Goal: Task Accomplishment & Management: Manage account settings

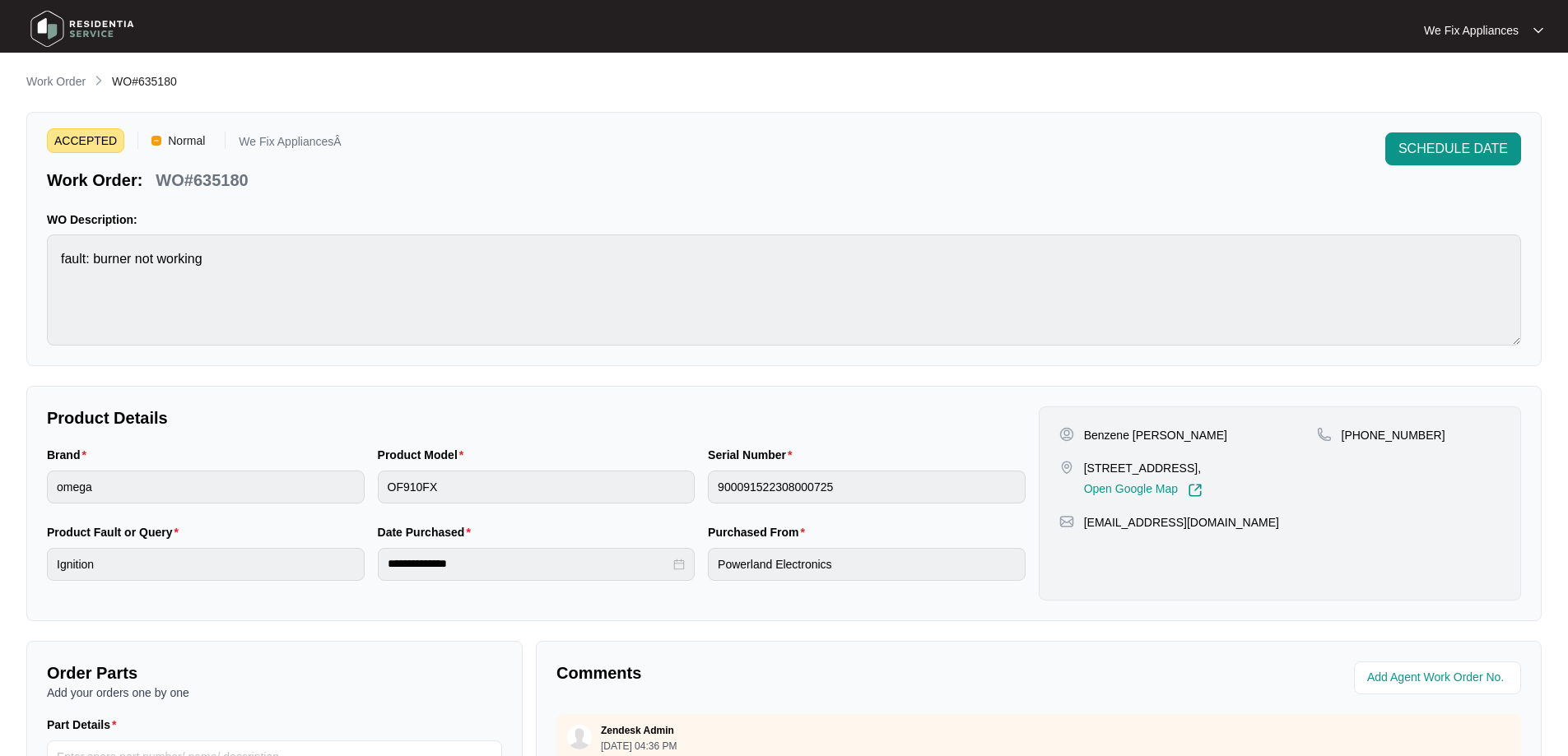
scroll to position [246, 0]
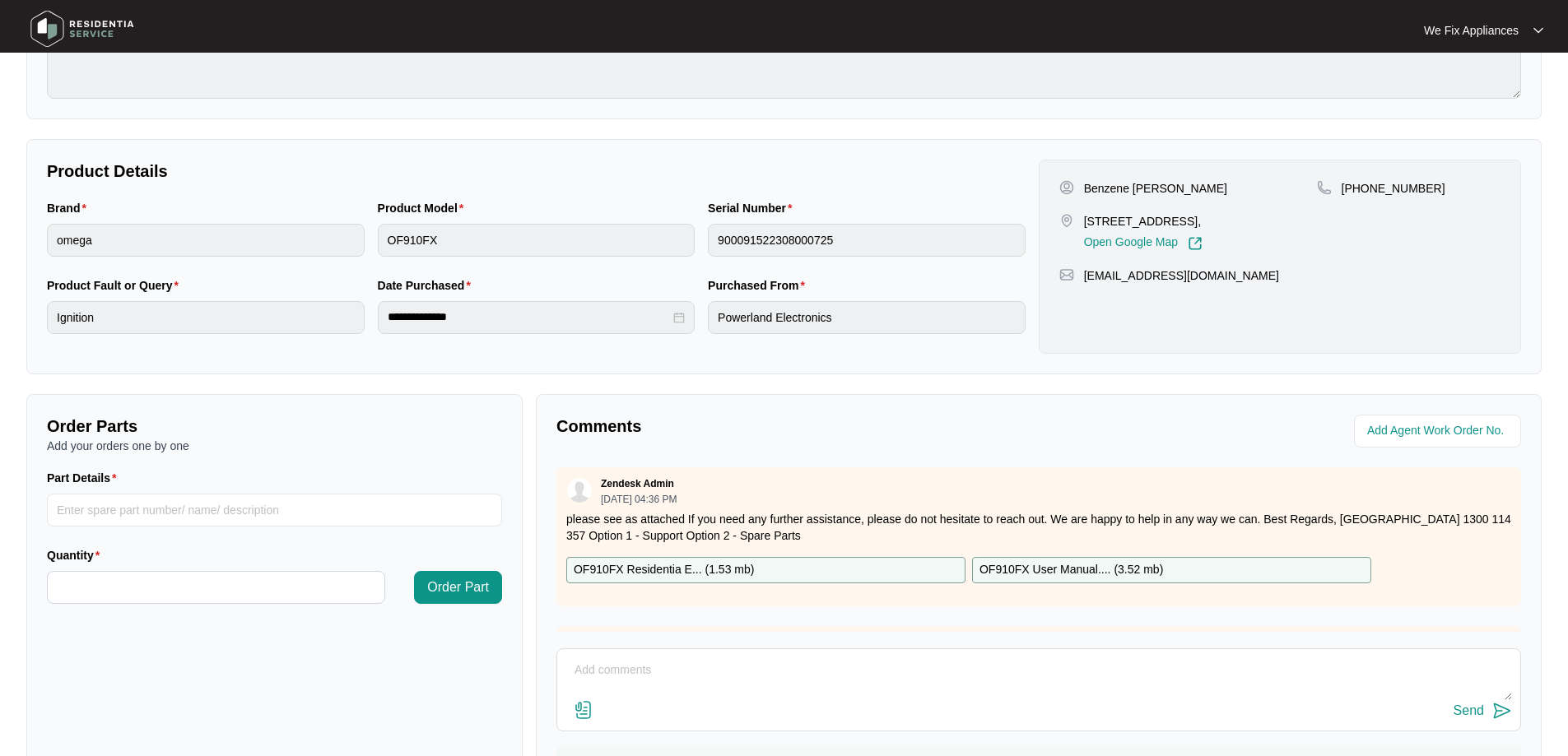
click at [59, 39] on img at bounding box center [82, 29] width 115 height 49
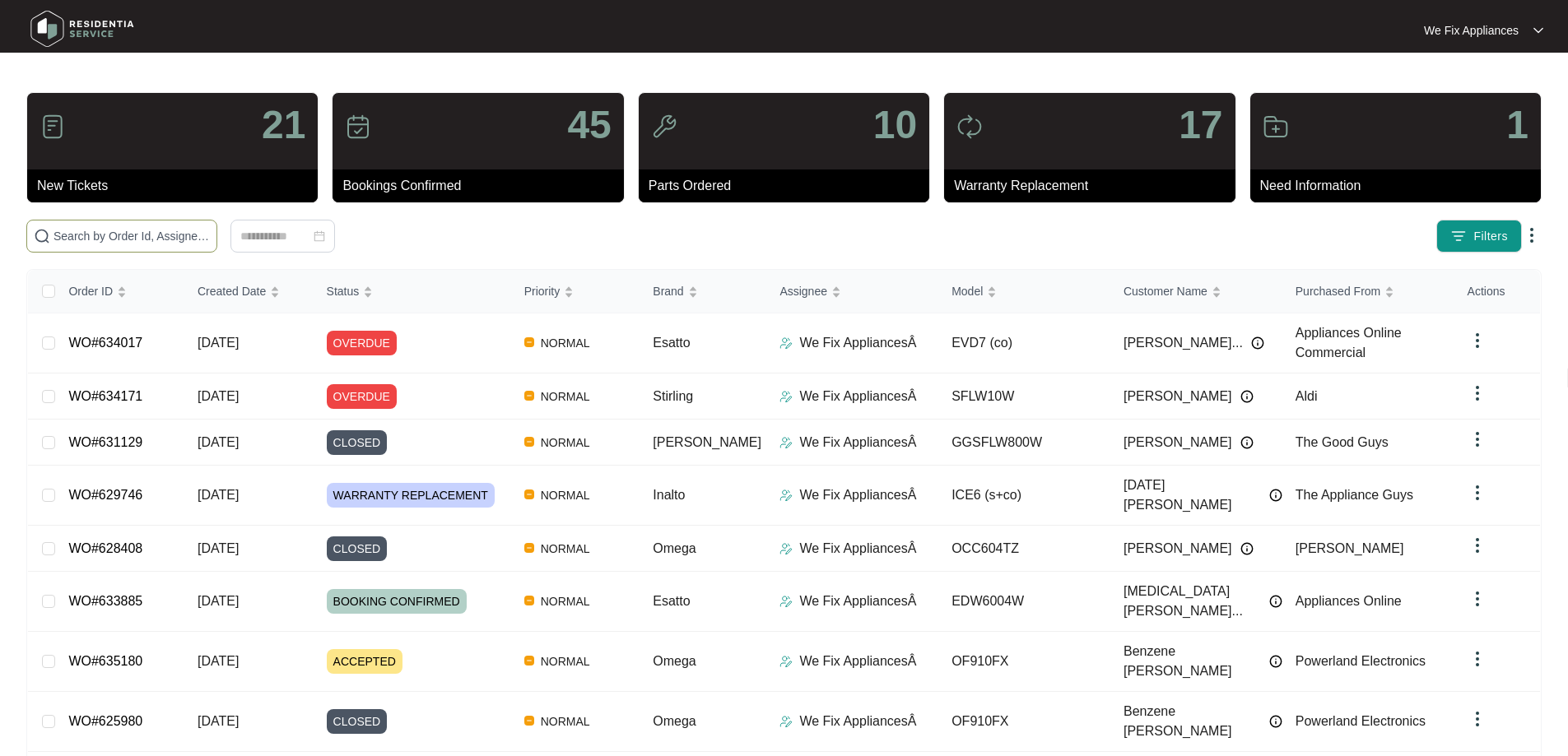
paste input "635143"
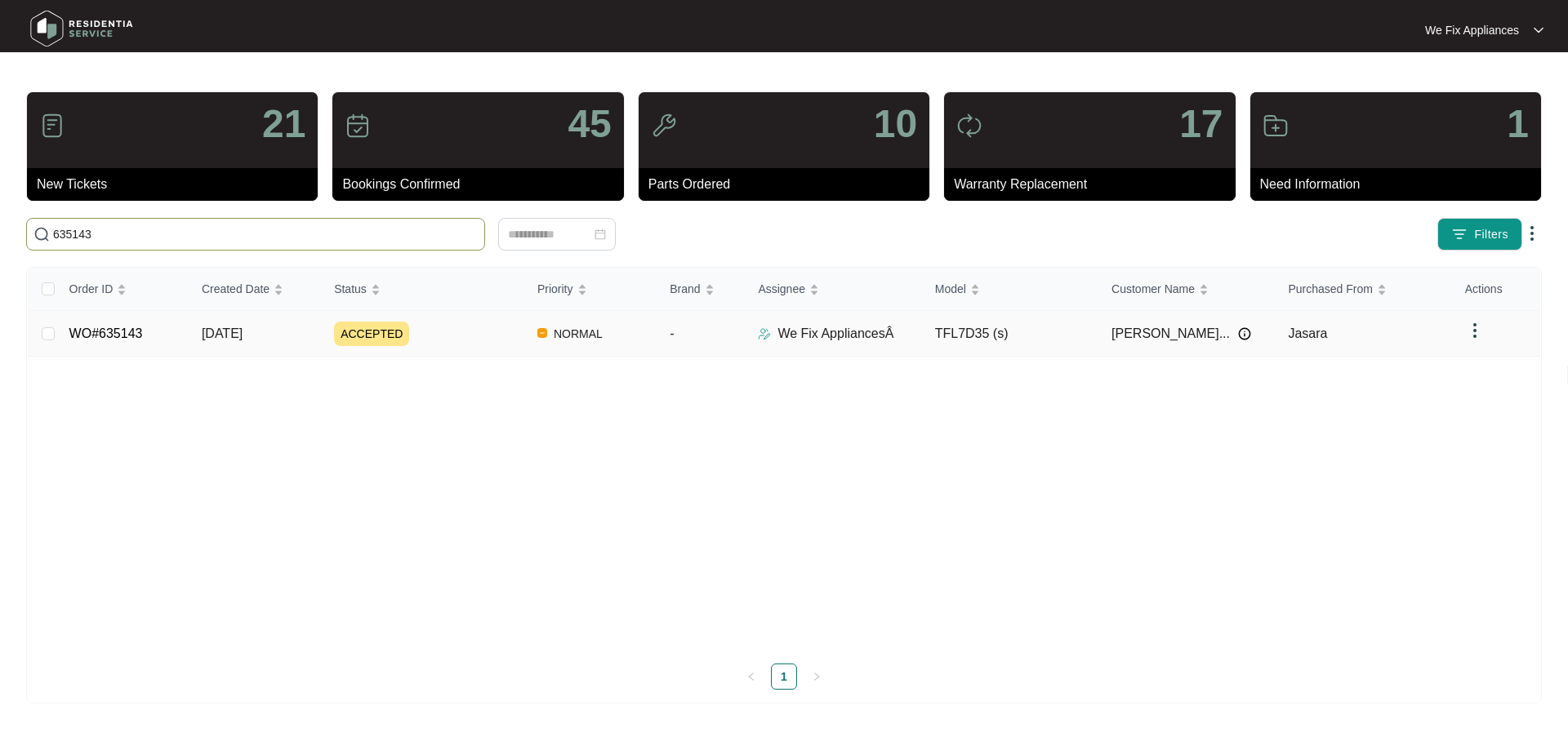
type input "635143"
click at [114, 345] on td "WO#635143" at bounding box center [123, 333] width 132 height 46
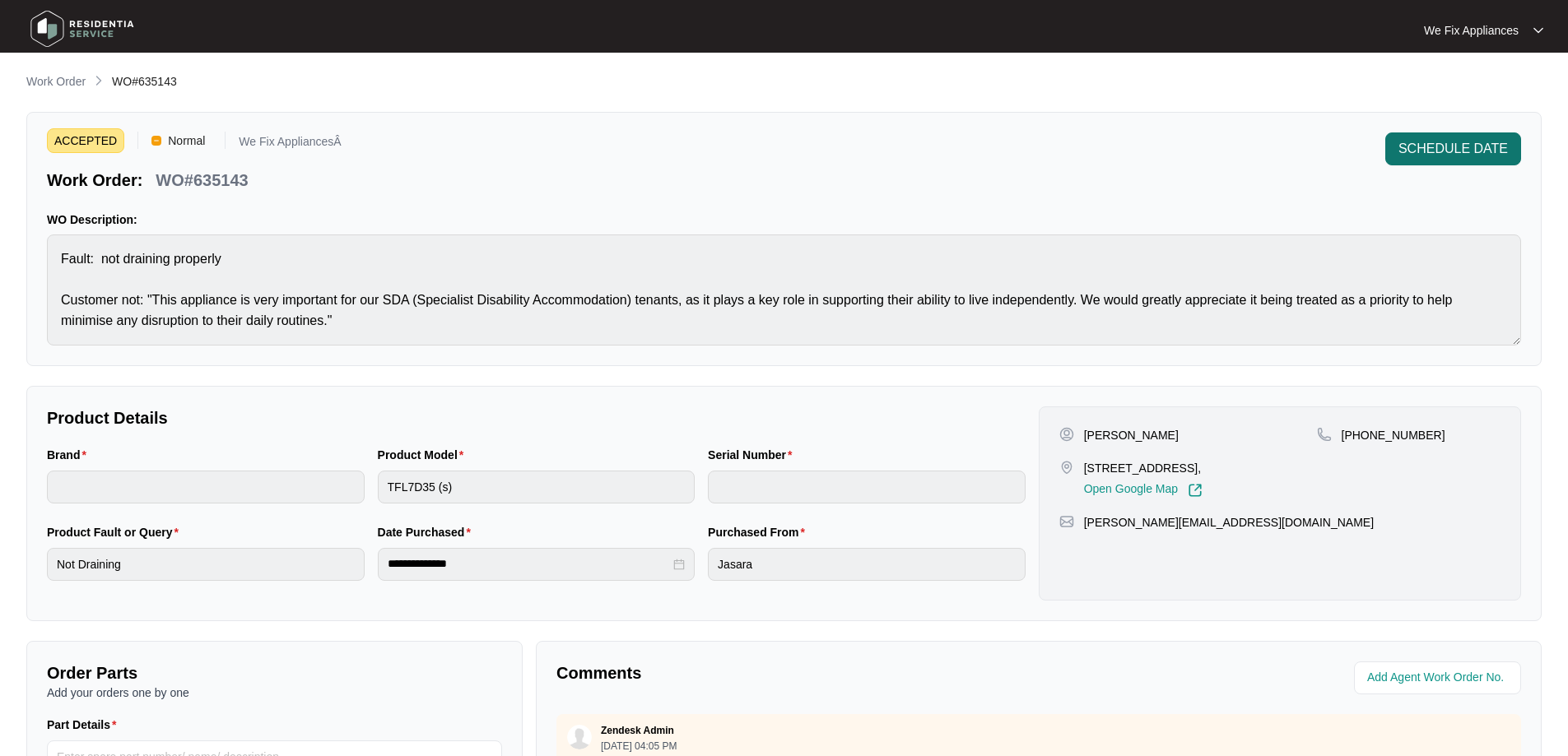
click at [1450, 146] on span "SCHEDULE DATE" at bounding box center [1452, 148] width 110 height 20
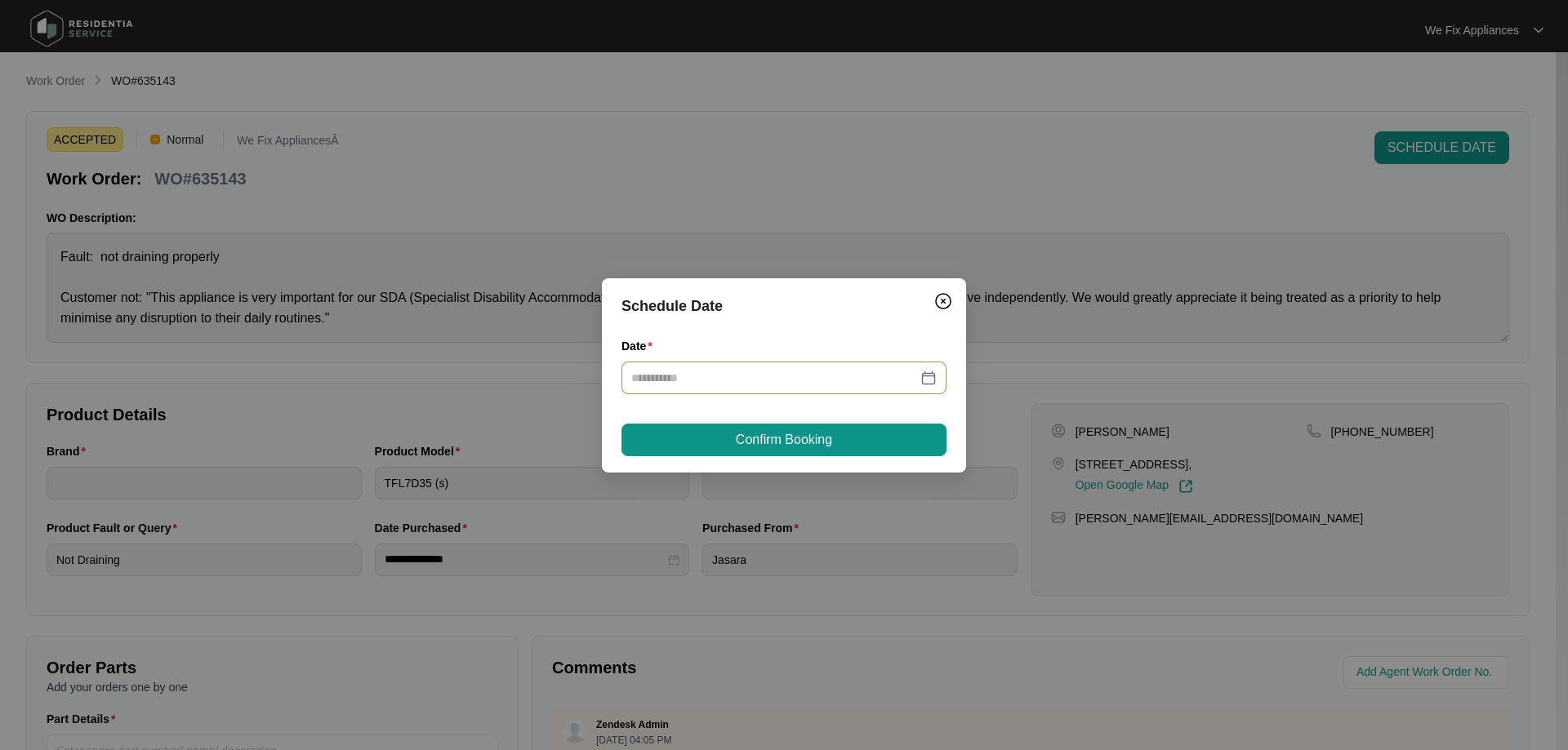
drag, startPoint x: 730, startPoint y: 378, endPoint x: 723, endPoint y: 392, distance: 15.7
click at [730, 378] on input "Date" at bounding box center [774, 378] width 286 height 18
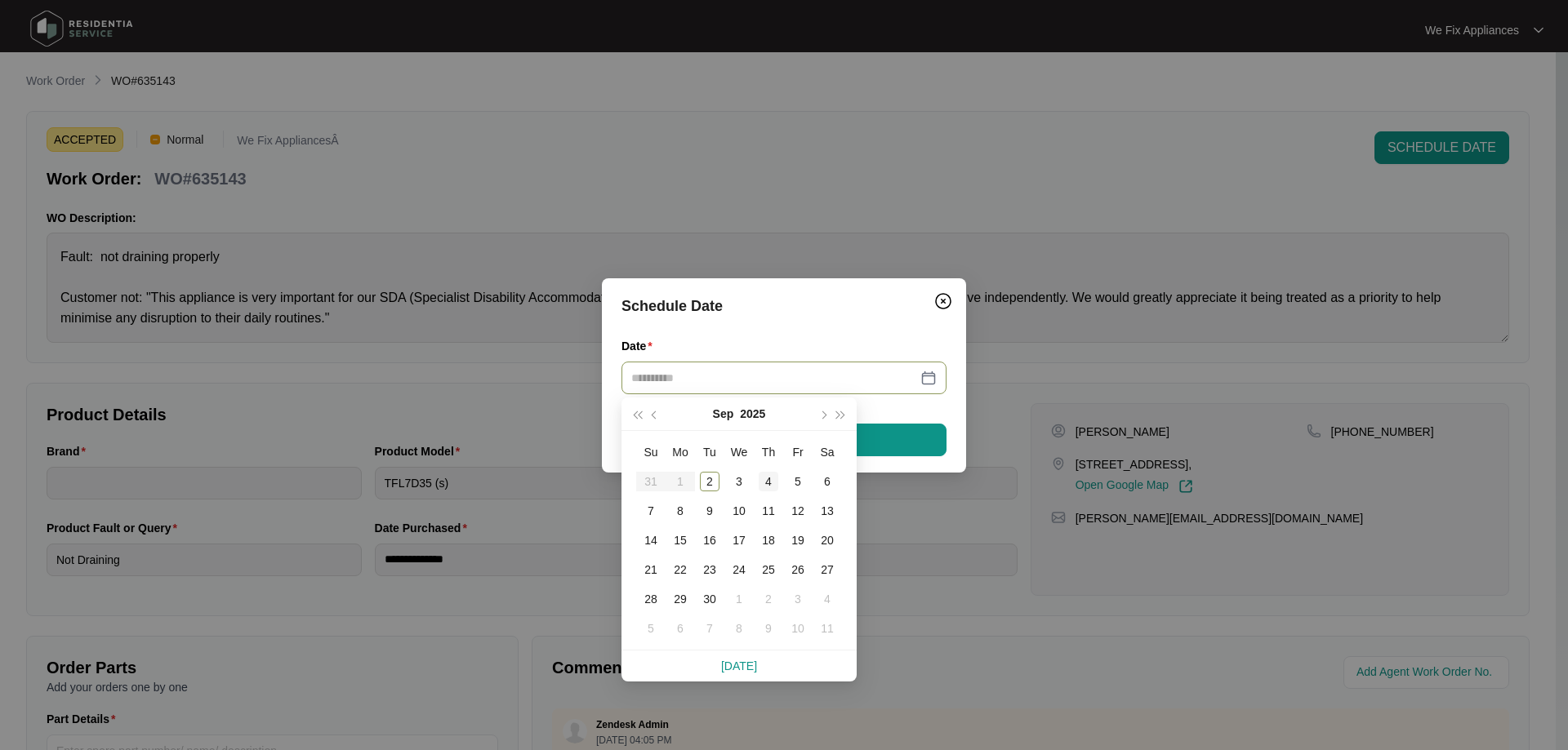
type input "**********"
click at [767, 479] on div "4" at bounding box center [768, 481] width 20 height 20
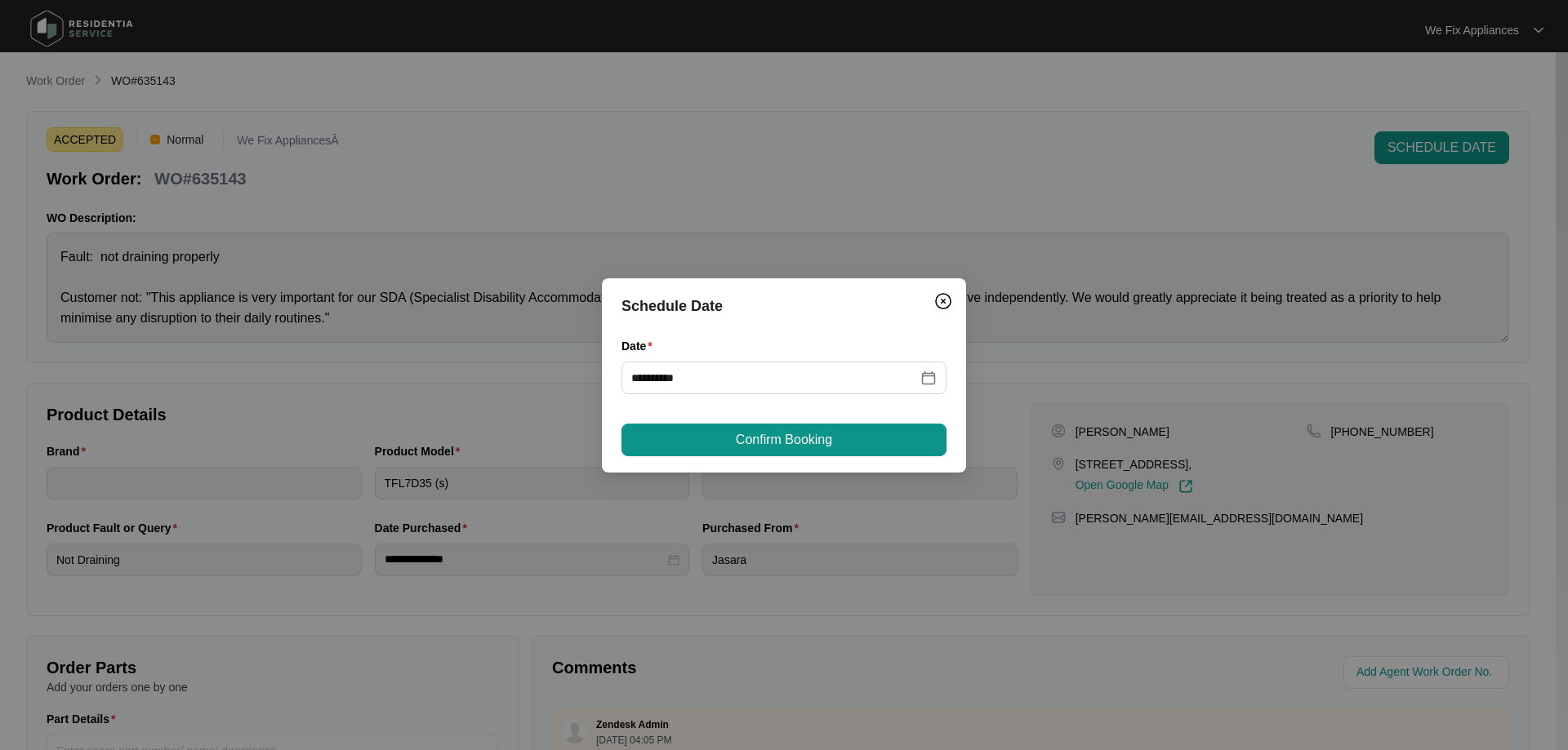
click at [768, 424] on button "Confirm Booking" at bounding box center [784, 440] width 325 height 33
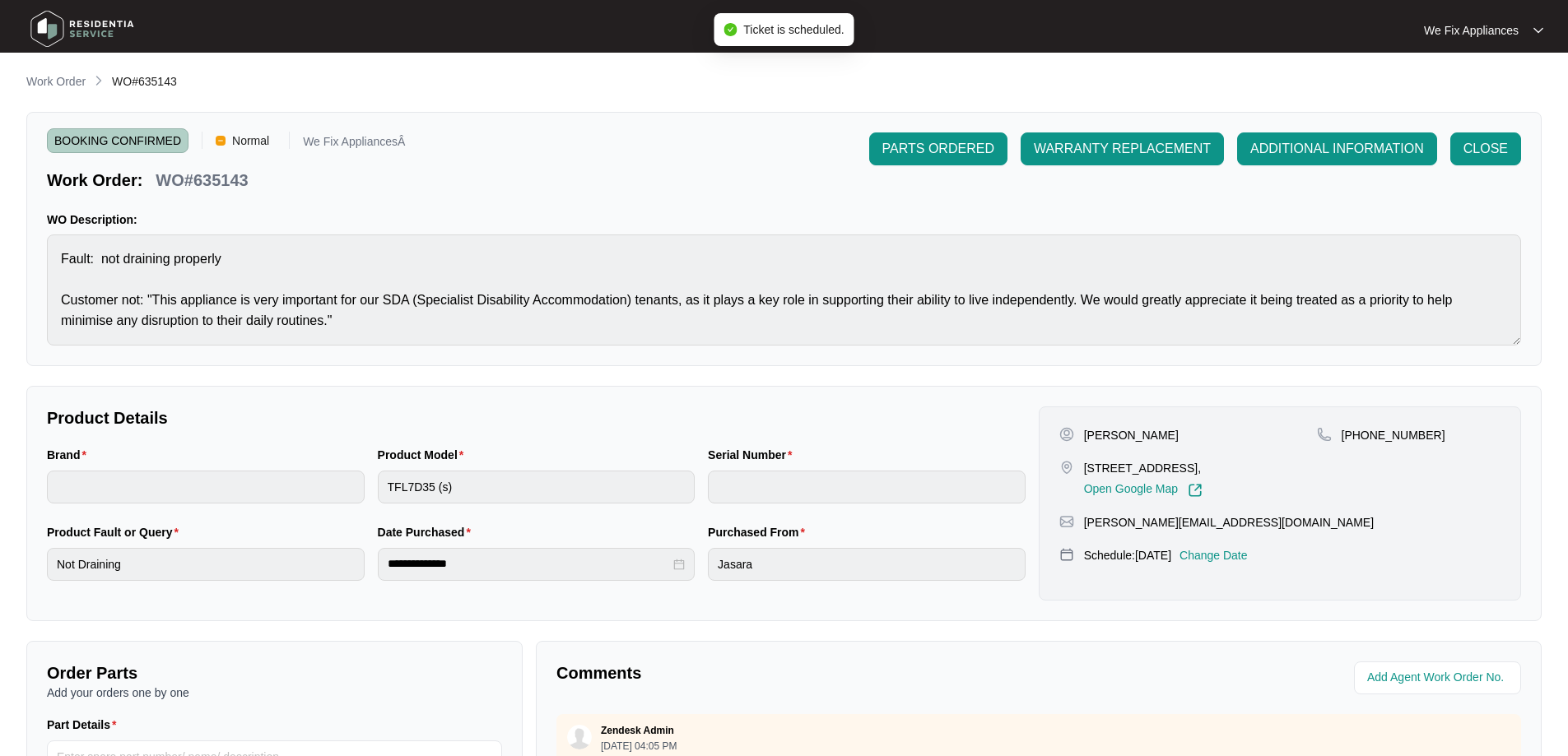
click at [98, 33] on img at bounding box center [82, 29] width 115 height 49
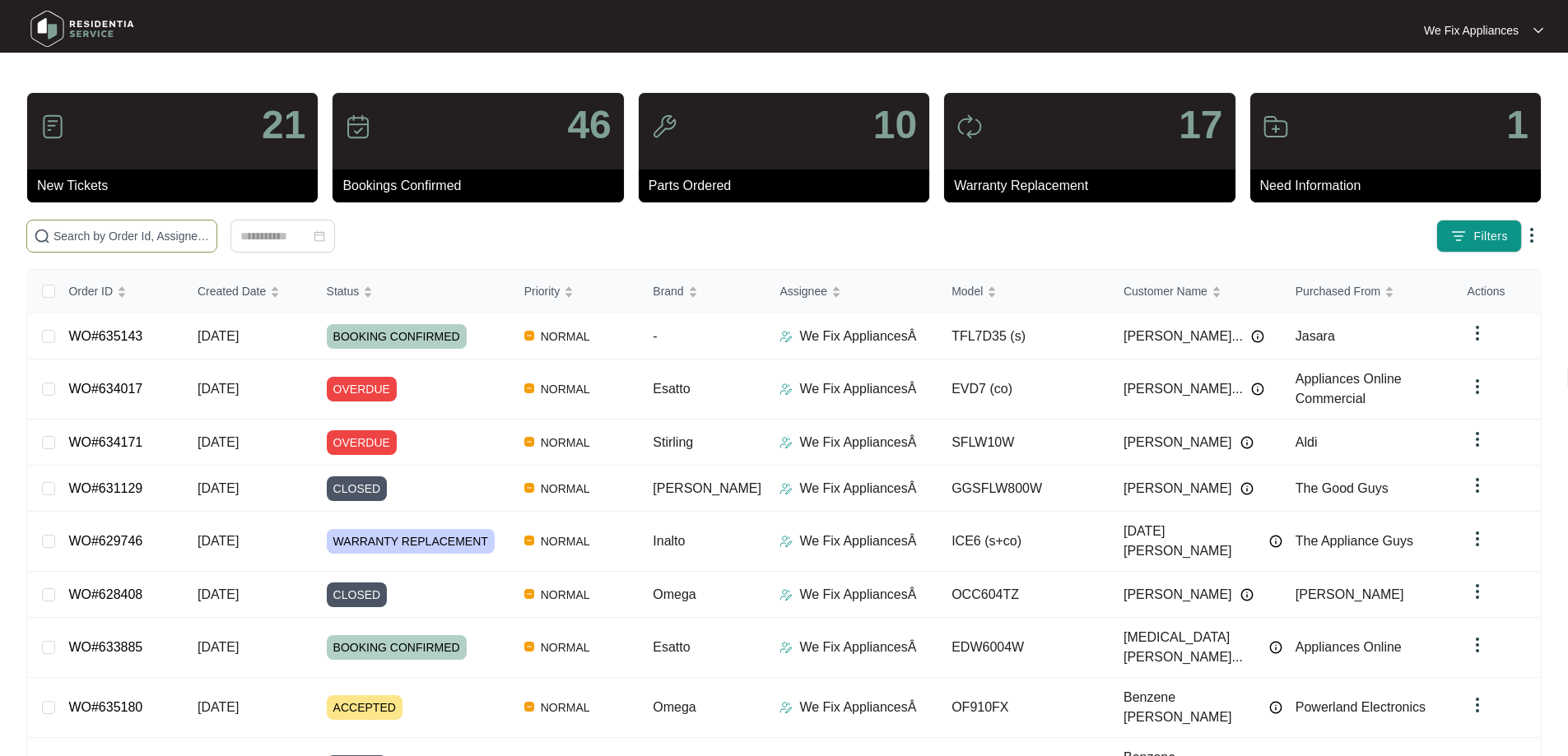
paste input "635108"
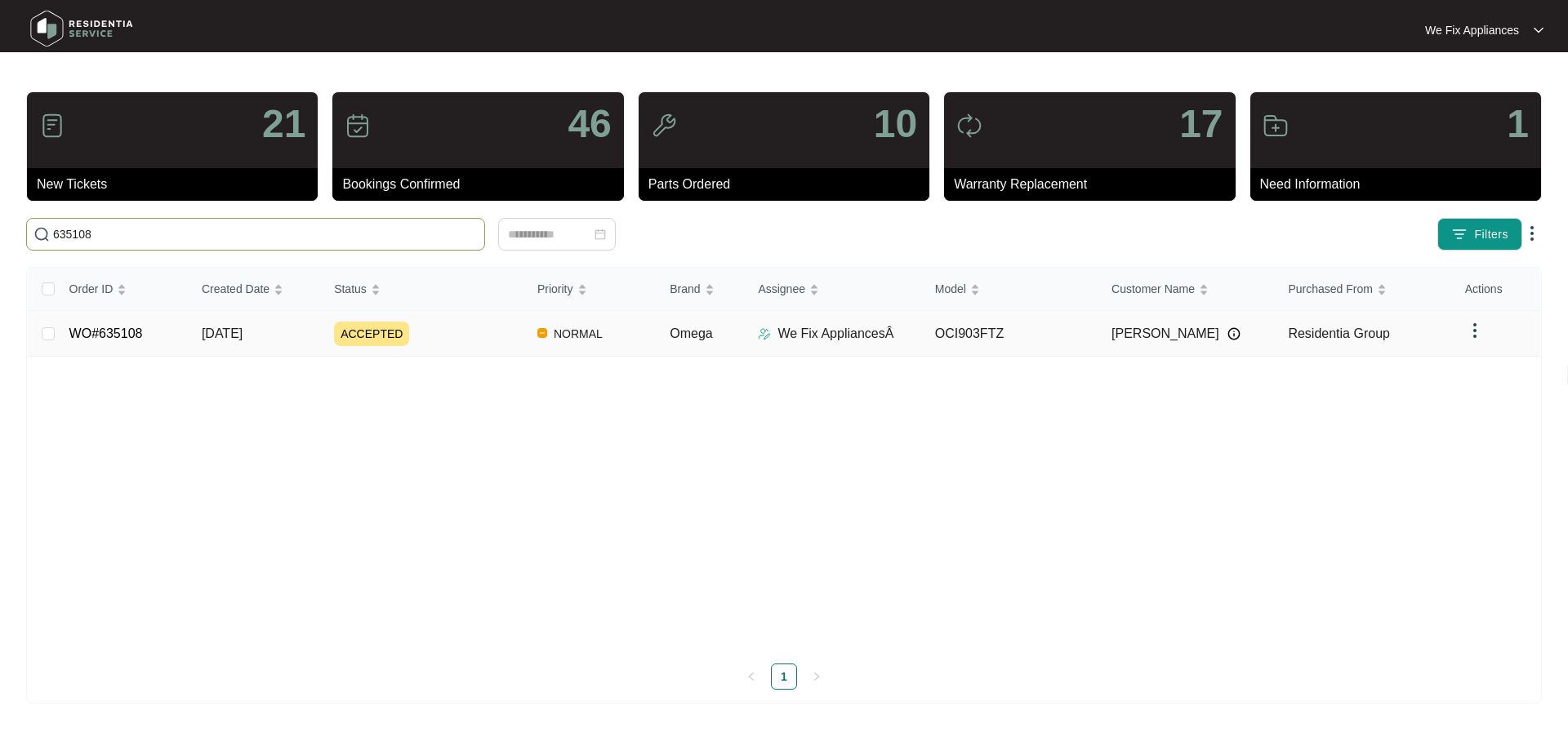
type input "635108"
click at [139, 334] on link "WO#635108" at bounding box center [106, 333] width 73 height 14
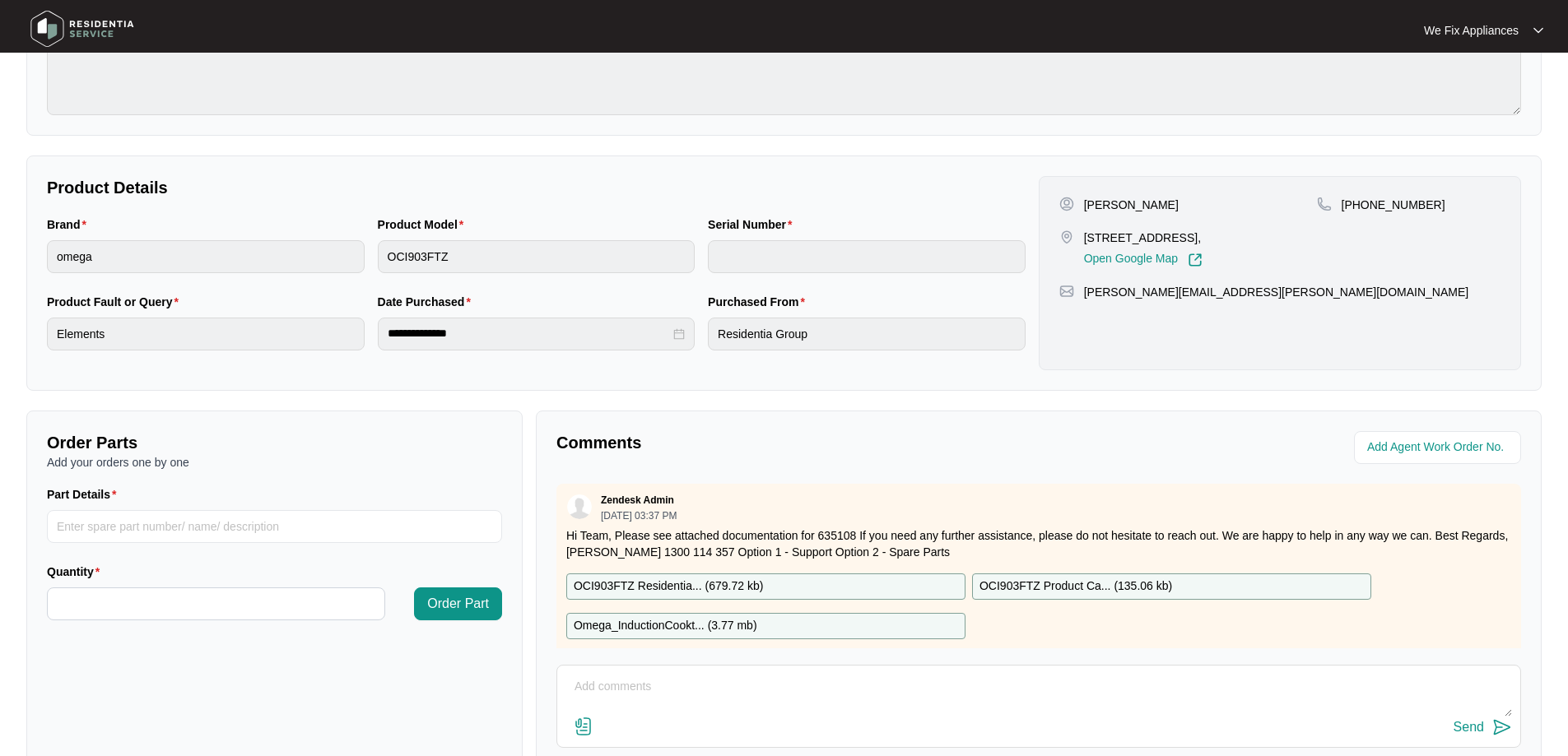
scroll to position [336, 0]
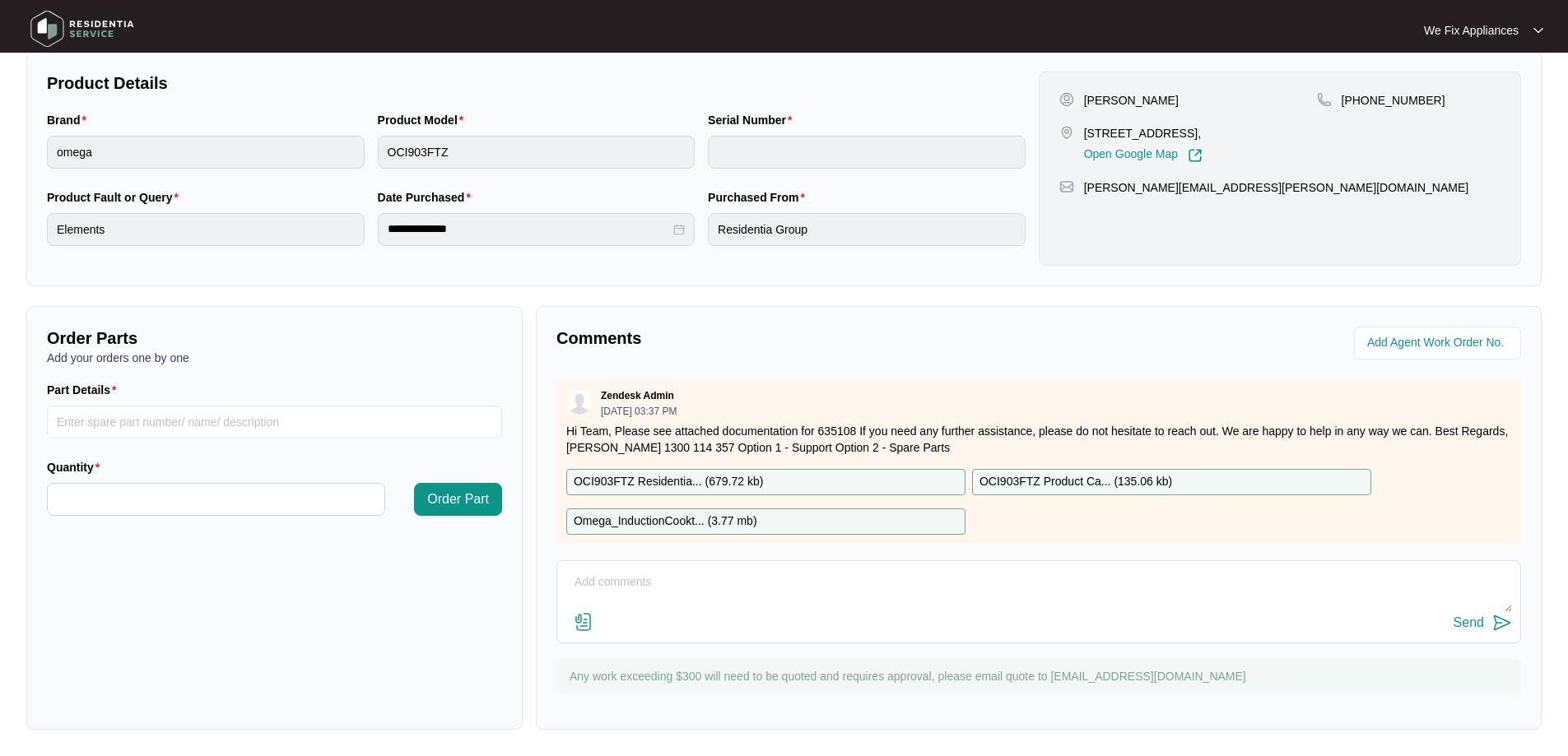
click at [689, 564] on div "Send" at bounding box center [1038, 602] width 964 height 83
click at [685, 574] on textarea at bounding box center [1038, 590] width 947 height 43
type textarea "Hi team, just fyi - offered [DATE] didn;t want booked for next week thank you."
click at [1471, 629] on div "Send" at bounding box center [1468, 623] width 31 height 15
click at [104, 35] on img at bounding box center [82, 29] width 115 height 49
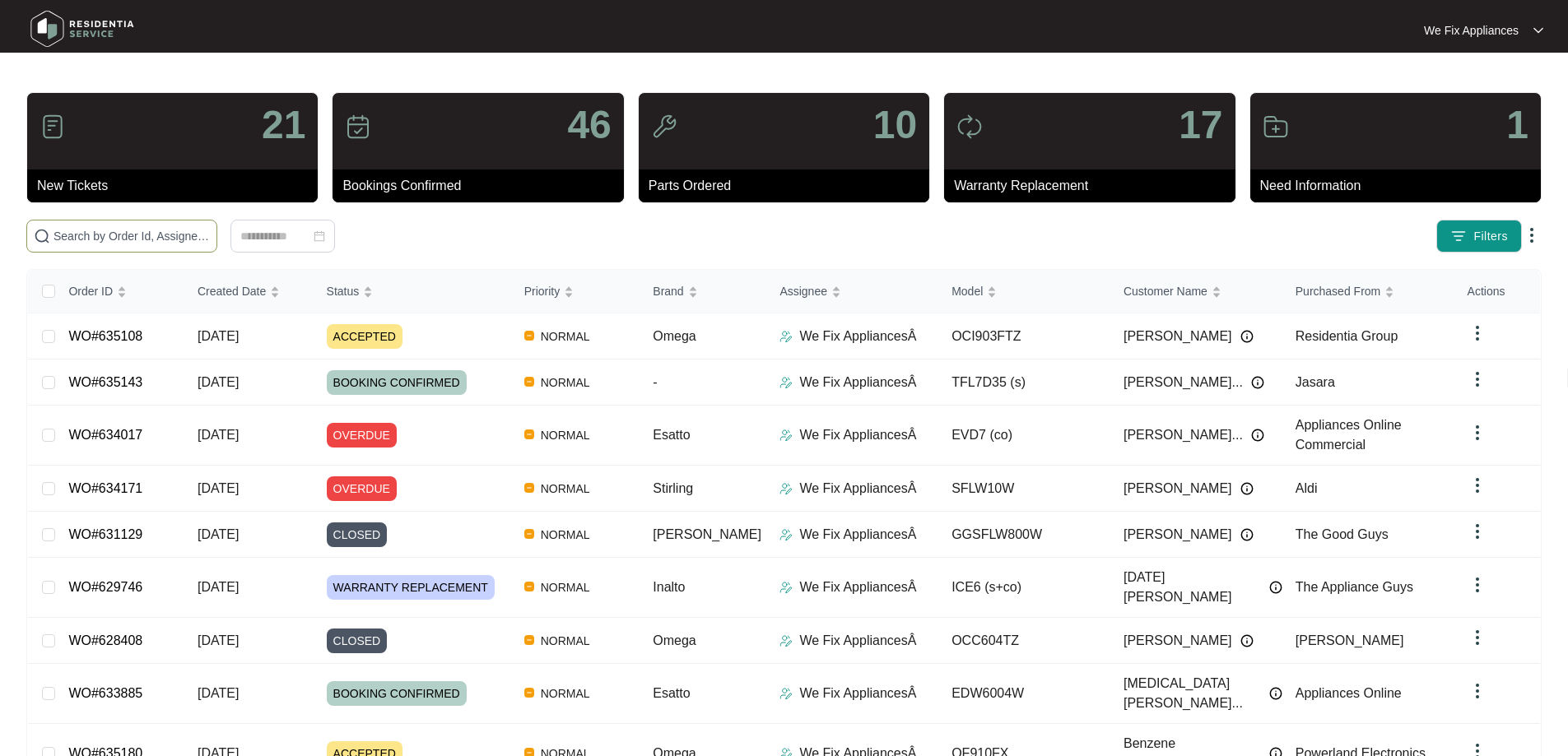
drag, startPoint x: 51, startPoint y: 237, endPoint x: 125, endPoint y: 235, distance: 74.0
paste input "635180"
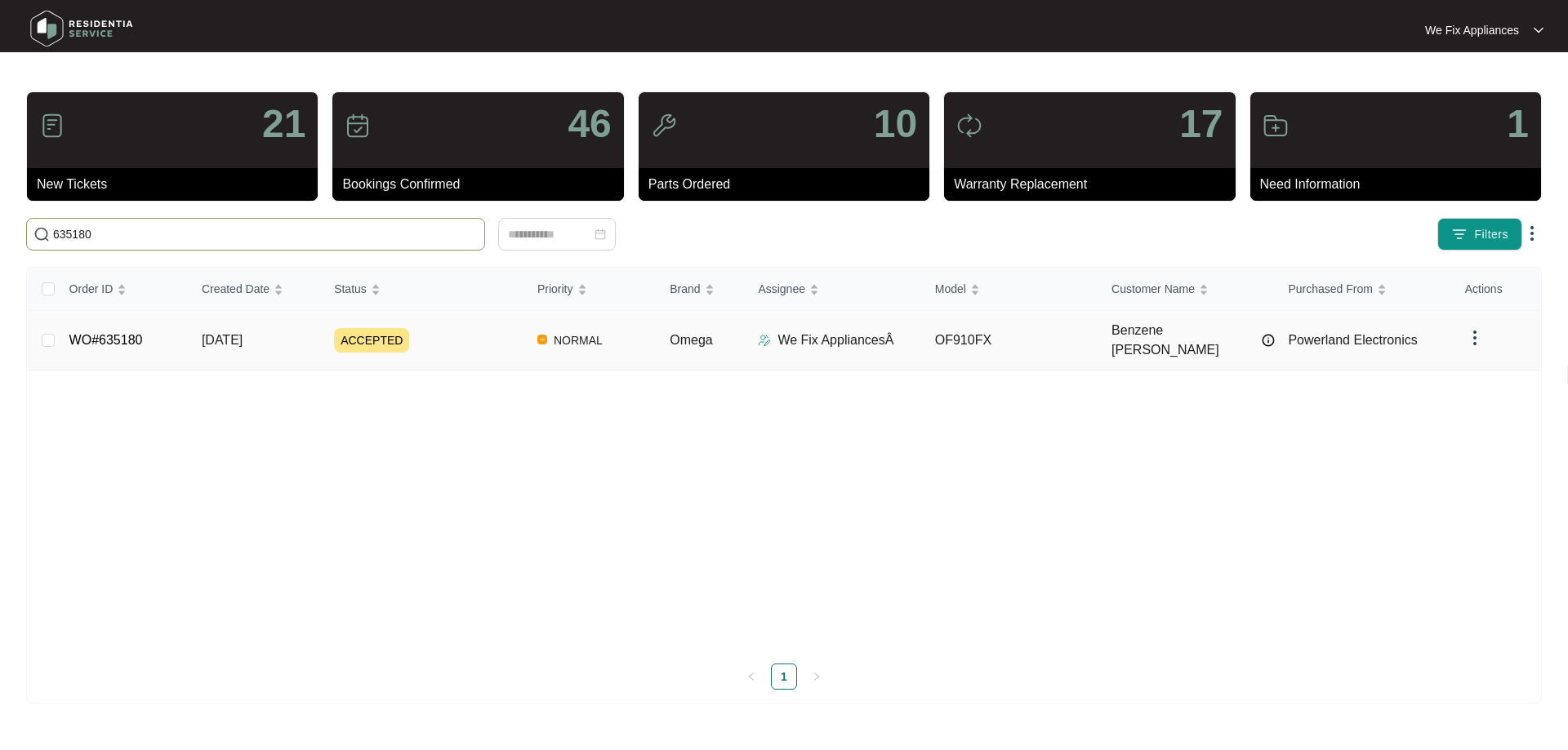
type input "635180"
click at [107, 338] on link "WO#635180" at bounding box center [106, 340] width 73 height 14
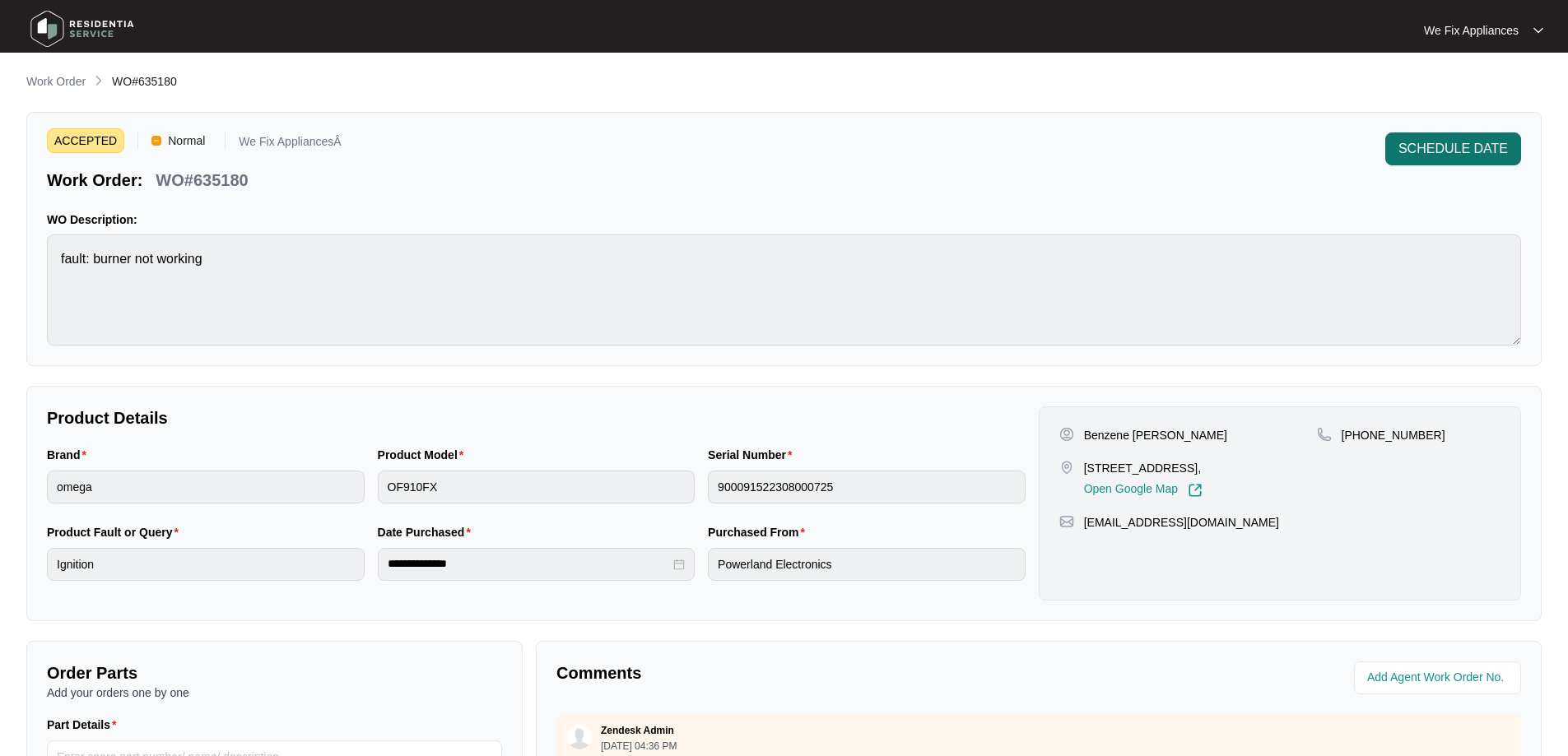
click at [1444, 151] on span "SCHEDULE DATE" at bounding box center [1452, 148] width 110 height 20
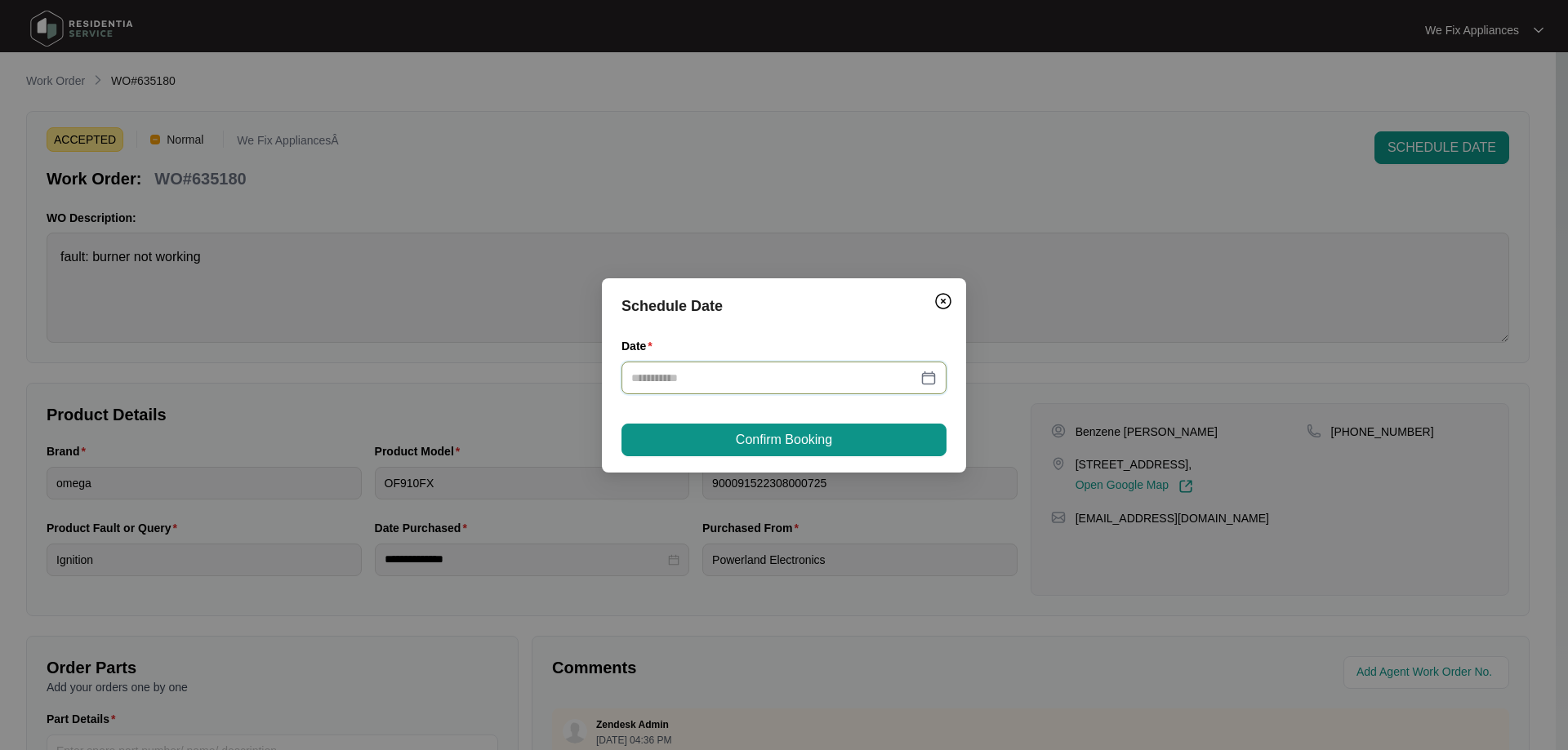
click at [816, 374] on input "Date" at bounding box center [774, 378] width 286 height 18
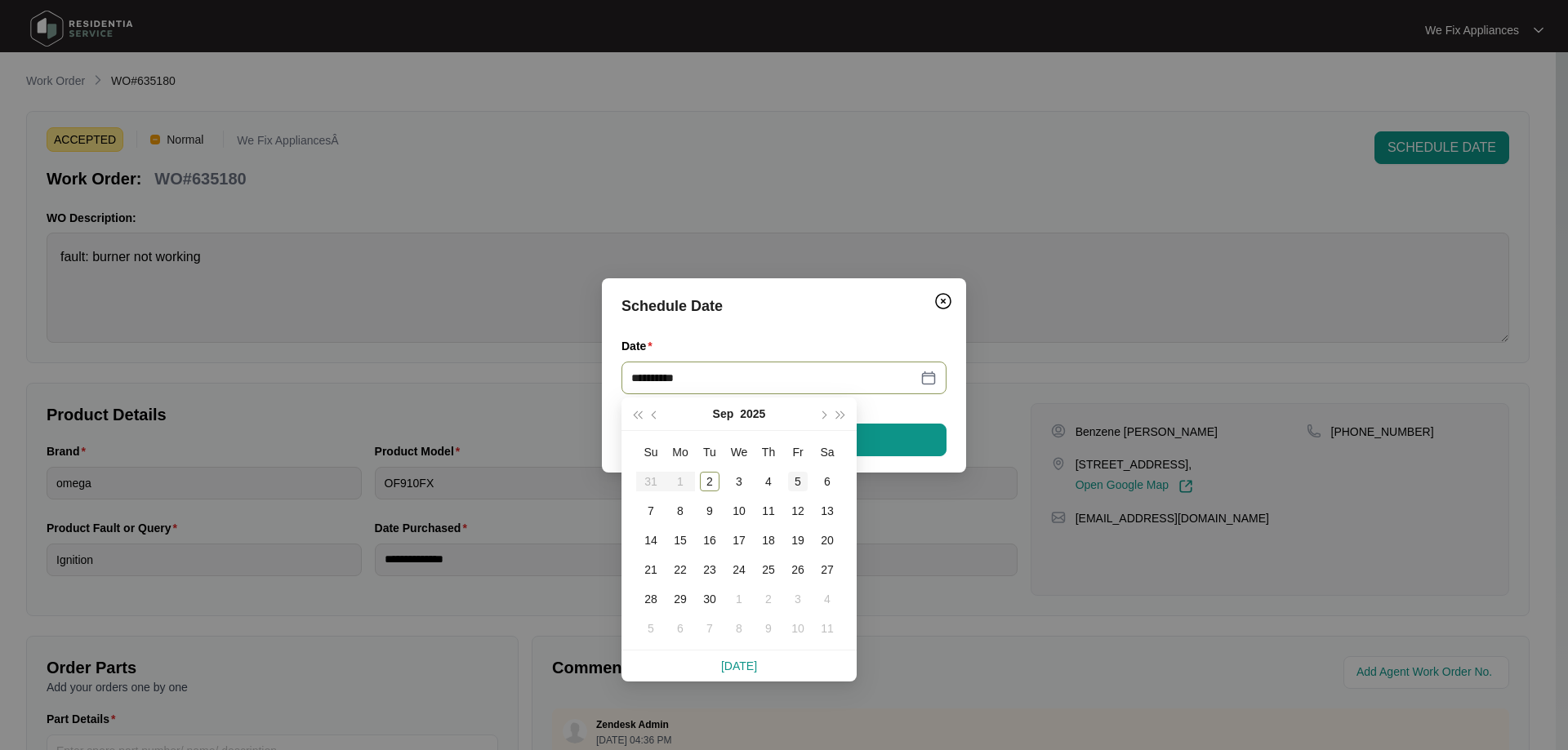
type input "**********"
click at [796, 486] on div "5" at bounding box center [797, 481] width 20 height 20
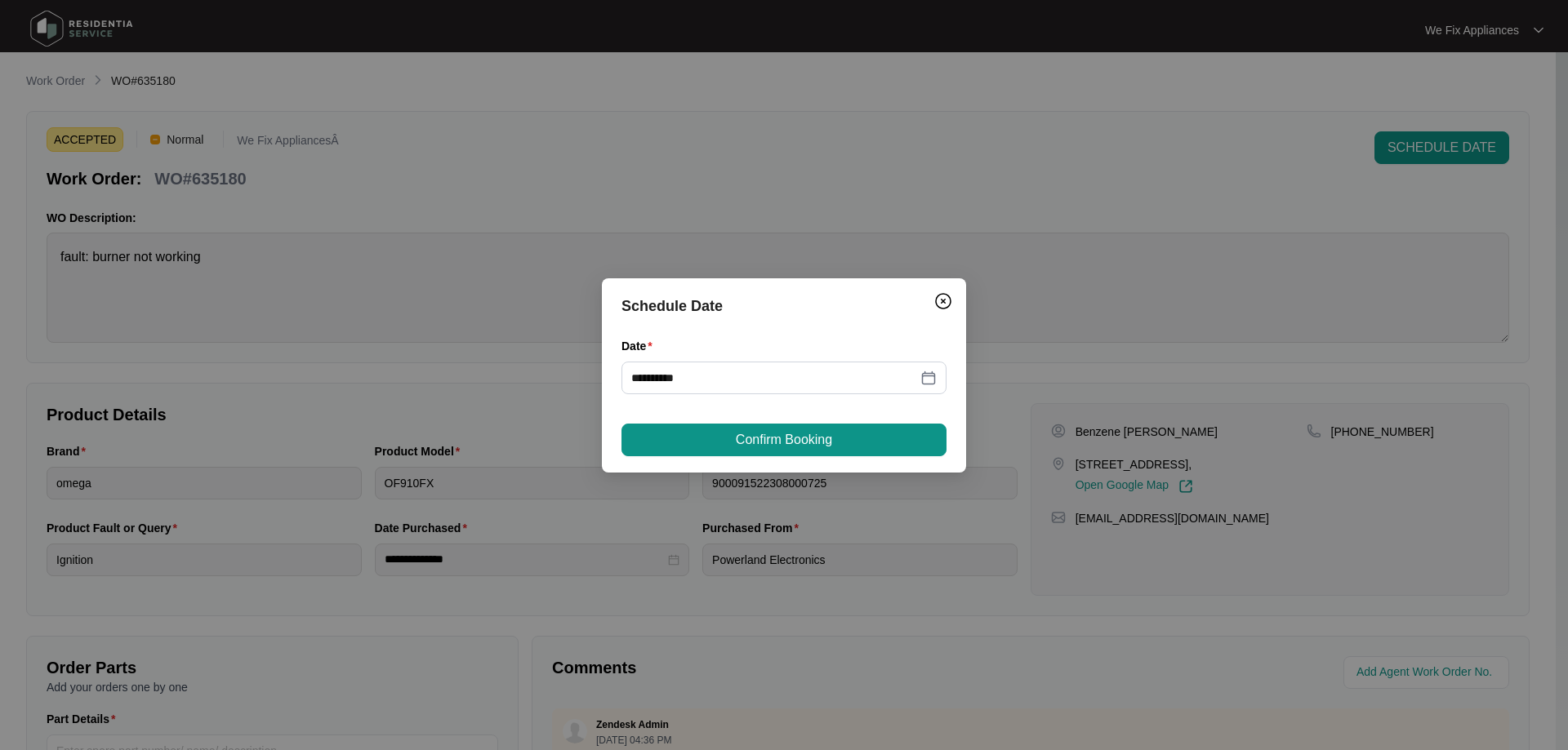
click at [813, 440] on span "Confirm Booking" at bounding box center [784, 439] width 97 height 20
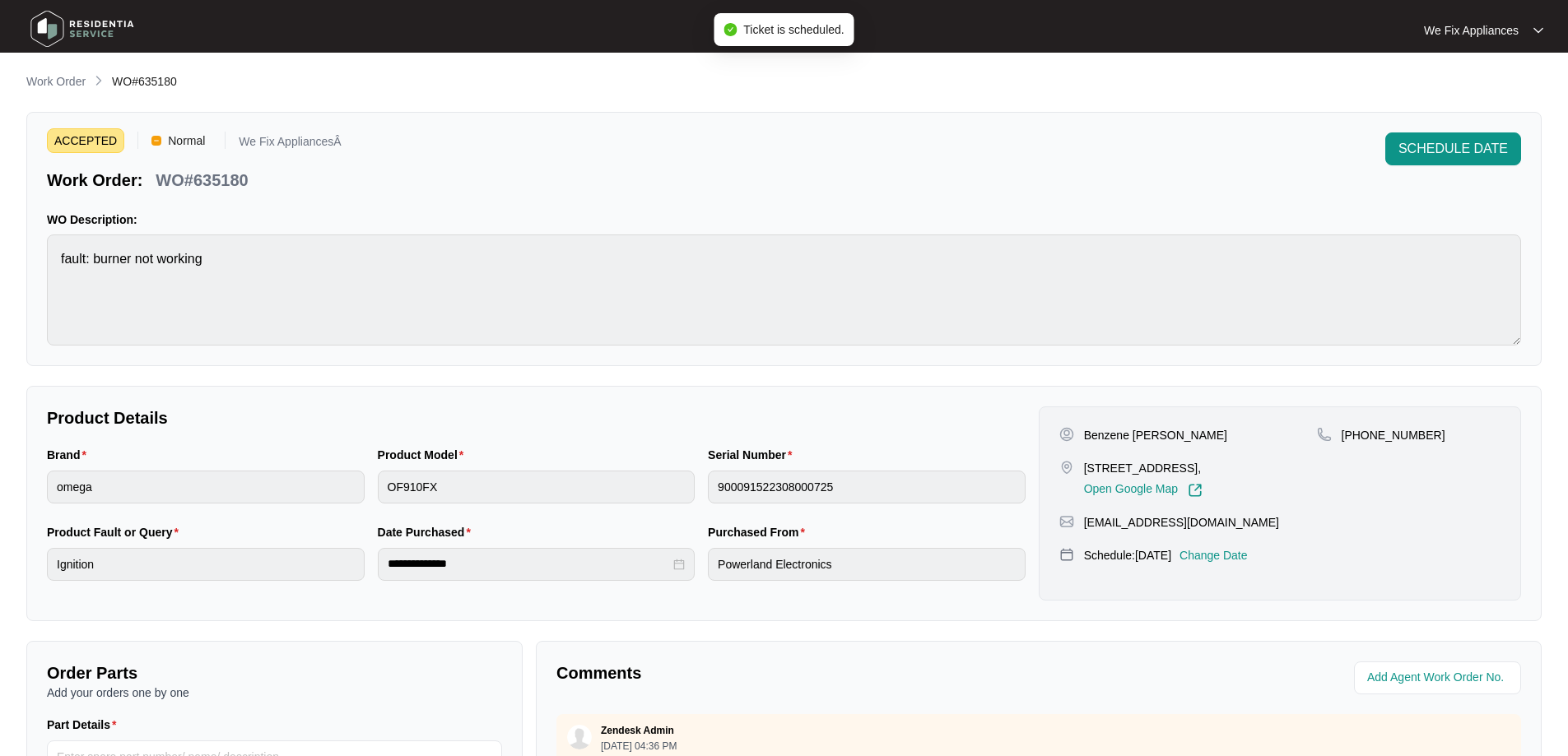
click at [62, 28] on img at bounding box center [82, 29] width 115 height 49
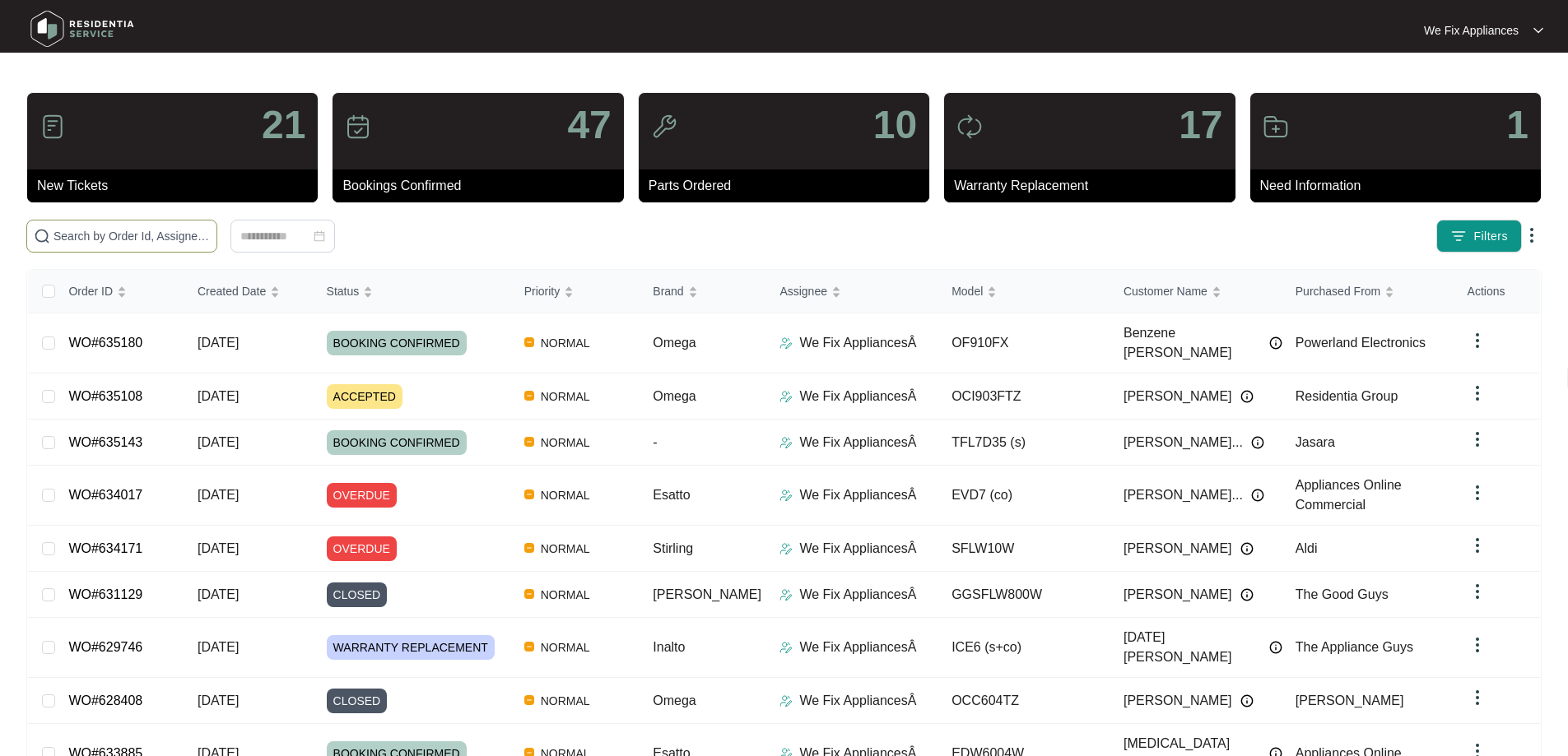
paste input "629634"
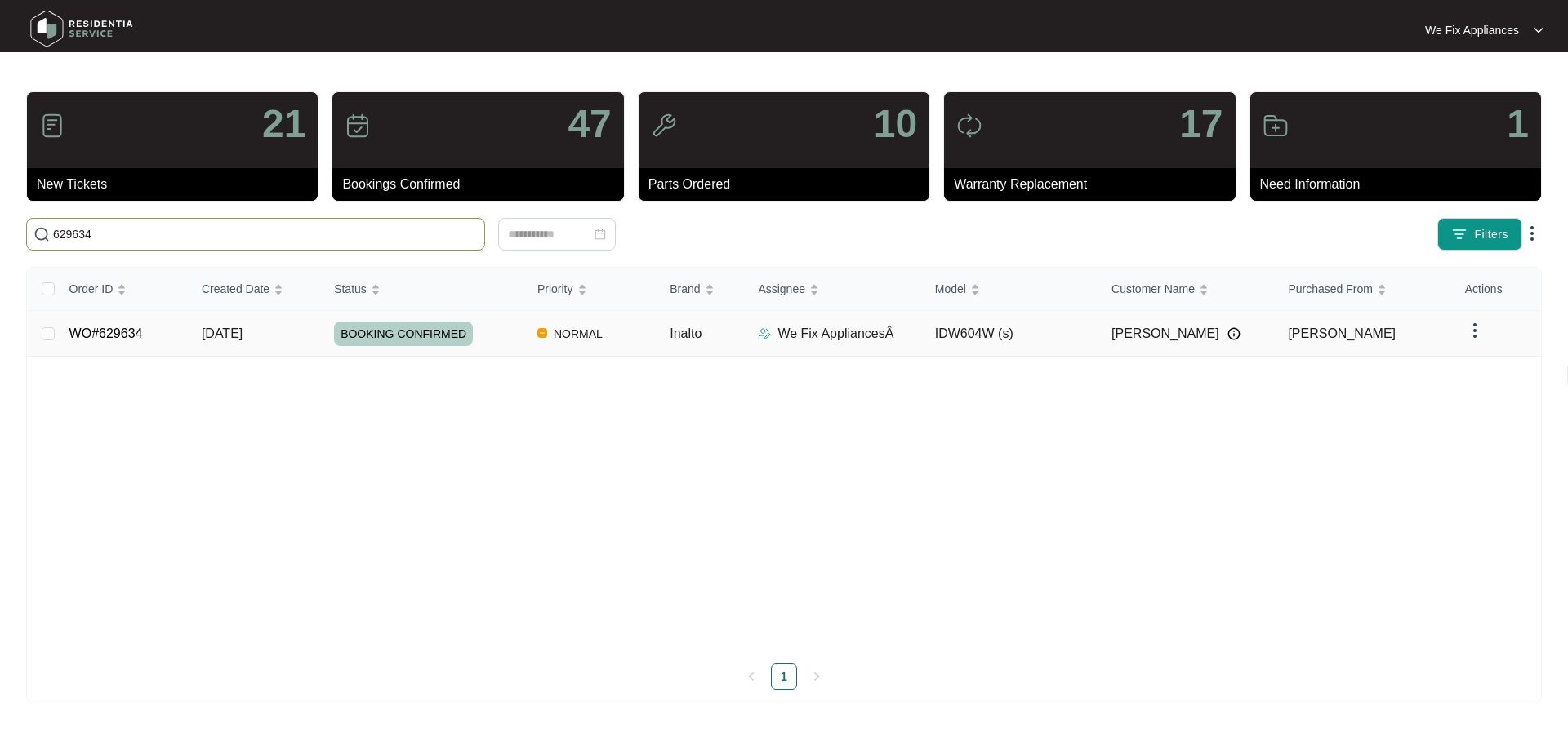
type input "629634"
click at [111, 330] on link "WO#629634" at bounding box center [106, 333] width 73 height 14
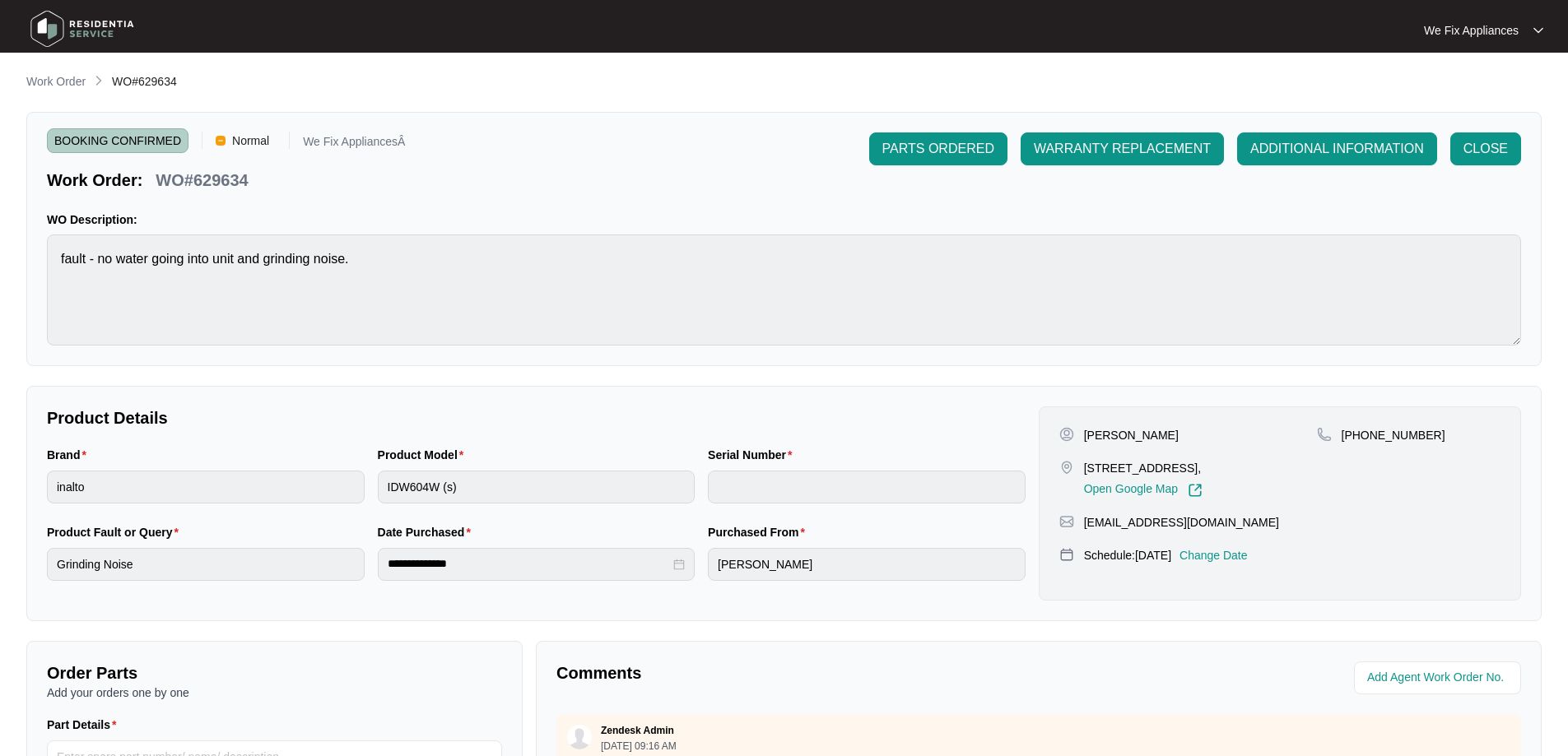
click at [1240, 555] on p "Change Date" at bounding box center [1214, 555] width 68 height 17
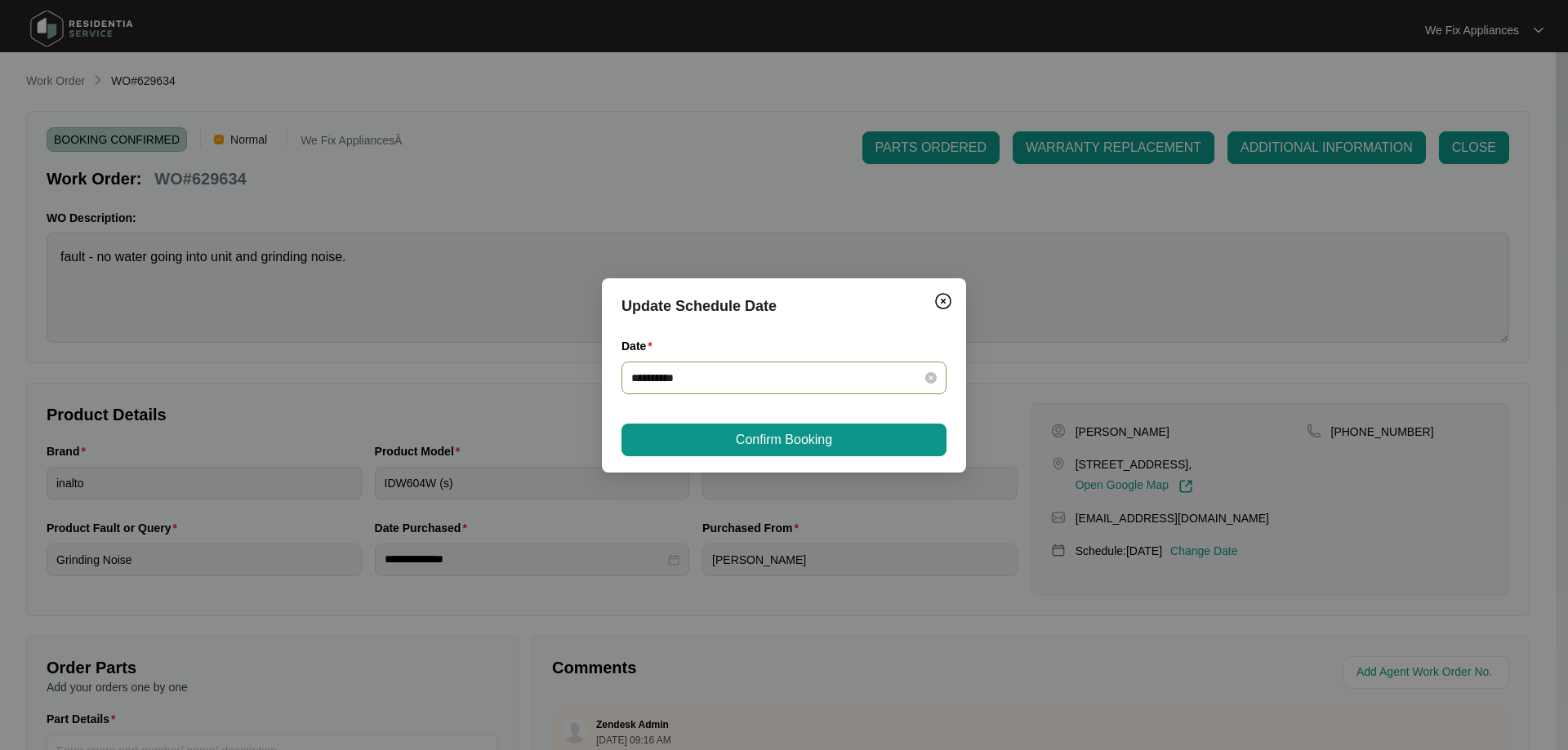
click at [724, 380] on input "**********" at bounding box center [774, 378] width 286 height 18
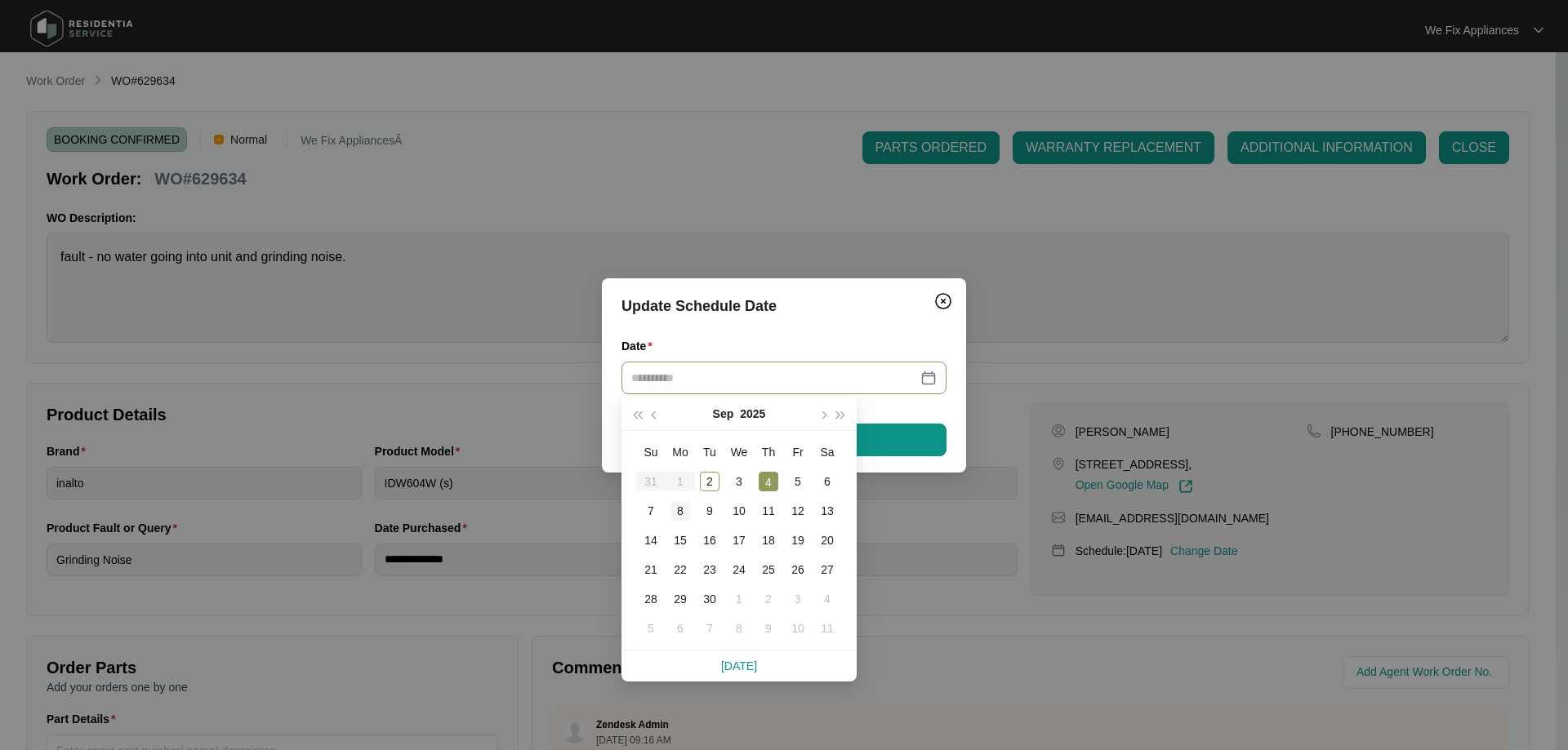
click at [679, 513] on div "8" at bounding box center [680, 511] width 20 height 20
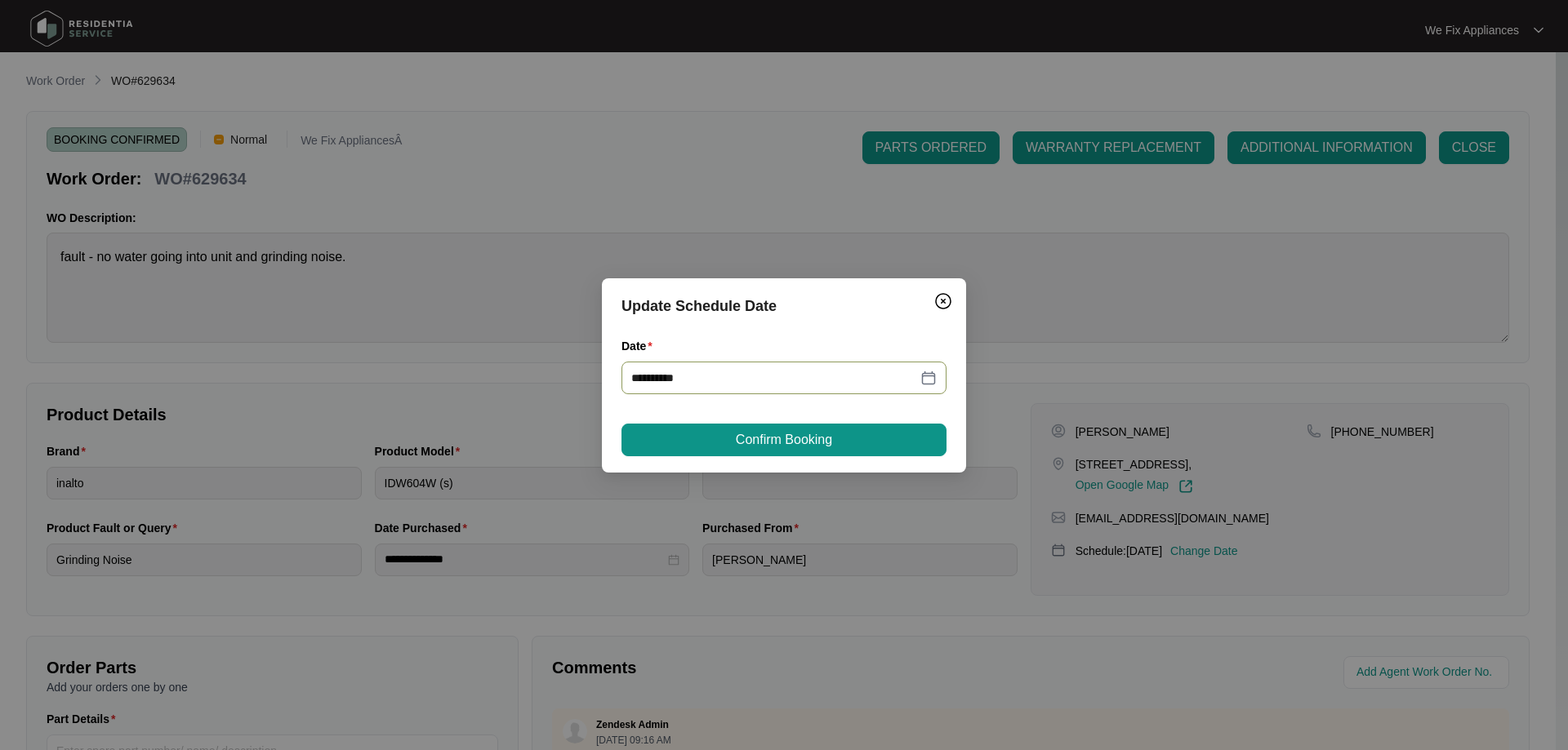
type input "**********"
click at [727, 449] on button "Confirm Booking" at bounding box center [784, 440] width 325 height 33
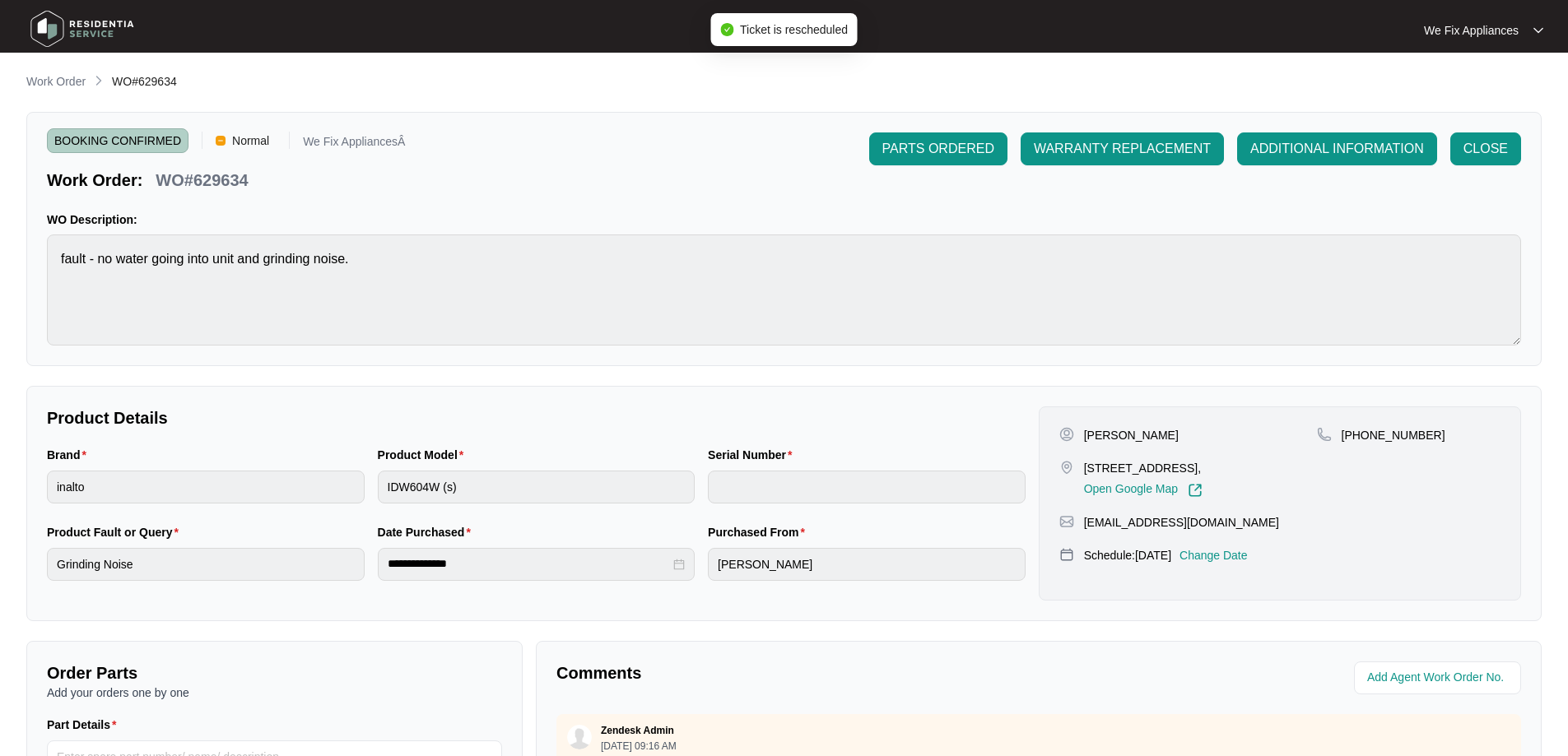
click at [100, 24] on img at bounding box center [82, 29] width 115 height 49
click at [106, 27] on img at bounding box center [82, 29] width 115 height 49
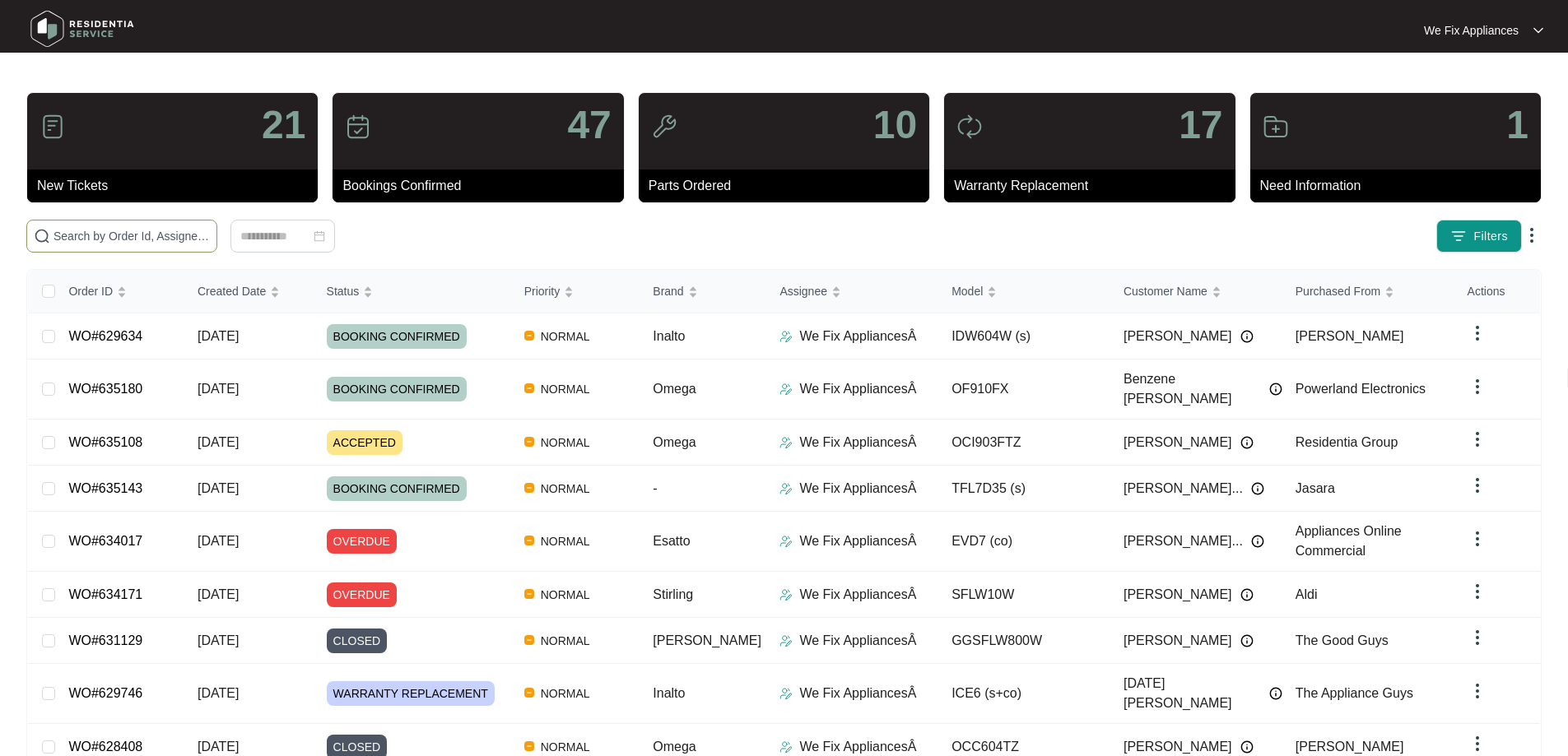
paste input "634171"
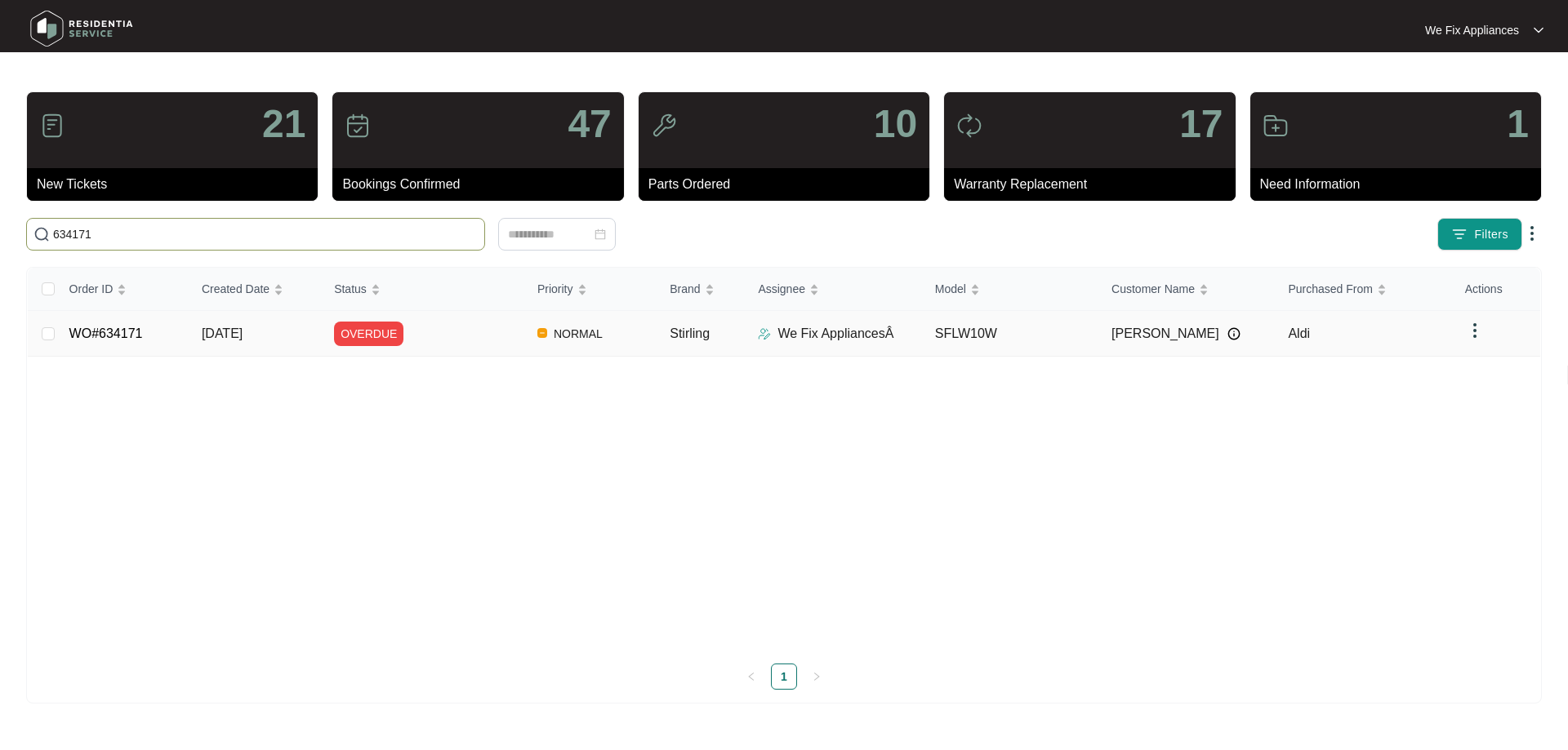
type input "634171"
click at [116, 334] on link "WO#634171" at bounding box center [106, 333] width 73 height 14
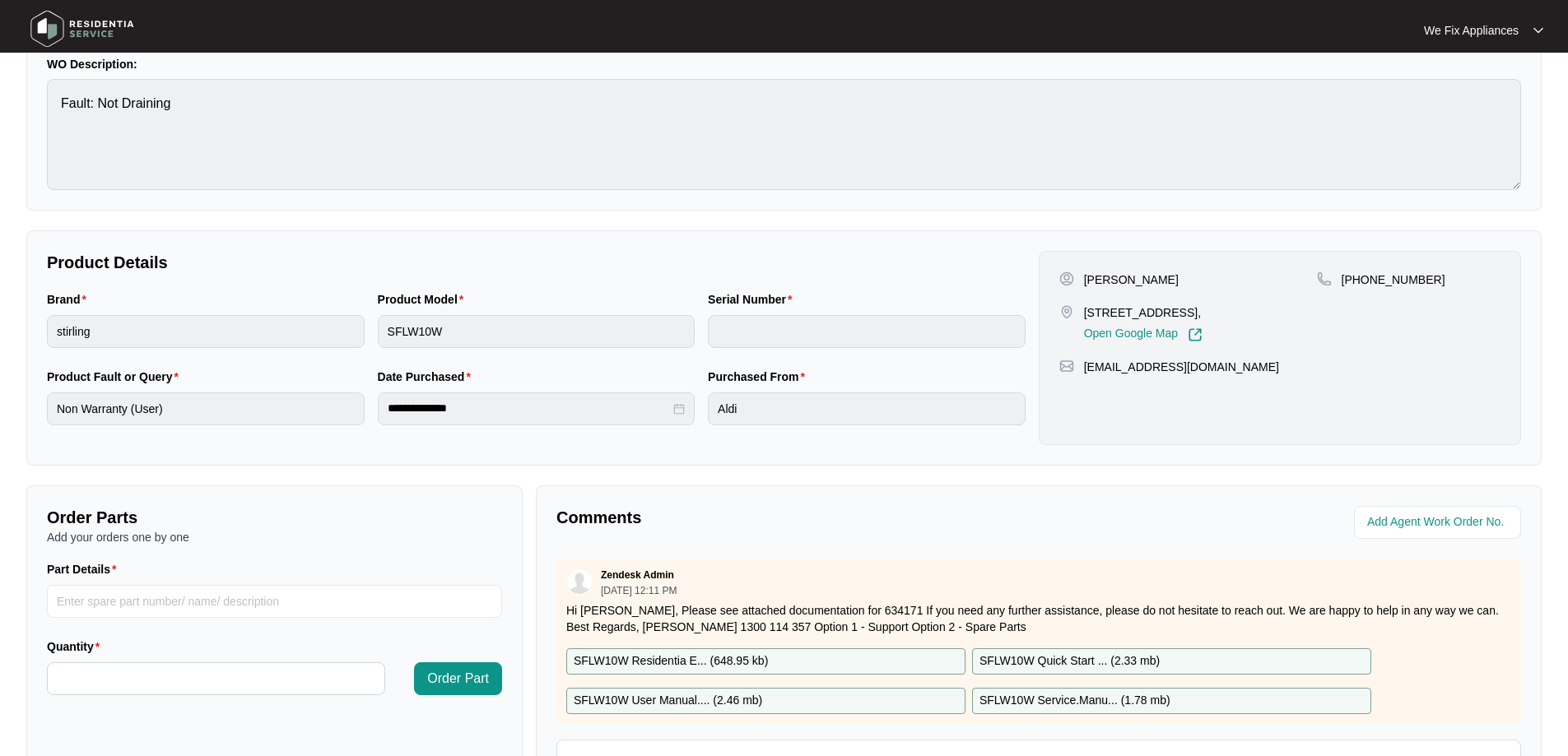
scroll to position [336, 0]
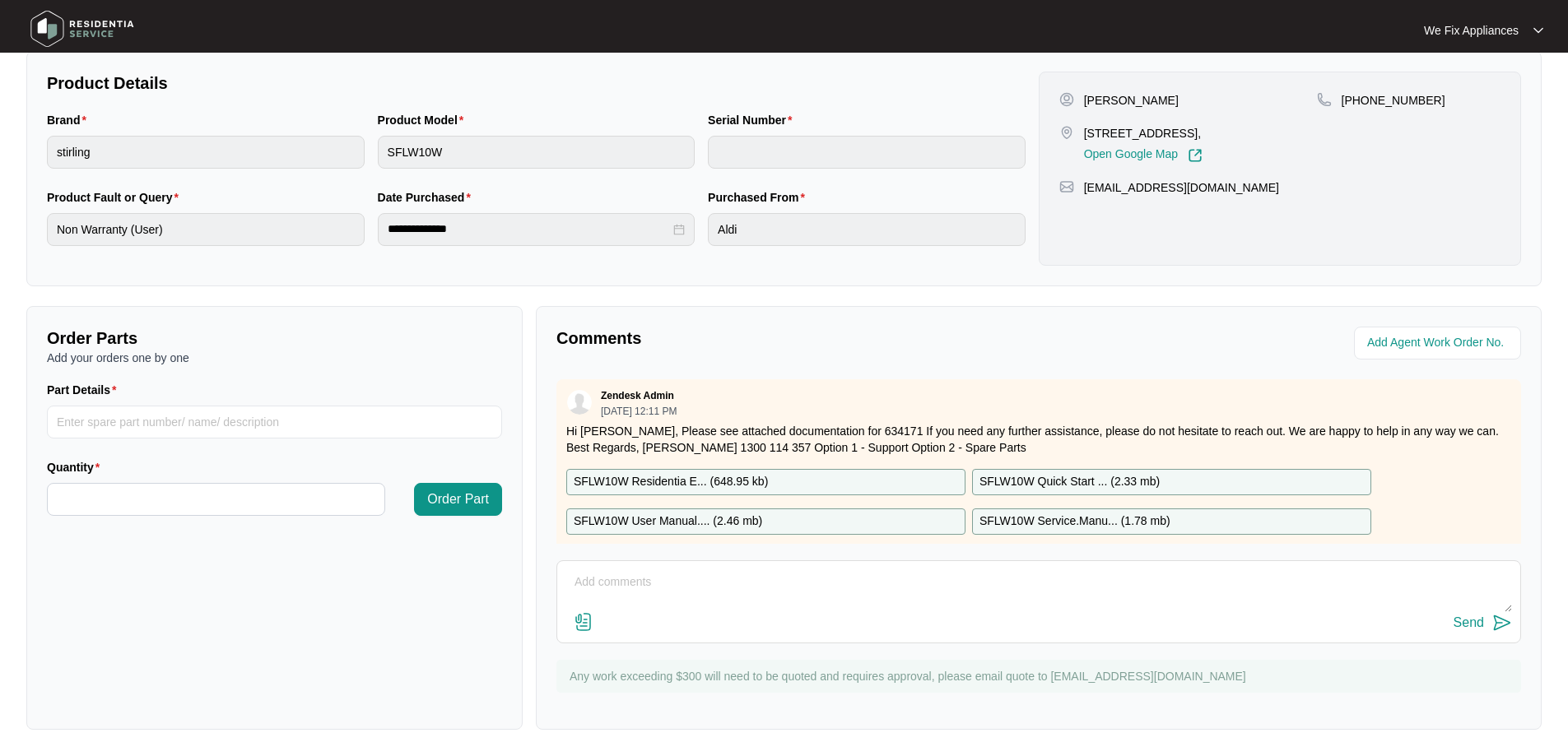
click at [758, 578] on textarea at bounding box center [1038, 590] width 947 height 43
type textarea "Hi team, left another message for customer thank you."
click at [1466, 620] on div "Send" at bounding box center [1468, 623] width 31 height 15
click at [76, 10] on img at bounding box center [82, 29] width 115 height 49
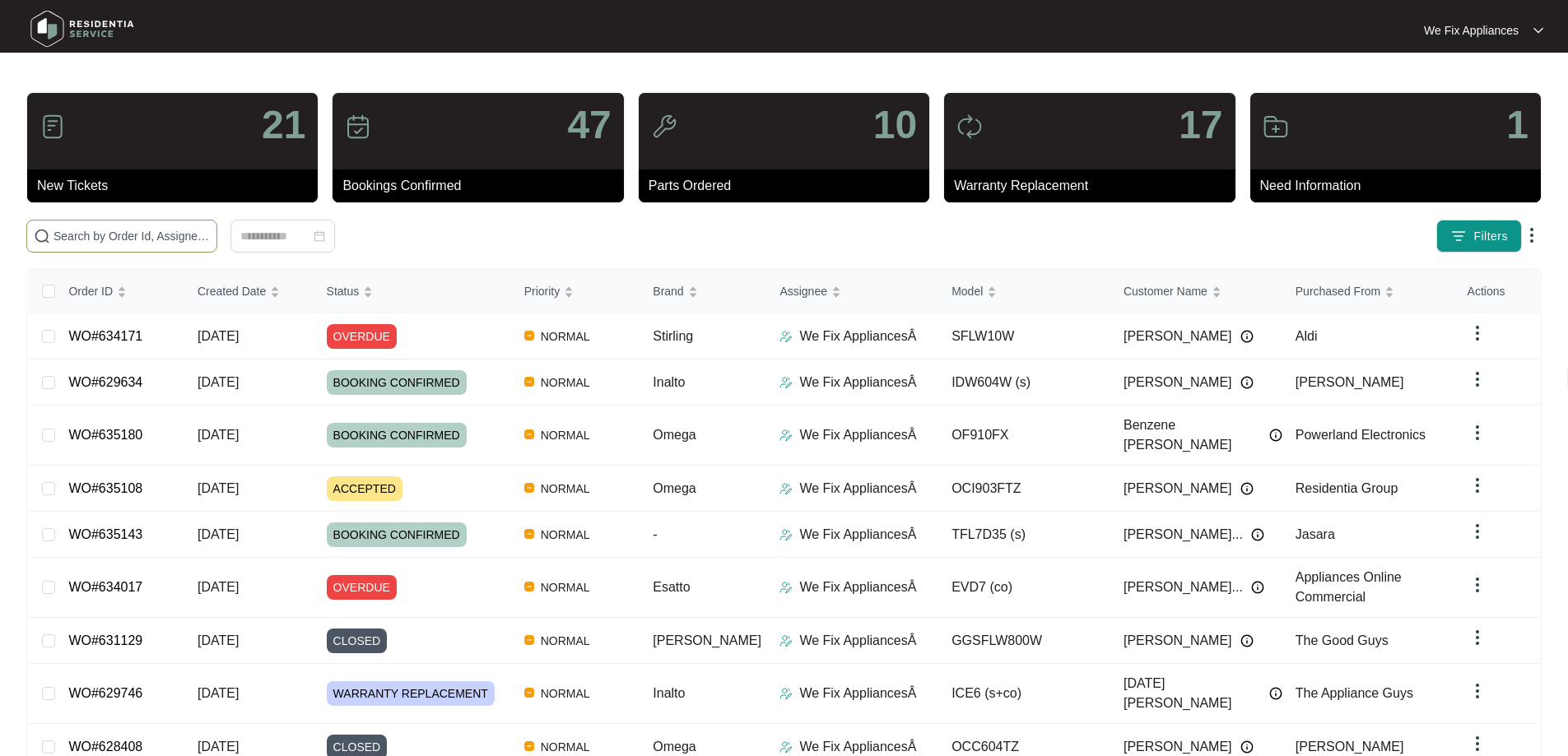
paste input "634803"
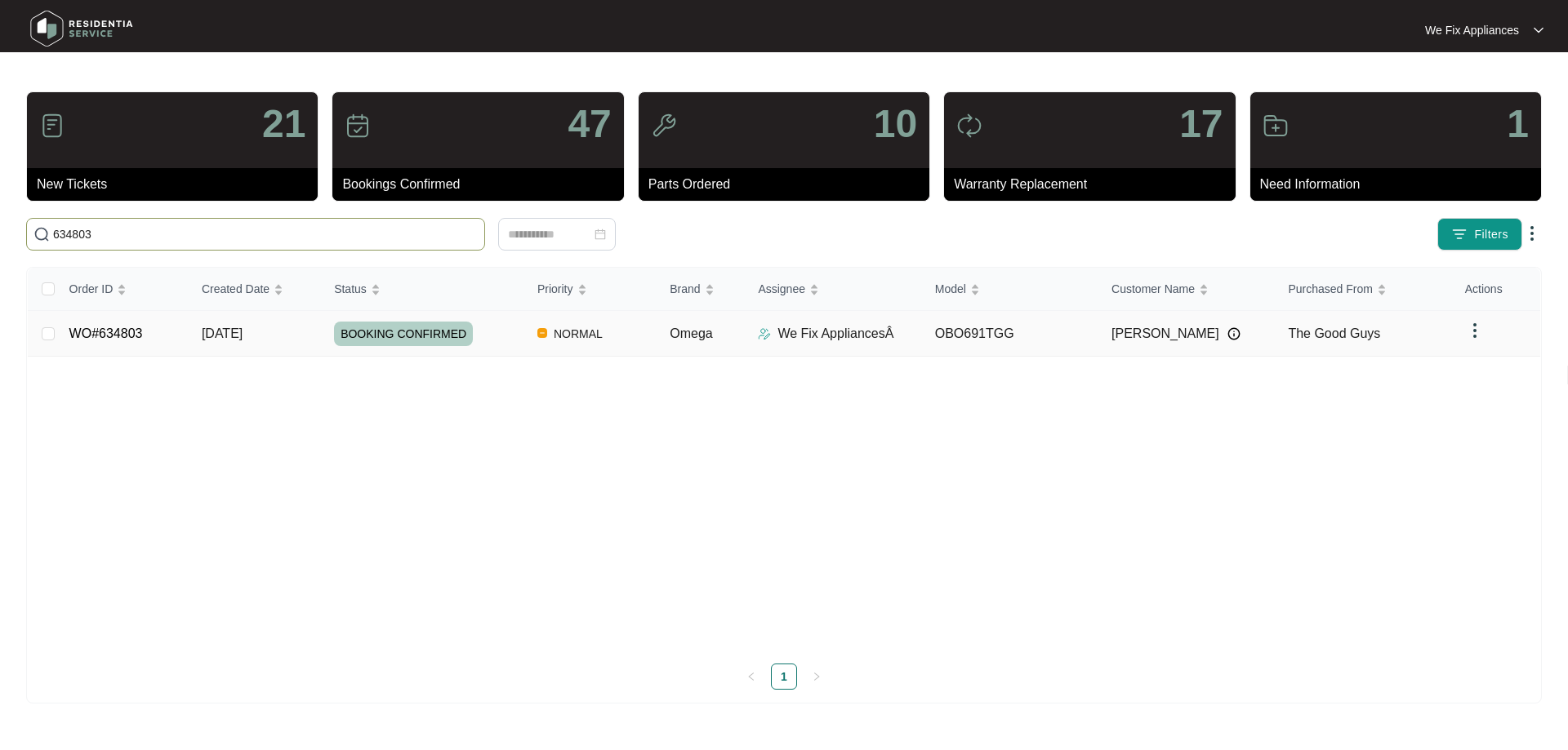
type input "634803"
click at [111, 337] on link "WO#634803" at bounding box center [106, 333] width 73 height 14
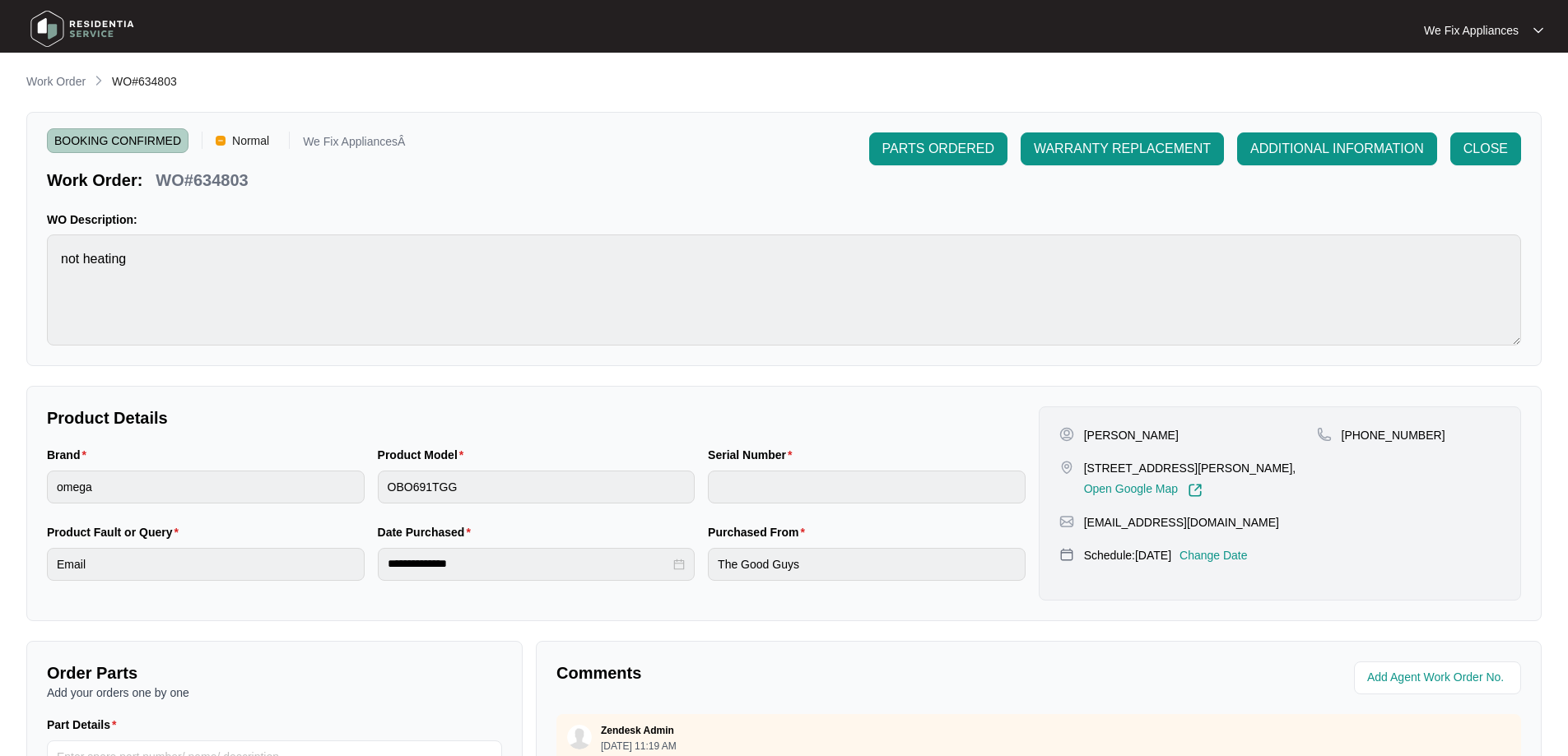
click at [102, 22] on img at bounding box center [82, 29] width 115 height 49
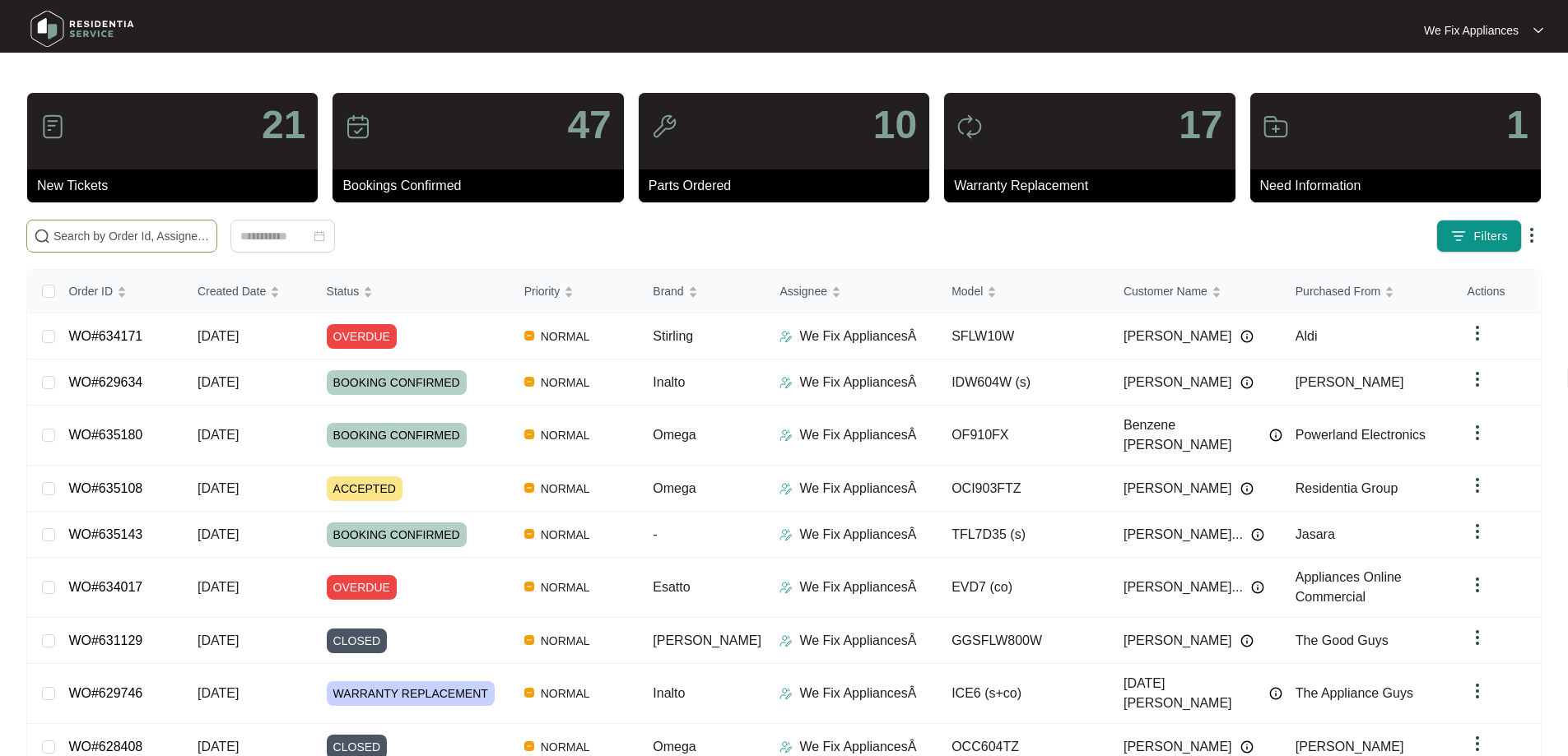
paste input "631665"
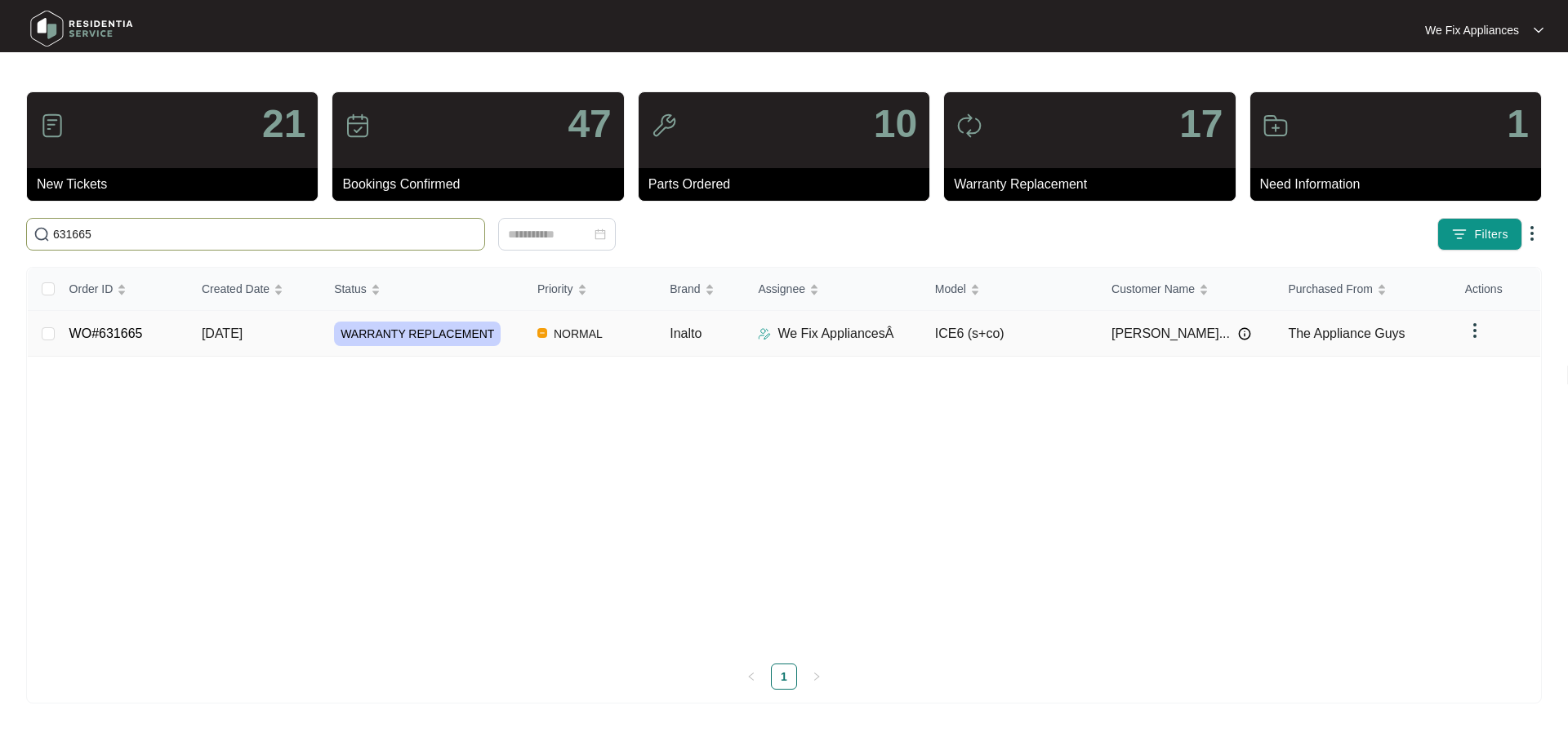
type input "631665"
click at [89, 342] on td "WO#631665" at bounding box center [123, 333] width 132 height 46
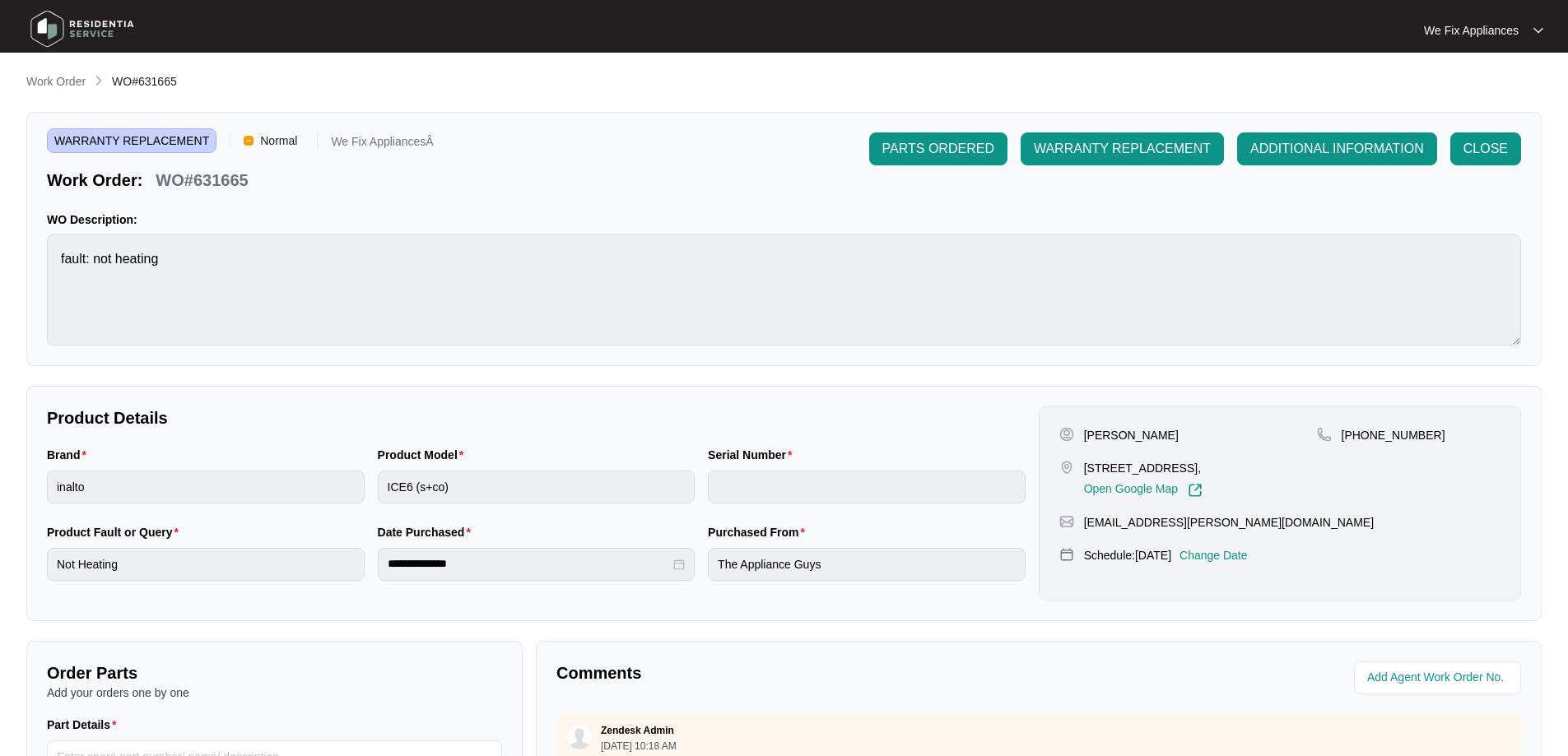
click at [1222, 563] on p "Change Date" at bounding box center [1214, 555] width 68 height 17
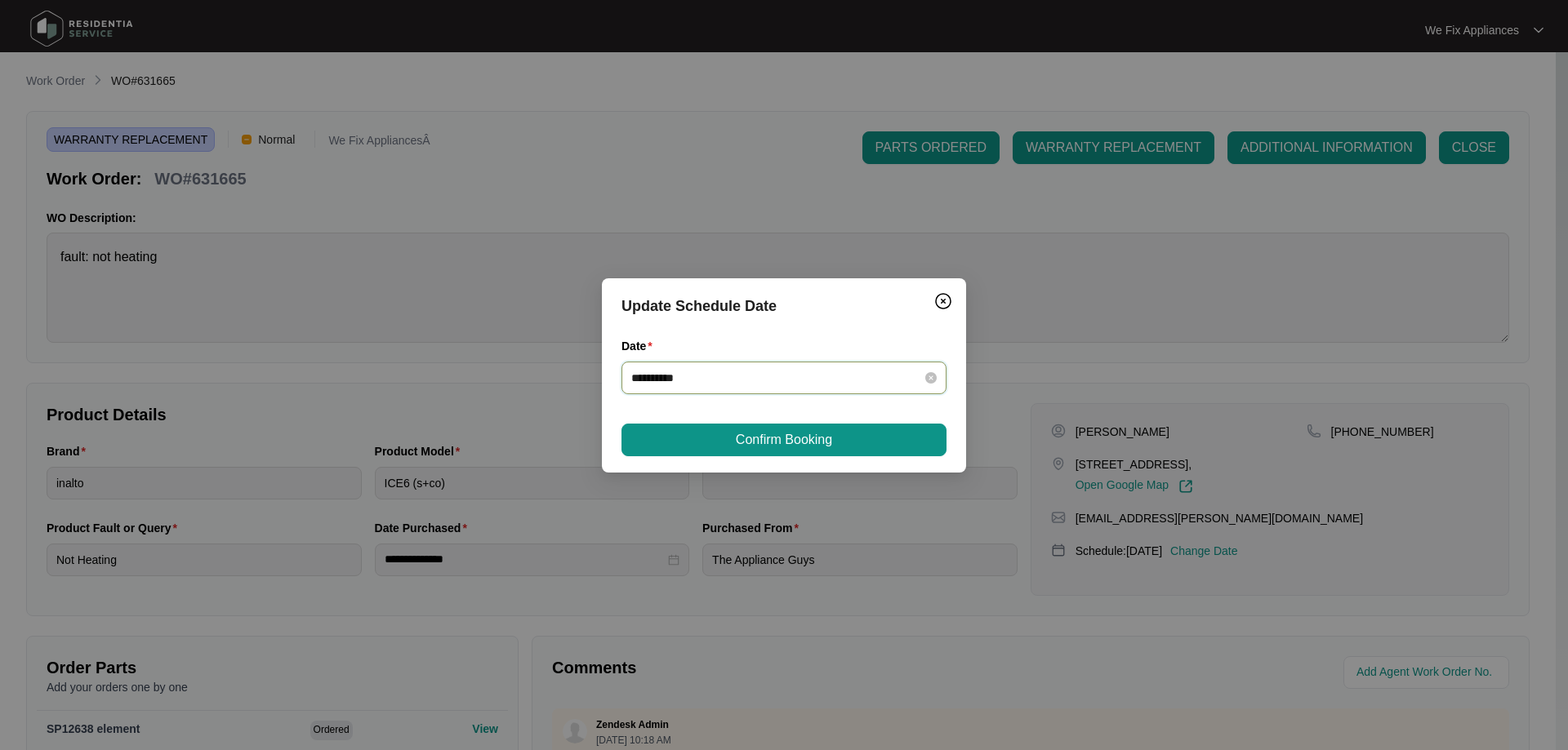
click at [743, 384] on input "**********" at bounding box center [774, 378] width 286 height 18
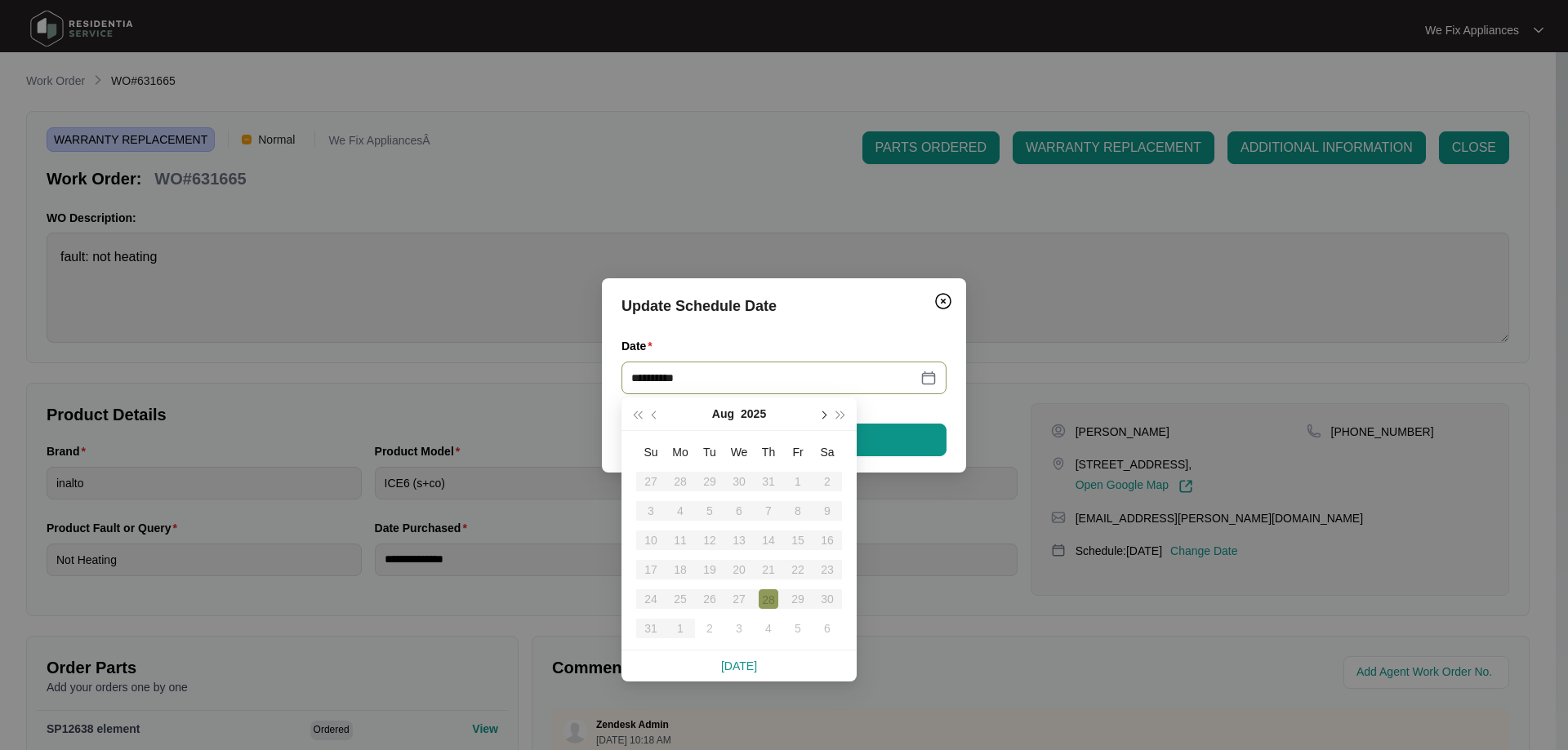
click at [824, 412] on button "button" at bounding box center [822, 414] width 18 height 33
click at [650, 409] on button "button" at bounding box center [655, 414] width 18 height 33
type input "**********"
click at [824, 477] on div "6" at bounding box center [827, 481] width 20 height 20
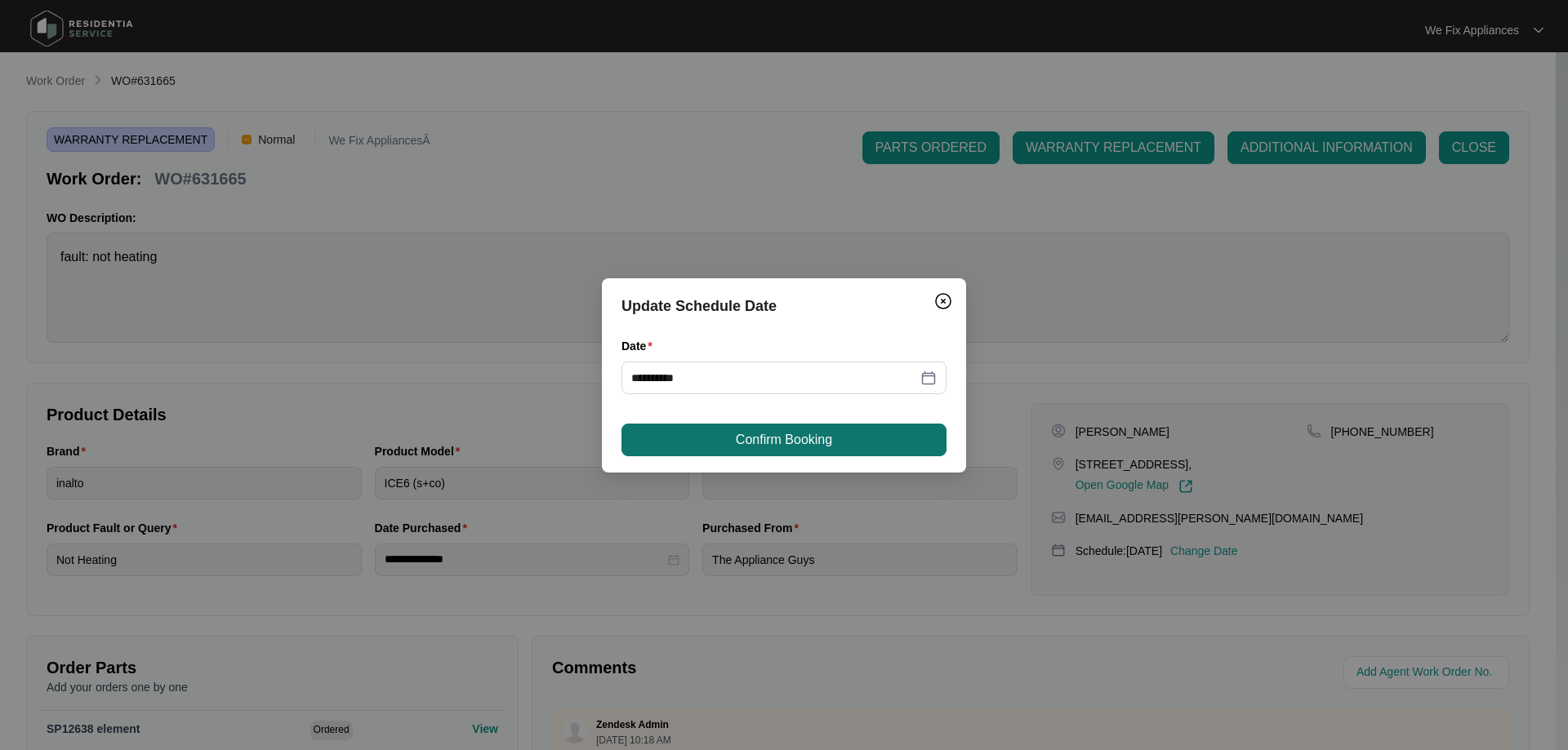
click at [811, 452] on button "Confirm Booking" at bounding box center [784, 440] width 325 height 33
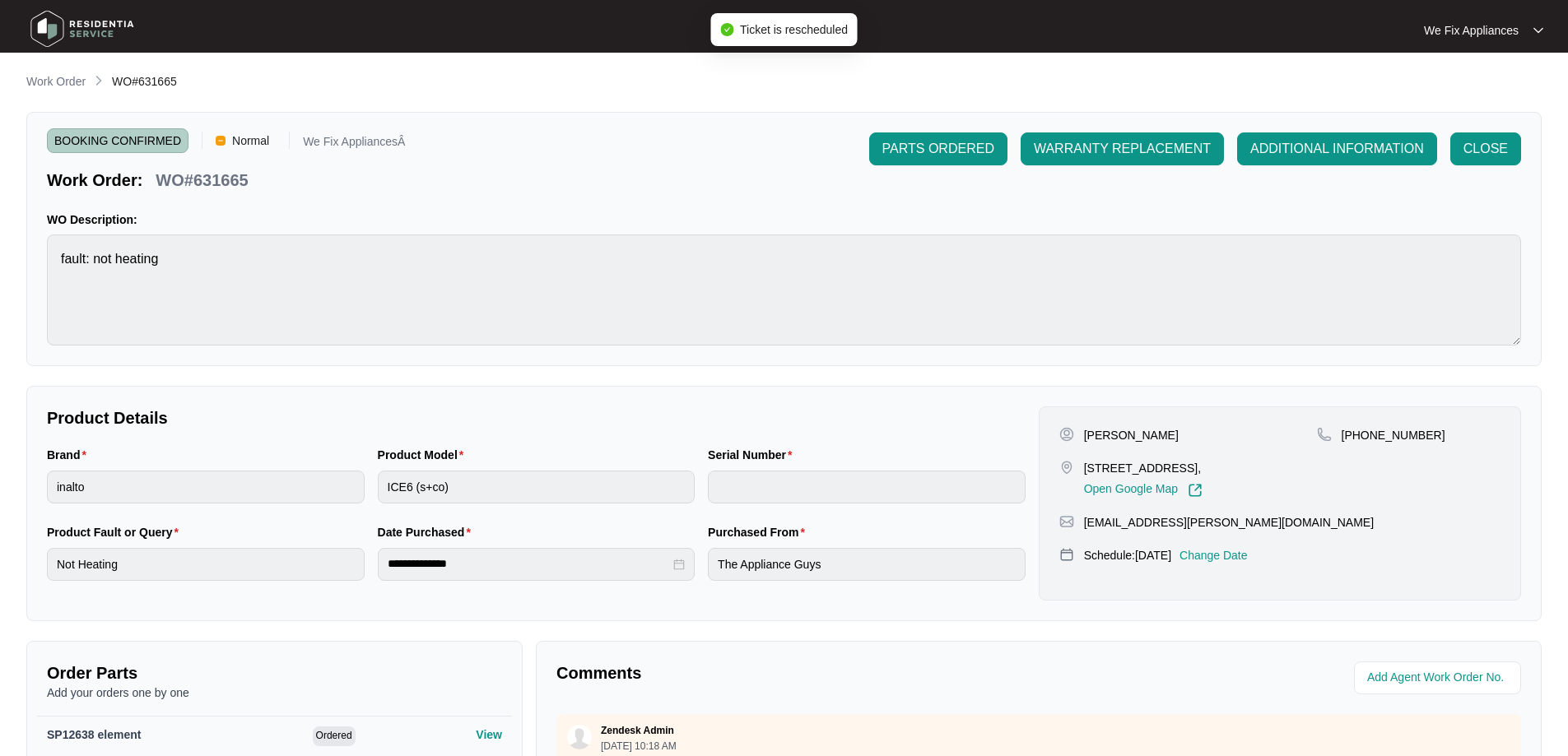
click at [112, 39] on img at bounding box center [82, 29] width 115 height 49
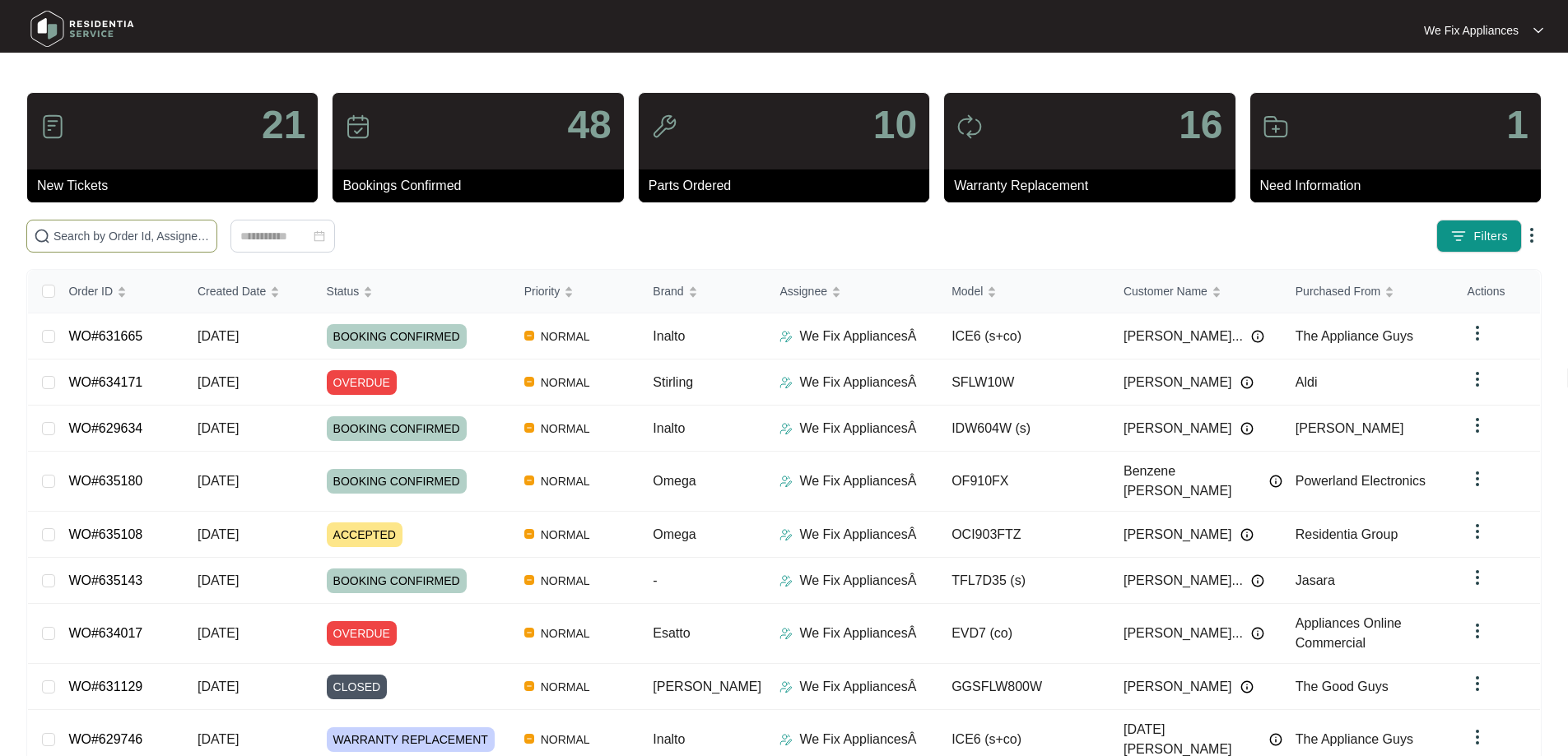
paste input "632107"
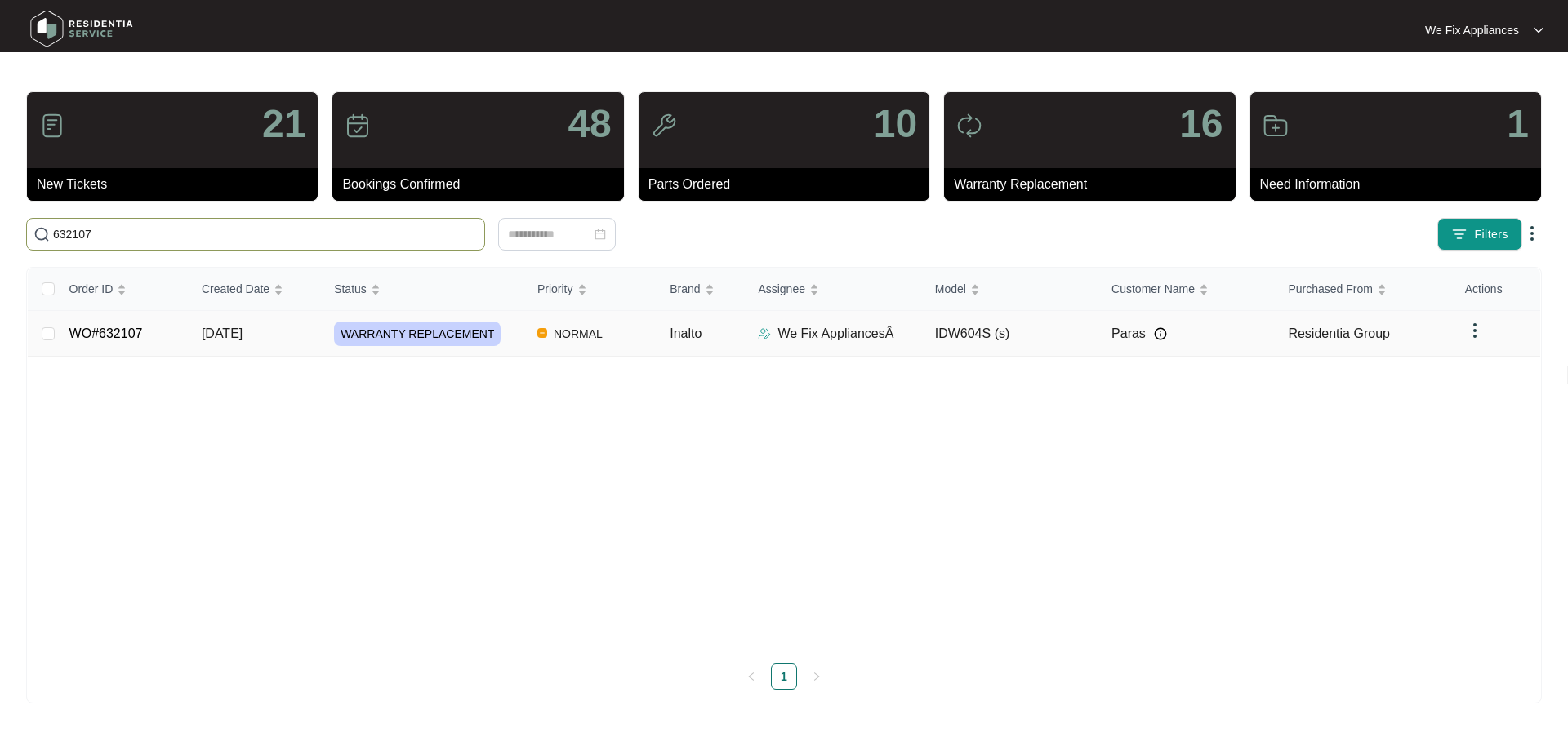
type input "632107"
click at [120, 334] on link "WO#632107" at bounding box center [106, 333] width 73 height 14
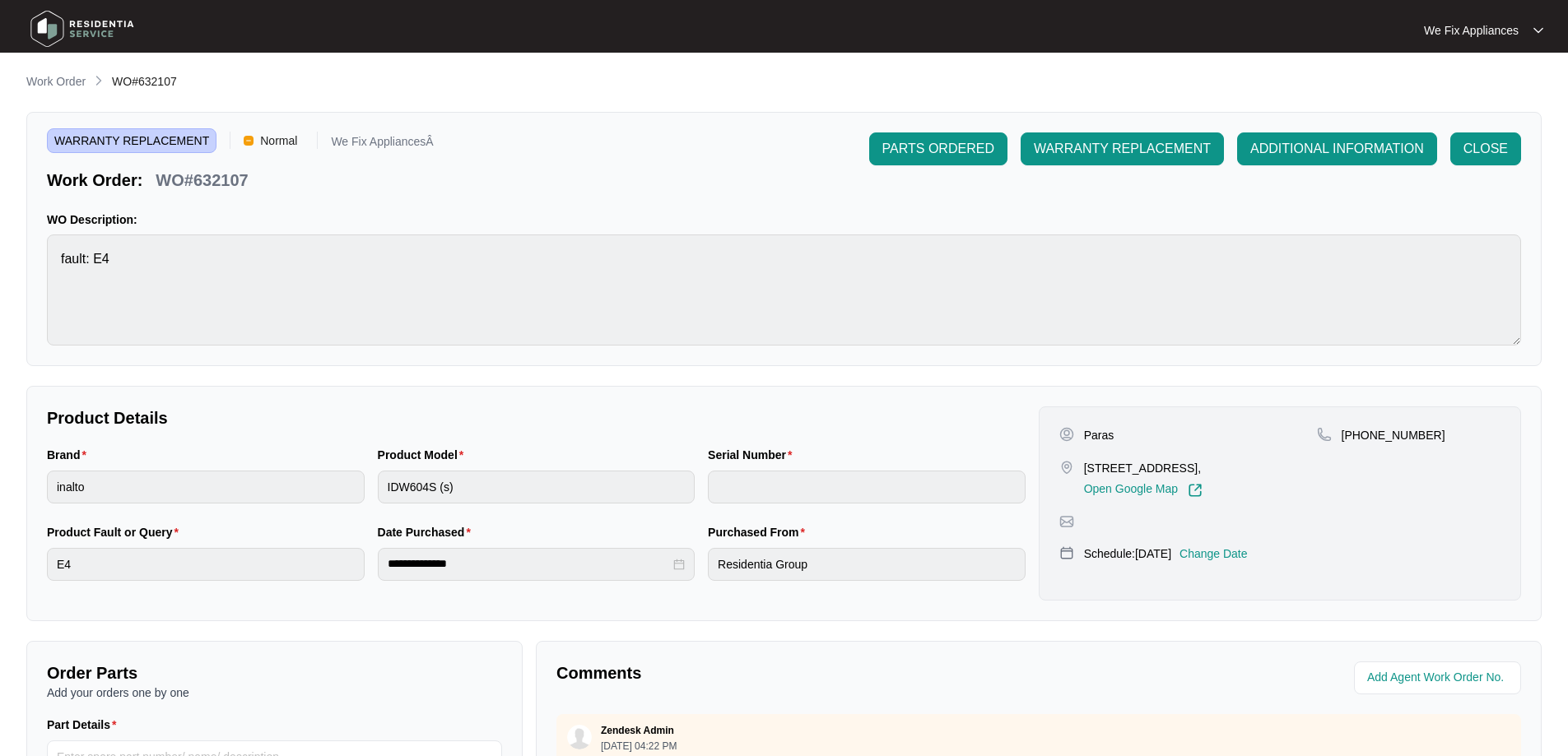
click at [1248, 554] on p "Change Date" at bounding box center [1214, 553] width 68 height 17
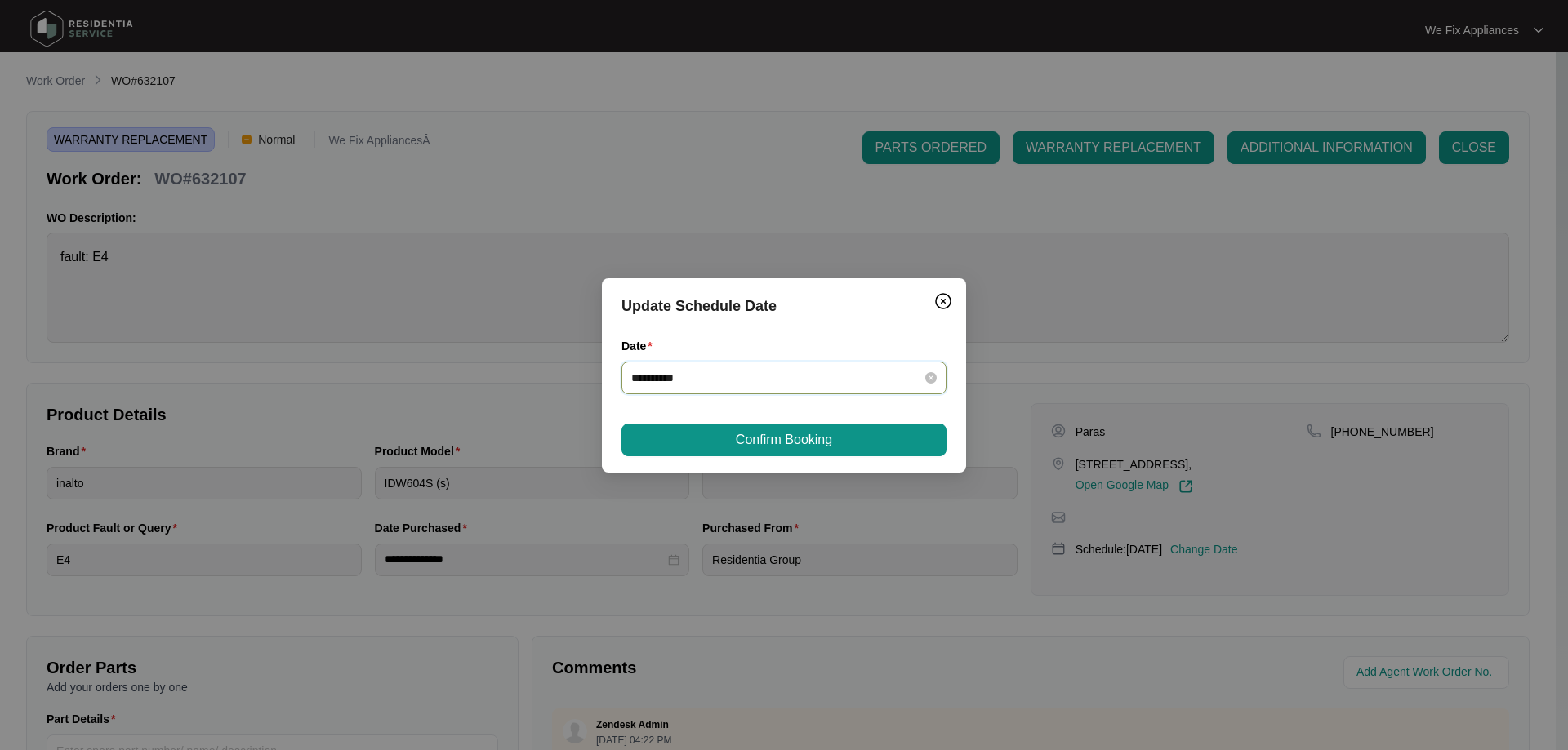
click at [720, 379] on input "**********" at bounding box center [774, 378] width 286 height 18
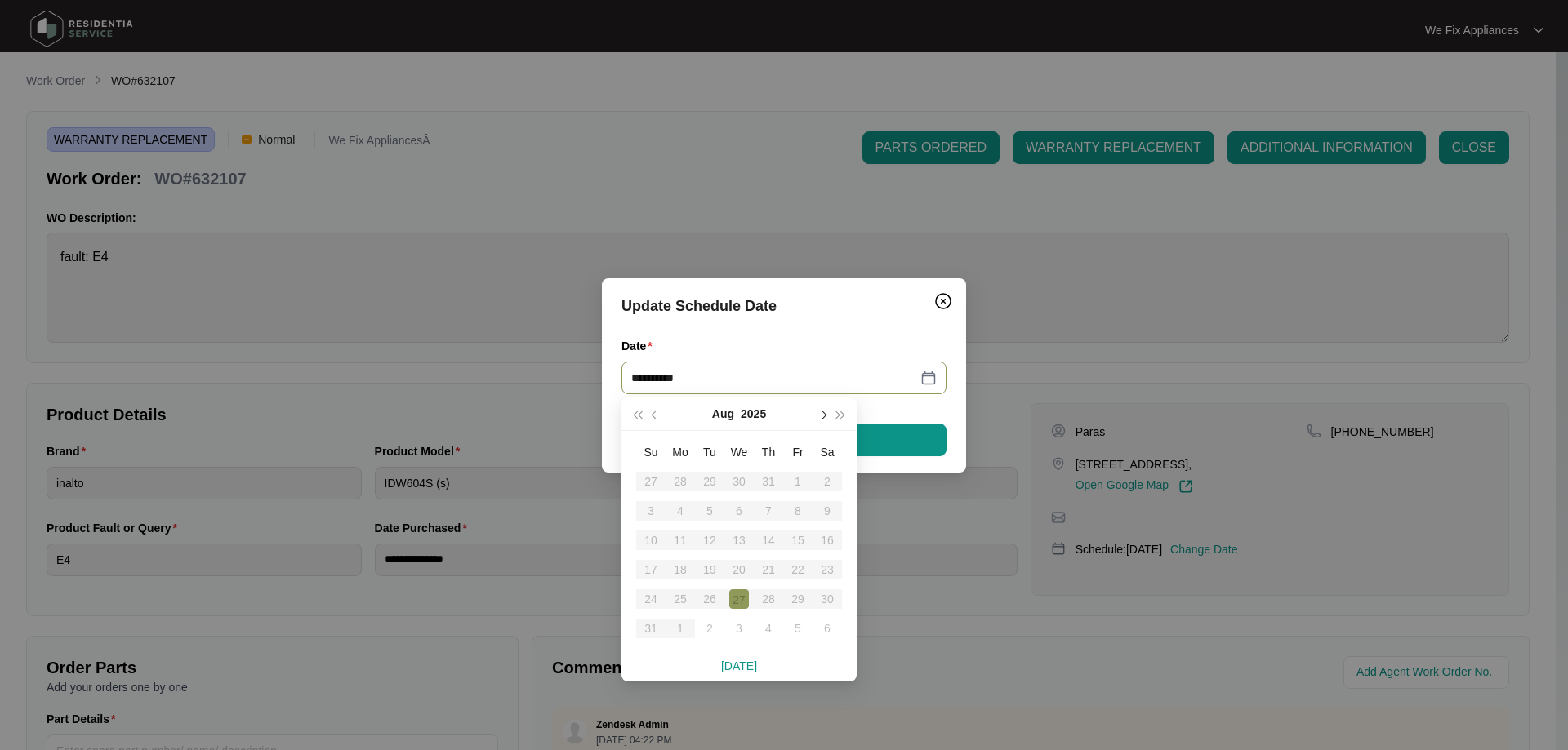
click at [827, 413] on button "button" at bounding box center [822, 414] width 18 height 33
type input "**********"
click at [818, 475] on div "6" at bounding box center [827, 481] width 20 height 20
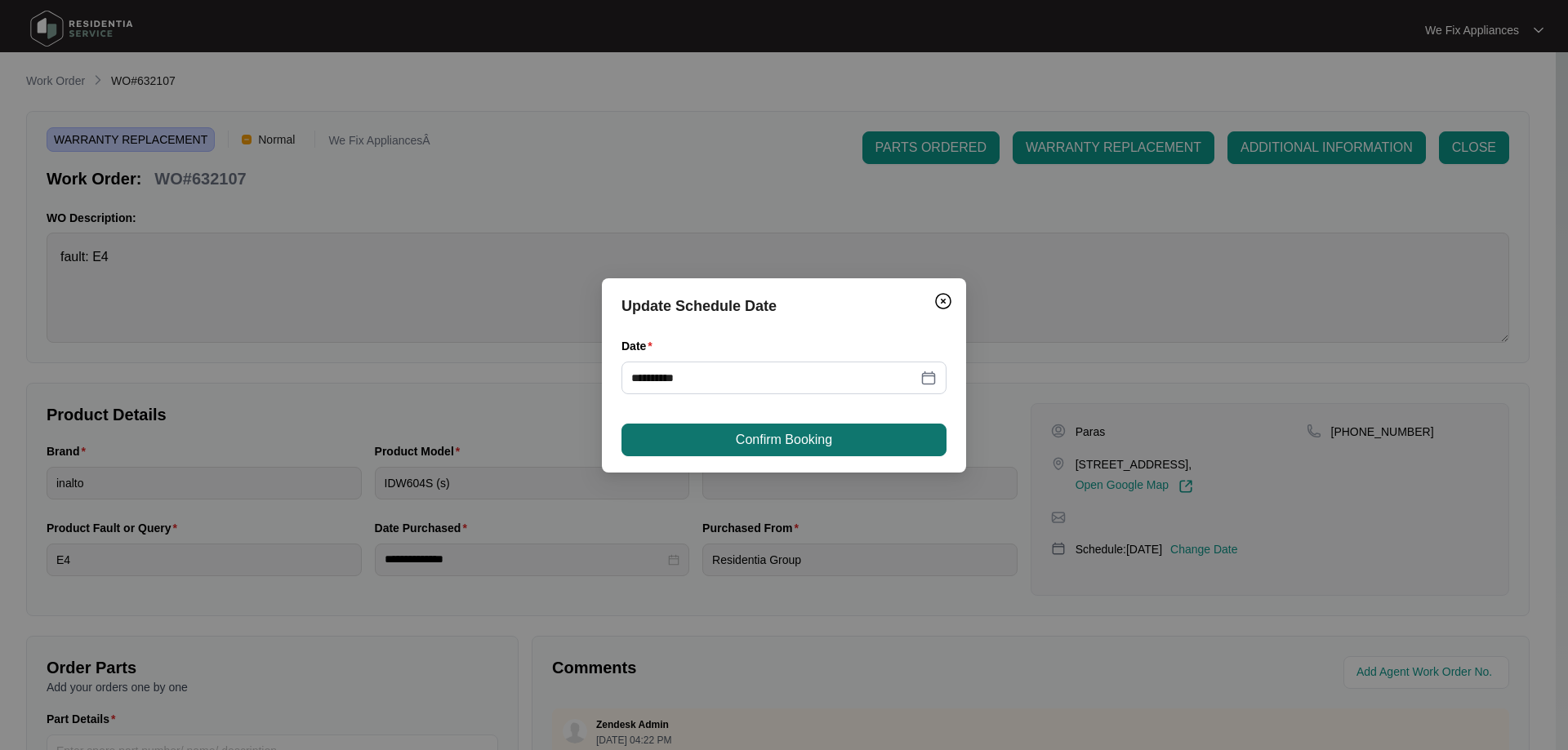
click at [805, 444] on span "Confirm Booking" at bounding box center [784, 439] width 97 height 20
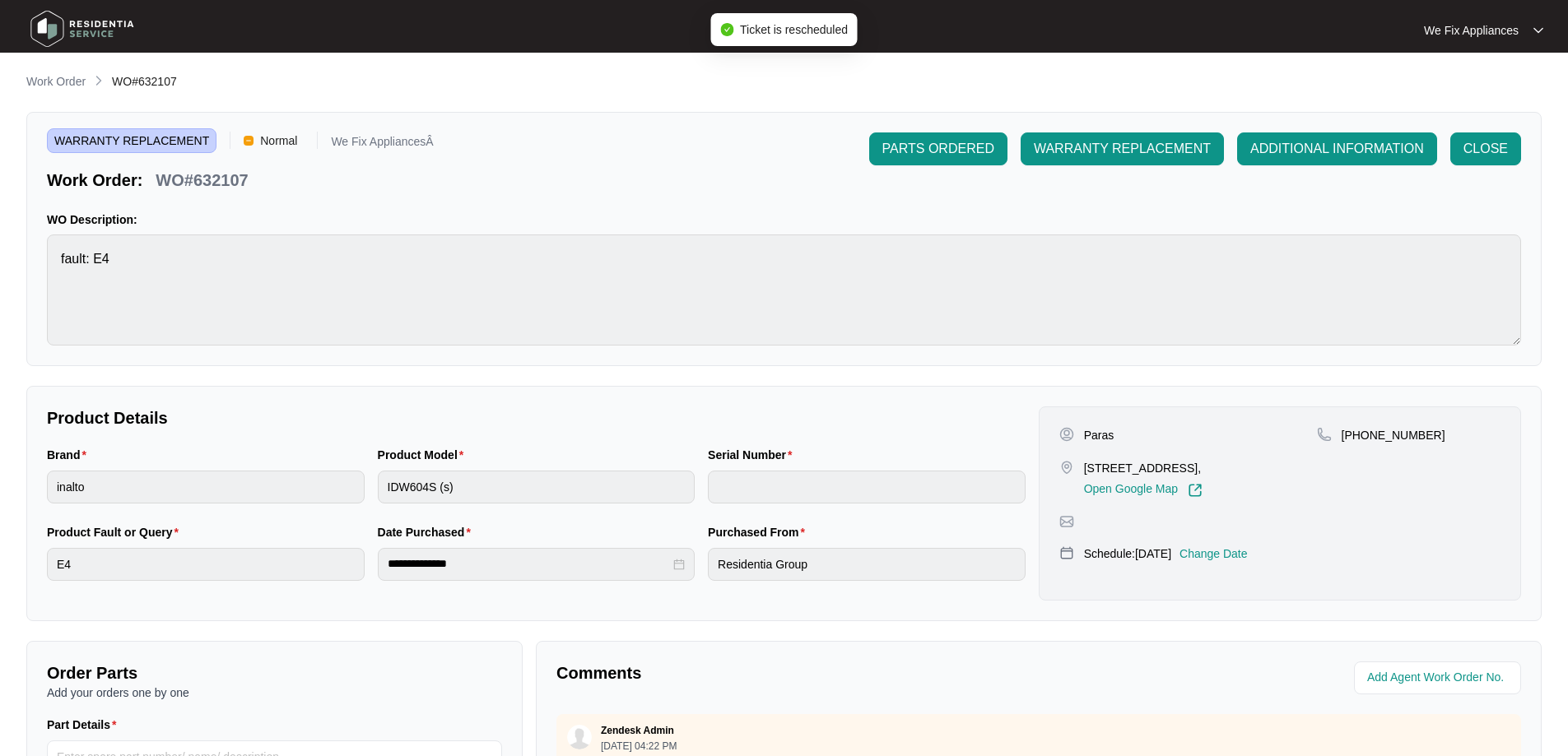
click at [98, 32] on img at bounding box center [82, 29] width 115 height 49
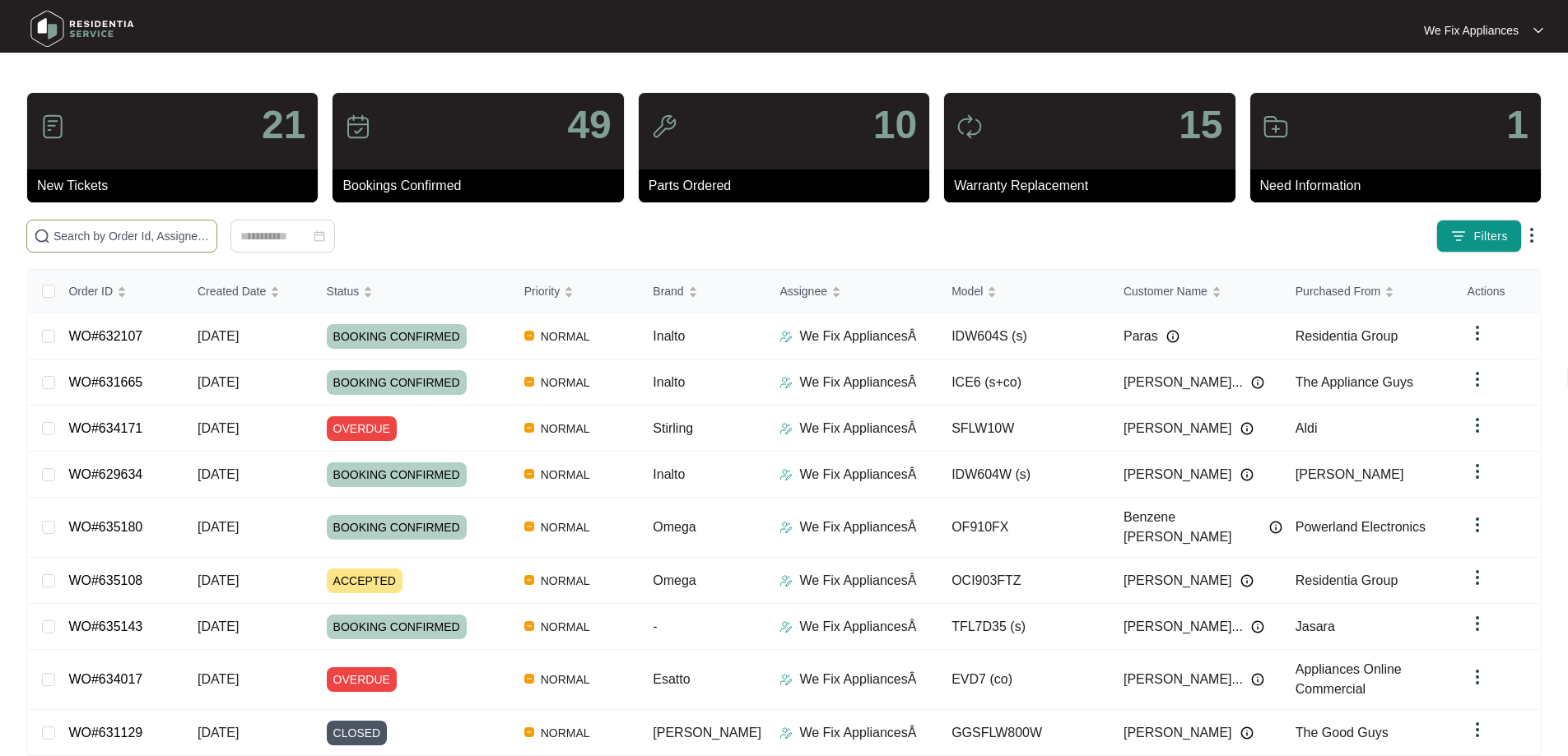
paste input "632510"
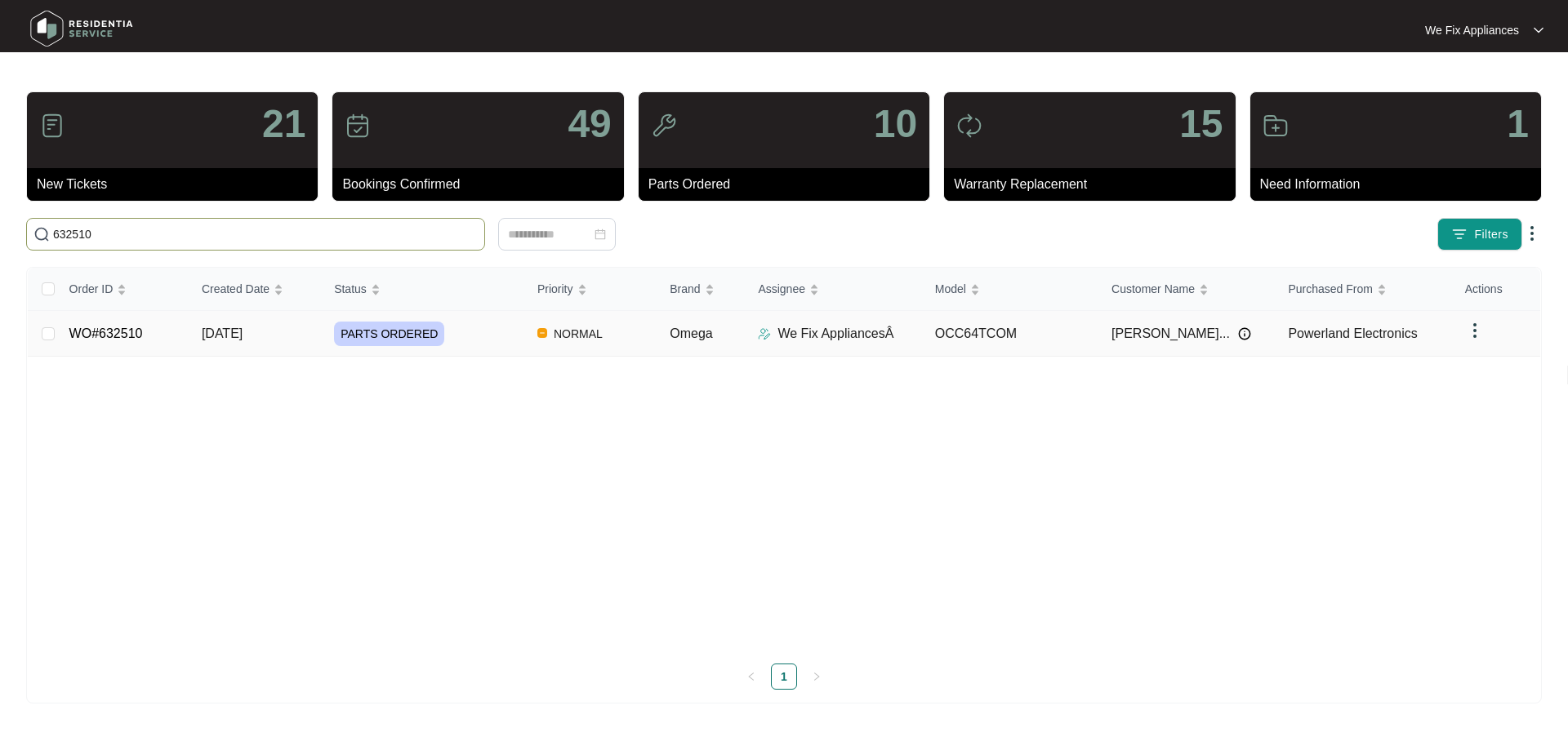
type input "632510"
click at [127, 331] on link "WO#632510" at bounding box center [106, 333] width 73 height 14
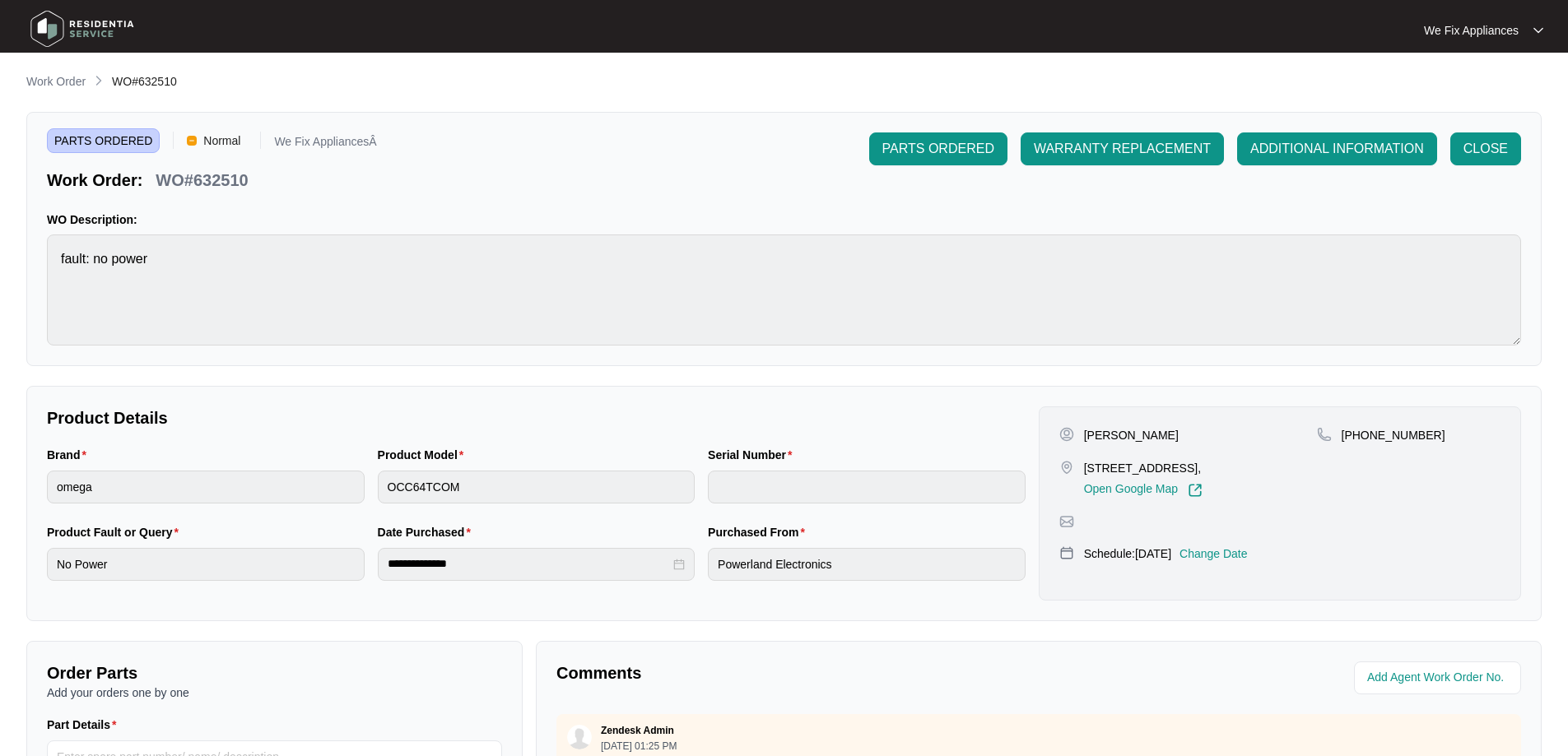
click at [1228, 557] on p "Change Date" at bounding box center [1214, 553] width 68 height 17
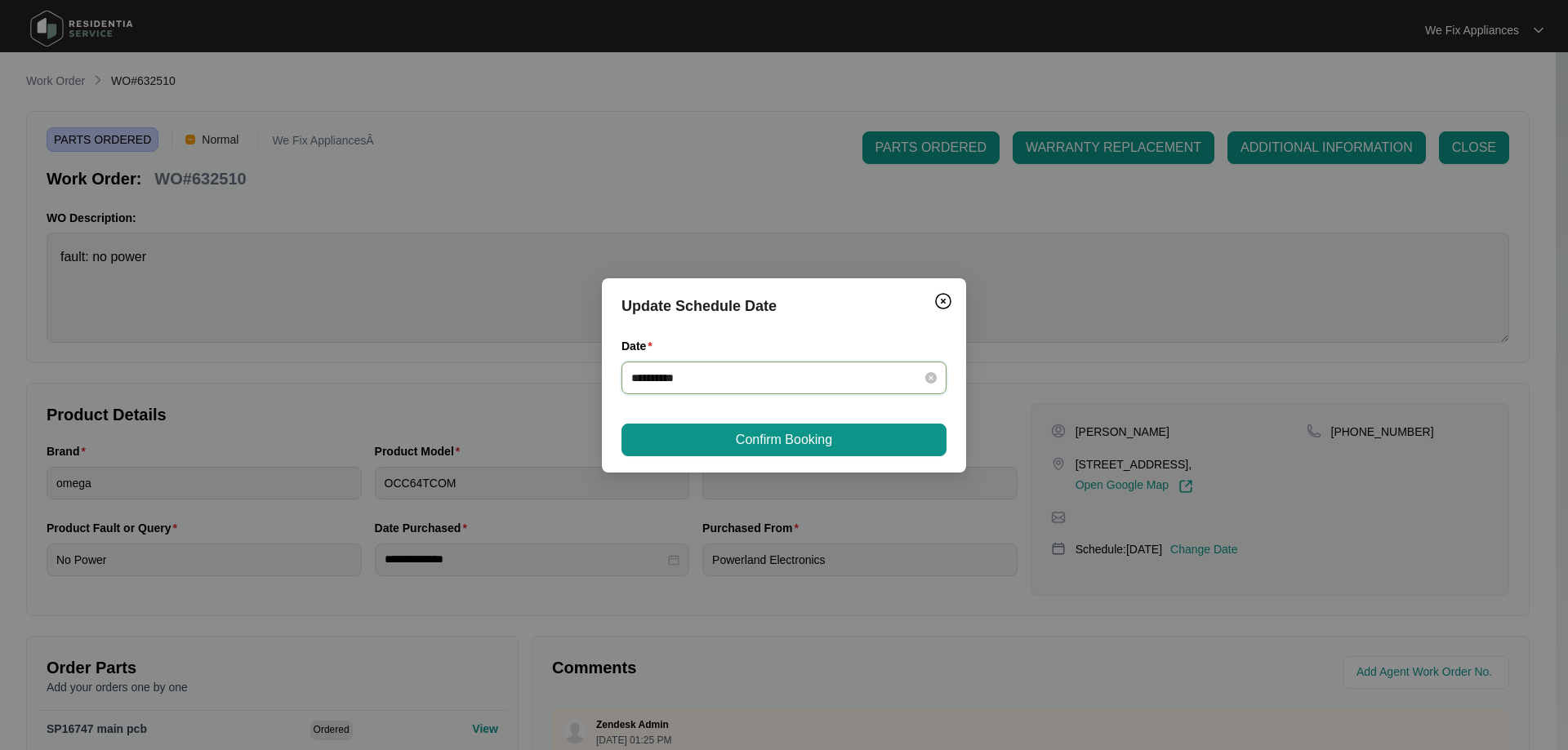
click at [730, 381] on input "**********" at bounding box center [774, 378] width 286 height 18
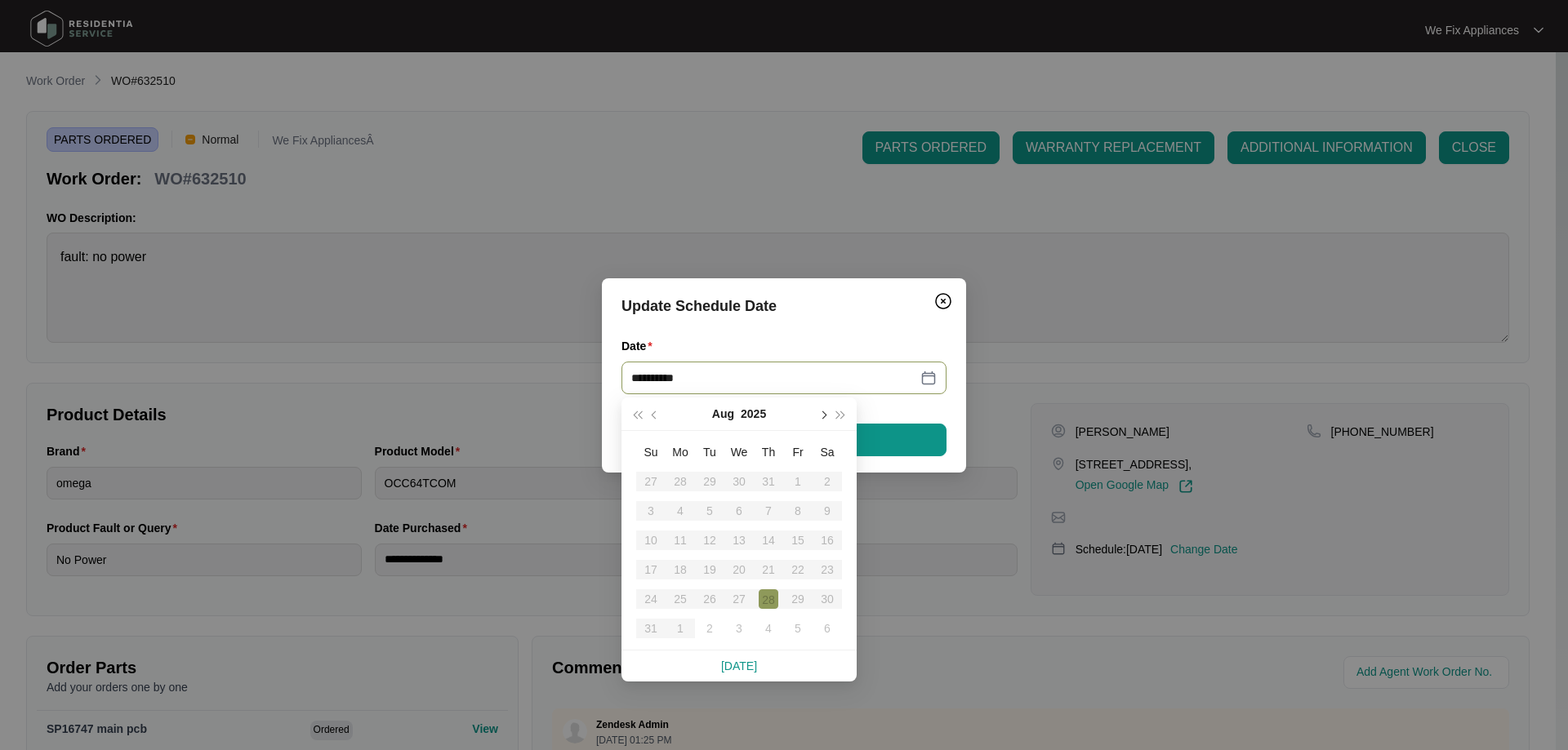
drag, startPoint x: 820, startPoint y: 412, endPoint x: 823, endPoint y: 427, distance: 15.3
click at [820, 414] on button "button" at bounding box center [822, 414] width 18 height 33
type input "**********"
click at [734, 472] on div "3" at bounding box center [739, 481] width 20 height 20
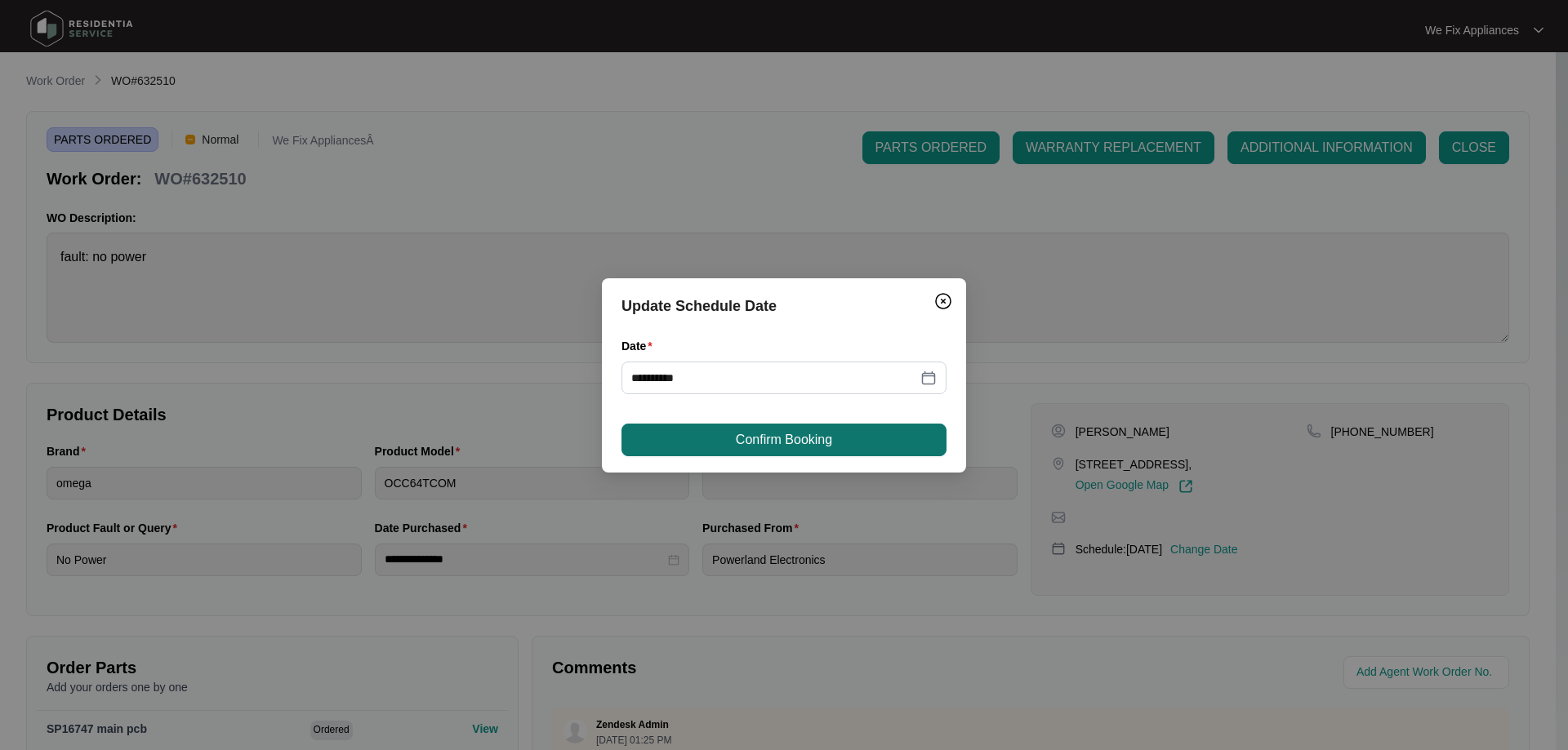
click at [763, 442] on span "Confirm Booking" at bounding box center [784, 439] width 97 height 20
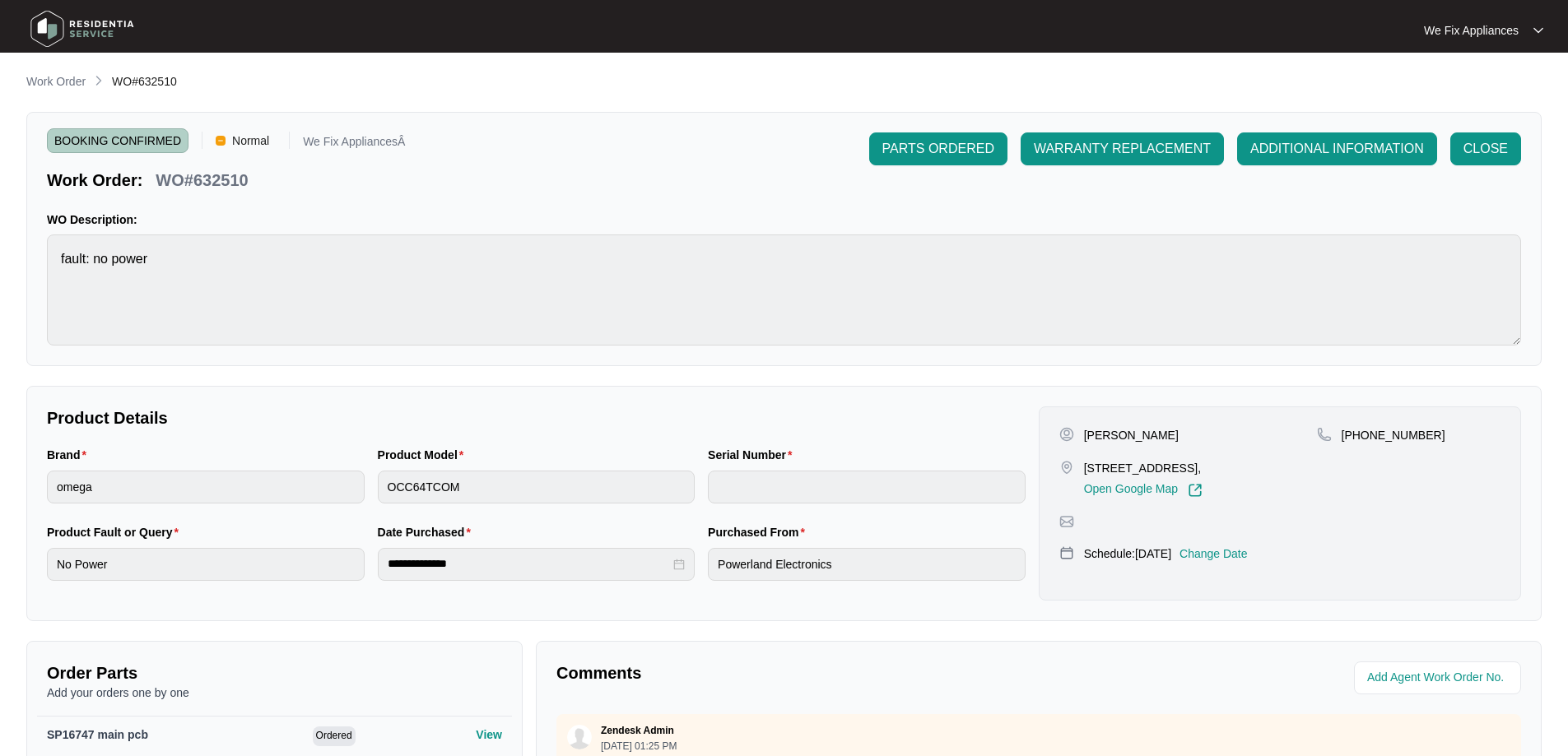
click at [85, 40] on img at bounding box center [82, 29] width 115 height 49
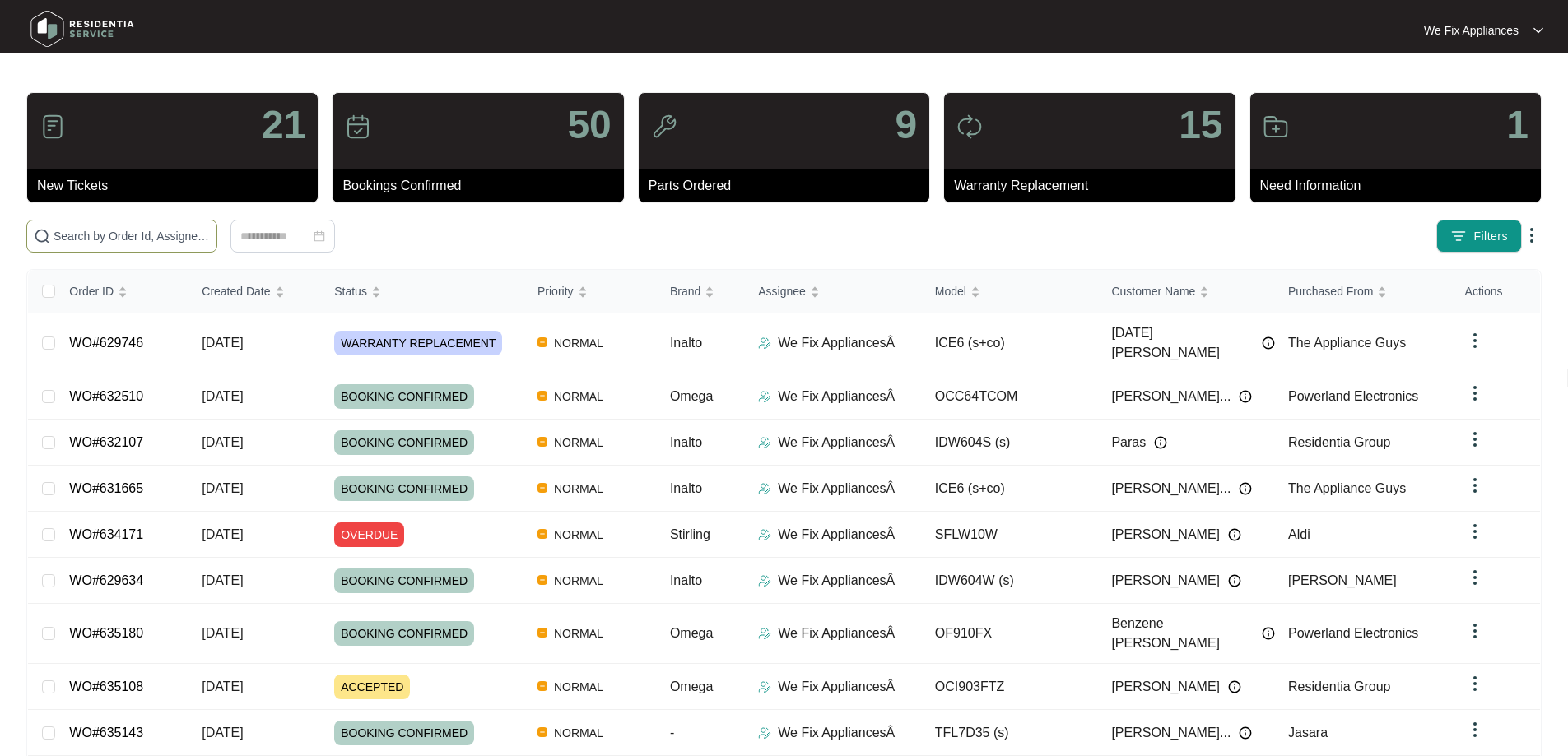
paste input "628318"
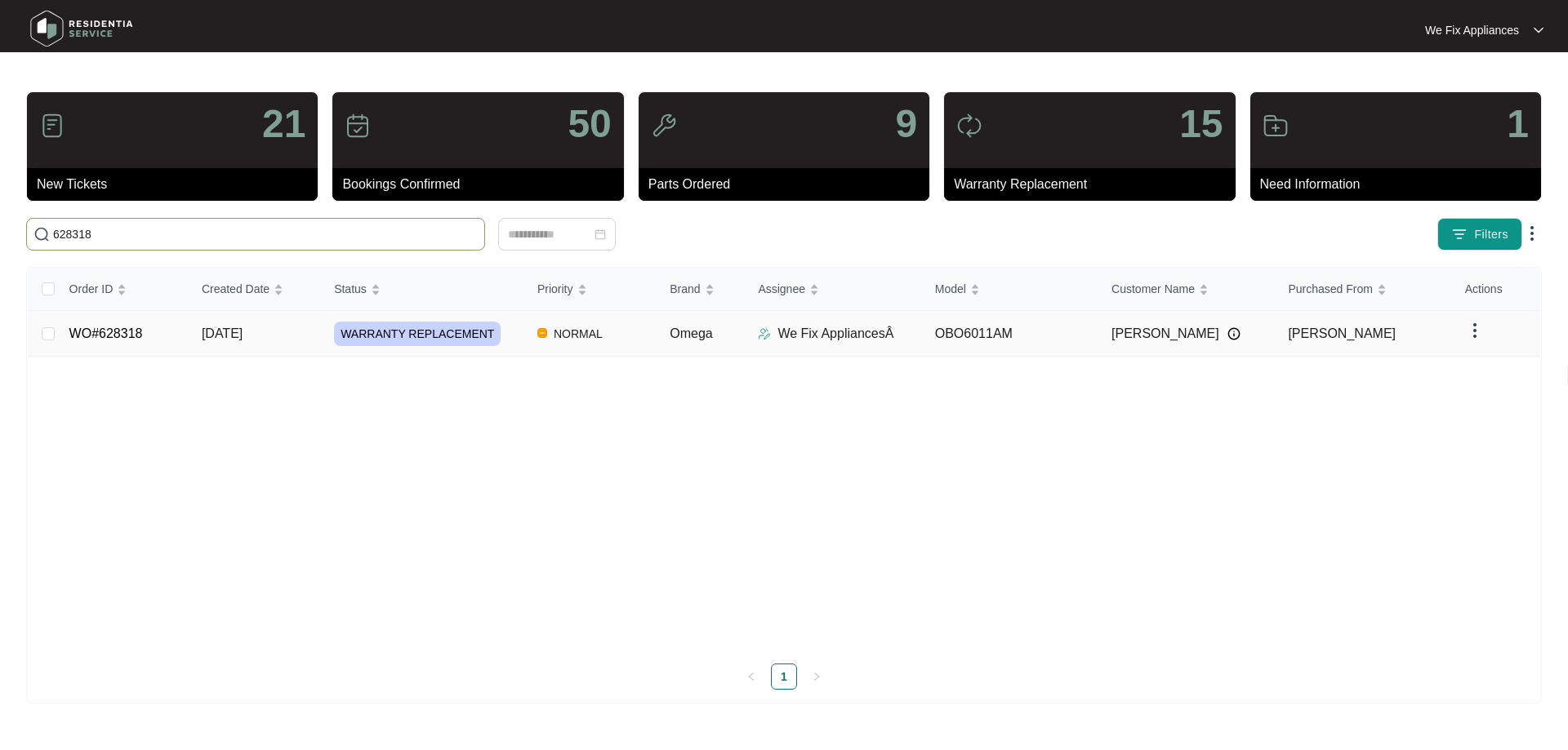
type input "628318"
click at [116, 334] on link "WO#628318" at bounding box center [106, 333] width 73 height 14
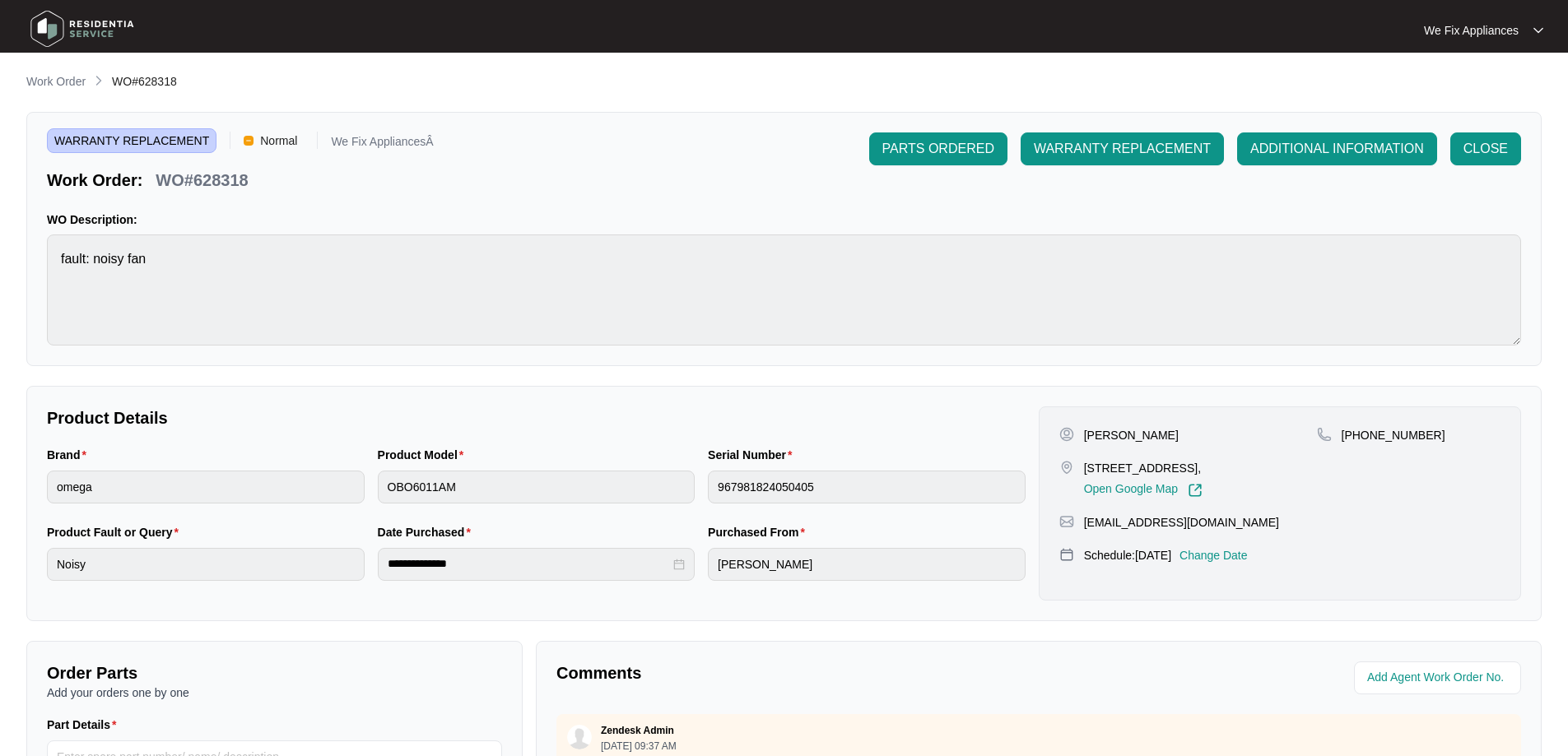
click at [1226, 563] on p "Change Date" at bounding box center [1214, 555] width 68 height 17
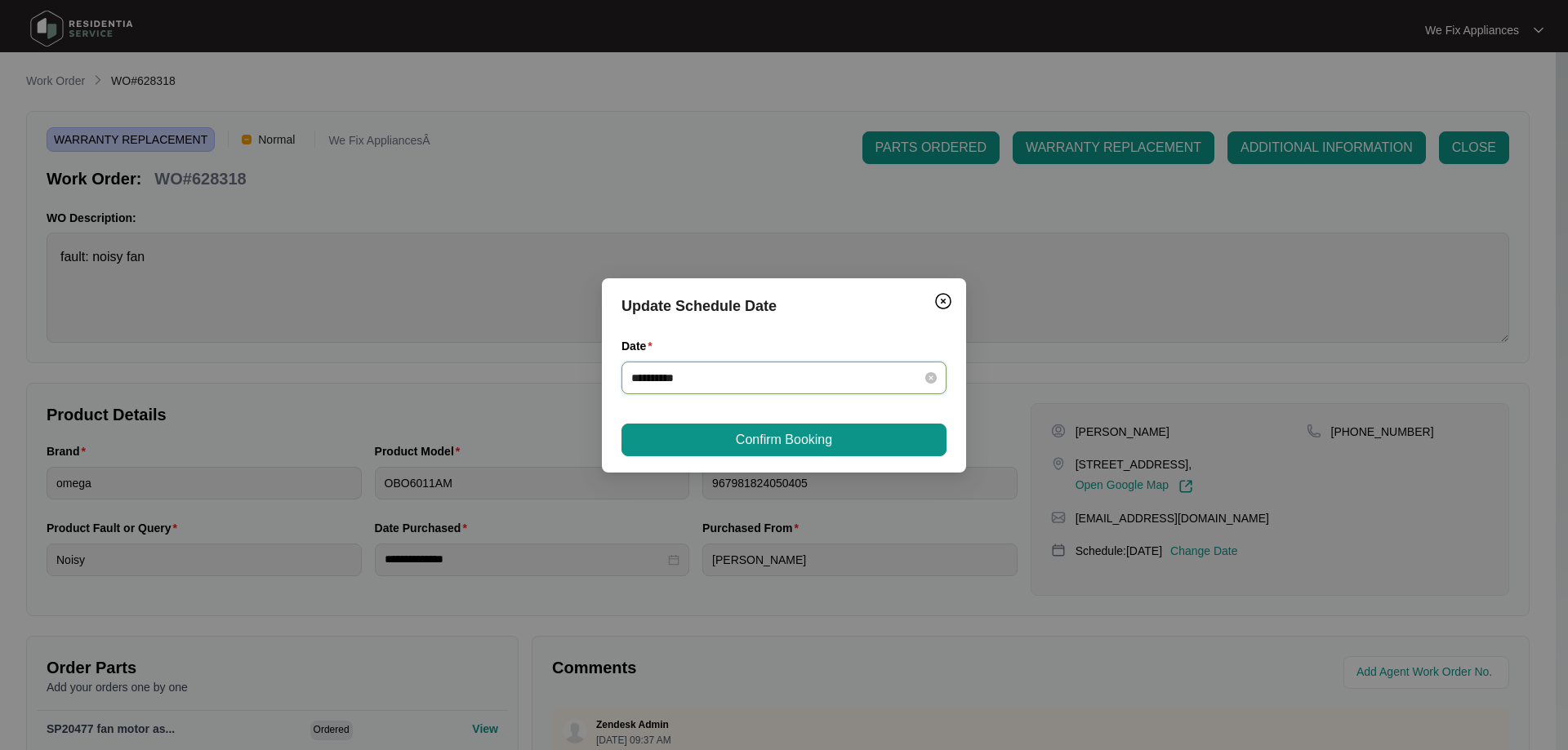
click at [756, 383] on input "**********" at bounding box center [774, 378] width 286 height 18
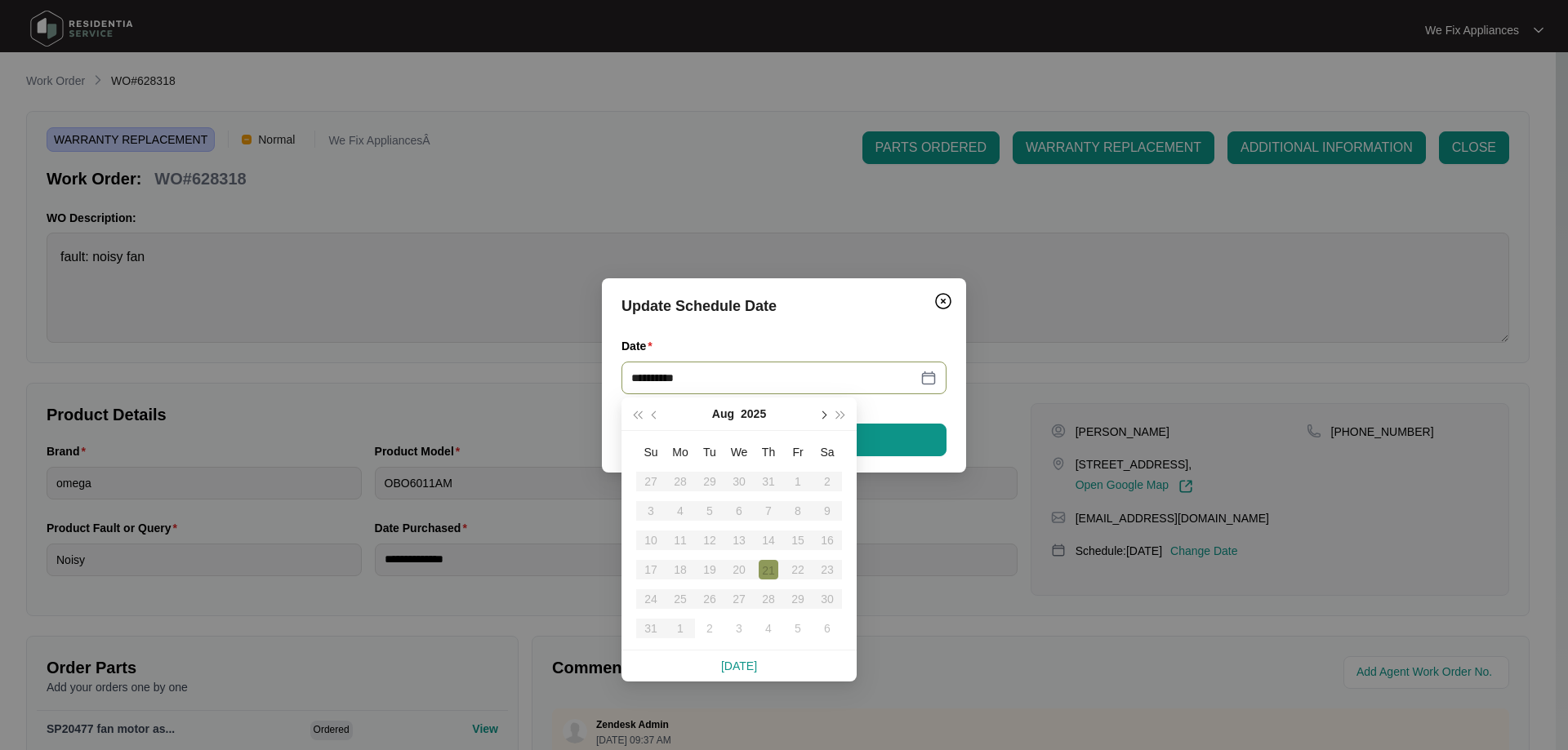
click at [826, 418] on button "button" at bounding box center [822, 414] width 18 height 33
type input "**********"
click at [821, 479] on div "6" at bounding box center [827, 481] width 20 height 20
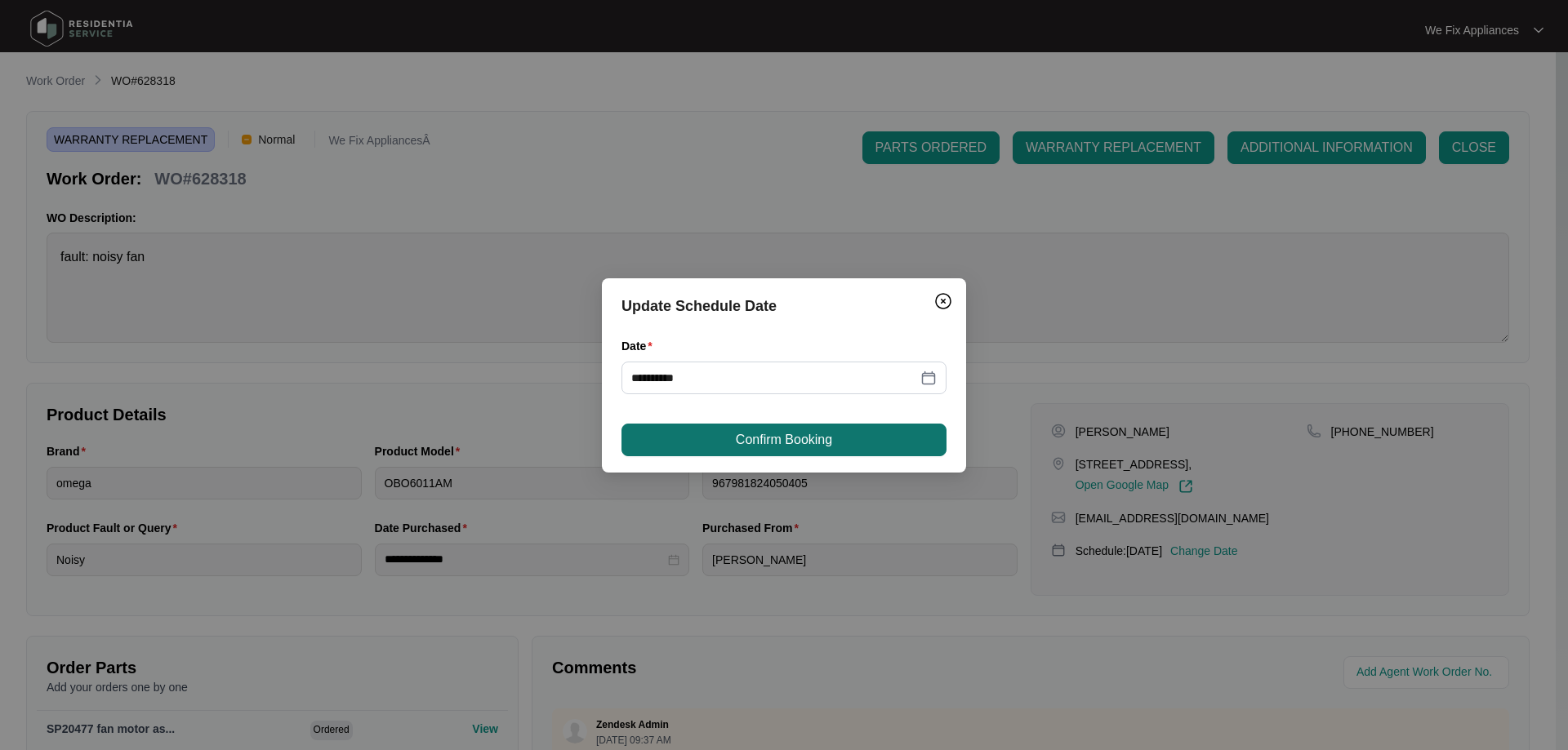
click at [824, 442] on span "Confirm Booking" at bounding box center [784, 439] width 97 height 20
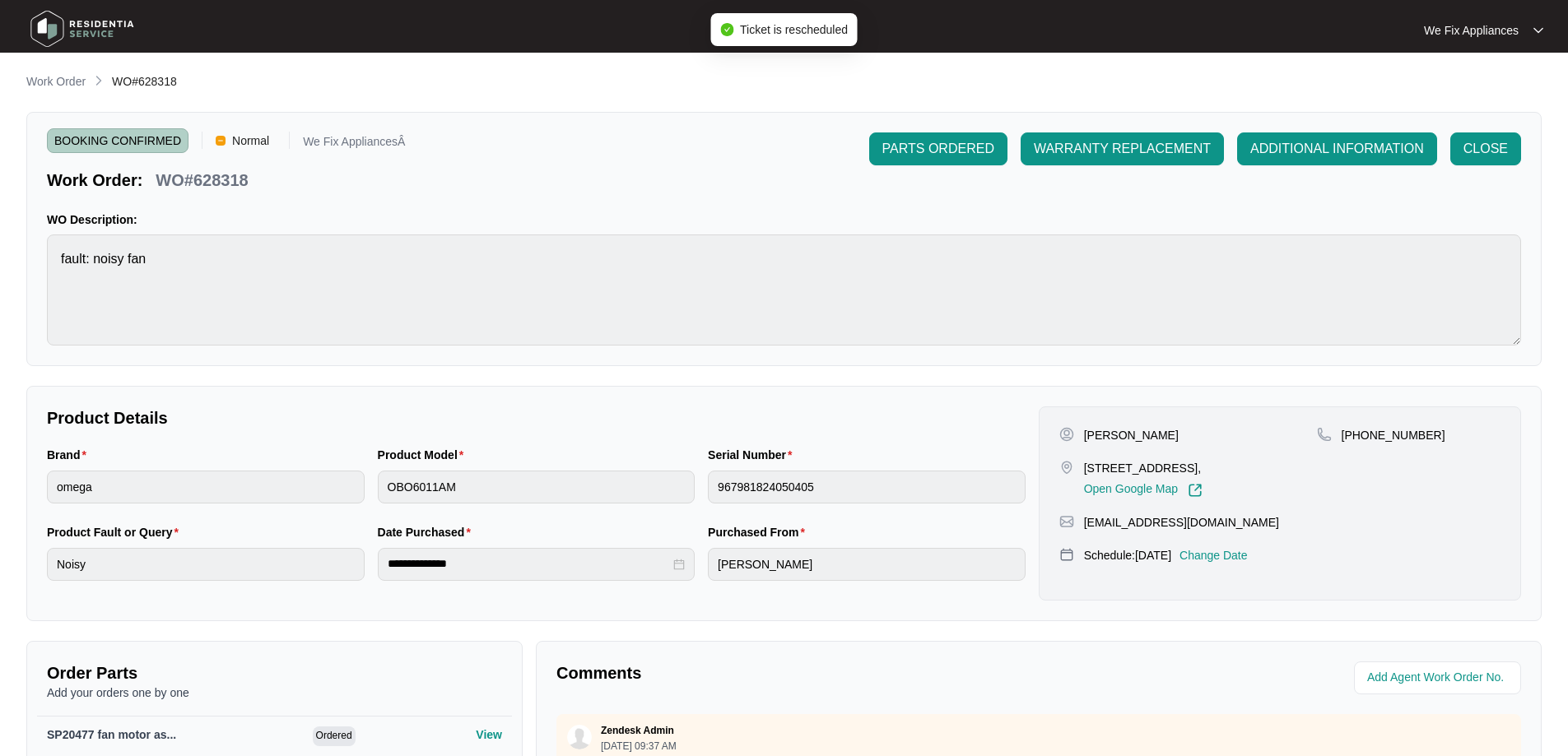
click at [90, 29] on img at bounding box center [82, 29] width 115 height 49
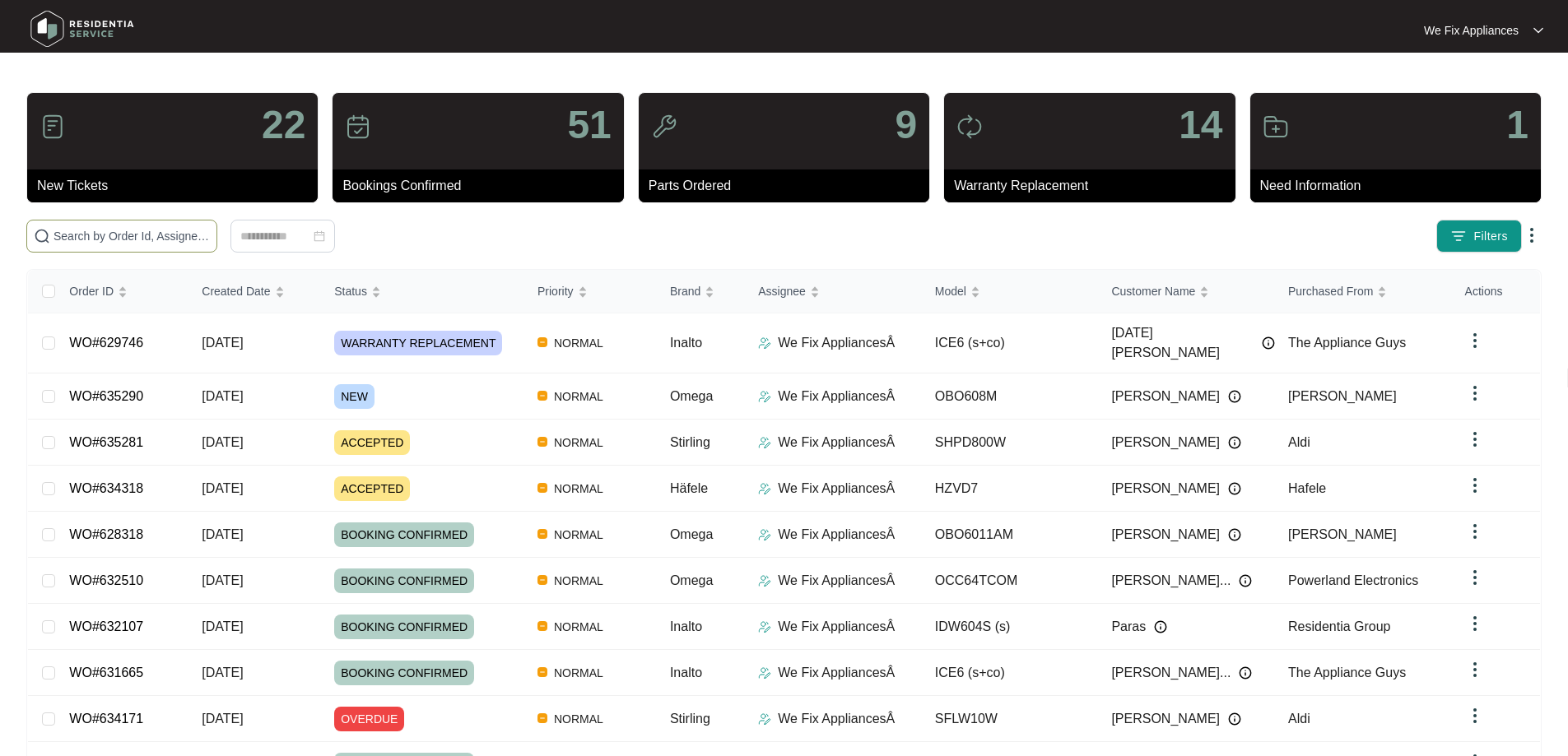
paste input "634017"
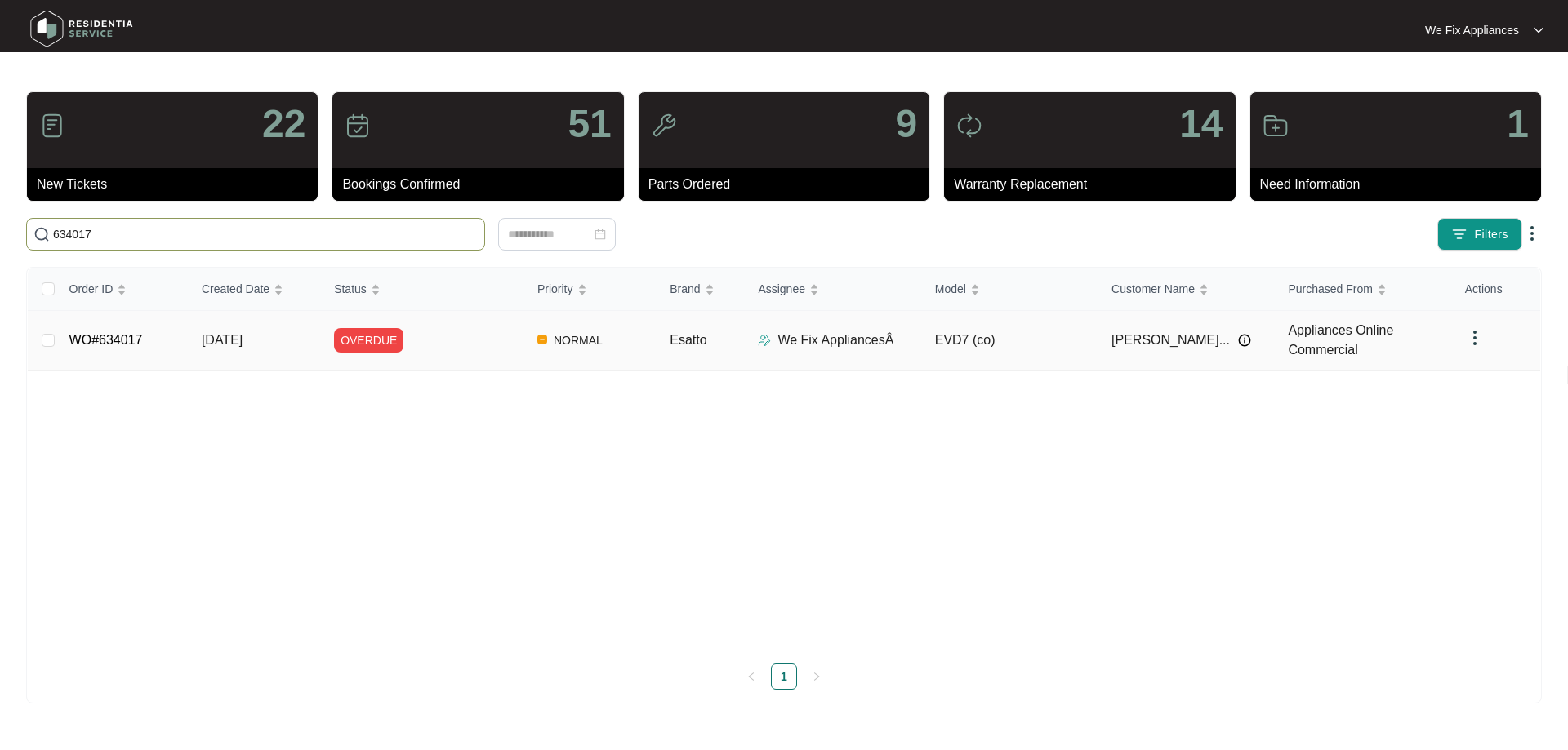
type input "634017"
click at [128, 333] on link "WO#634017" at bounding box center [106, 340] width 73 height 14
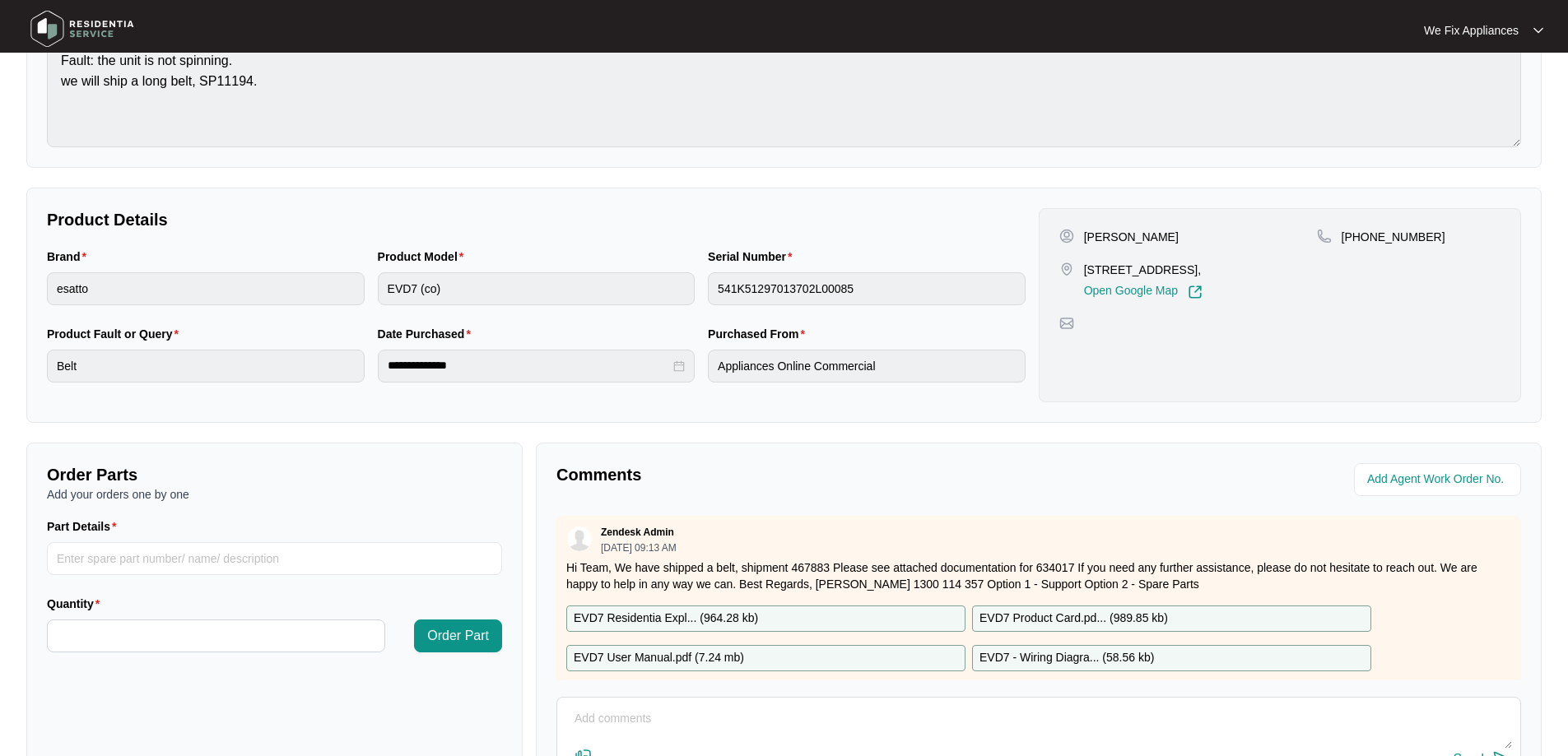
scroll to position [329, 0]
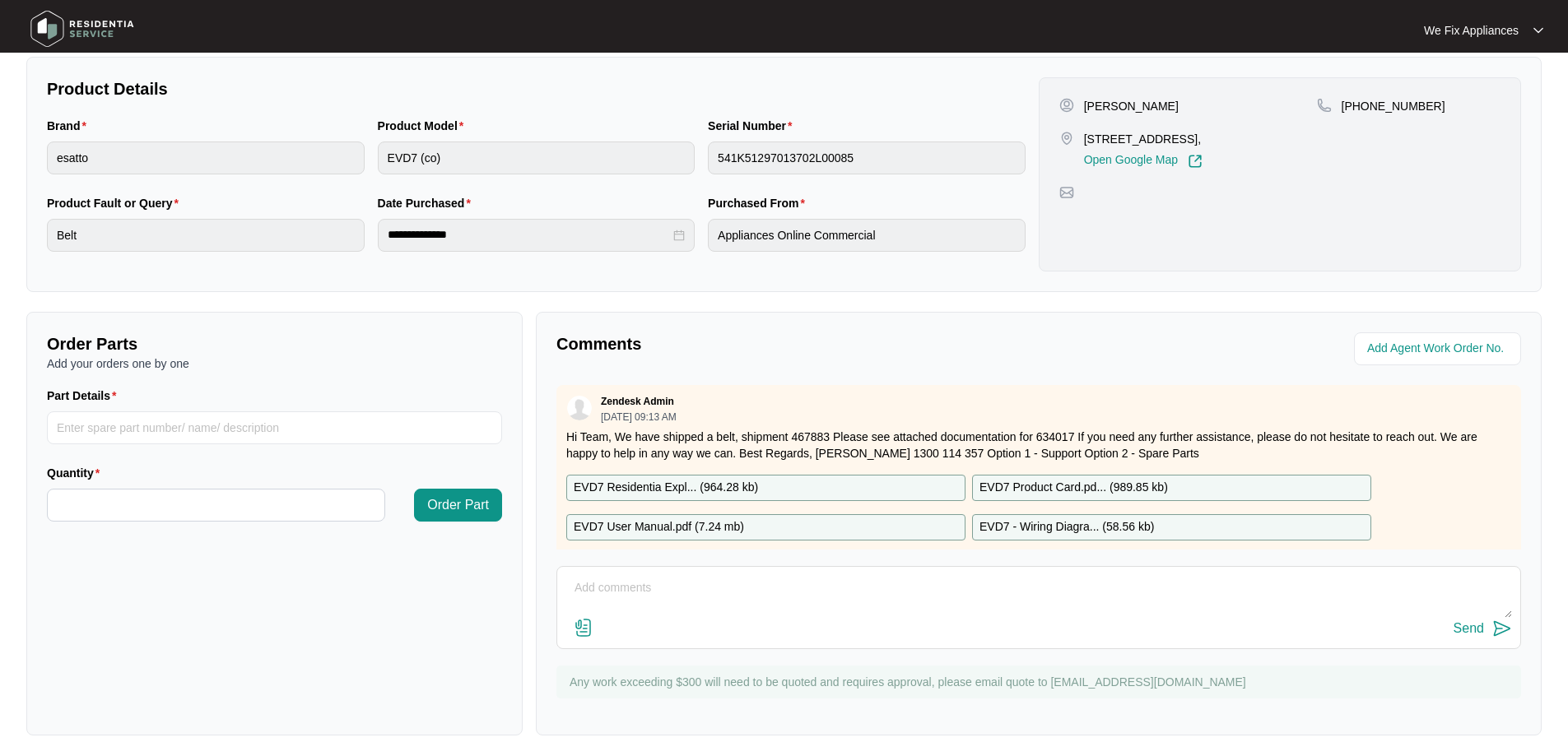
click at [673, 595] on textarea at bounding box center [1038, 596] width 947 height 43
click at [589, 589] on textarea "Hi team please add date in for the 6/9 thank you." at bounding box center [1038, 596] width 947 height 43
click at [920, 605] on textarea "Hi team, please add date in for the 6/9 thank you." at bounding box center [1038, 596] width 947 height 43
type textarea "Hi team, please add date in for the 6/9 thank you."
click at [1471, 621] on div "Send" at bounding box center [1468, 628] width 31 height 15
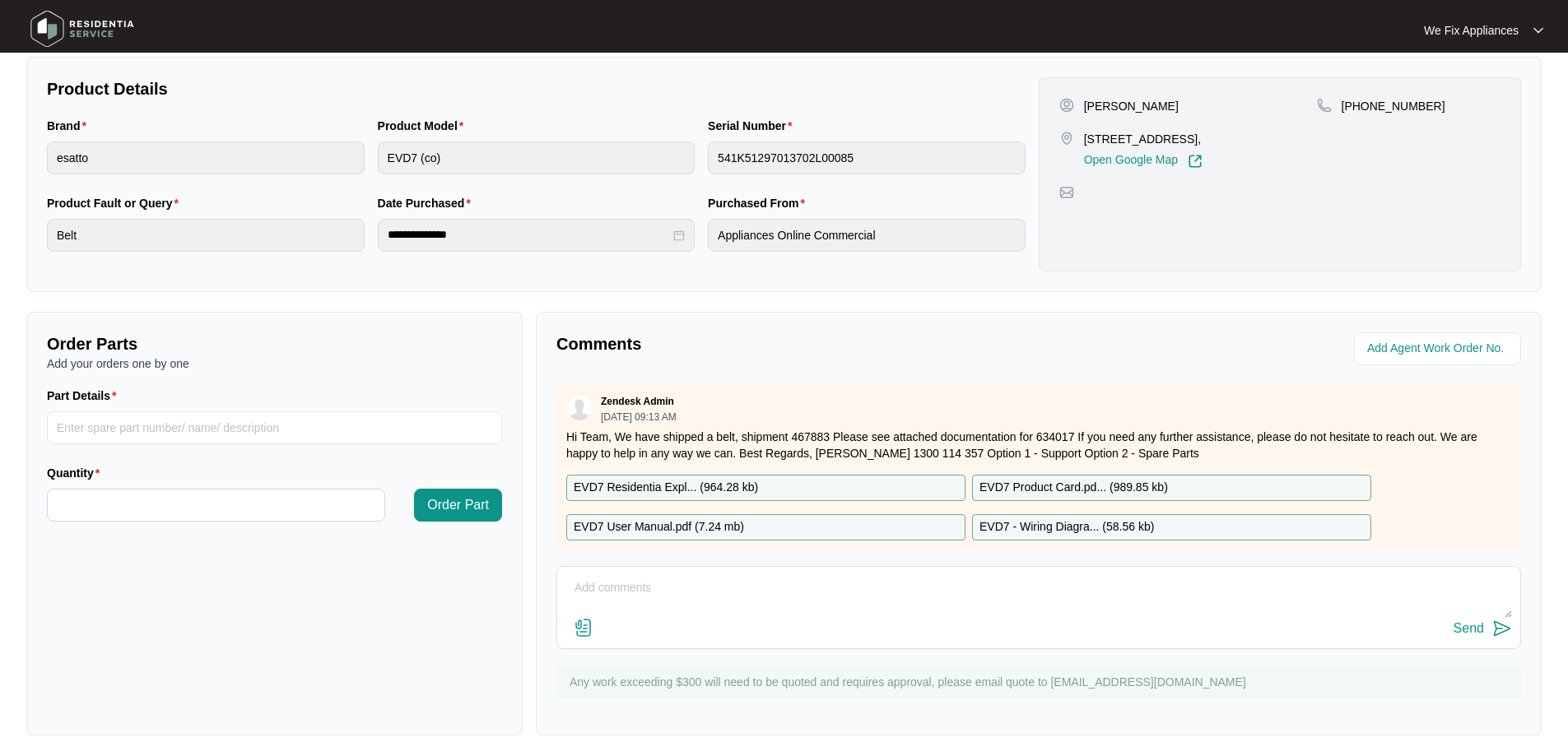
click at [101, 27] on img at bounding box center [82, 29] width 115 height 49
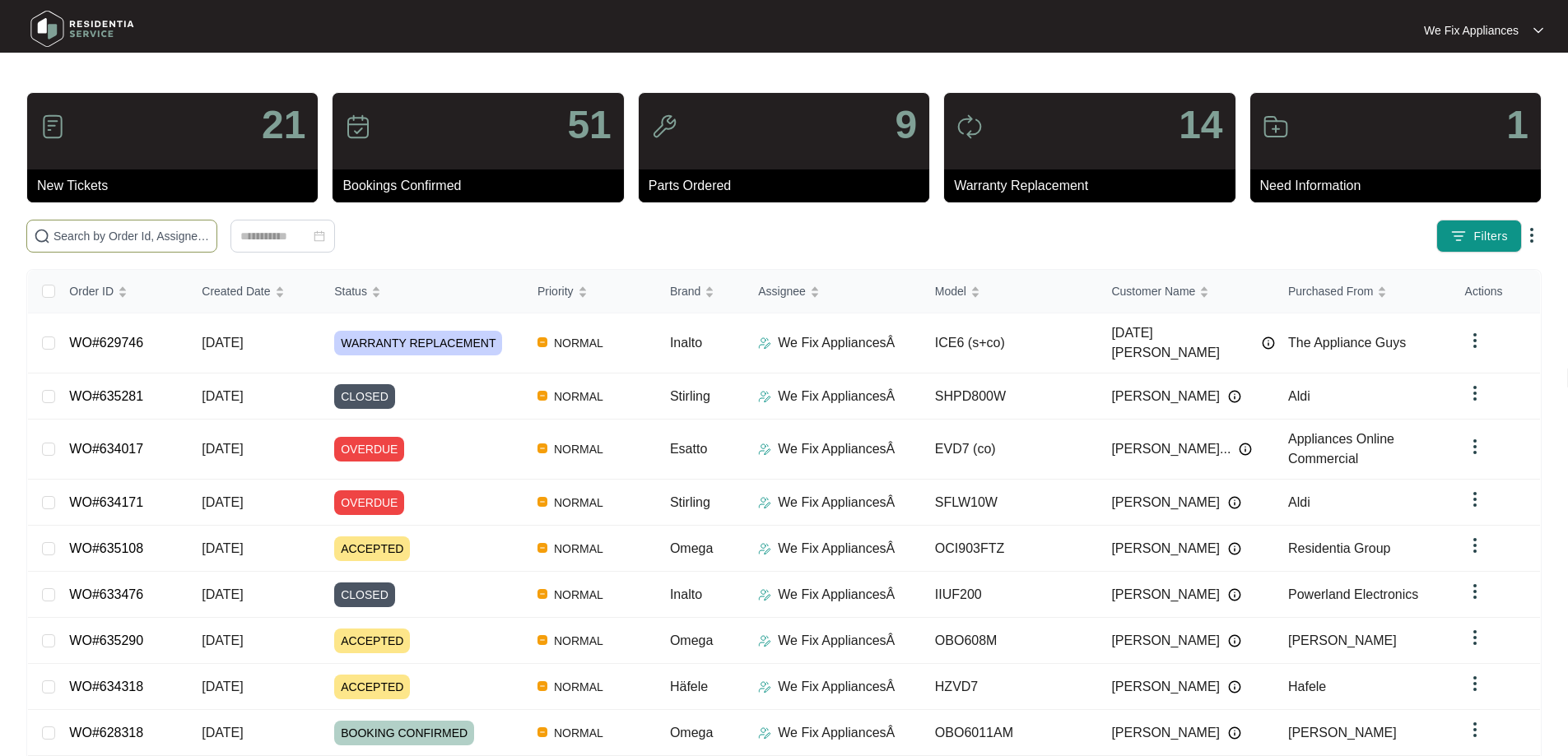
paste input "635290"
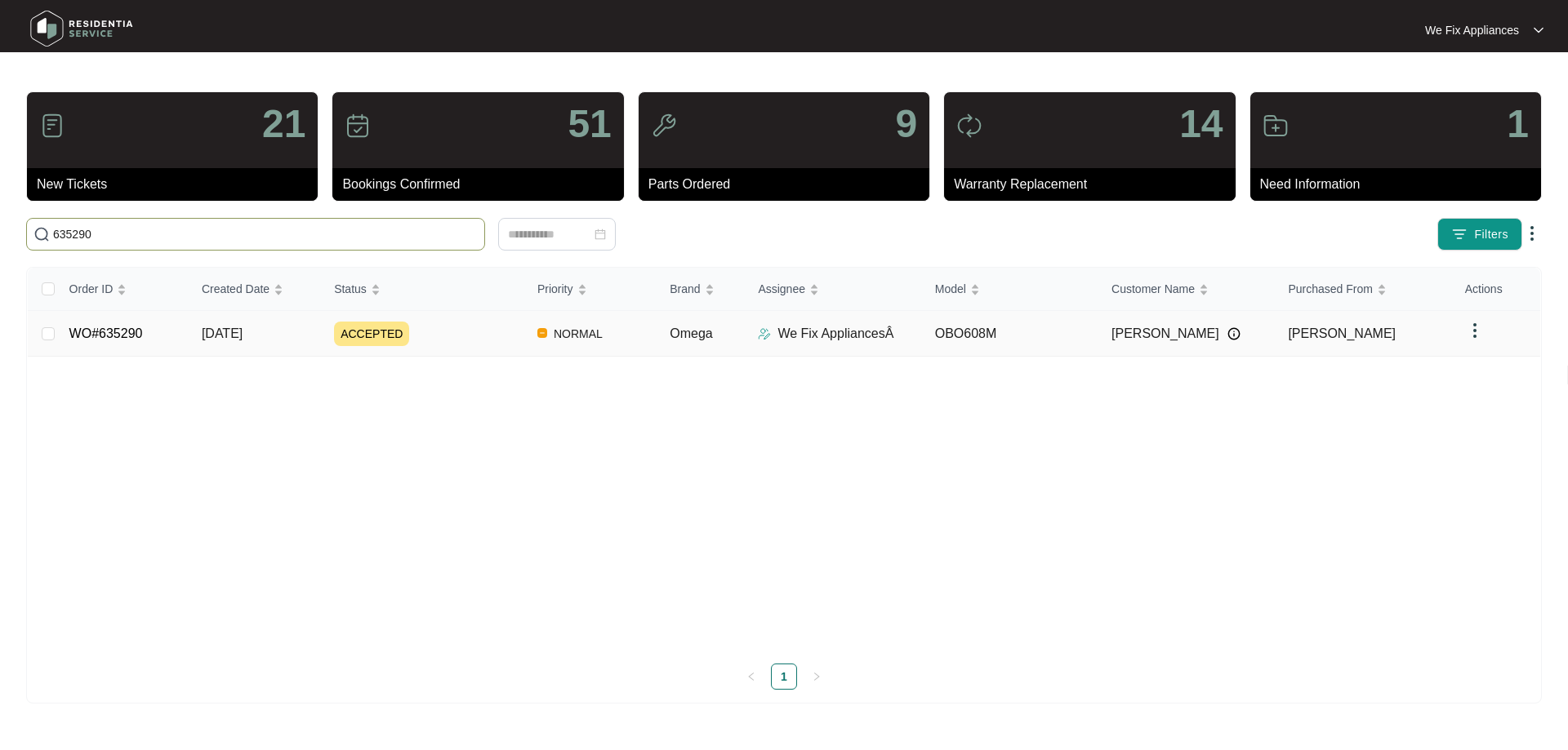
type input "635290"
click at [85, 338] on link "WO#635290" at bounding box center [106, 333] width 73 height 14
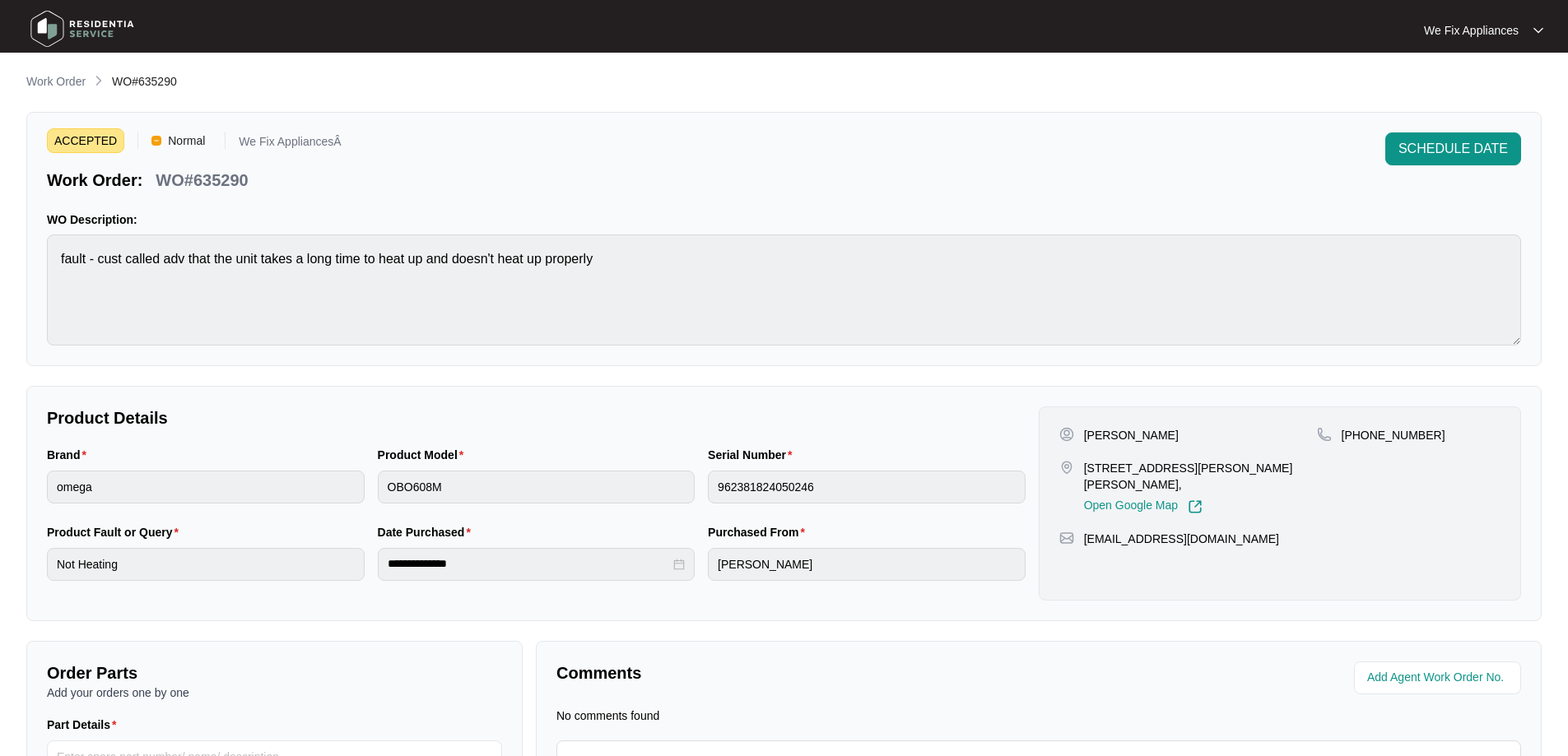
scroll to position [181, 0]
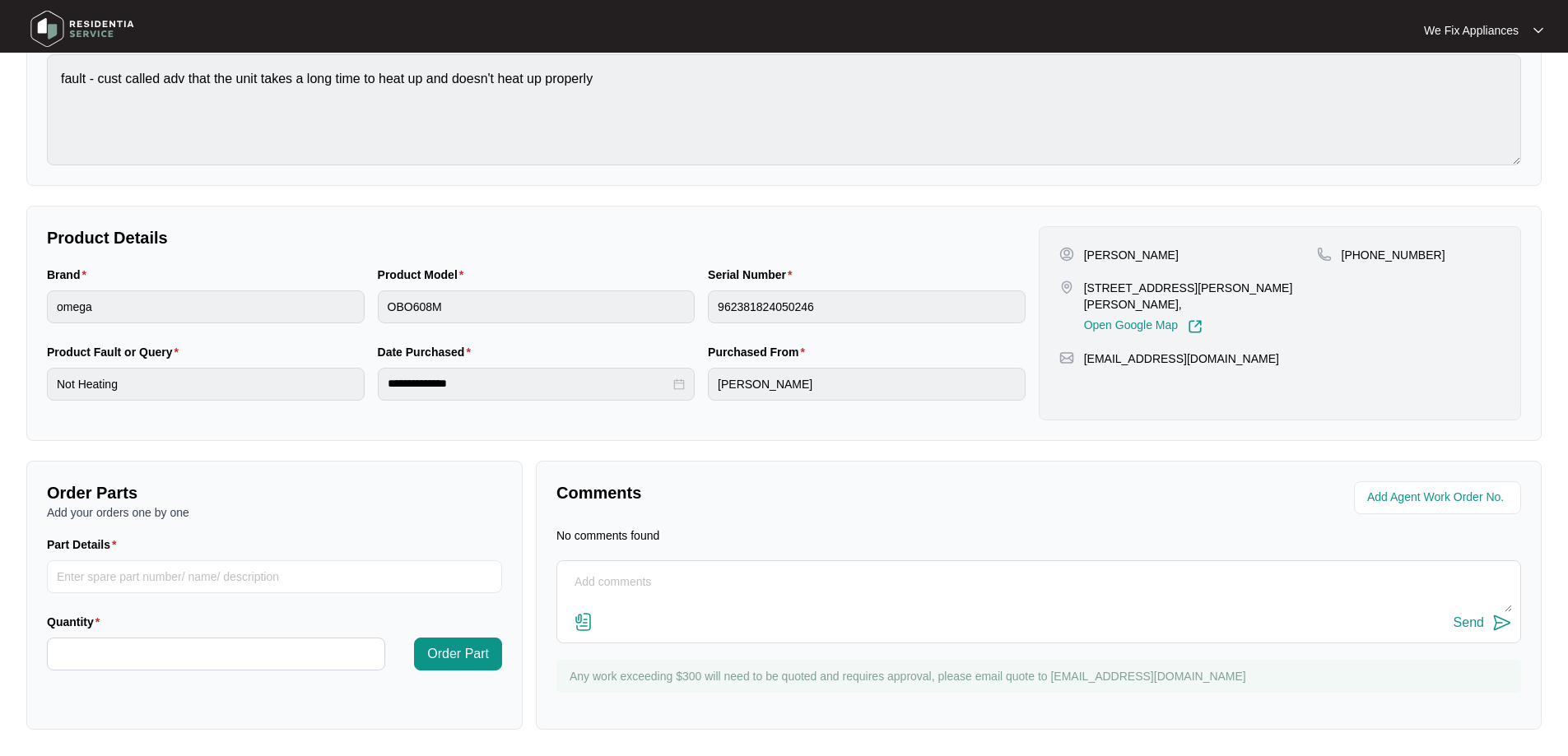
click at [755, 578] on textarea at bounding box center [1038, 590] width 947 height 43
type textarea "Hi guys just fyi - left msg thank you."
click at [1464, 620] on div "Send" at bounding box center [1468, 623] width 31 height 15
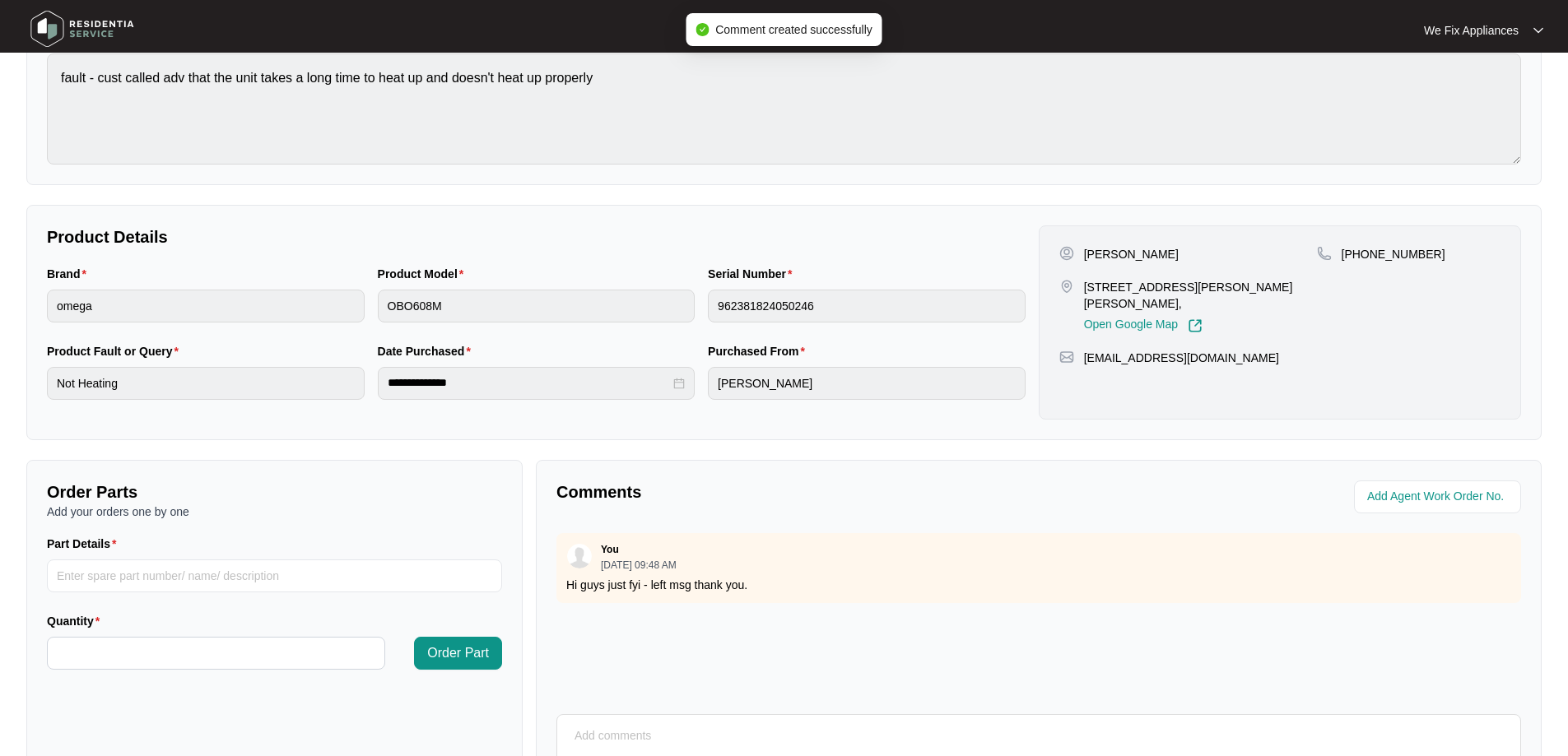
click at [106, 31] on img at bounding box center [82, 29] width 115 height 49
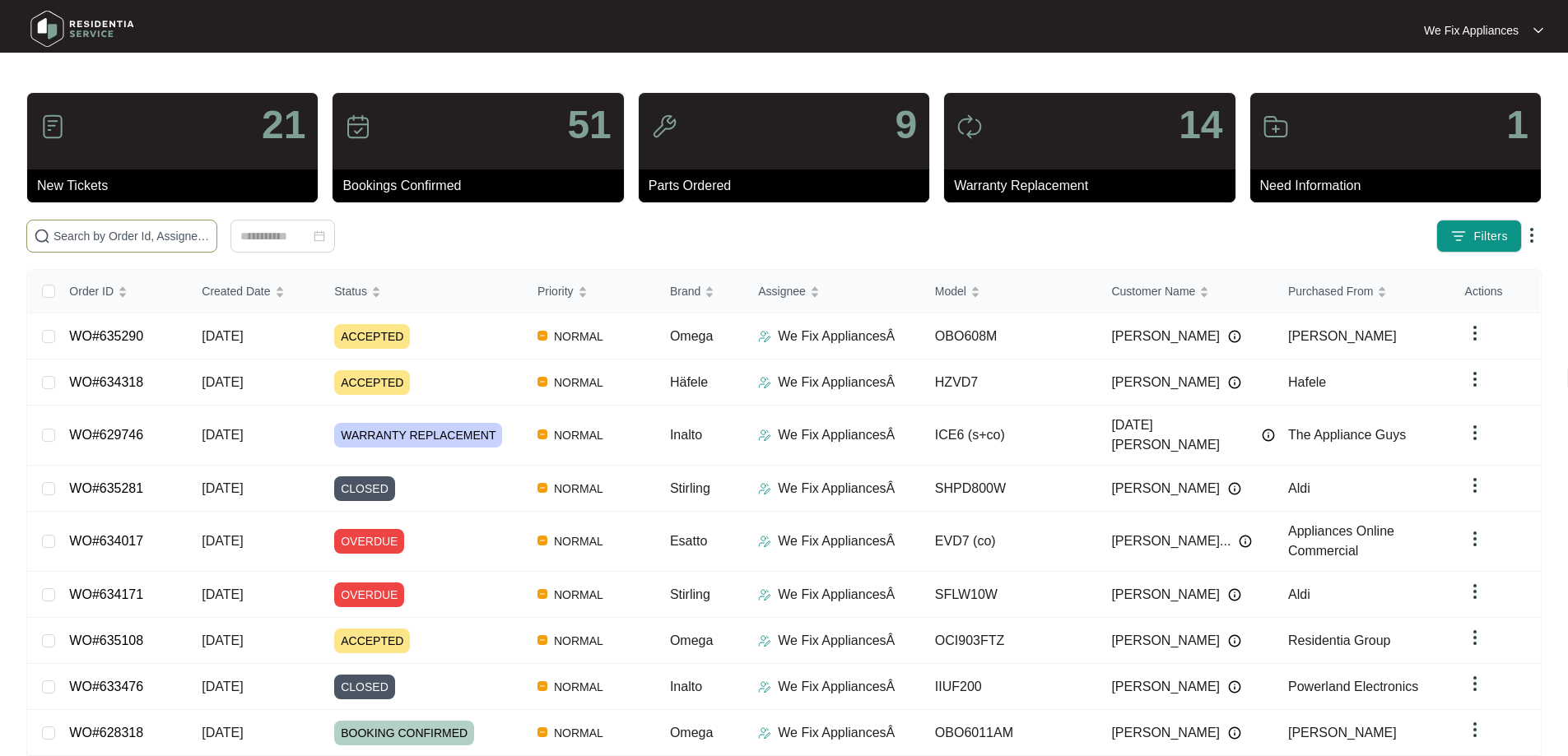
paste input "635290"
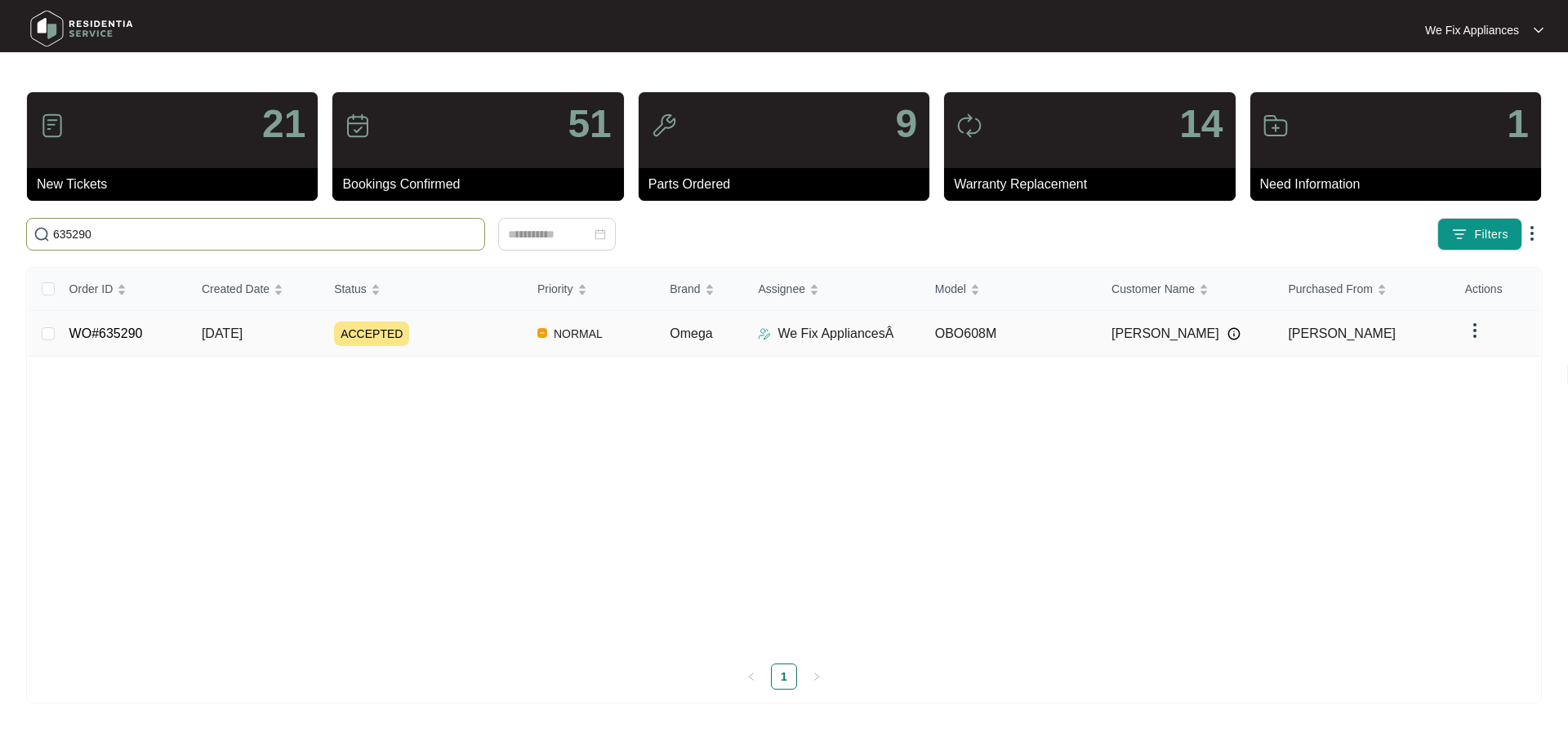
type input "635290"
click at [125, 334] on link "WO#635290" at bounding box center [106, 333] width 73 height 14
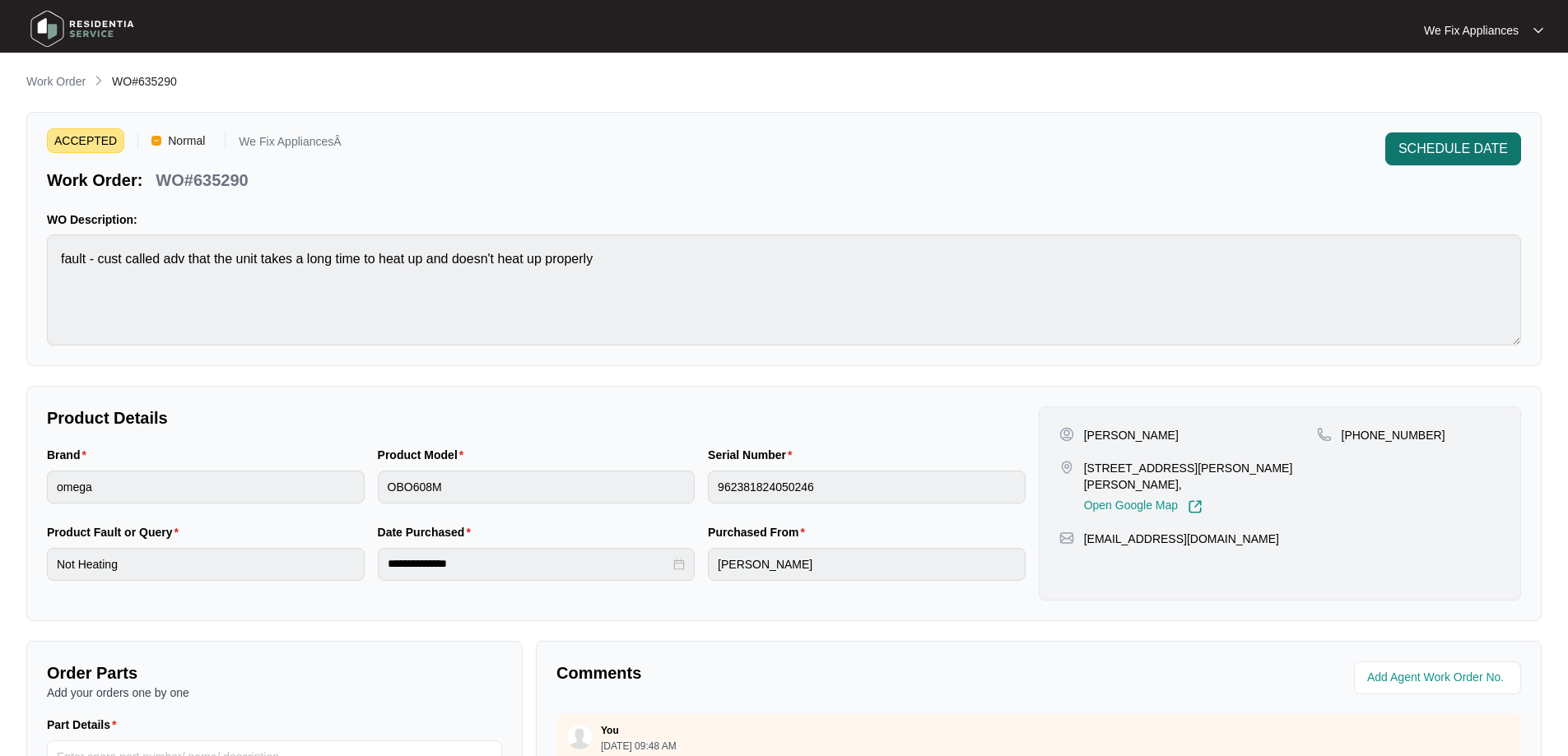
click at [1472, 141] on span "SCHEDULE DATE" at bounding box center [1452, 148] width 110 height 20
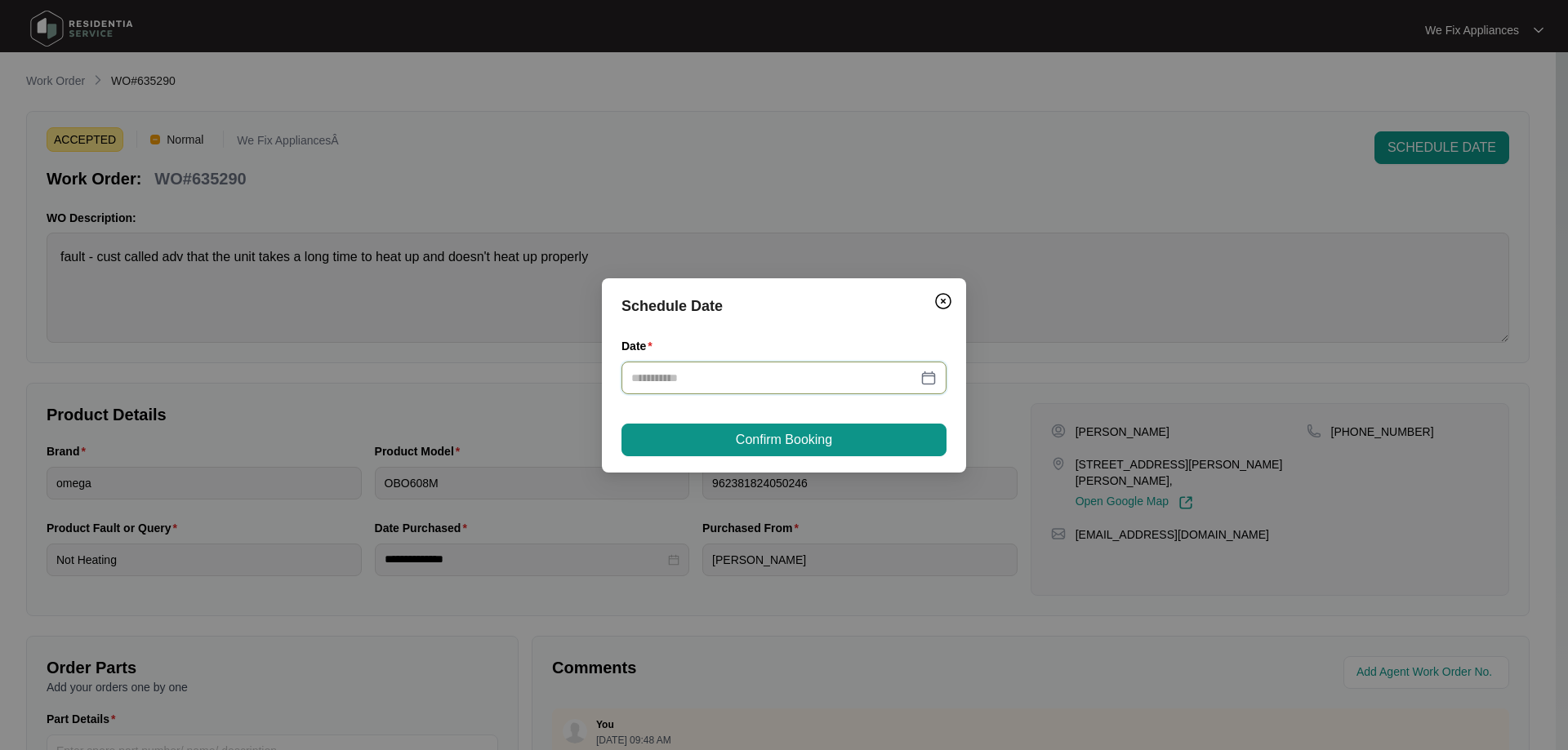
click at [854, 385] on input "Date" at bounding box center [774, 378] width 286 height 18
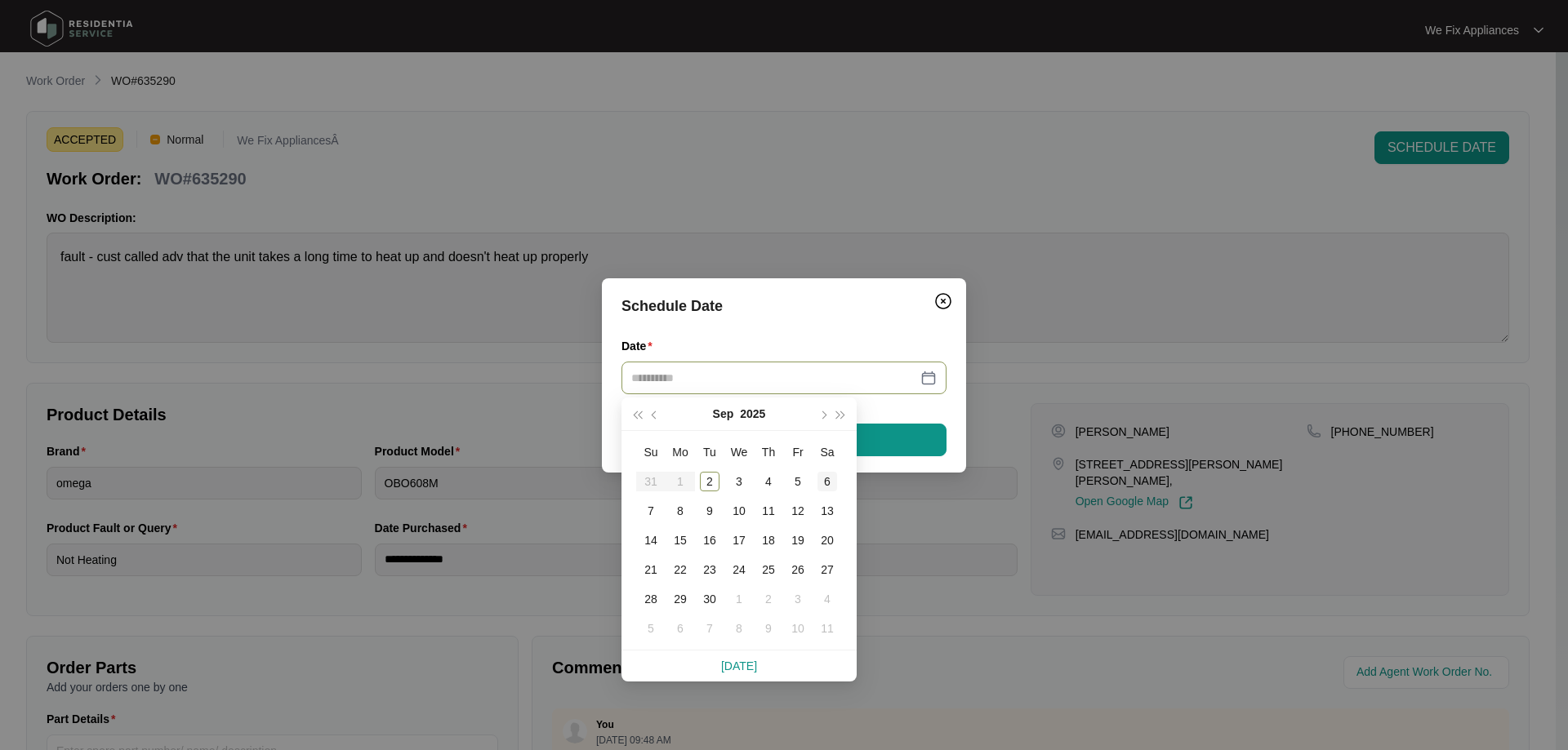
type input "**********"
click at [829, 480] on div "6" at bounding box center [827, 481] width 20 height 20
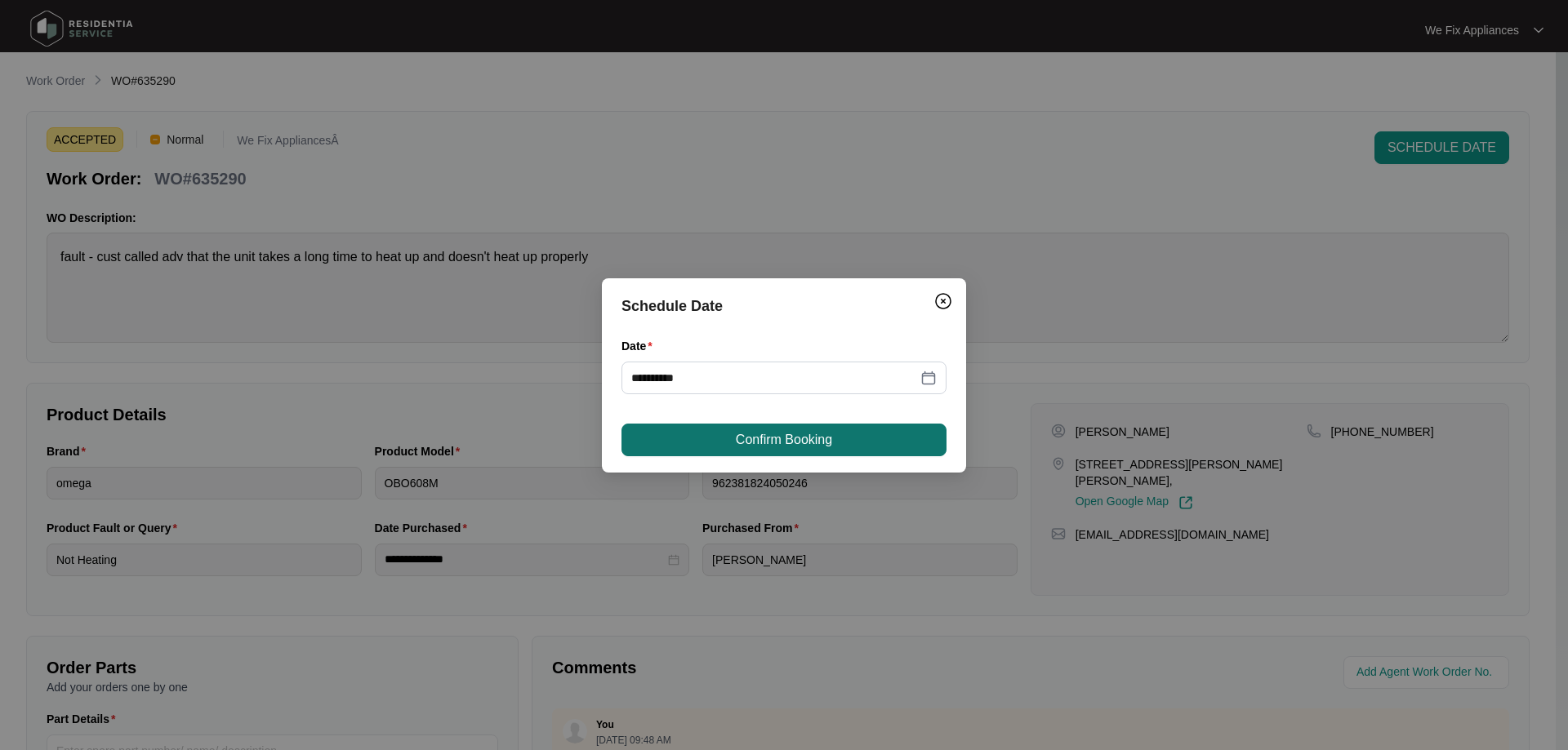
click at [839, 442] on button "Confirm Booking" at bounding box center [784, 440] width 325 height 33
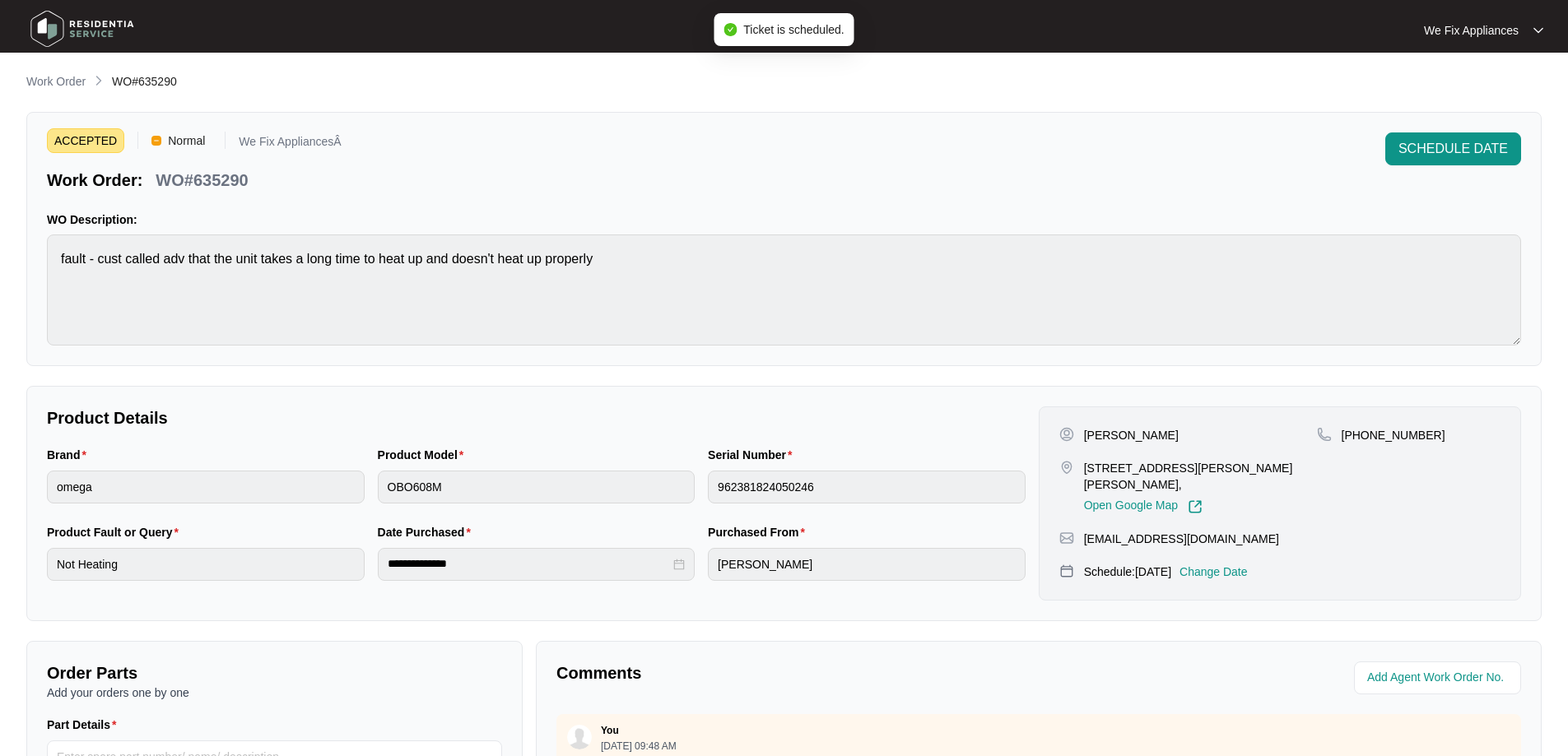
click at [95, 27] on img at bounding box center [82, 29] width 115 height 49
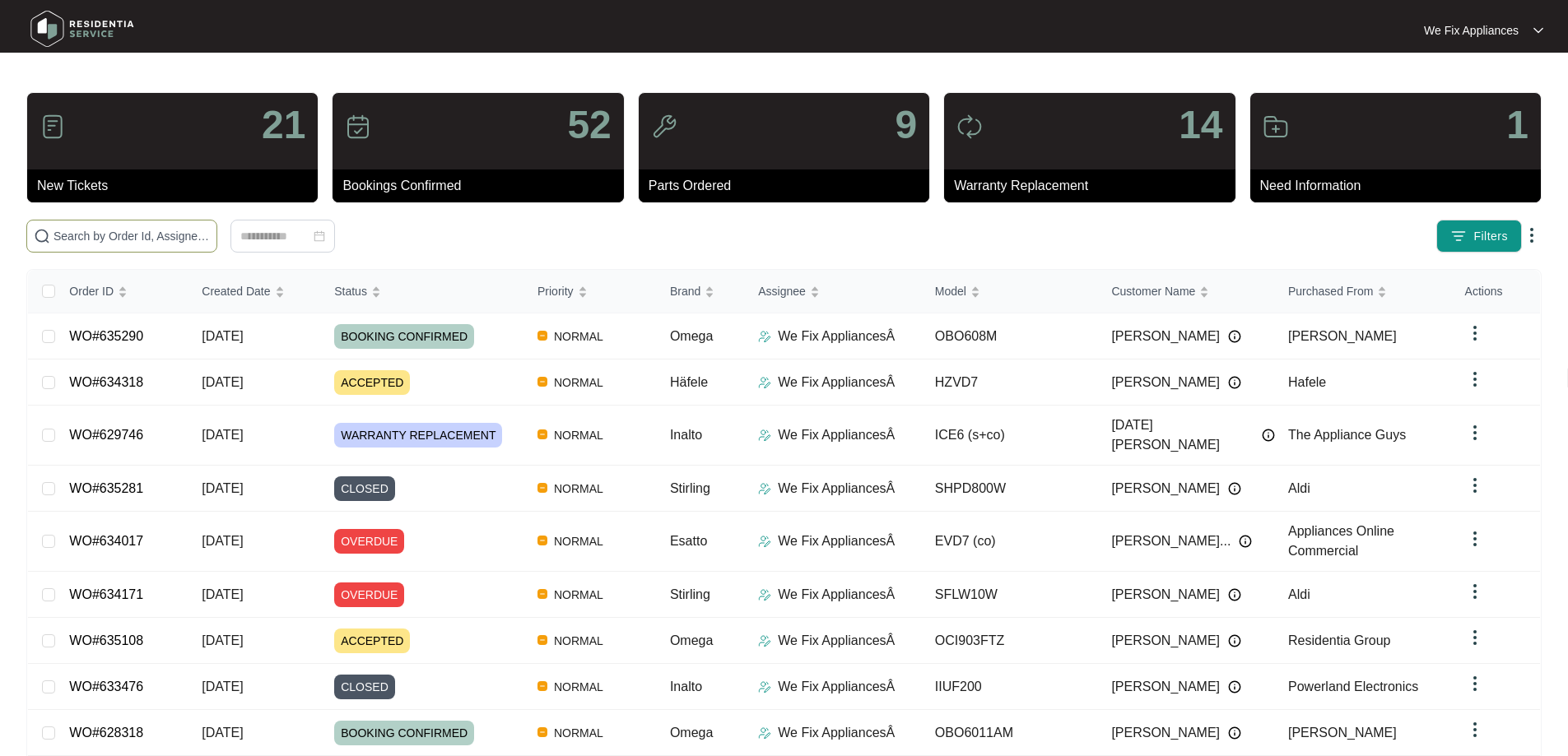
paste input "632319"
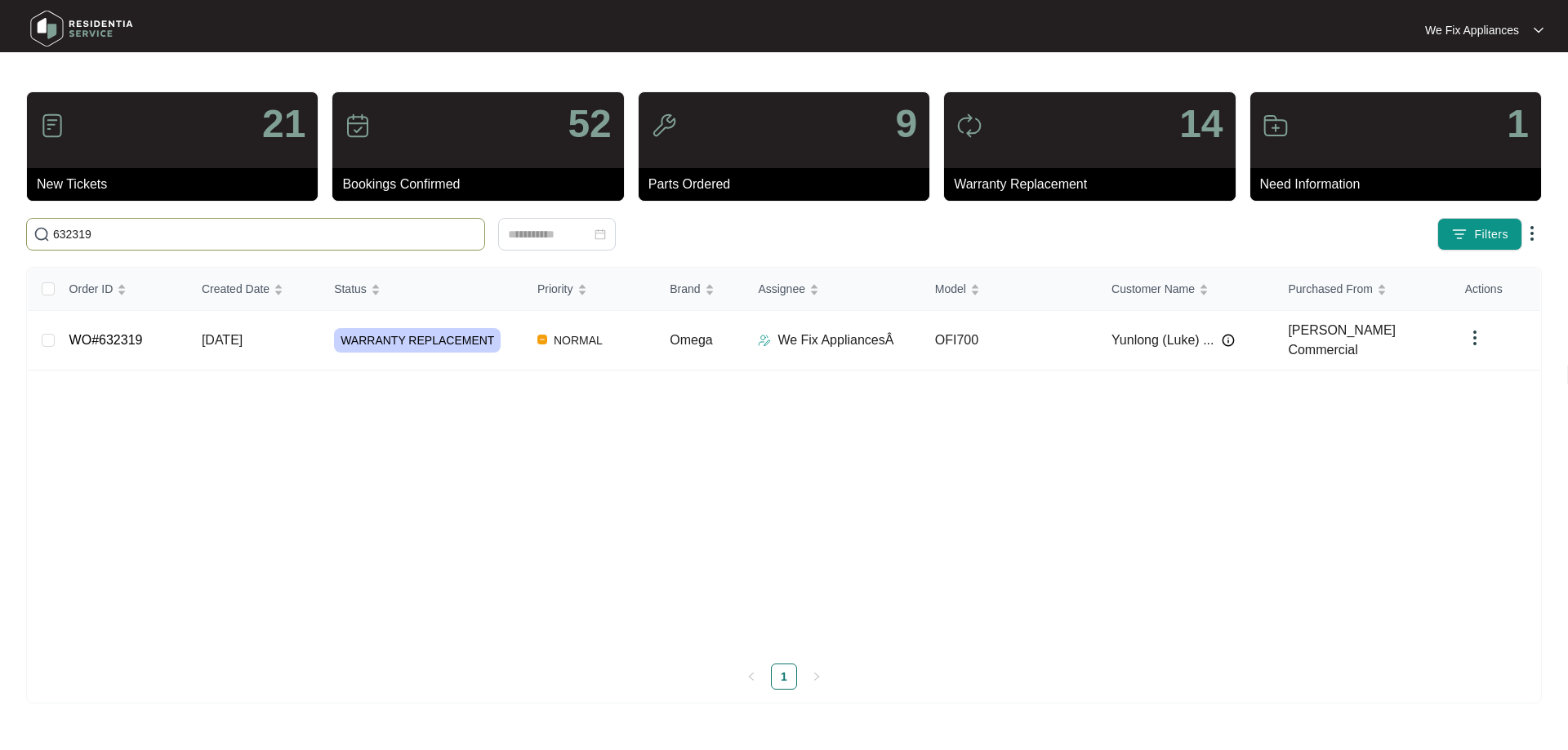
type input "632319"
click at [128, 314] on td "WO#632319" at bounding box center [123, 340] width 132 height 59
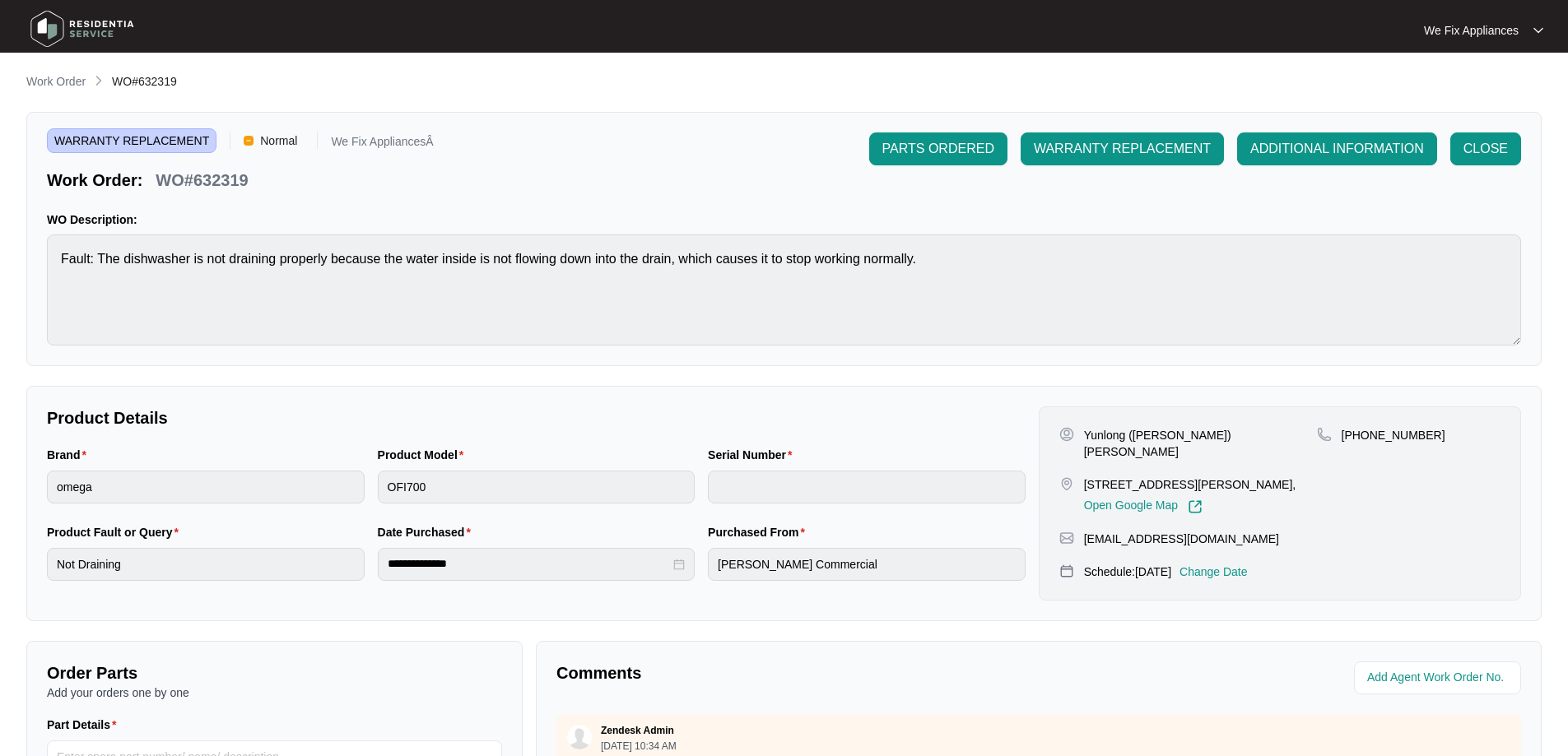
click at [1242, 565] on p "Change Date" at bounding box center [1214, 571] width 68 height 17
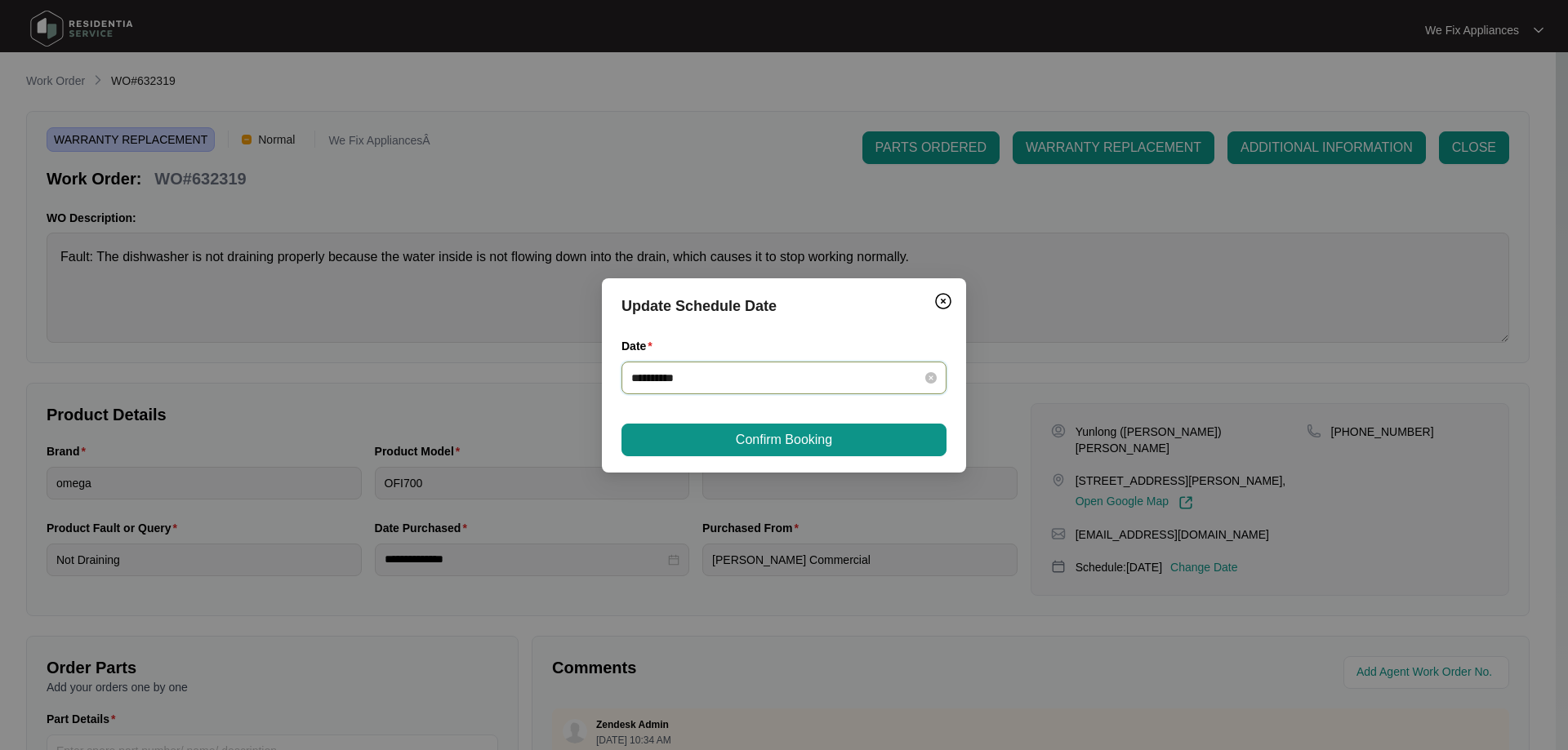
click at [885, 376] on input "**********" at bounding box center [774, 378] width 286 height 18
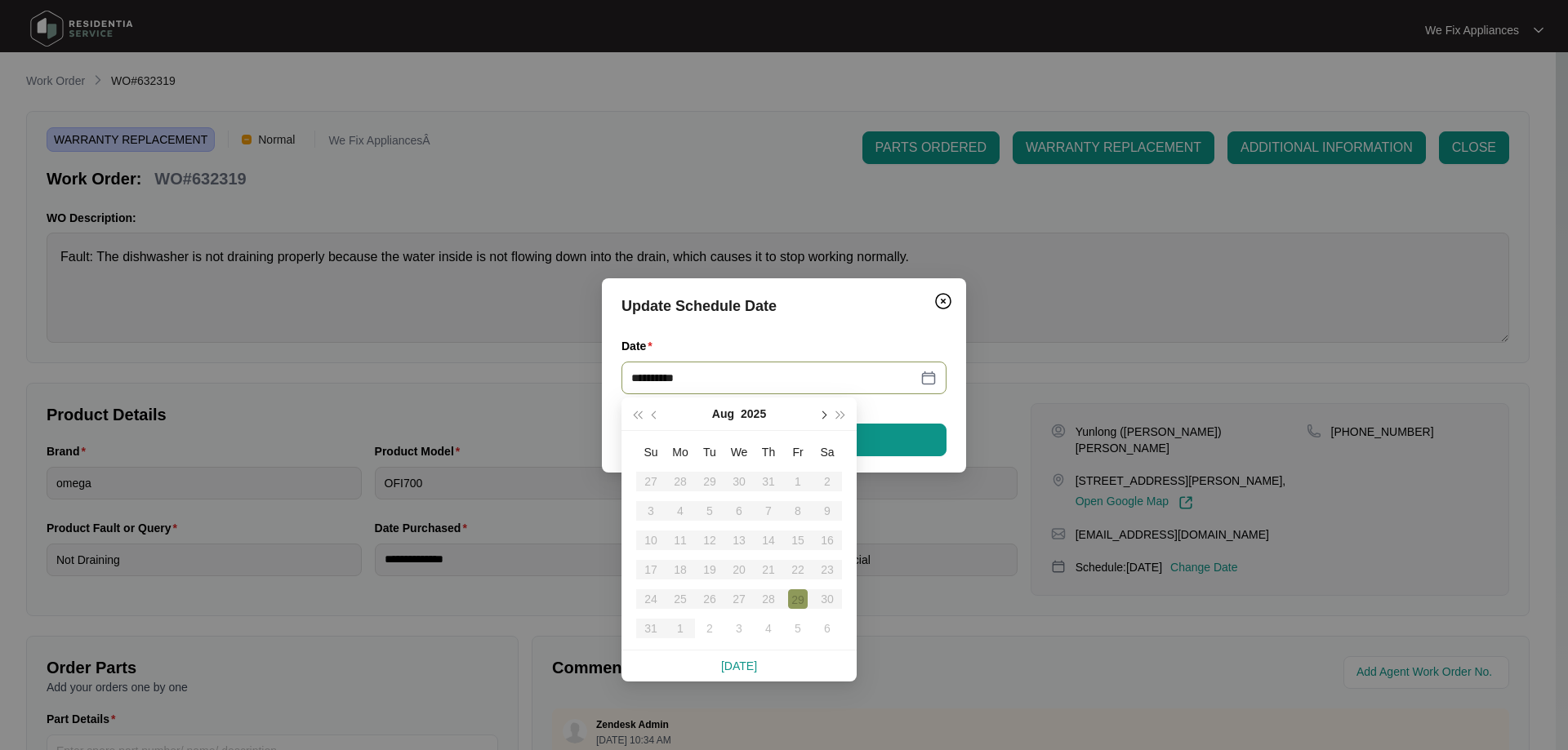
click at [824, 412] on button "button" at bounding box center [822, 414] width 18 height 33
click at [717, 512] on div "9" at bounding box center [710, 511] width 20 height 20
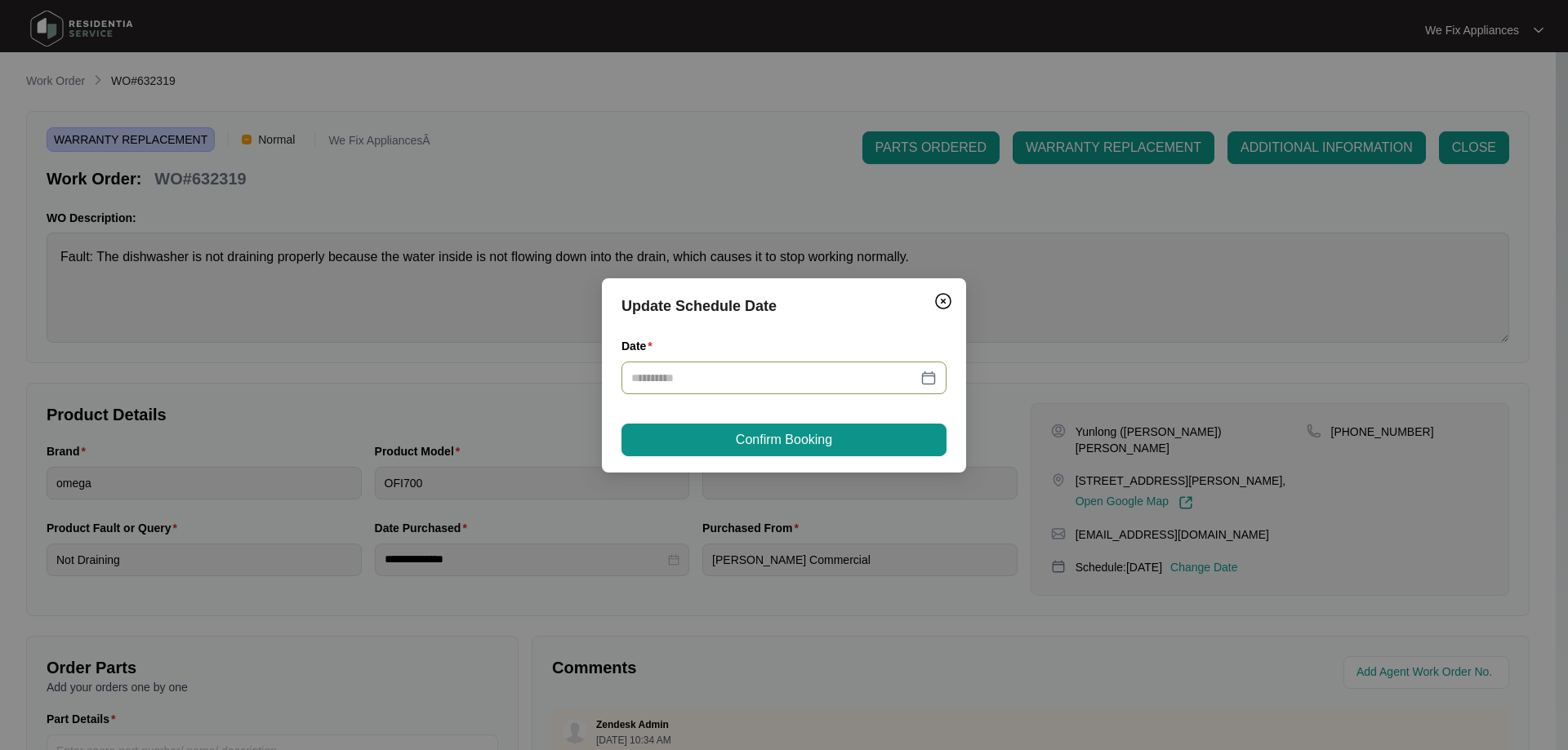
type input "**********"
click at [783, 442] on span "Confirm Booking" at bounding box center [784, 439] width 97 height 20
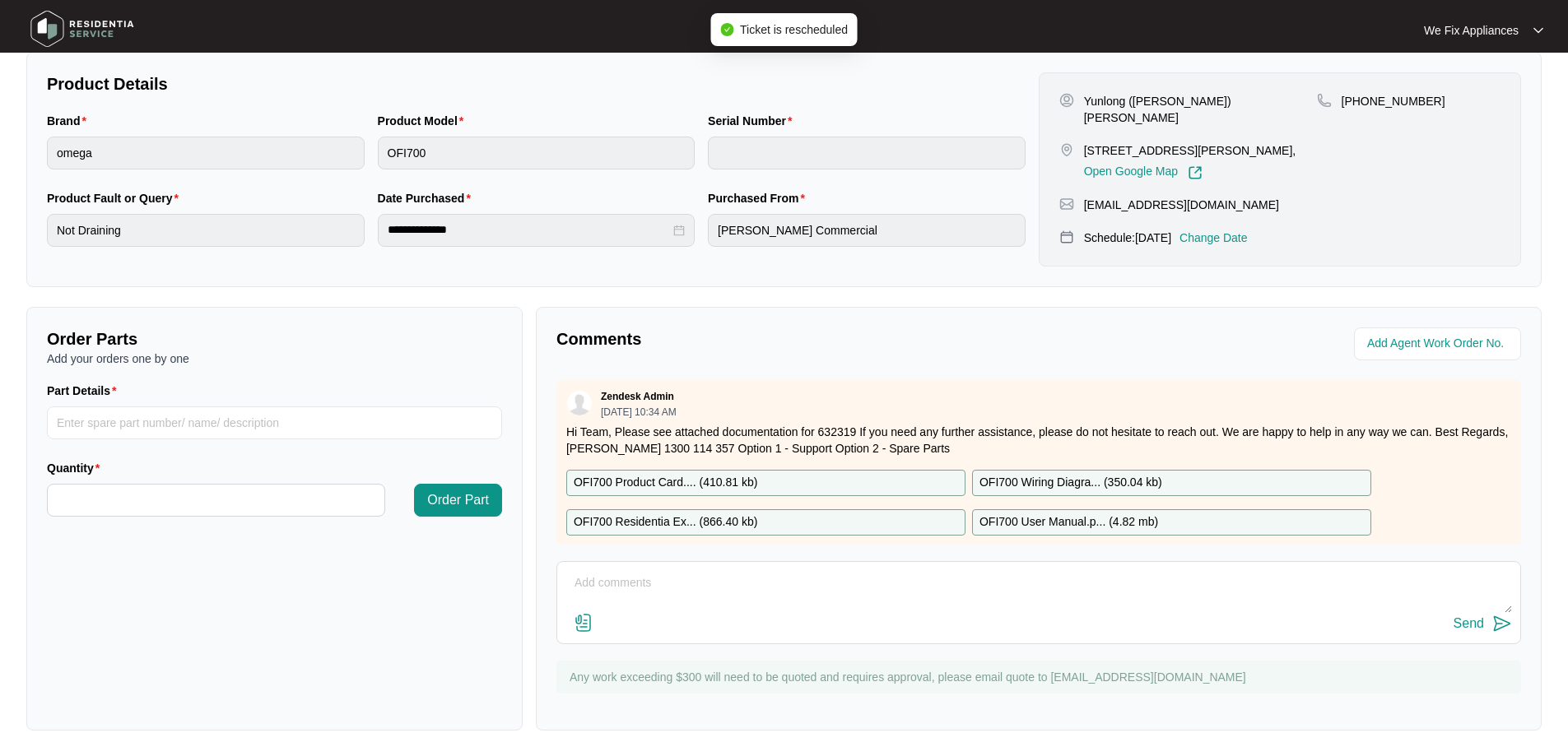
scroll to position [336, 0]
click at [784, 597] on textarea at bounding box center [1038, 590] width 947 height 43
type textarea "Hi team just fyi- customer requested next week thank you."
click at [1474, 620] on div "Send" at bounding box center [1468, 623] width 31 height 15
click at [120, 29] on img at bounding box center [82, 29] width 115 height 49
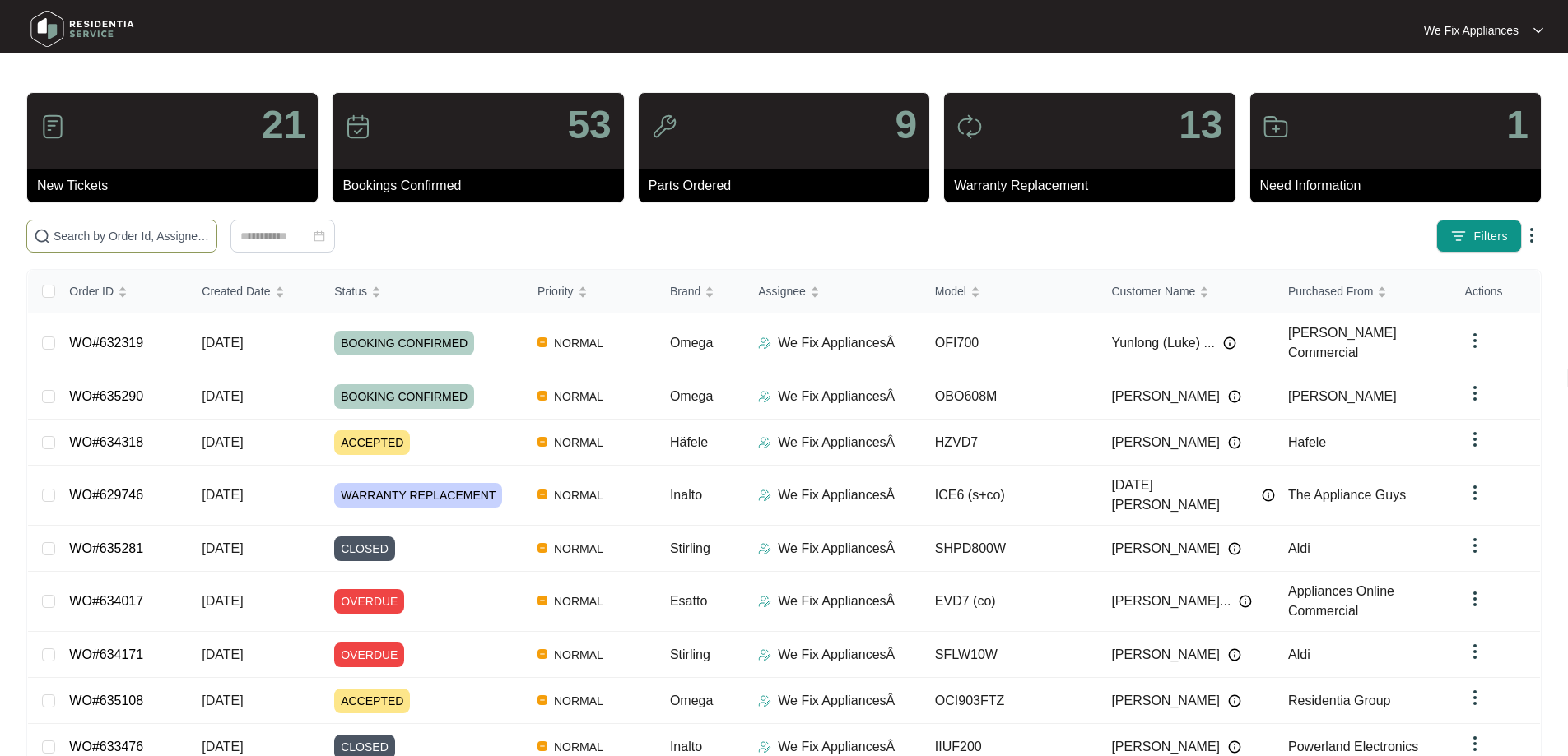
paste input "633488"
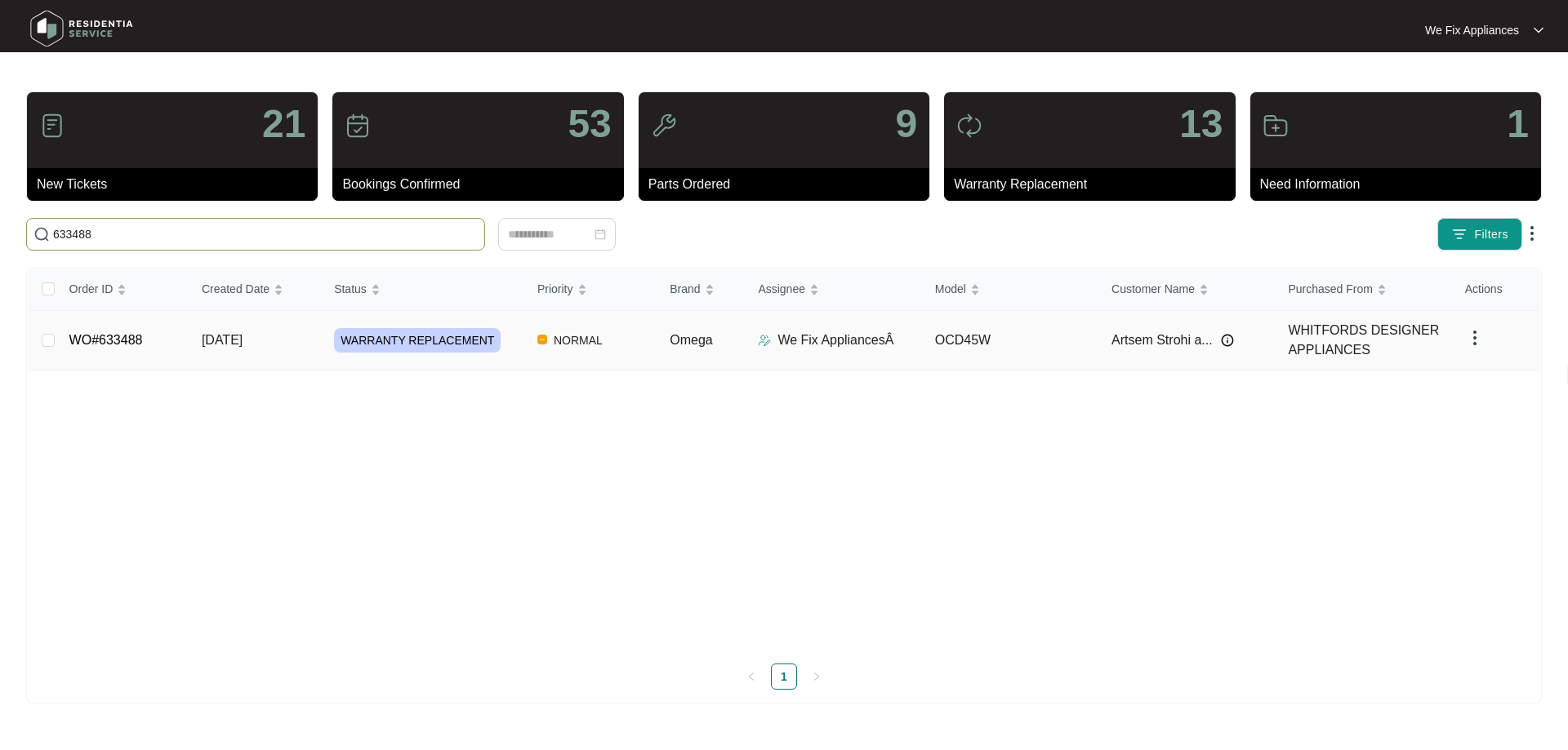
type input "633488"
click at [112, 335] on link "WO#633488" at bounding box center [106, 340] width 73 height 14
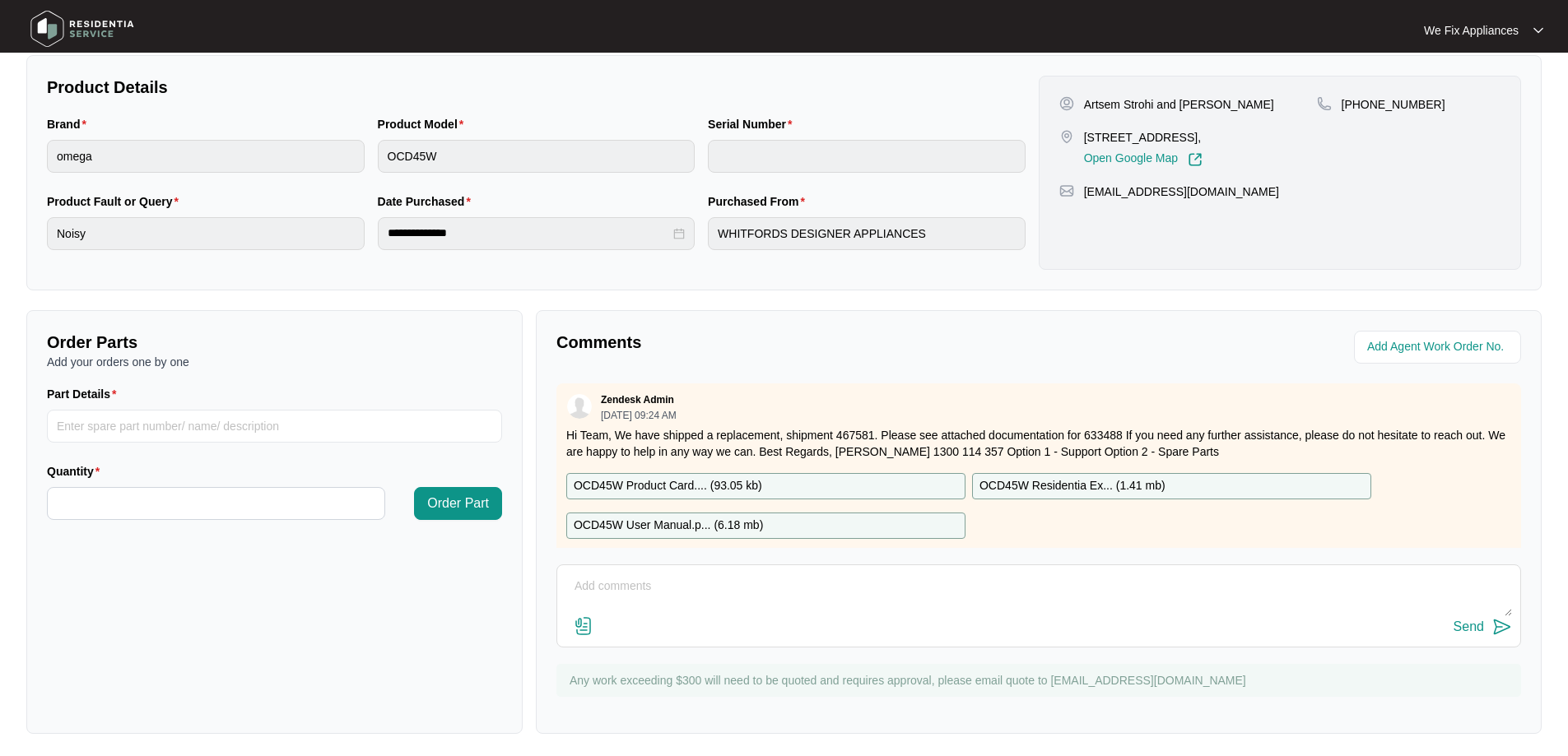
scroll to position [336, 0]
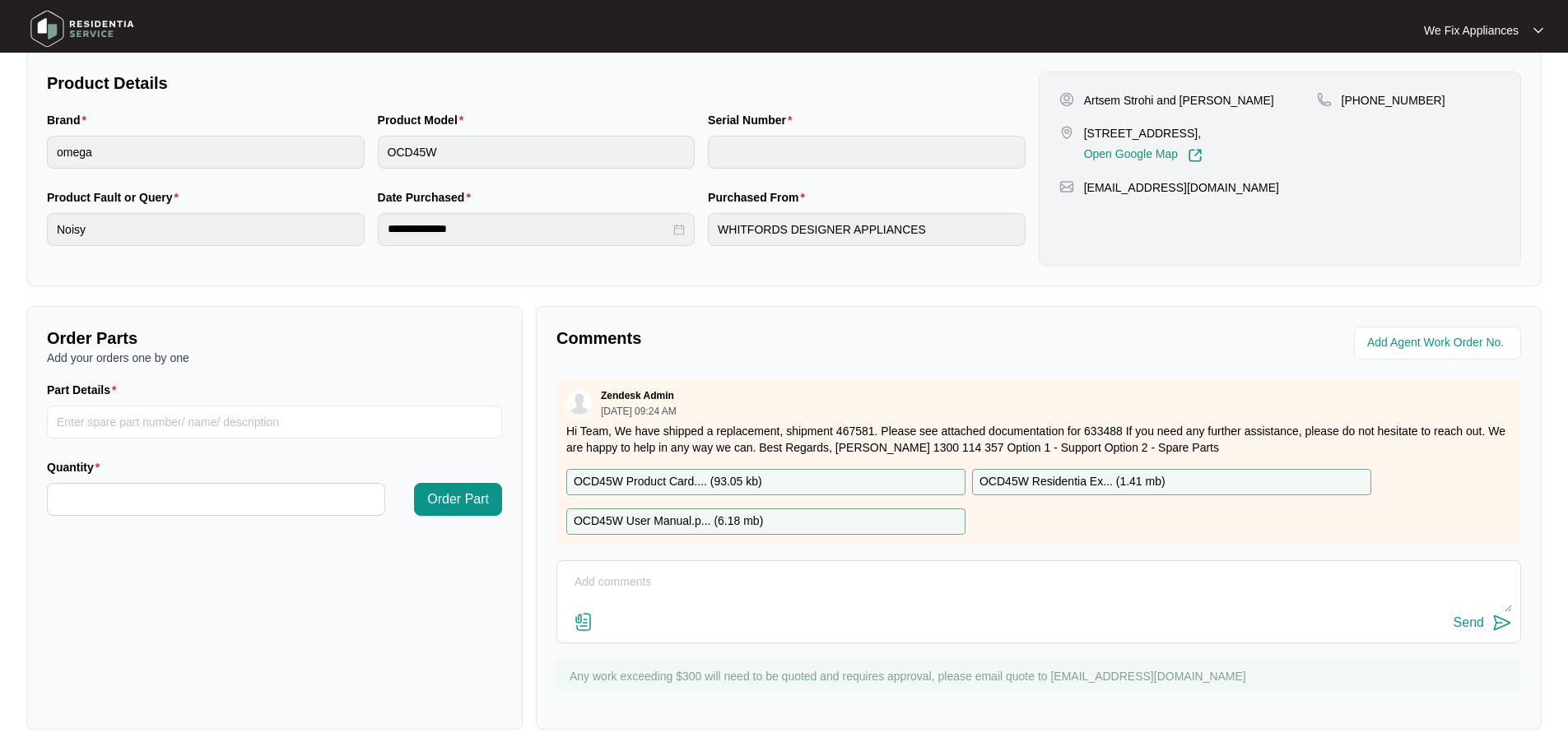
click at [738, 583] on textarea at bounding box center [1038, 590] width 947 height 43
type textarea "Hi team, just fyi- customer requested next week the 12th his day off thank you."
click at [1482, 620] on div "Send" at bounding box center [1468, 623] width 31 height 15
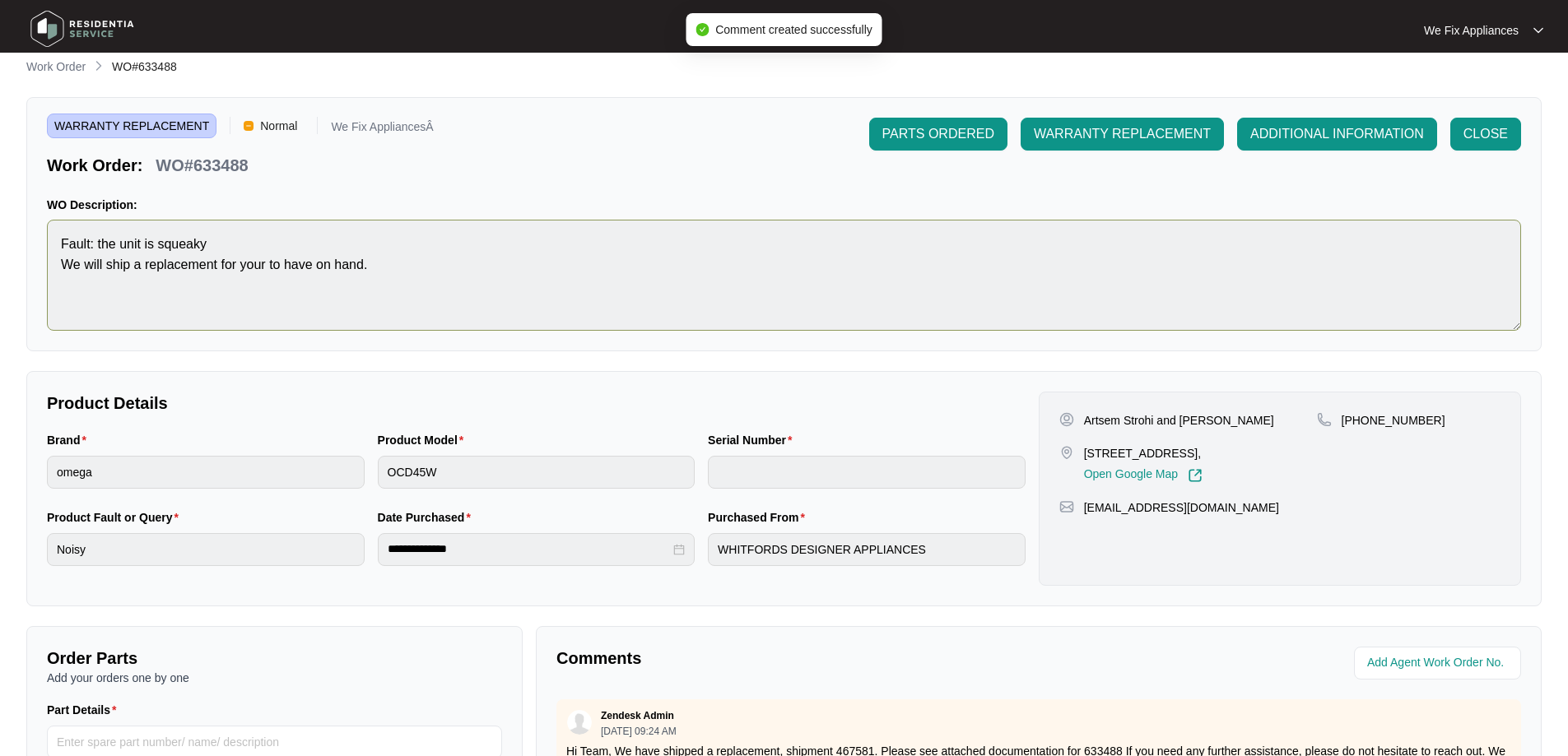
scroll to position [7, 0]
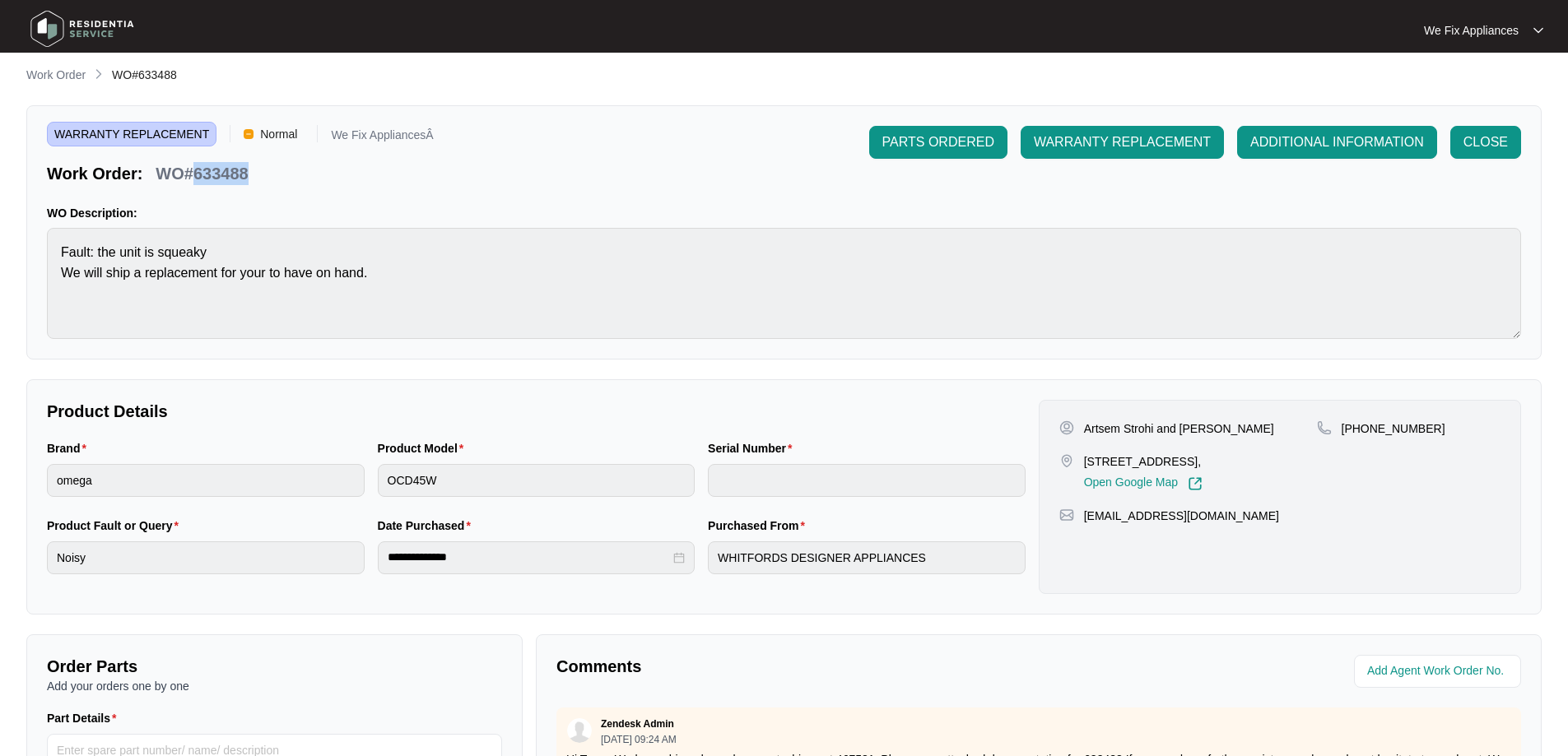
drag, startPoint x: 253, startPoint y: 168, endPoint x: 197, endPoint y: 178, distance: 56.9
click at [197, 178] on div "WO#633488" at bounding box center [202, 170] width 105 height 29
copy p "633488"
click at [98, 28] on img at bounding box center [82, 29] width 115 height 49
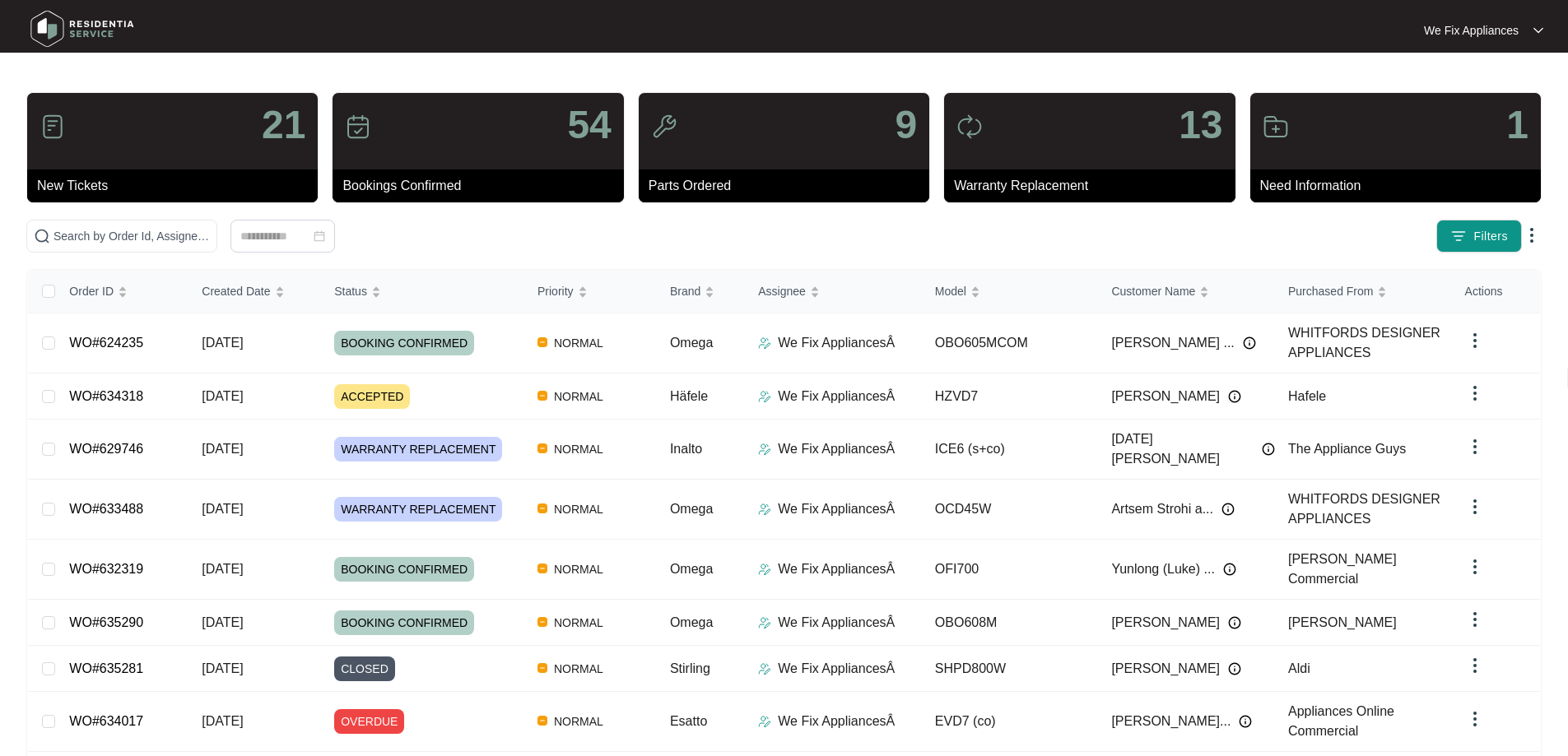
drag, startPoint x: 140, startPoint y: 221, endPoint x: 53, endPoint y: 218, distance: 87.1
drag, startPoint x: 53, startPoint y: 218, endPoint x: 439, endPoint y: 231, distance: 386.2
click at [210, 231] on input "text" at bounding box center [132, 236] width 156 height 18
paste input "635014"
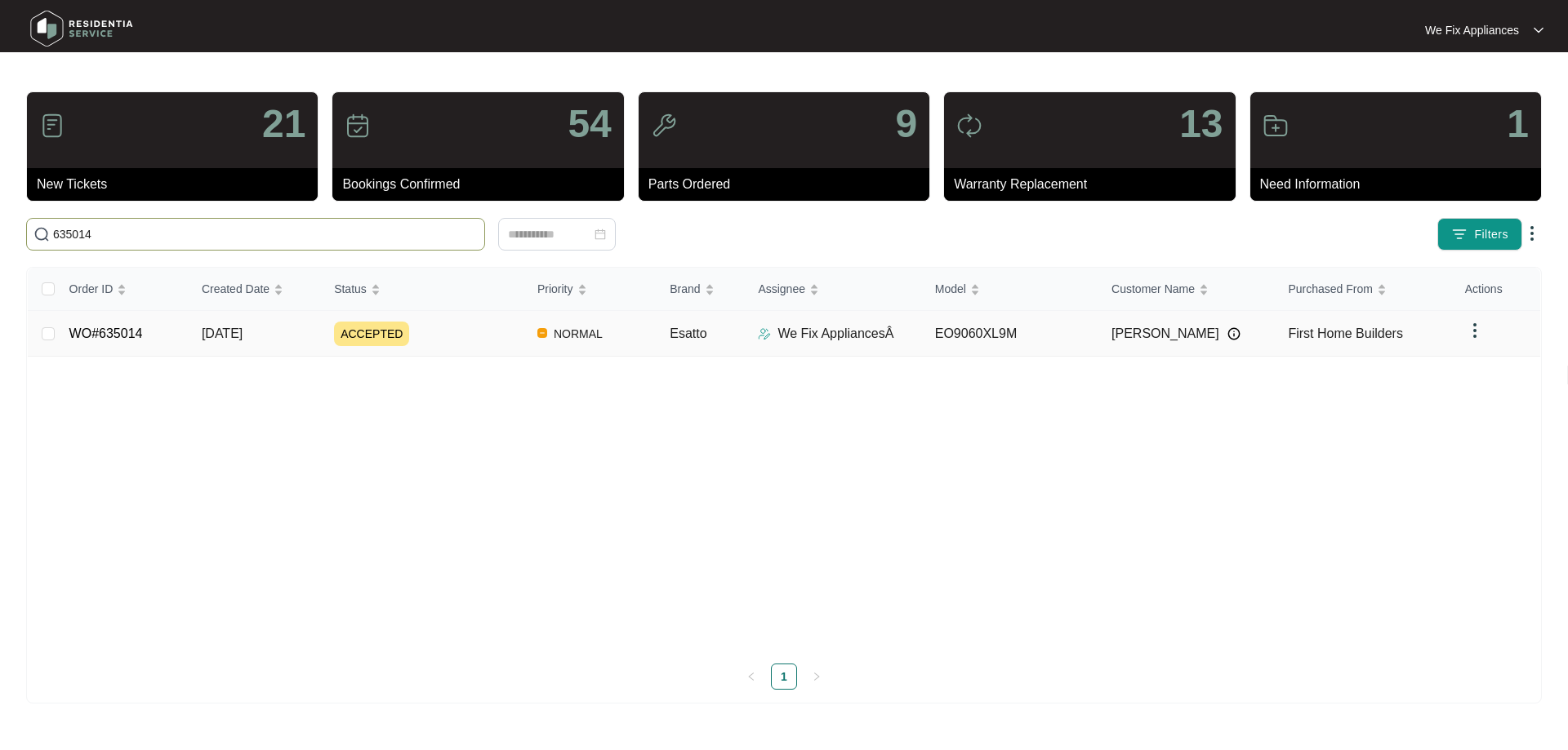
type input "635014"
click at [80, 334] on link "WO#635014" at bounding box center [106, 333] width 73 height 14
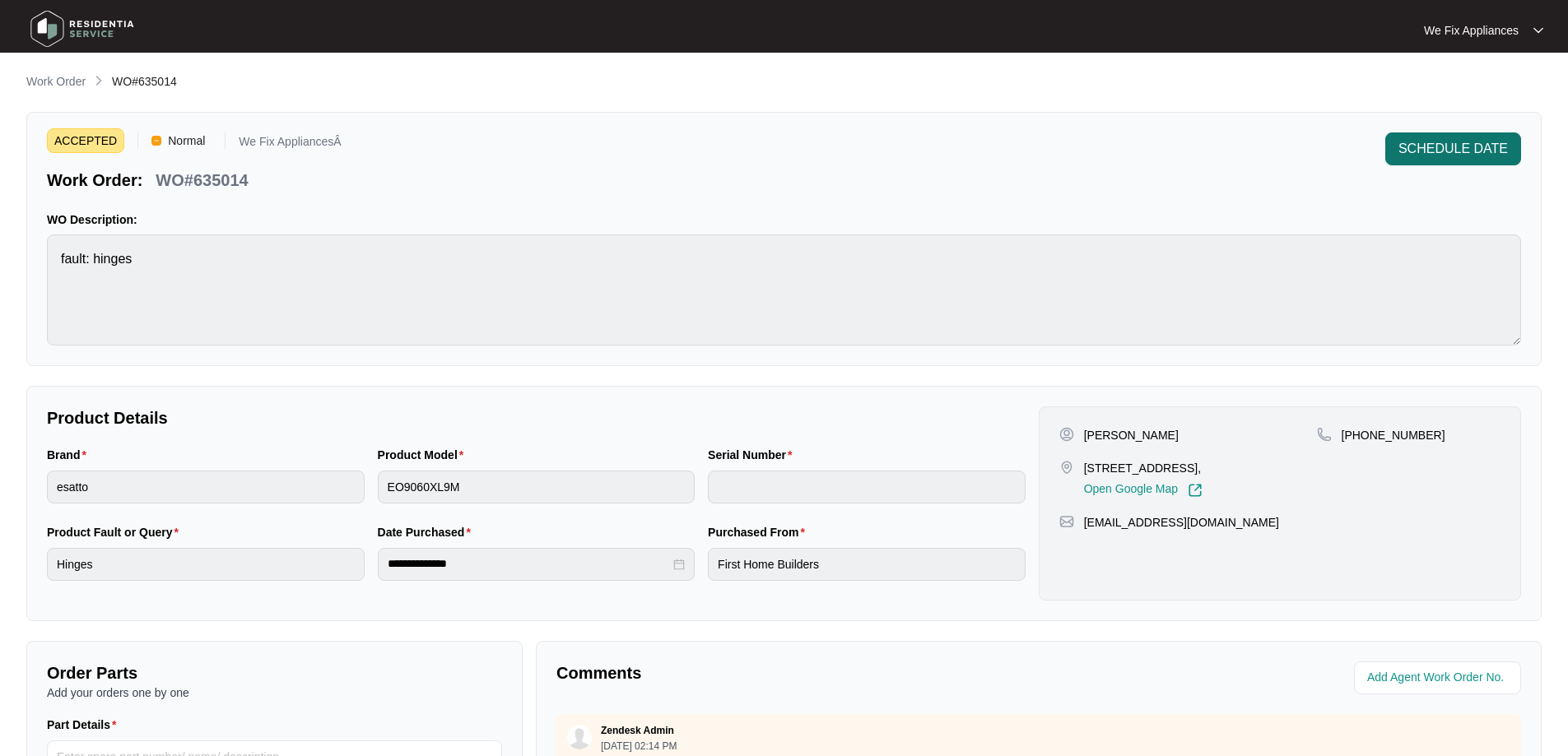
click at [1450, 149] on span "SCHEDULE DATE" at bounding box center [1452, 148] width 110 height 20
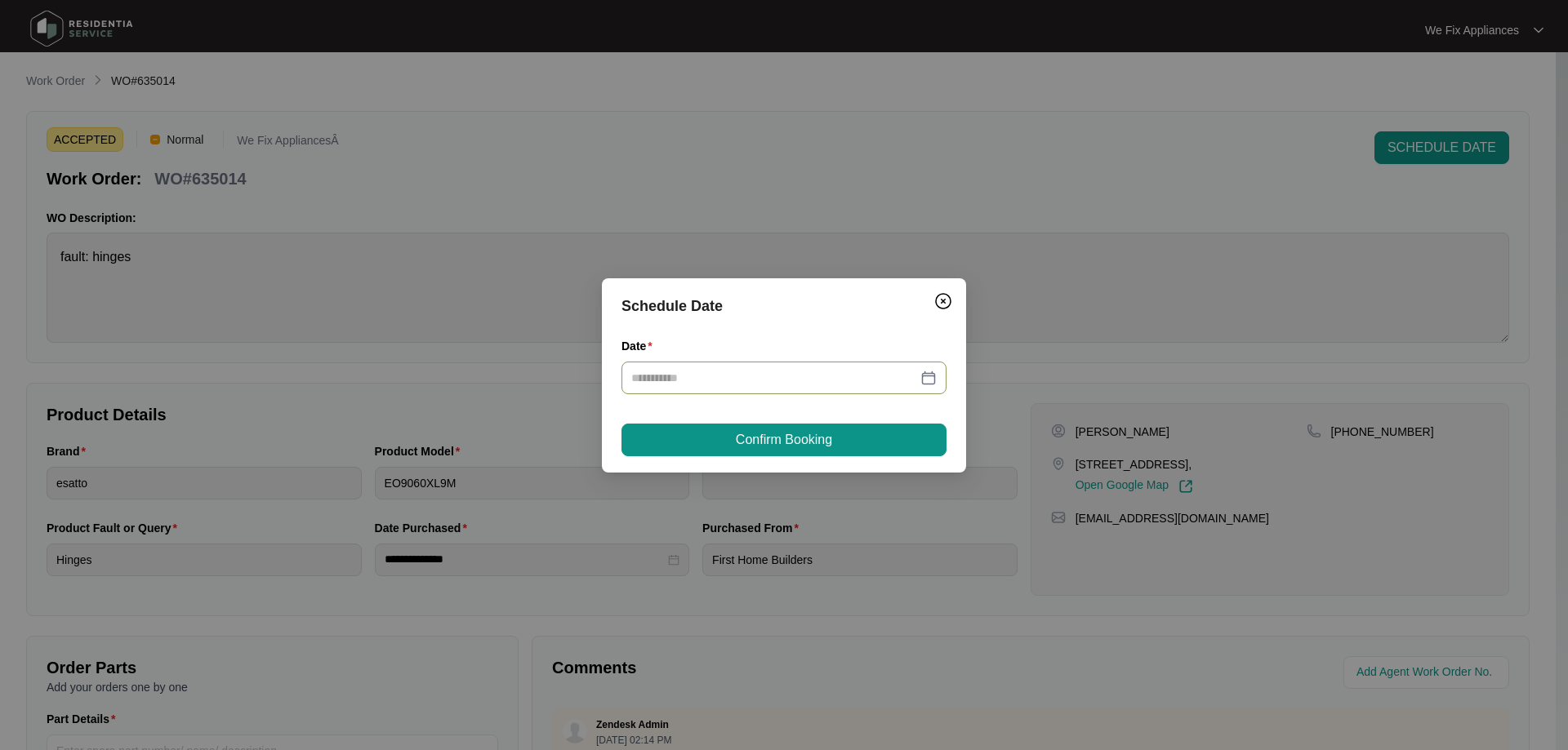
click at [807, 367] on div at bounding box center [784, 378] width 325 height 33
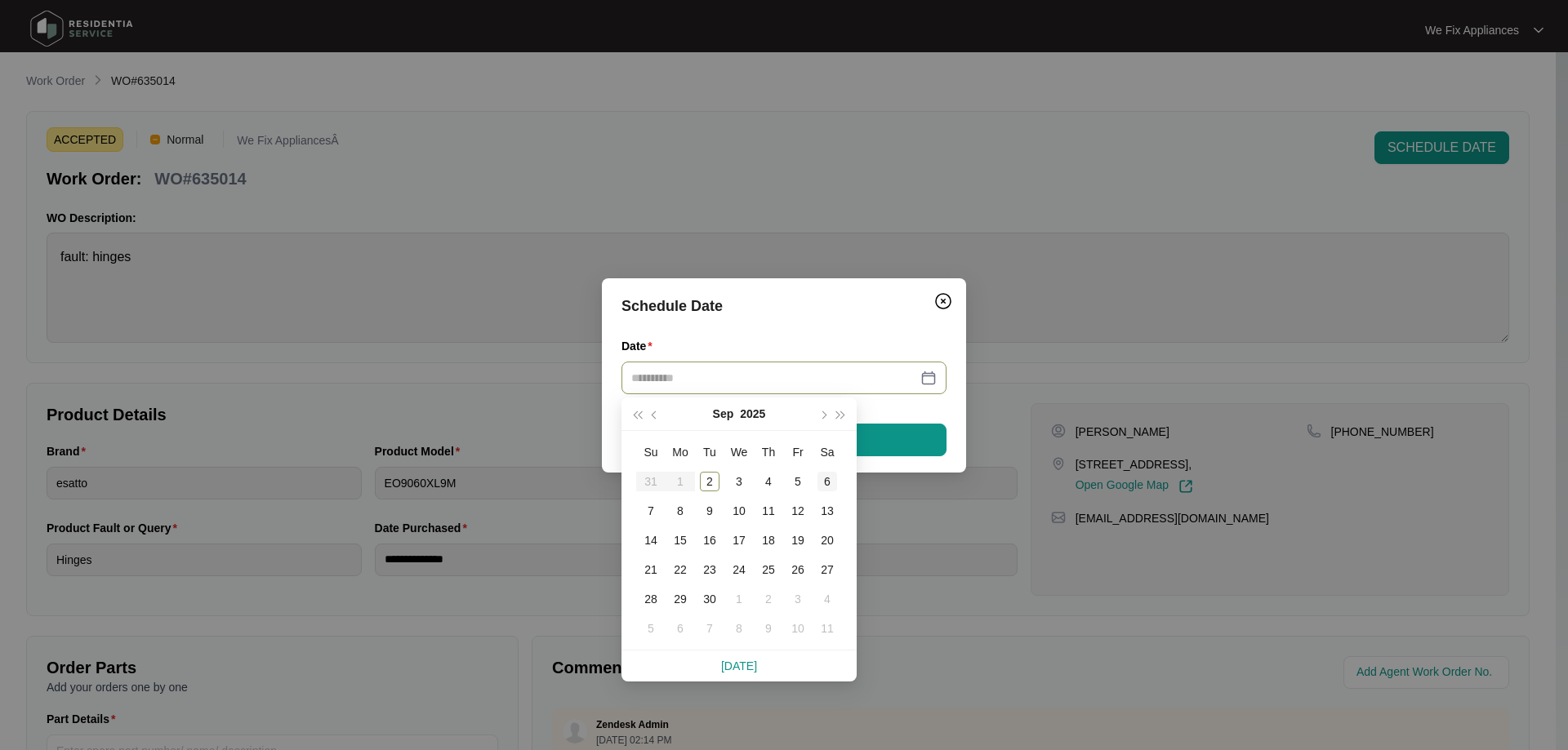
type input "**********"
click at [827, 478] on div "6" at bounding box center [827, 481] width 20 height 20
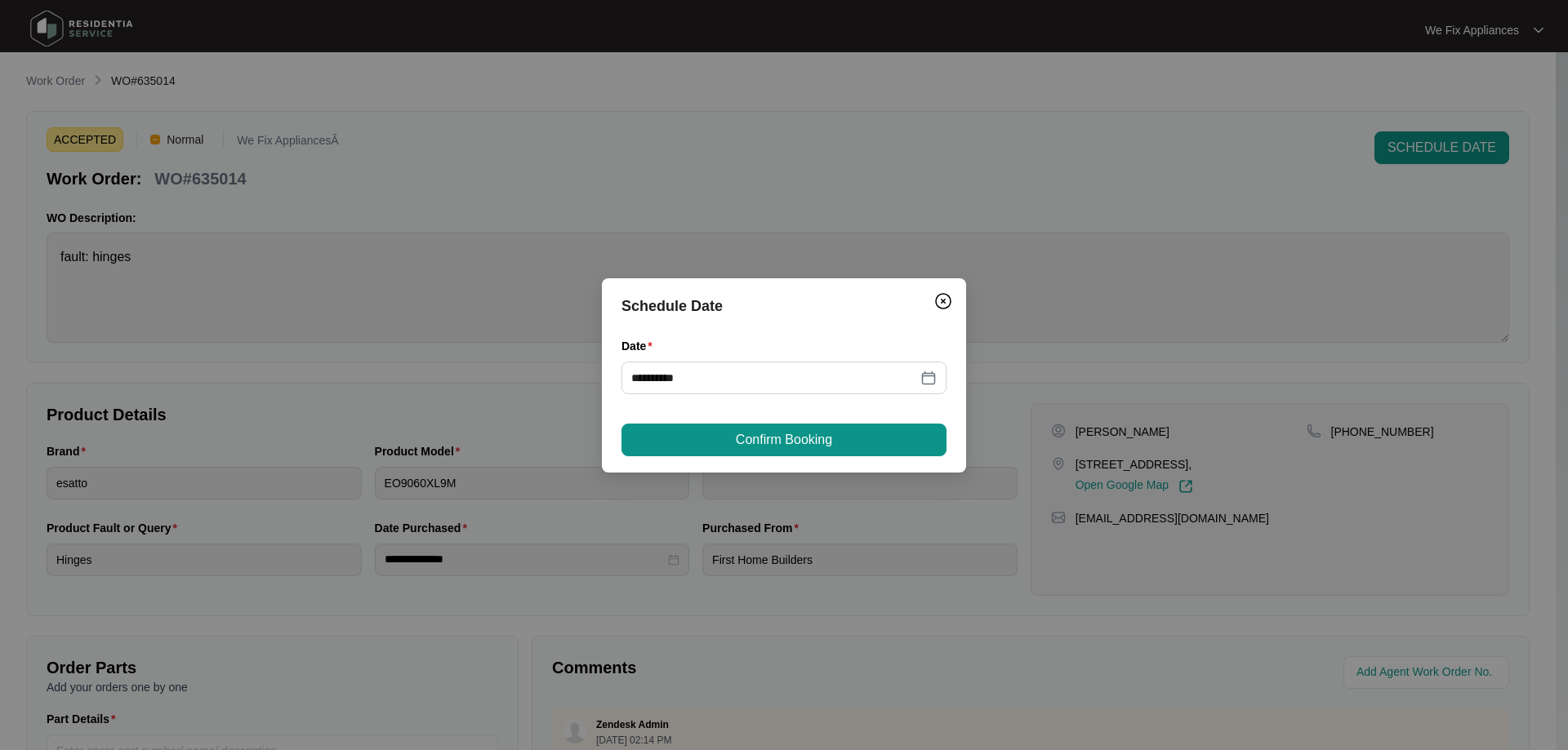
click at [824, 428] on button "Confirm Booking" at bounding box center [784, 440] width 325 height 33
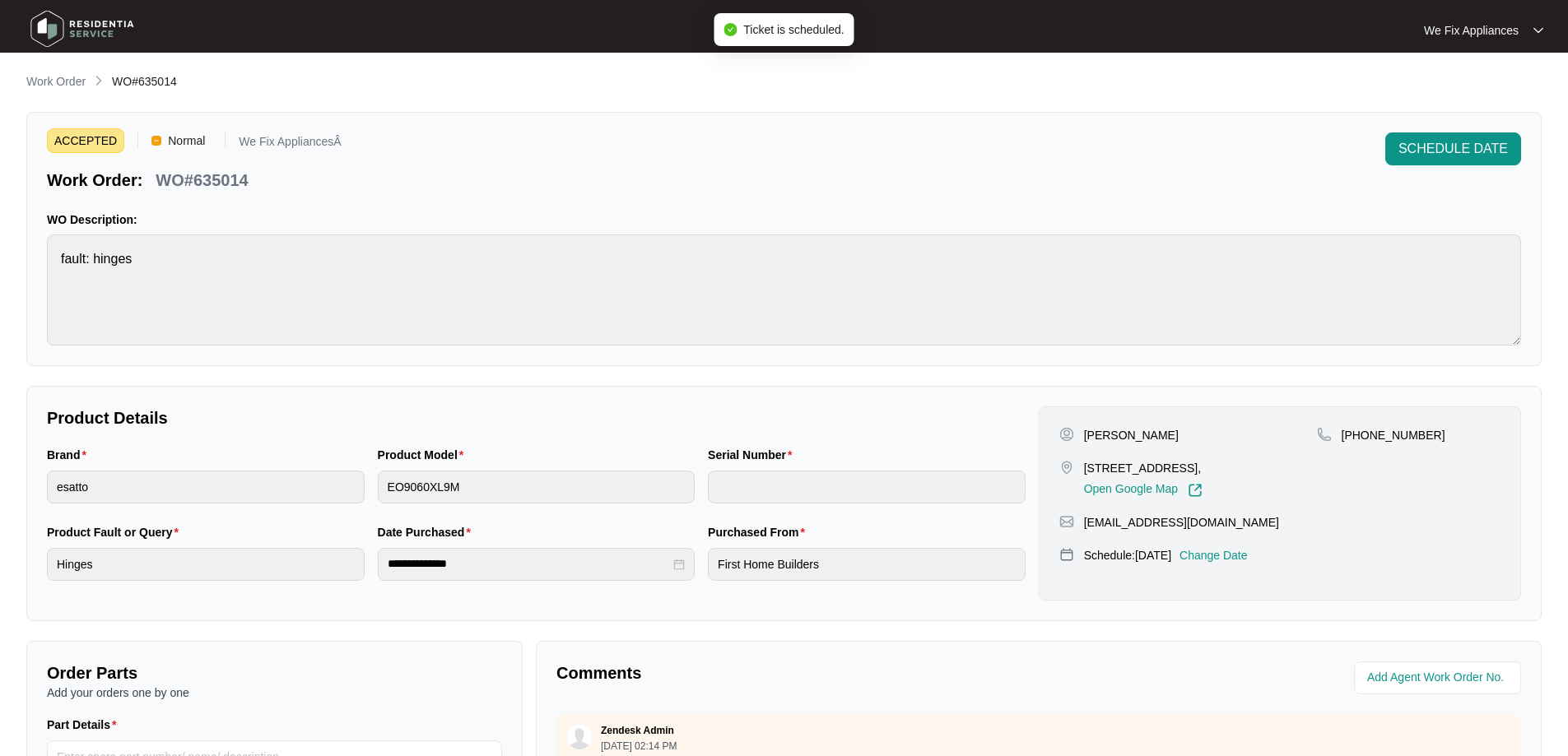
click at [97, 22] on img at bounding box center [82, 29] width 115 height 49
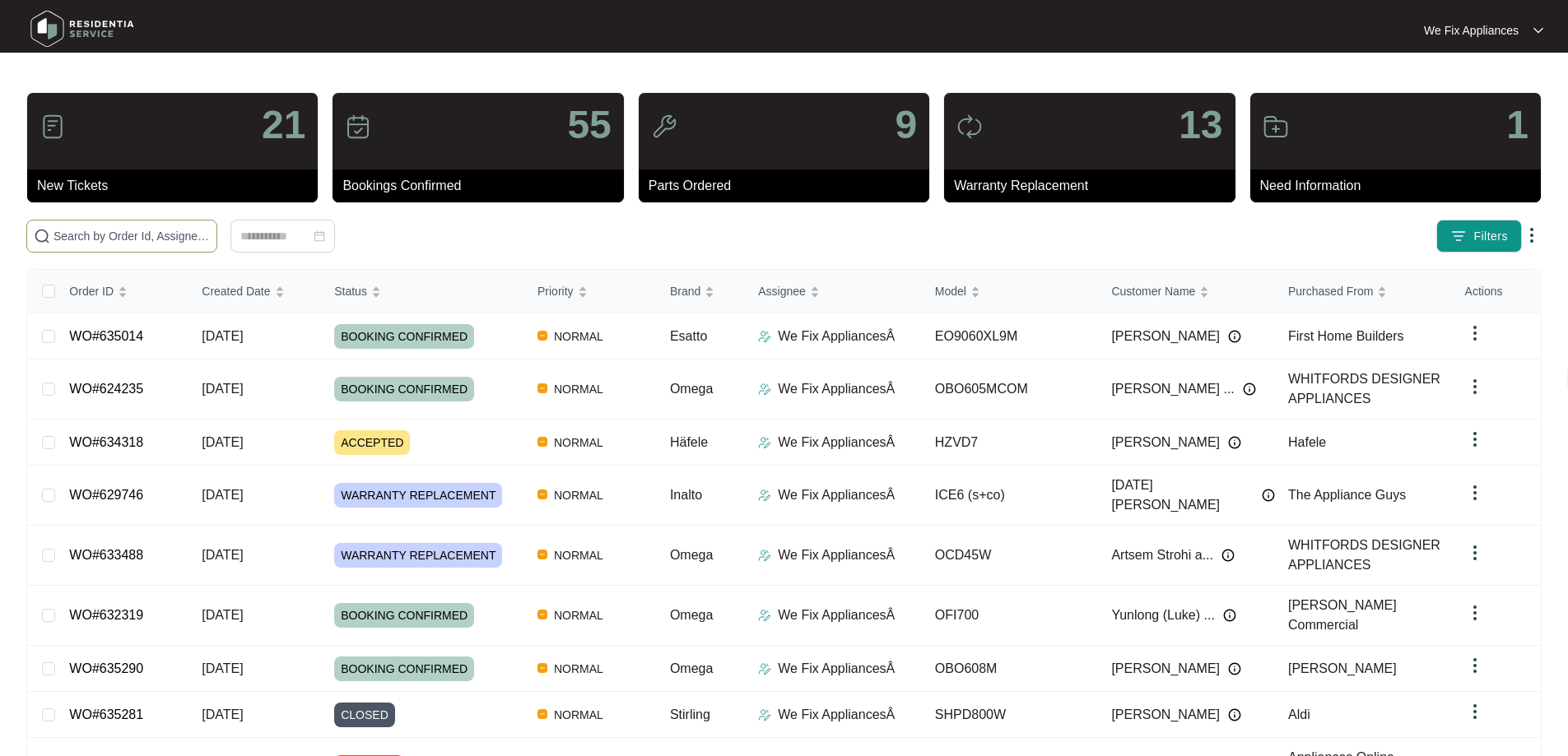
paste input "635014"
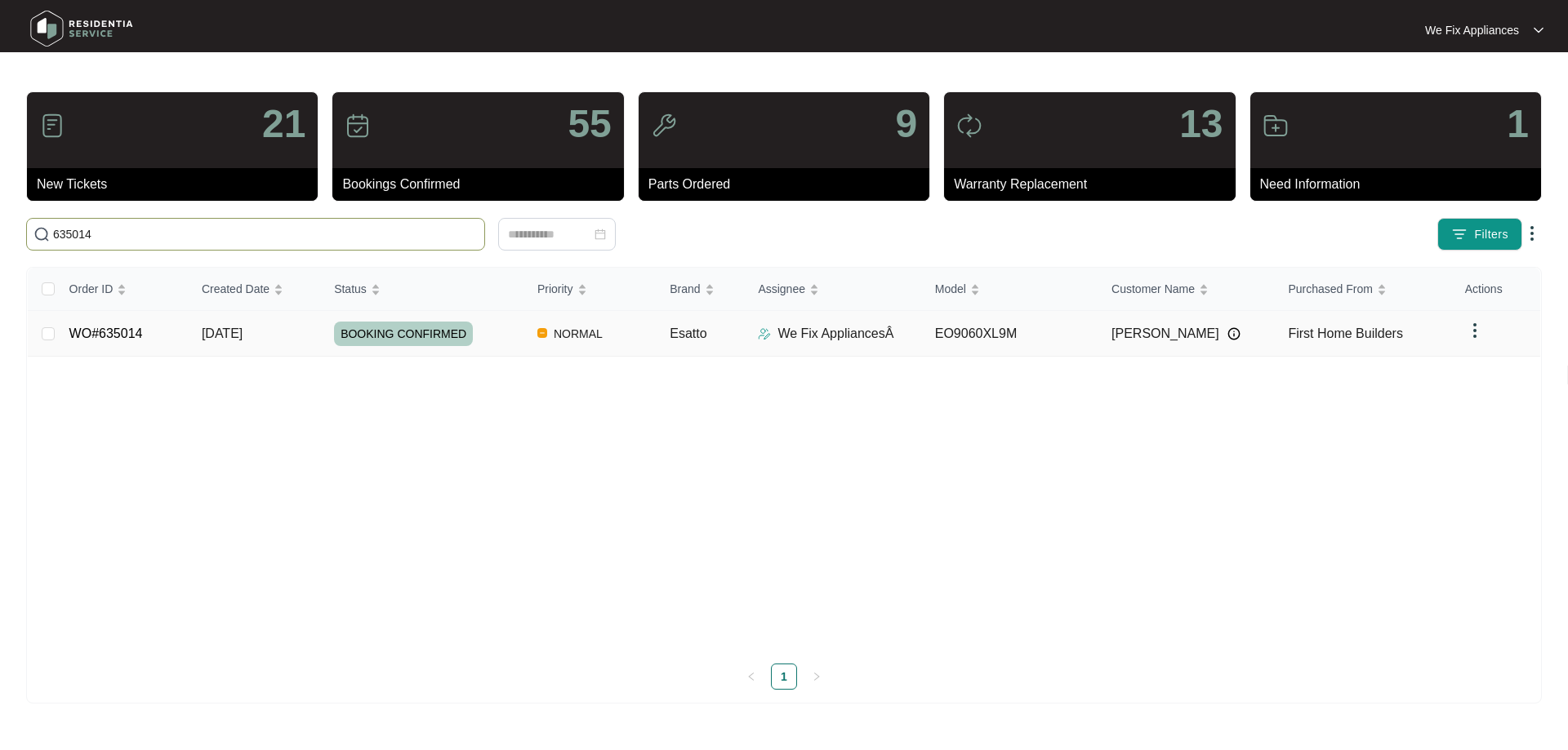
type input "635014"
click at [91, 319] on td "WO#635014" at bounding box center [123, 333] width 132 height 46
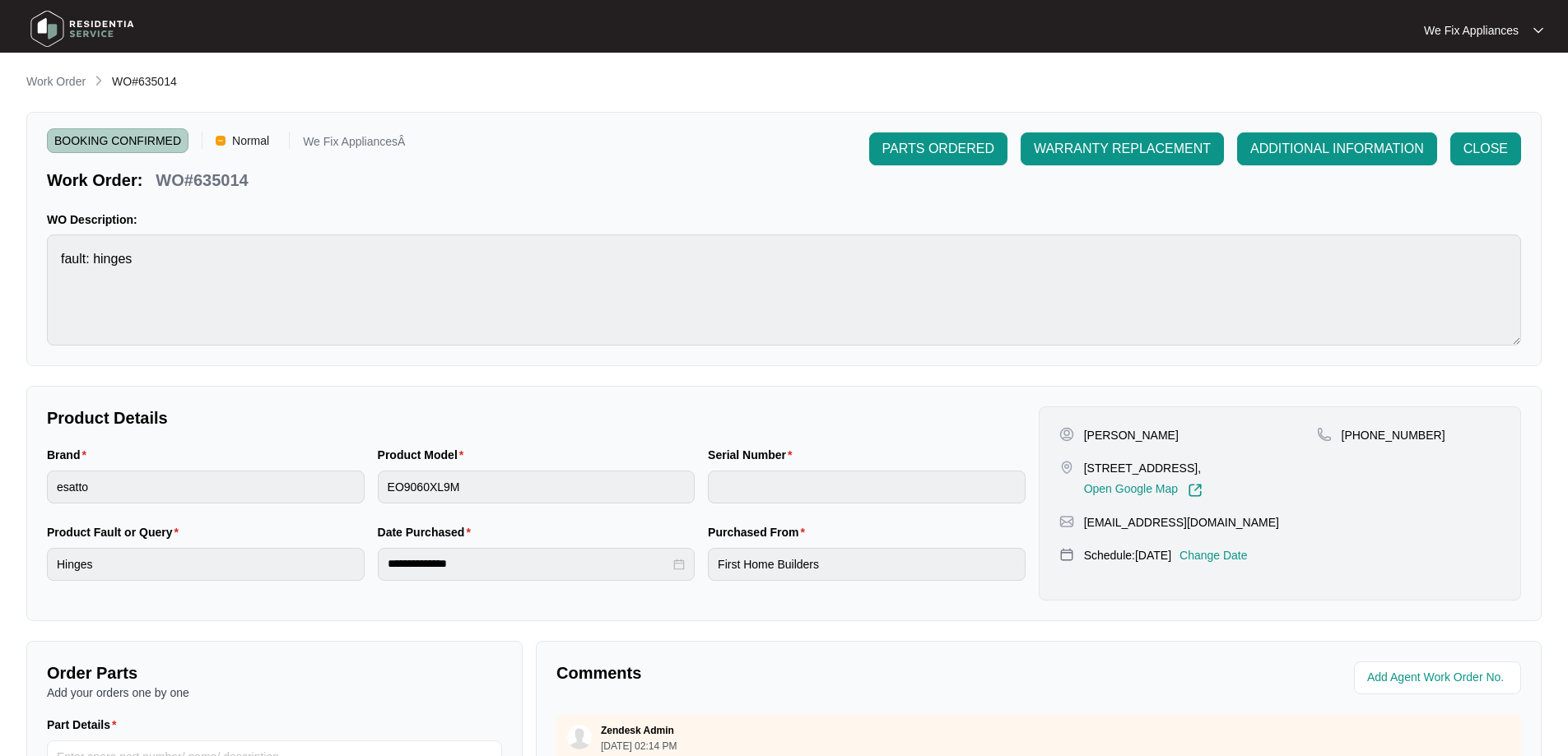
click at [81, 30] on img at bounding box center [82, 29] width 115 height 49
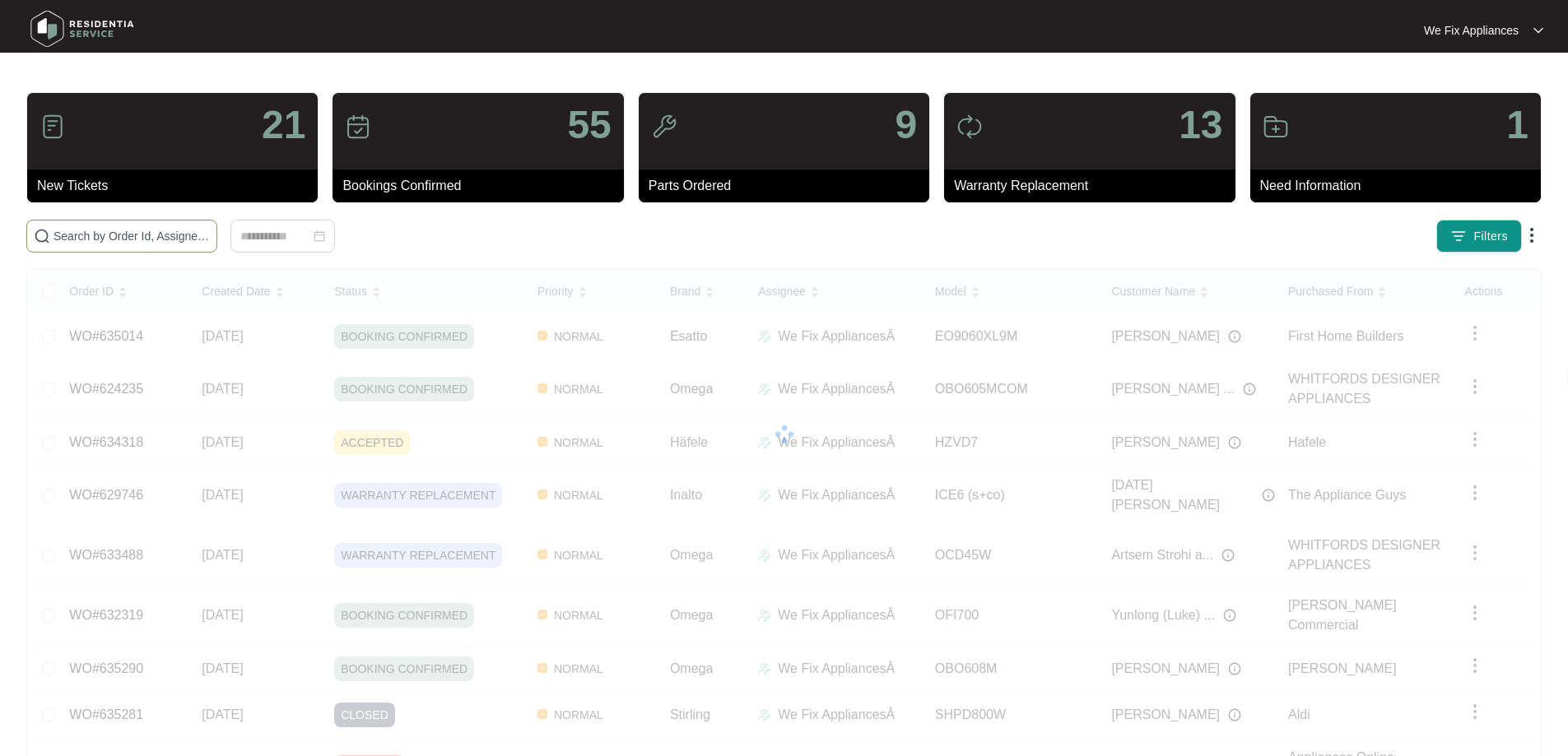
drag, startPoint x: 51, startPoint y: 243, endPoint x: 71, endPoint y: 239, distance: 20.4
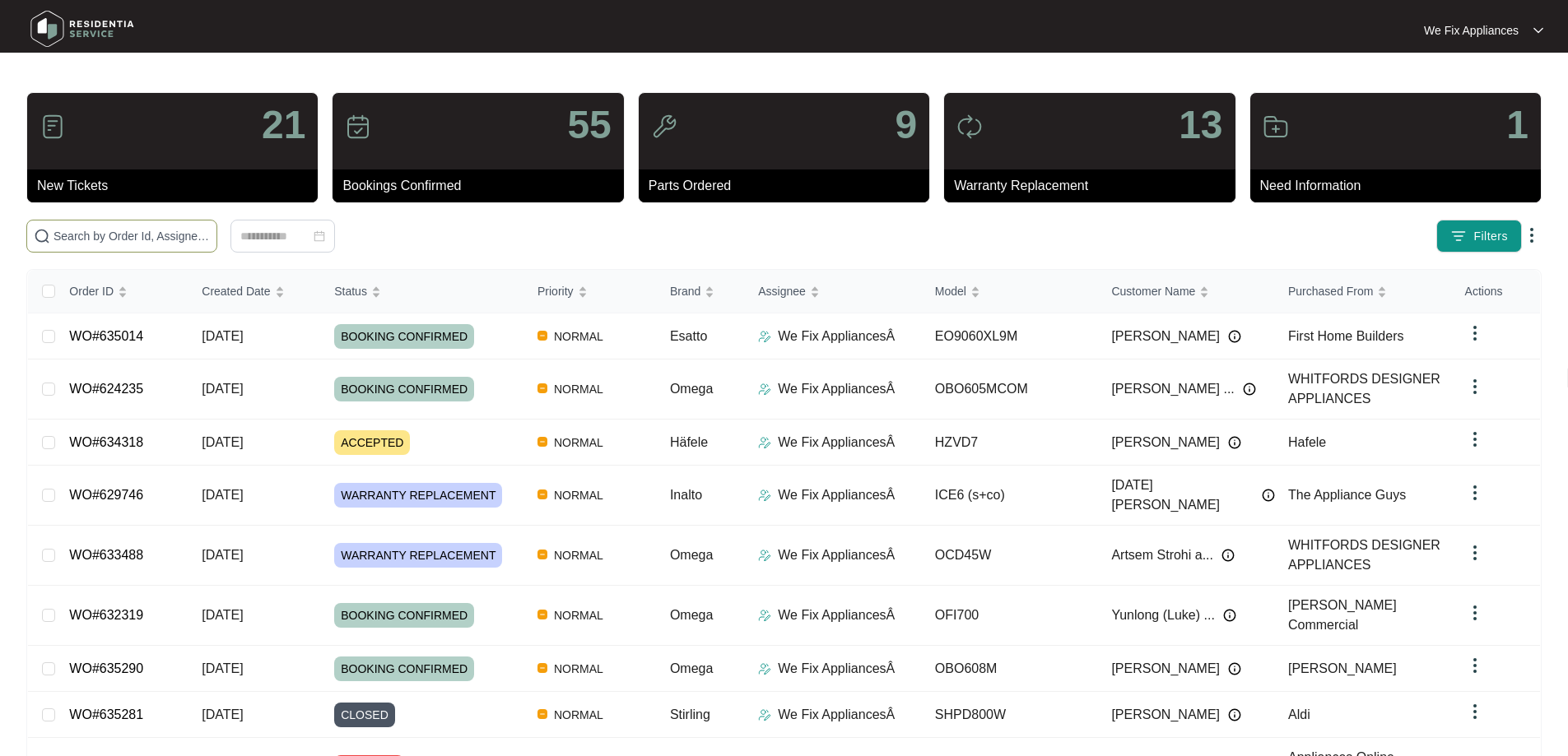
paste input "632302"
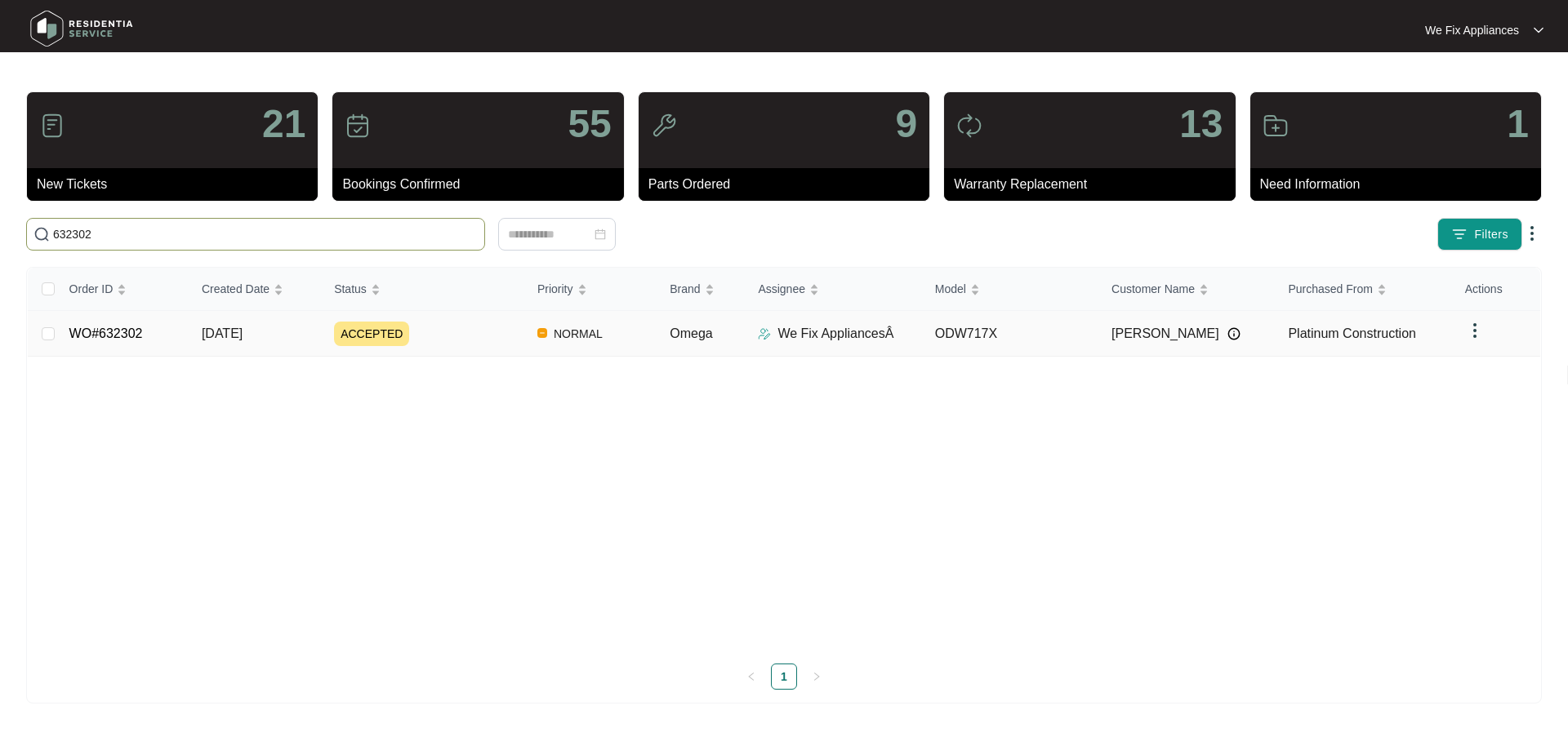
type input "632302"
click at [107, 327] on link "WO#632302" at bounding box center [106, 333] width 73 height 14
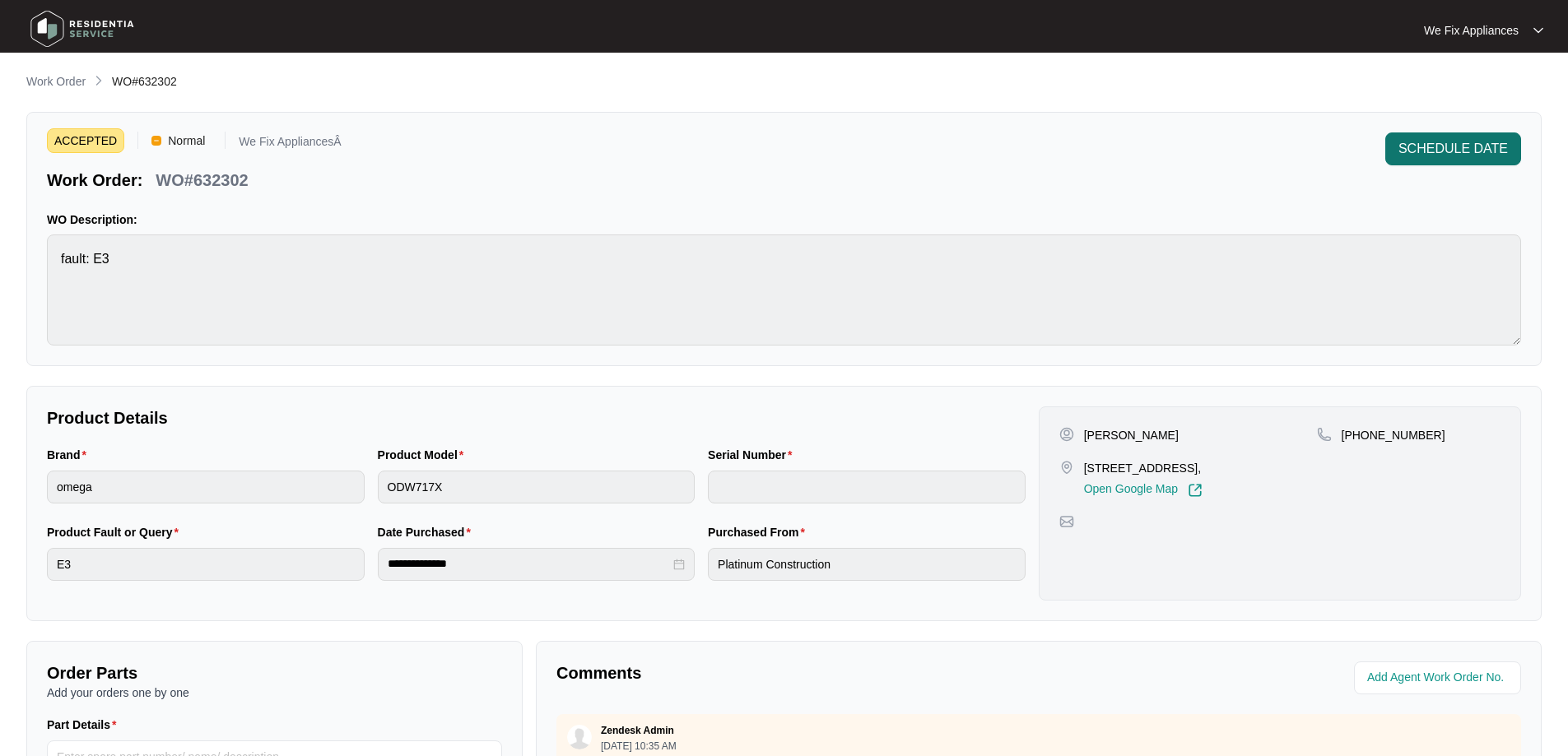
click at [1489, 143] on span "SCHEDULE DATE" at bounding box center [1452, 148] width 110 height 20
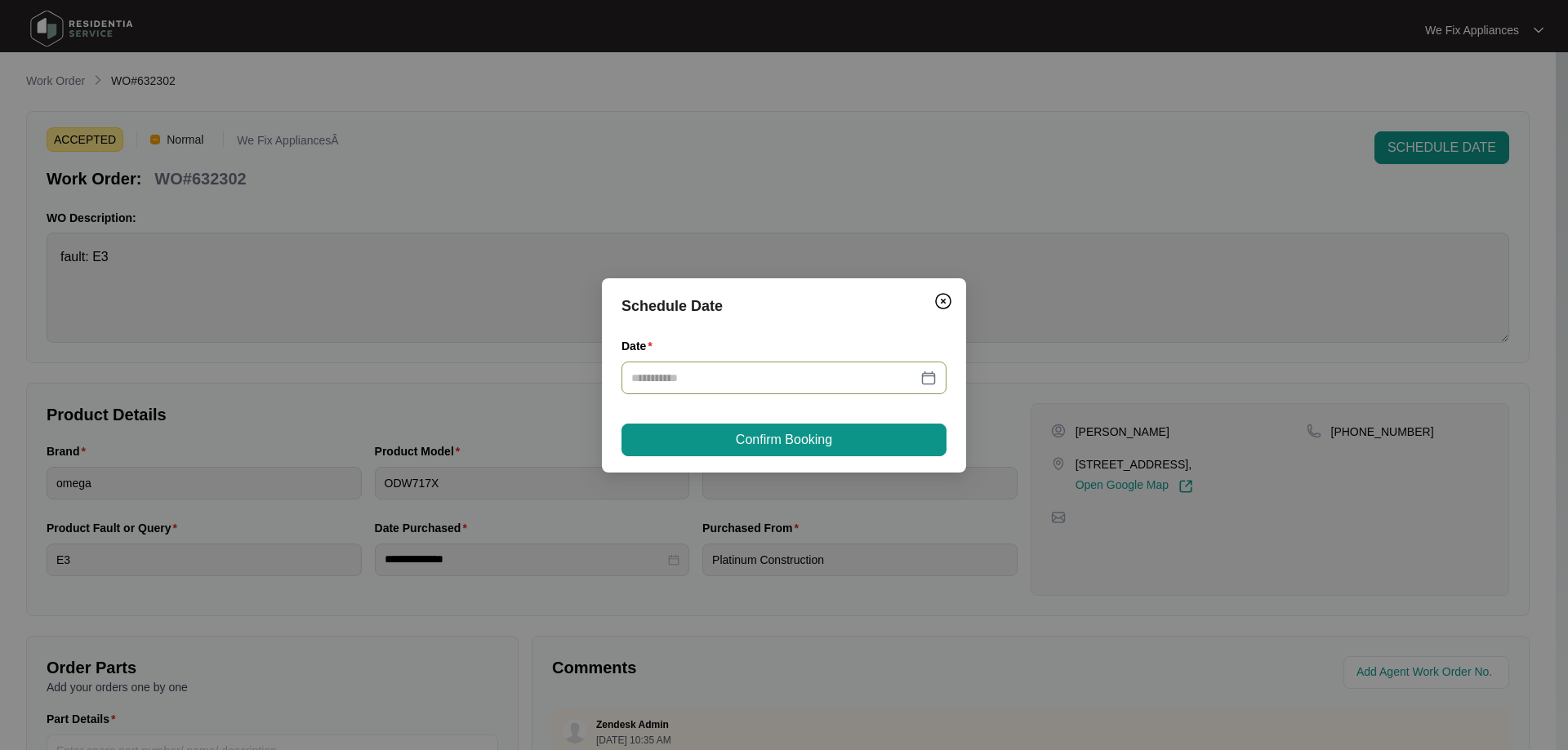
click at [746, 372] on input "Date" at bounding box center [774, 378] width 286 height 18
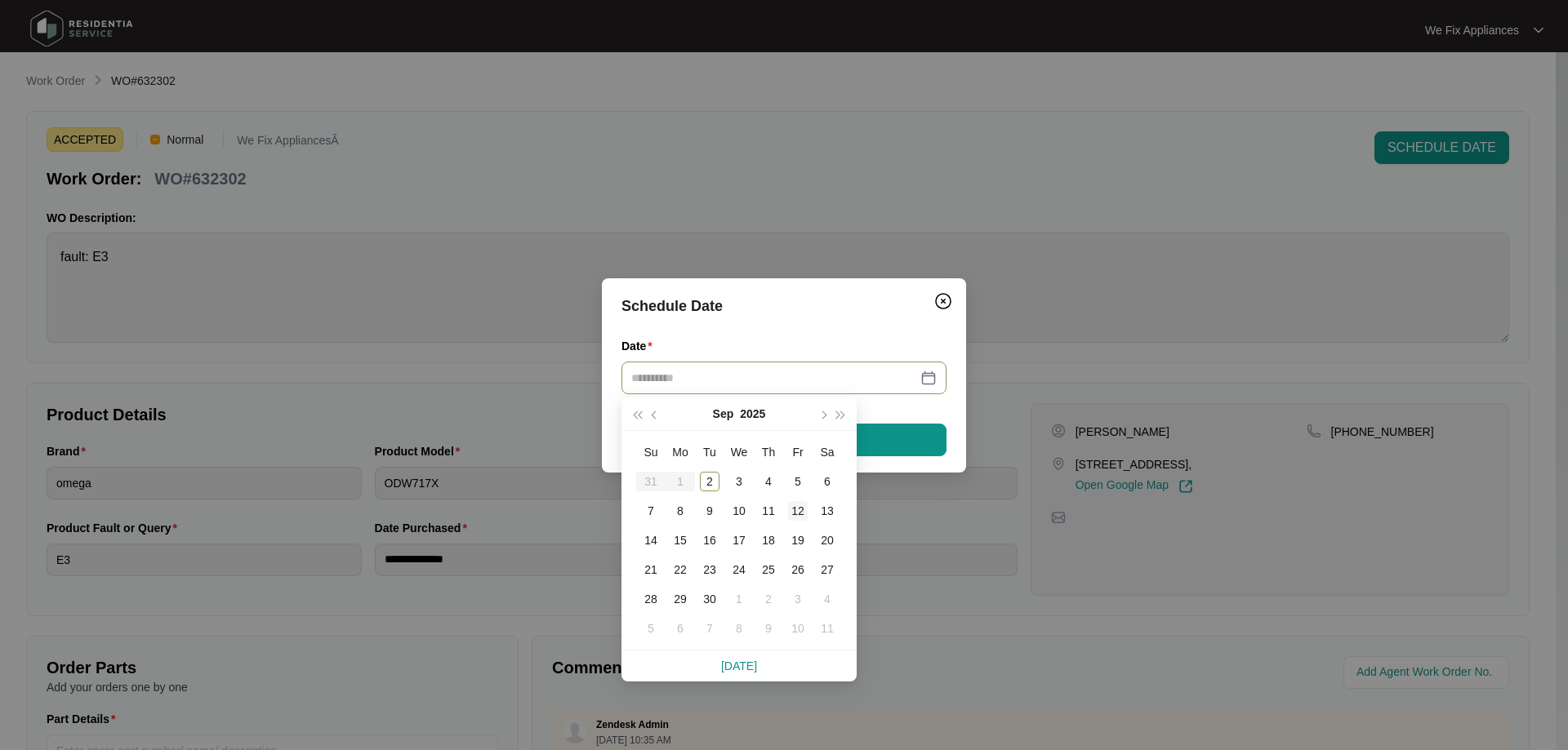
click at [797, 509] on div "12" at bounding box center [797, 511] width 20 height 20
type input "**********"
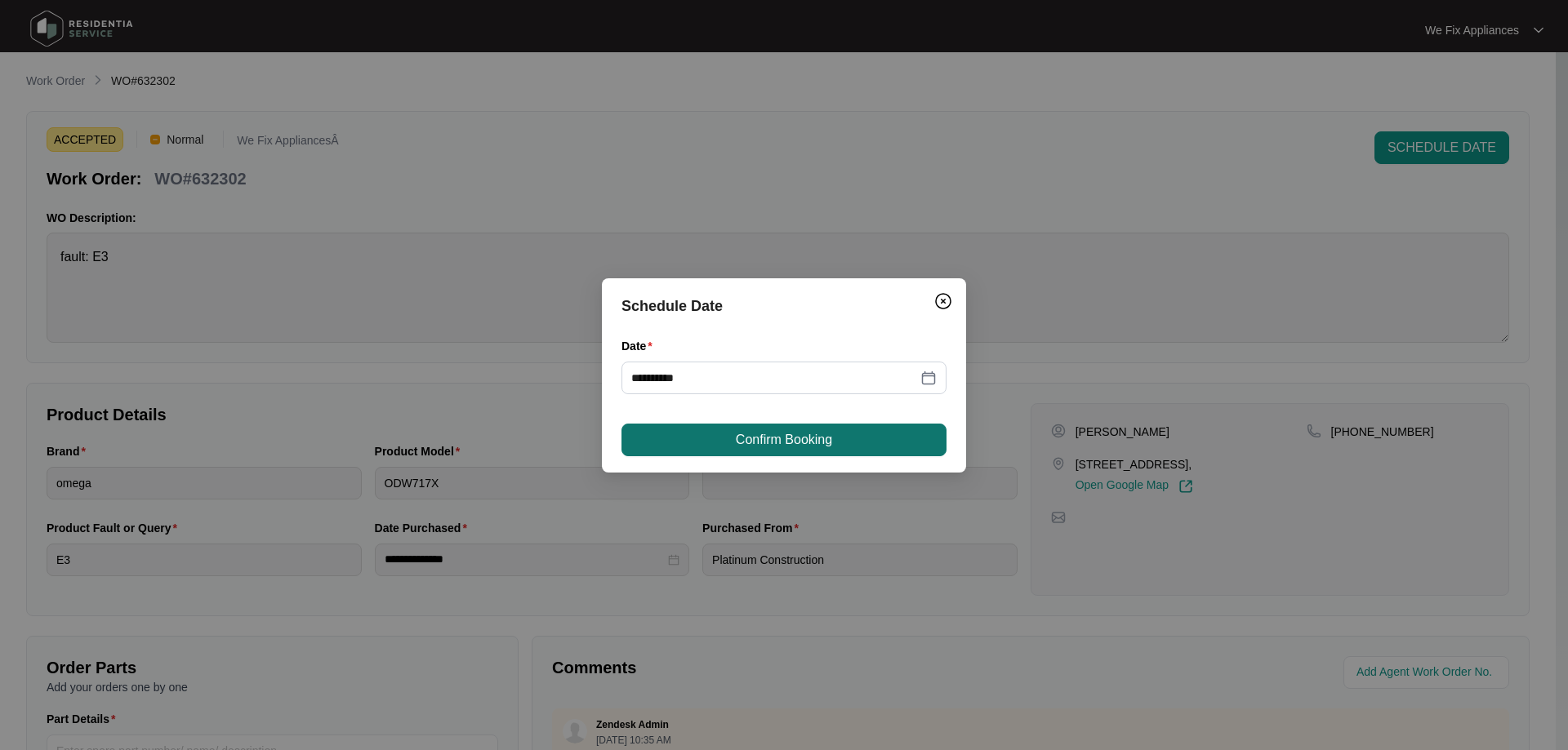
click at [795, 441] on span "Confirm Booking" at bounding box center [784, 439] width 97 height 20
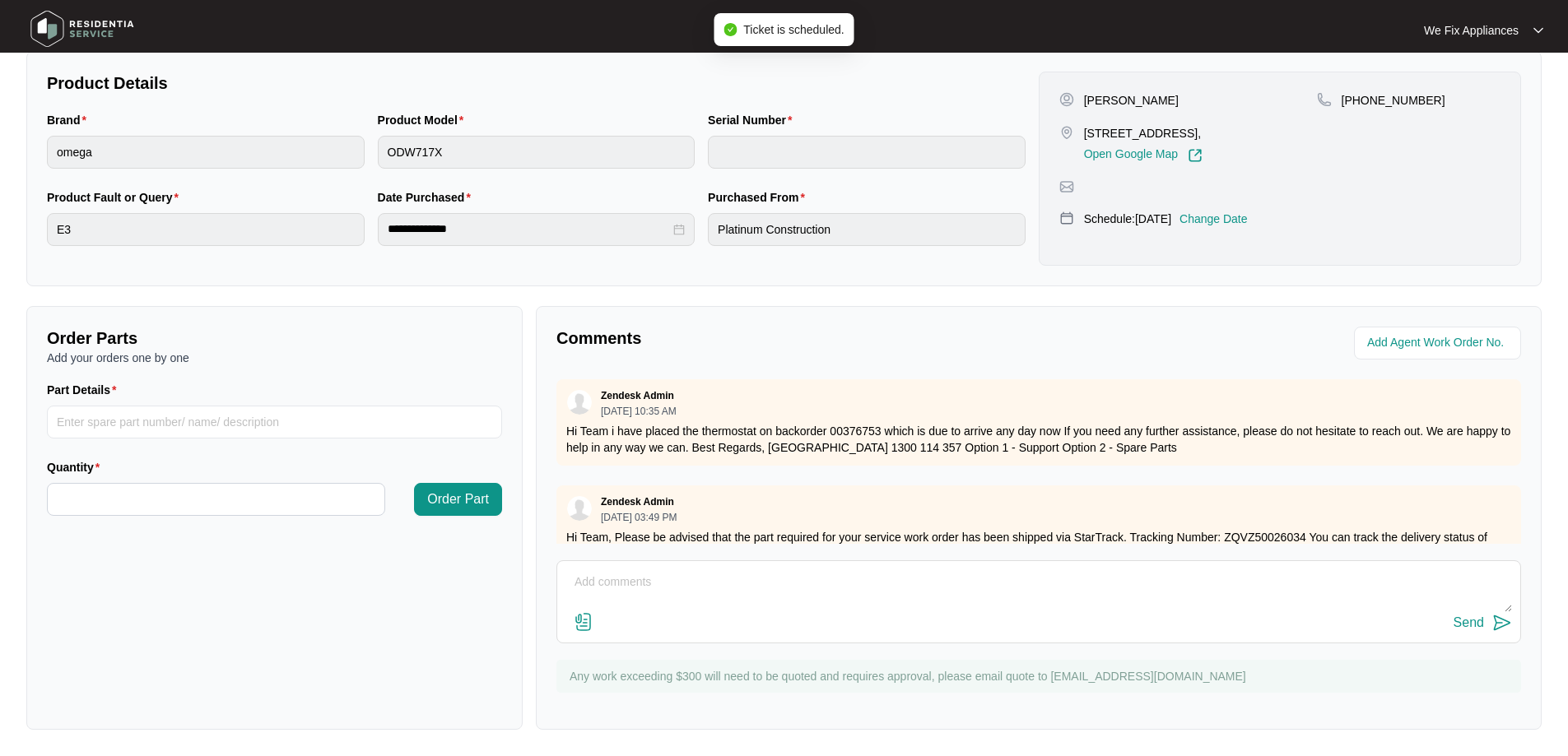
scroll to position [336, 0]
click at [727, 612] on div "Send" at bounding box center [1038, 623] width 947 height 22
click at [741, 604] on textarea at bounding box center [1038, 590] width 947 height 43
type textarea "Hi guys, just fyi- cust away until the 11th he wanted the 12th thank you."
click at [1468, 616] on div "Send" at bounding box center [1468, 623] width 31 height 15
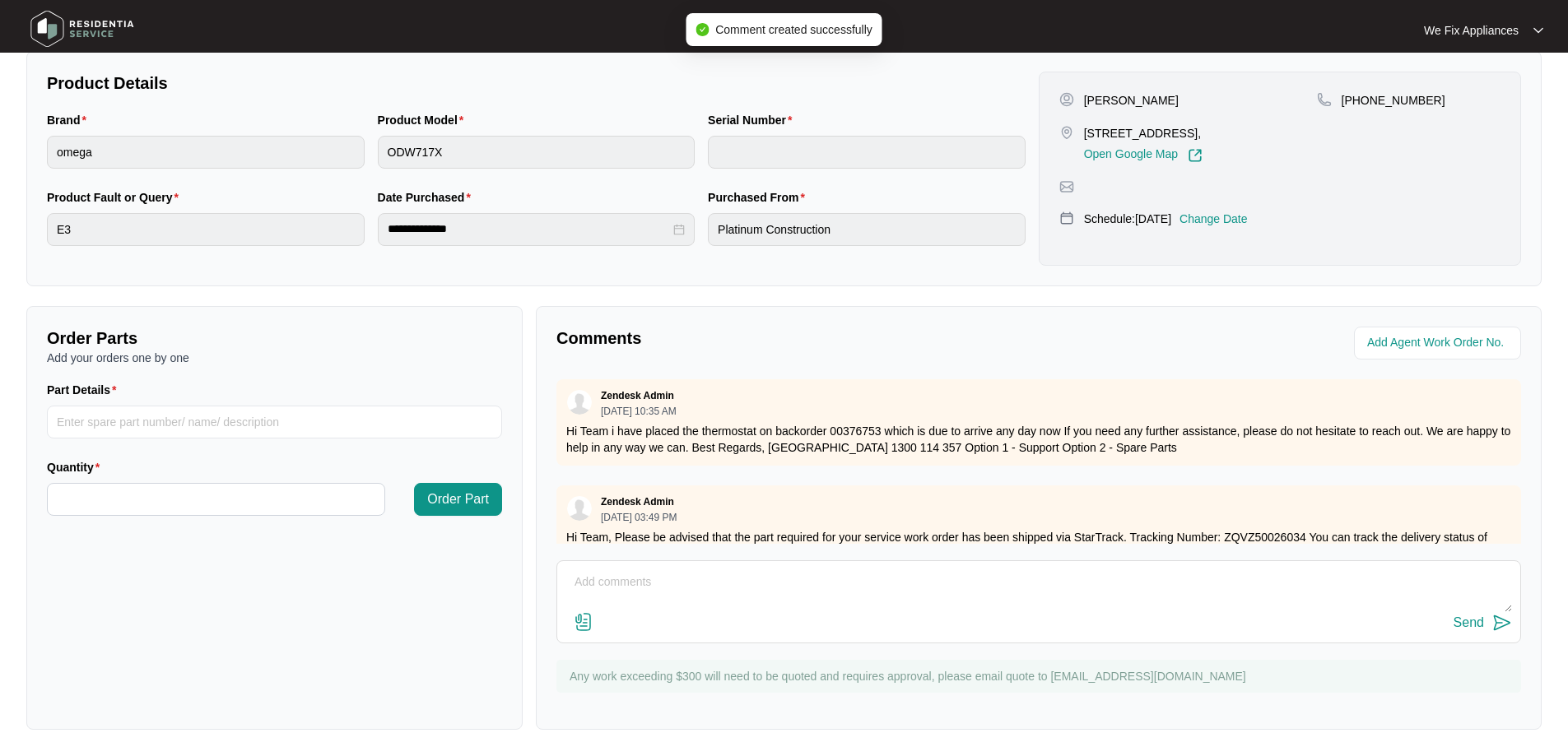
click at [94, 19] on img at bounding box center [82, 29] width 115 height 49
click at [105, 37] on img at bounding box center [82, 29] width 115 height 49
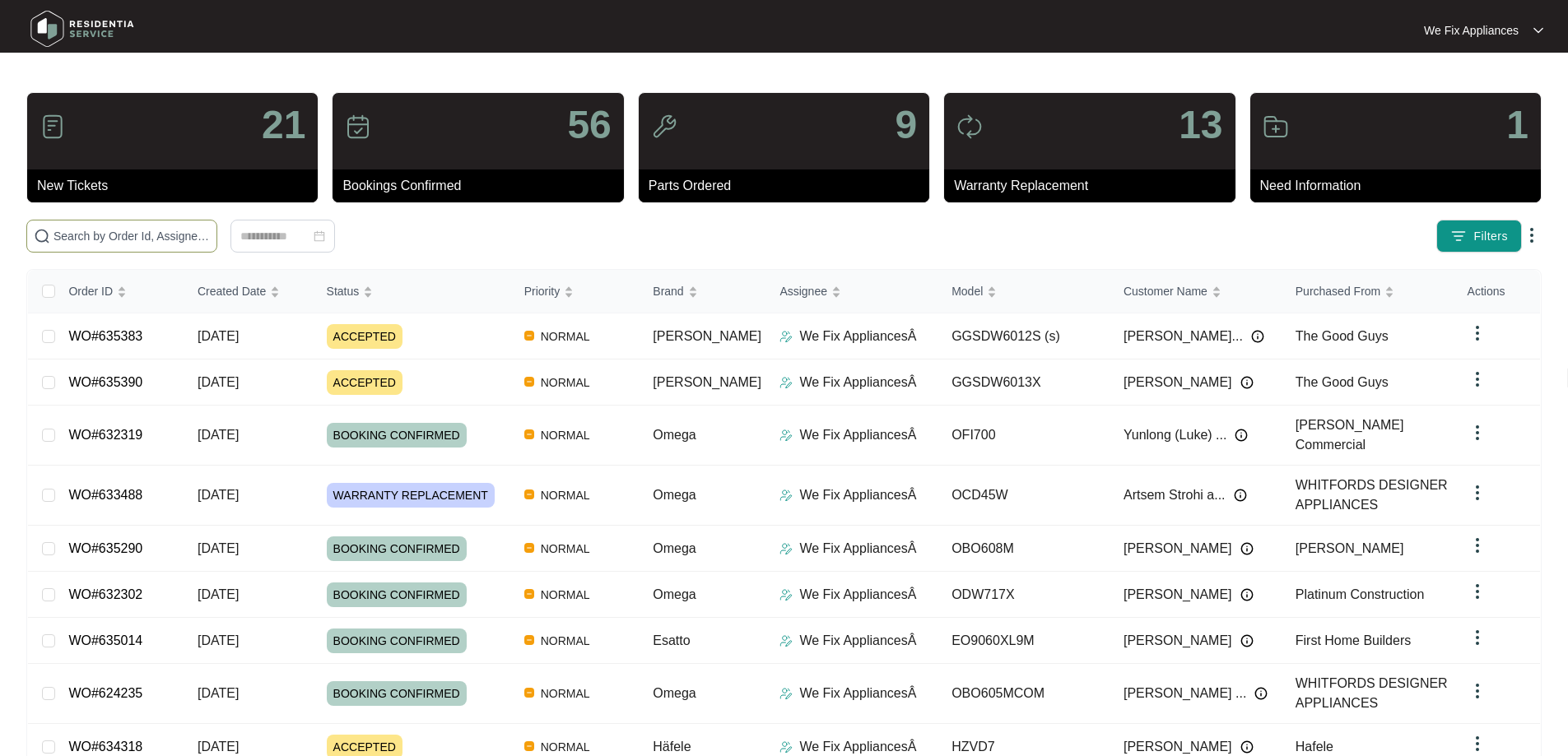
drag, startPoint x: 137, startPoint y: 233, endPoint x: 89, endPoint y: 239, distance: 48.4
paste input "635383"
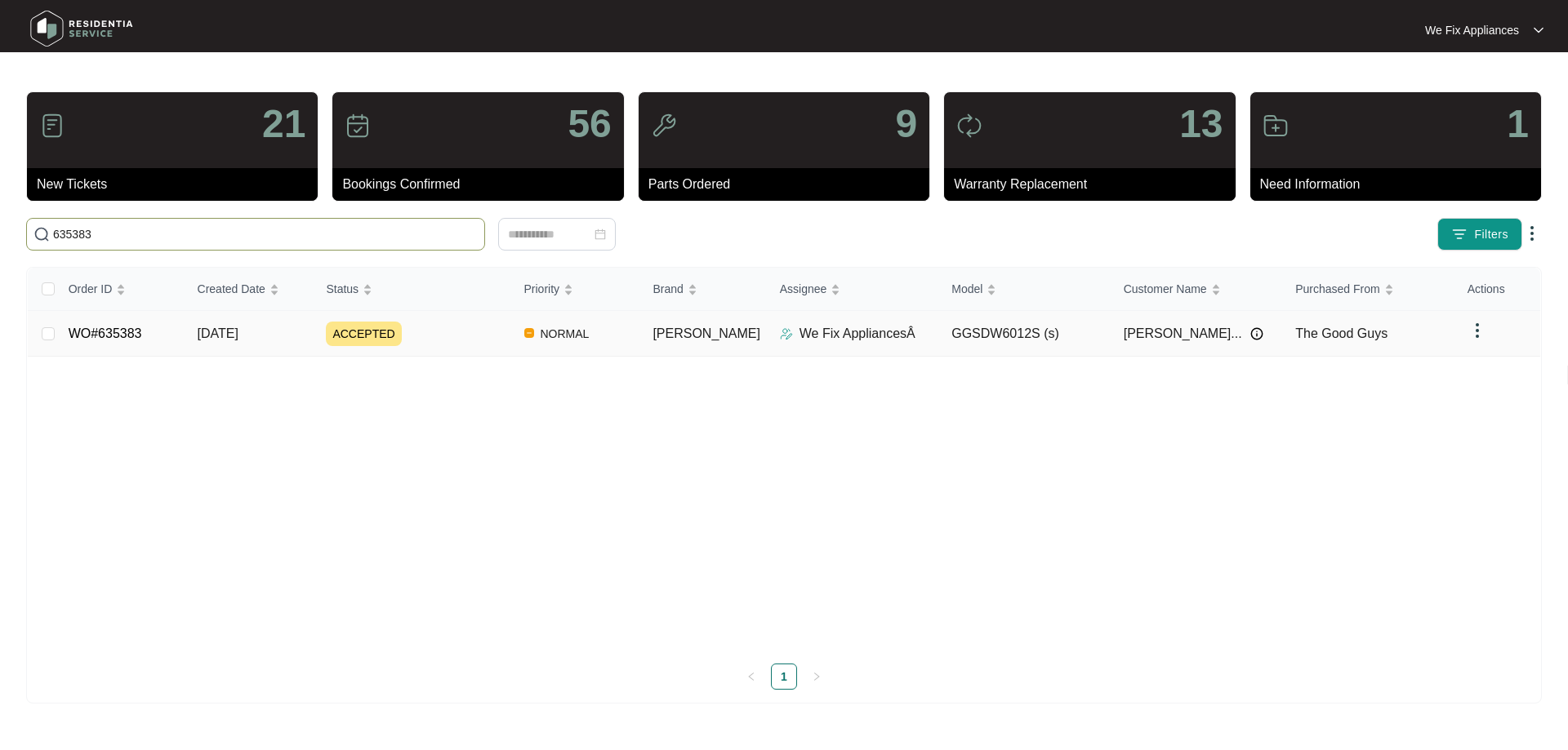
type input "635383"
click at [111, 332] on link "WO#635383" at bounding box center [105, 333] width 73 height 14
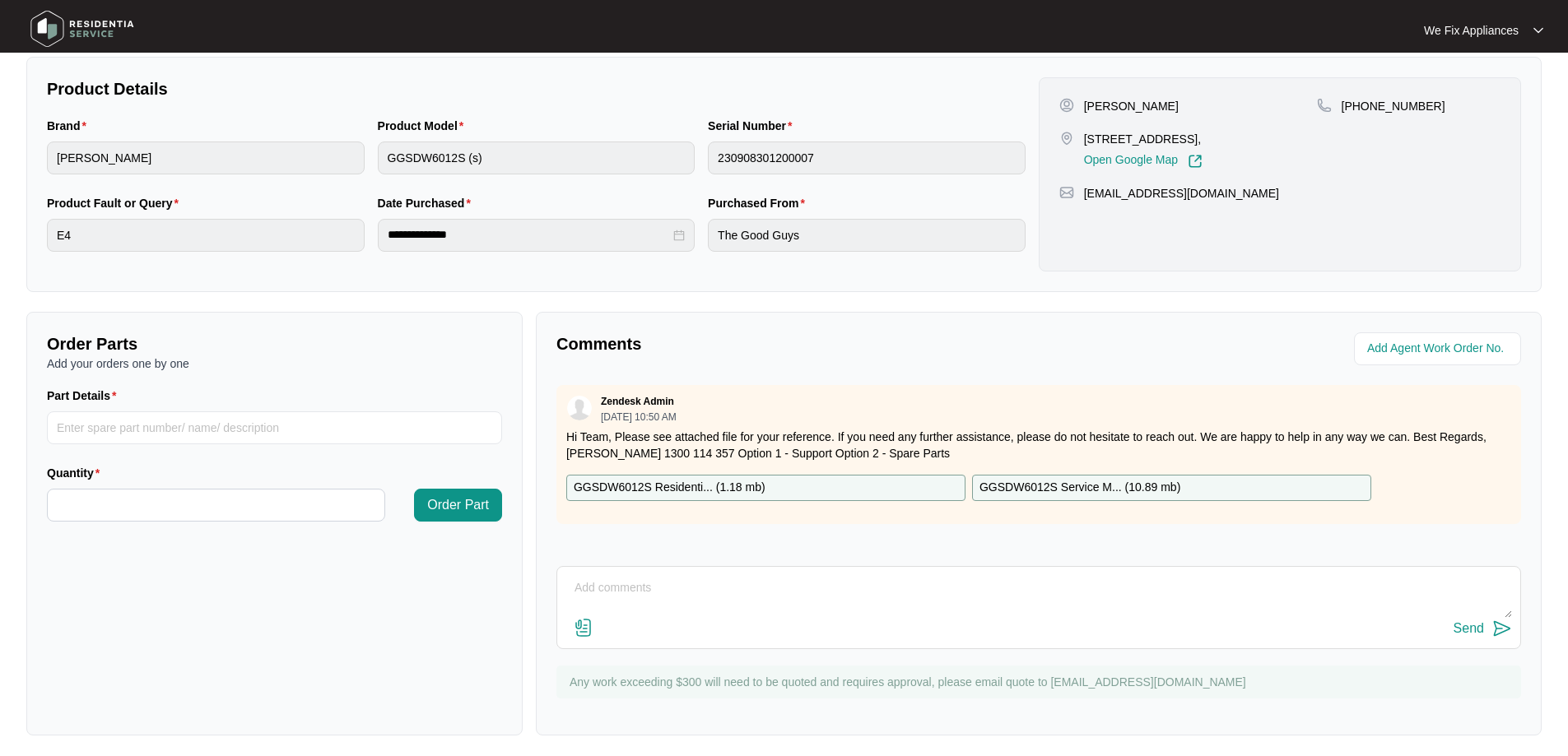
scroll to position [336, 0]
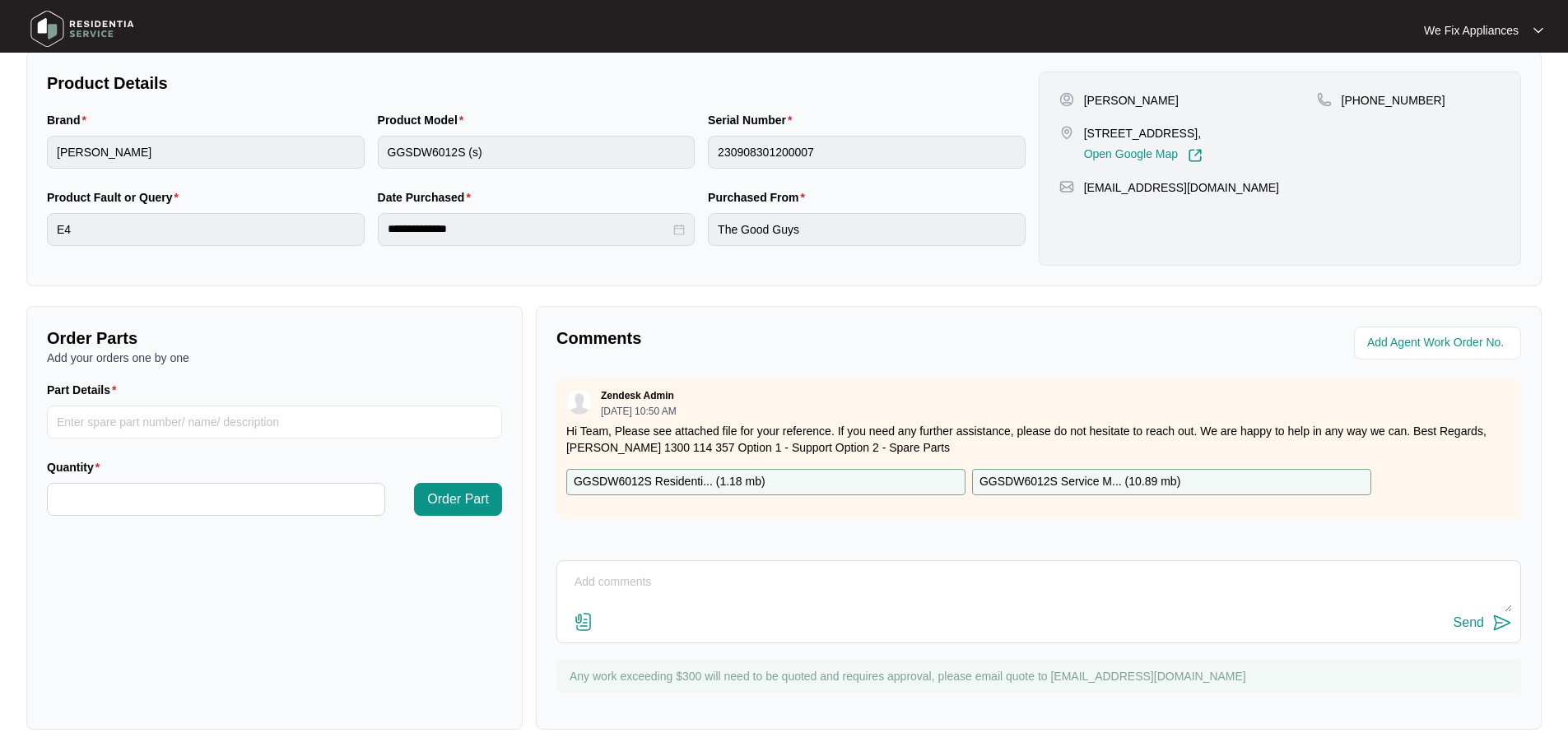
click at [670, 586] on textarea at bounding box center [1038, 590] width 947 height 43
type textarea "Hi guys, left message for real estate thank you."
click at [1456, 619] on div "Send" at bounding box center [1468, 623] width 31 height 15
click at [109, 32] on img at bounding box center [82, 29] width 115 height 49
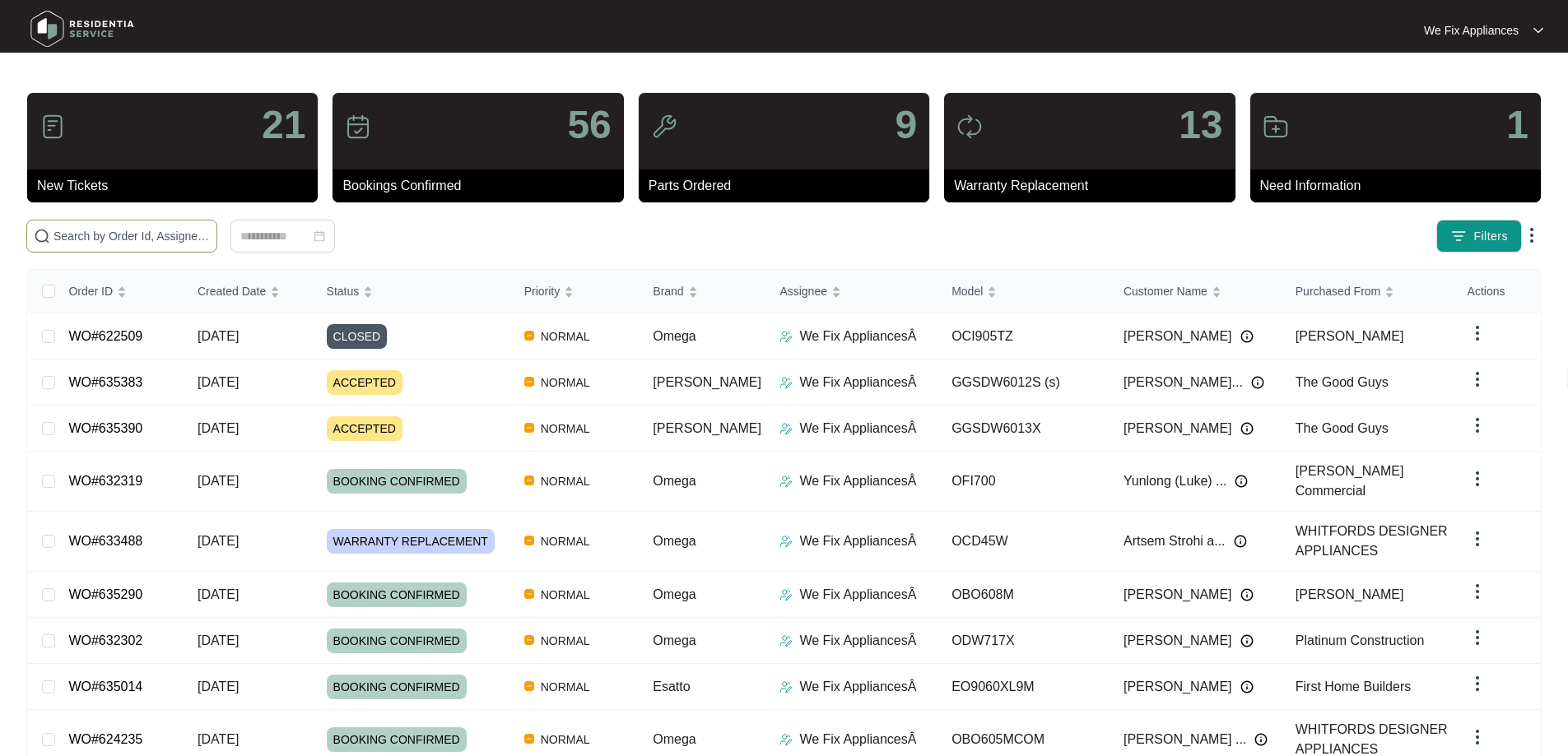
paste input "635390"
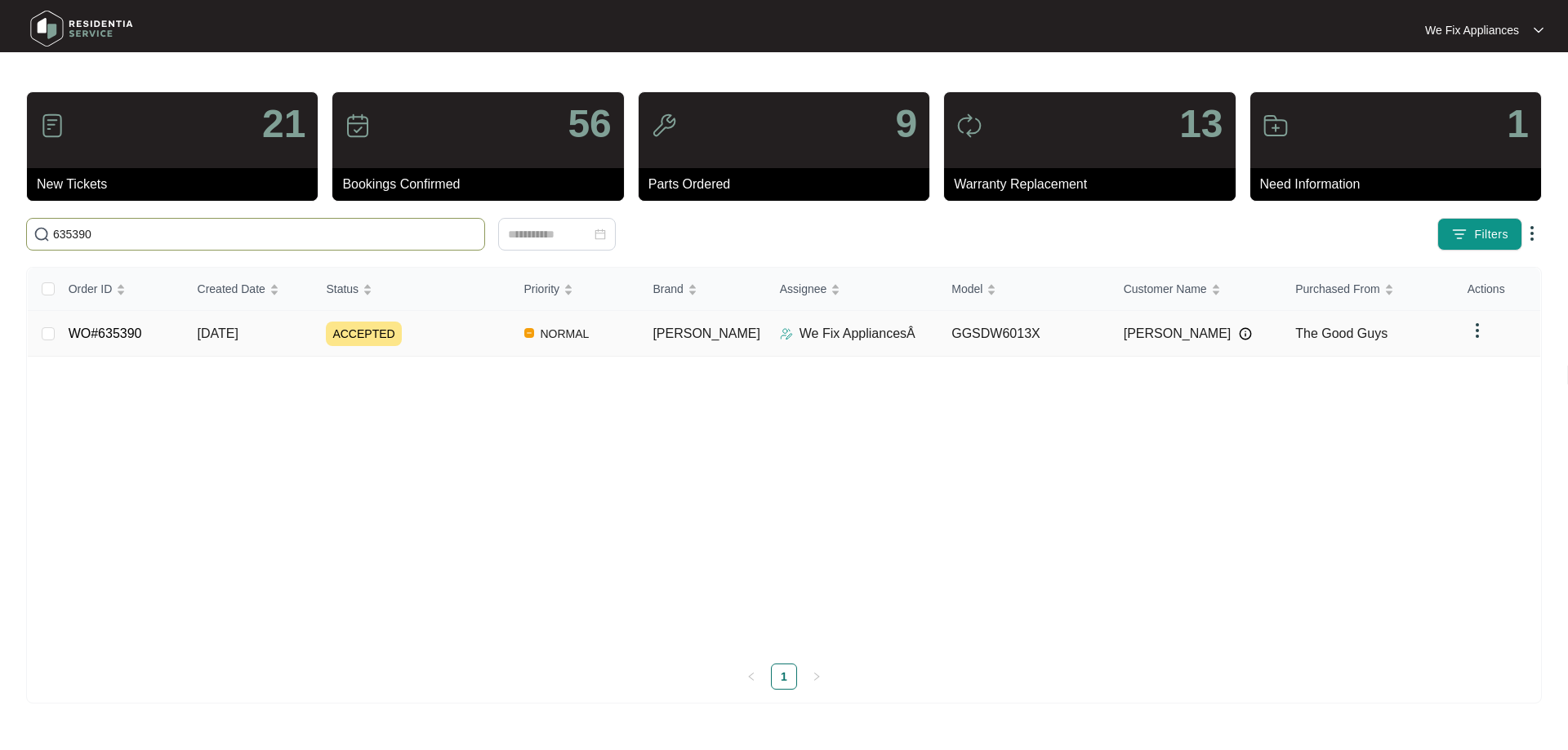
type input "635390"
click at [119, 332] on link "WO#635390" at bounding box center [105, 333] width 73 height 14
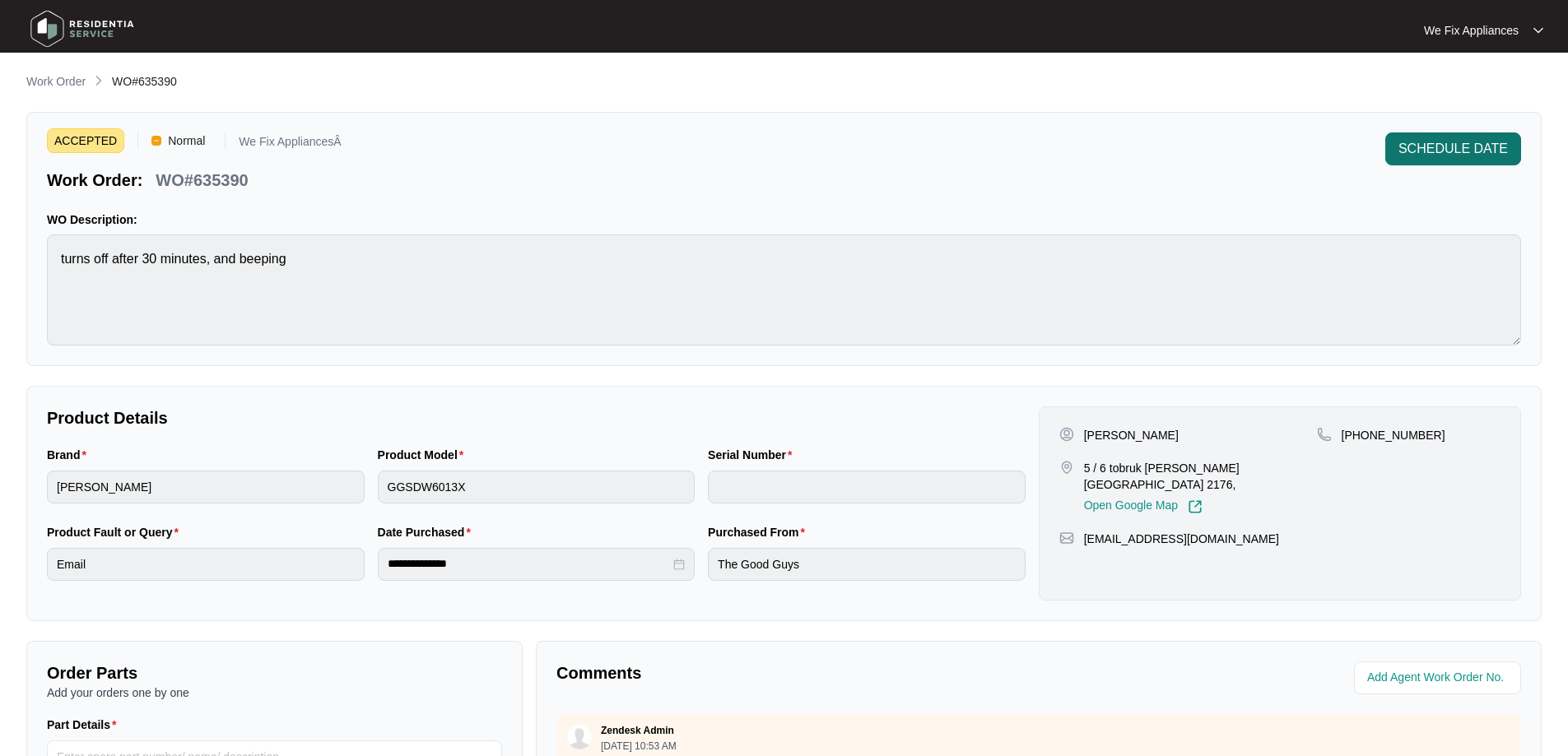
click at [1429, 154] on span "SCHEDULE DATE" at bounding box center [1452, 148] width 110 height 20
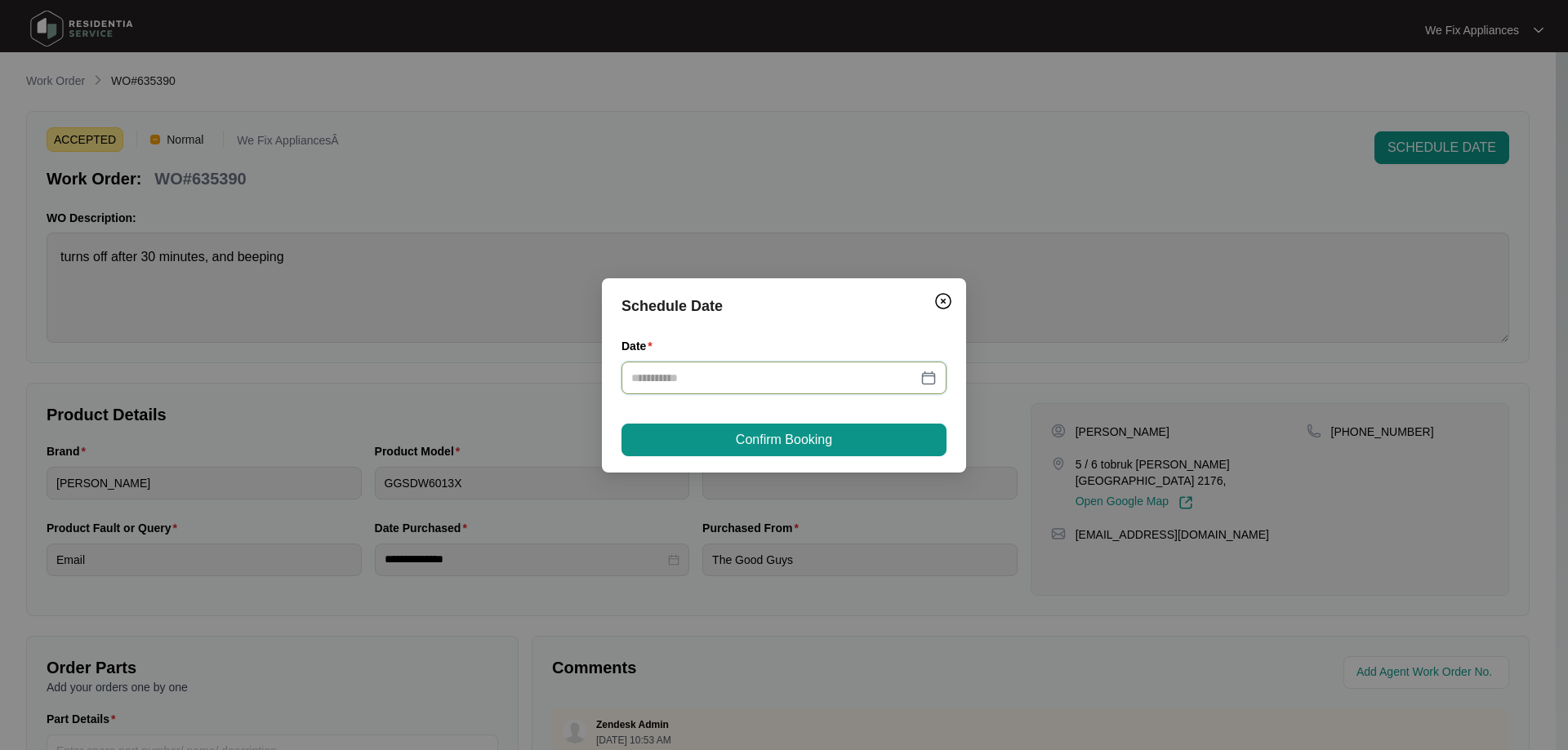
click at [803, 370] on input "Date" at bounding box center [774, 378] width 286 height 18
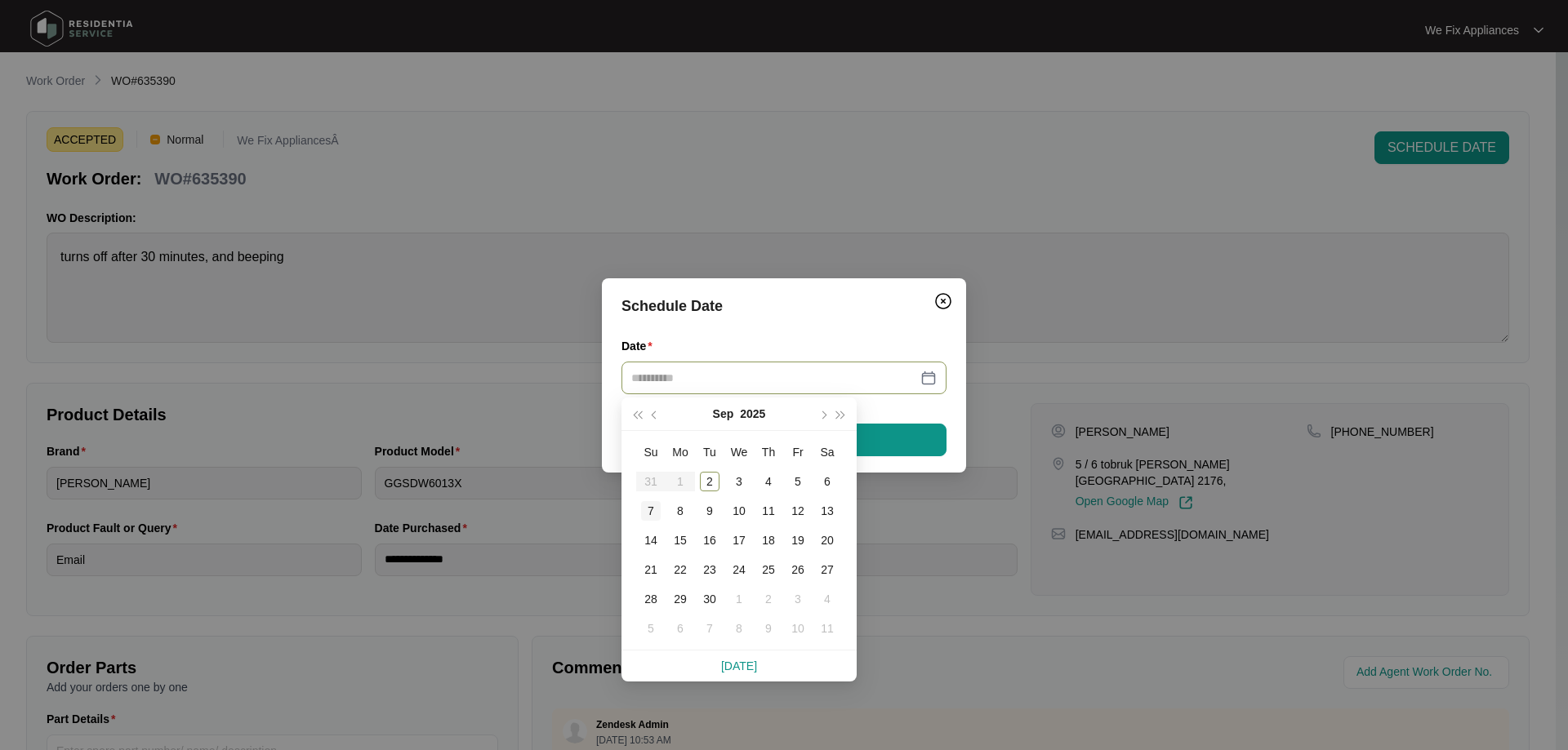
type input "**********"
click at [679, 508] on div "8" at bounding box center [680, 511] width 20 height 20
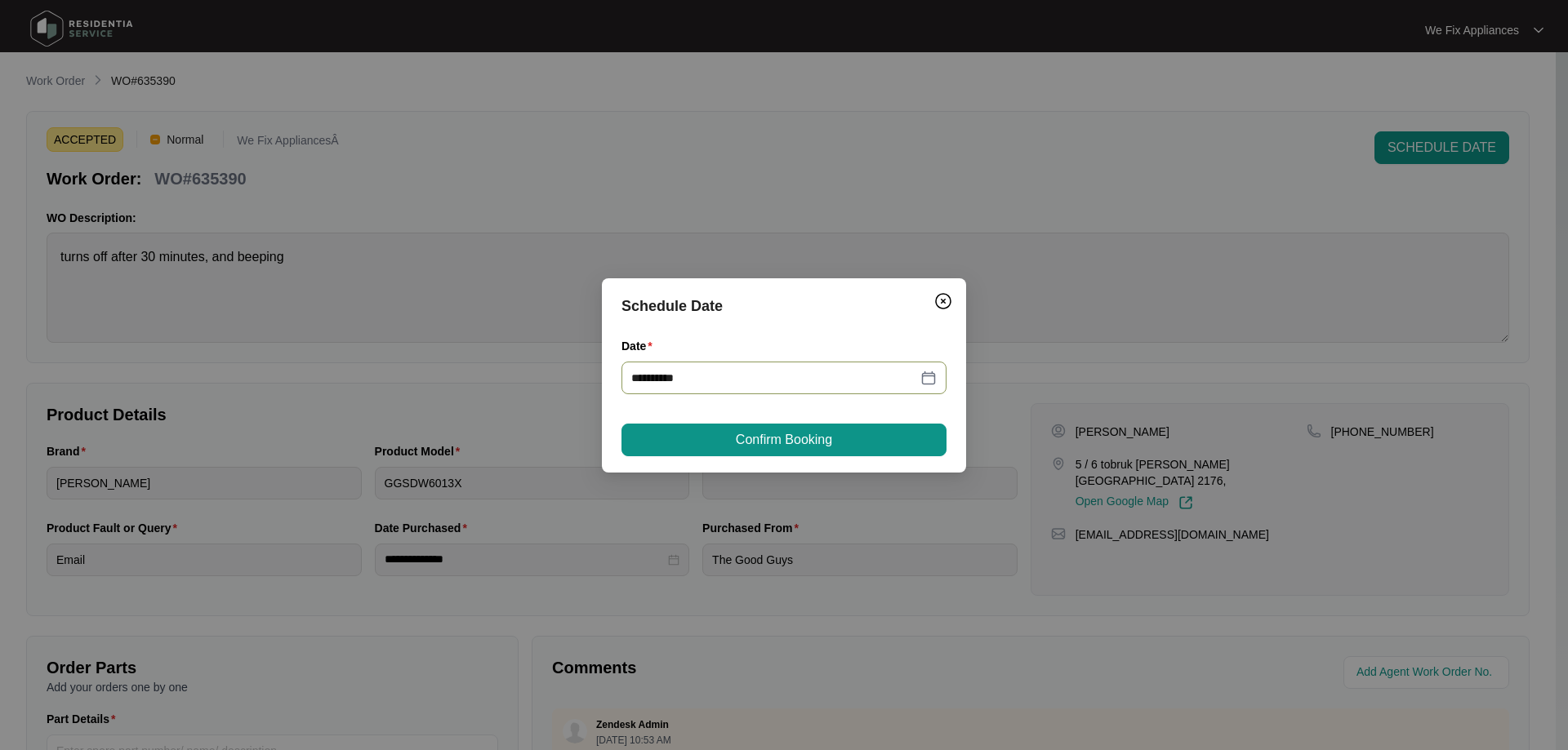
type input "**********"
click at [750, 424] on button "Confirm Booking" at bounding box center [784, 440] width 325 height 33
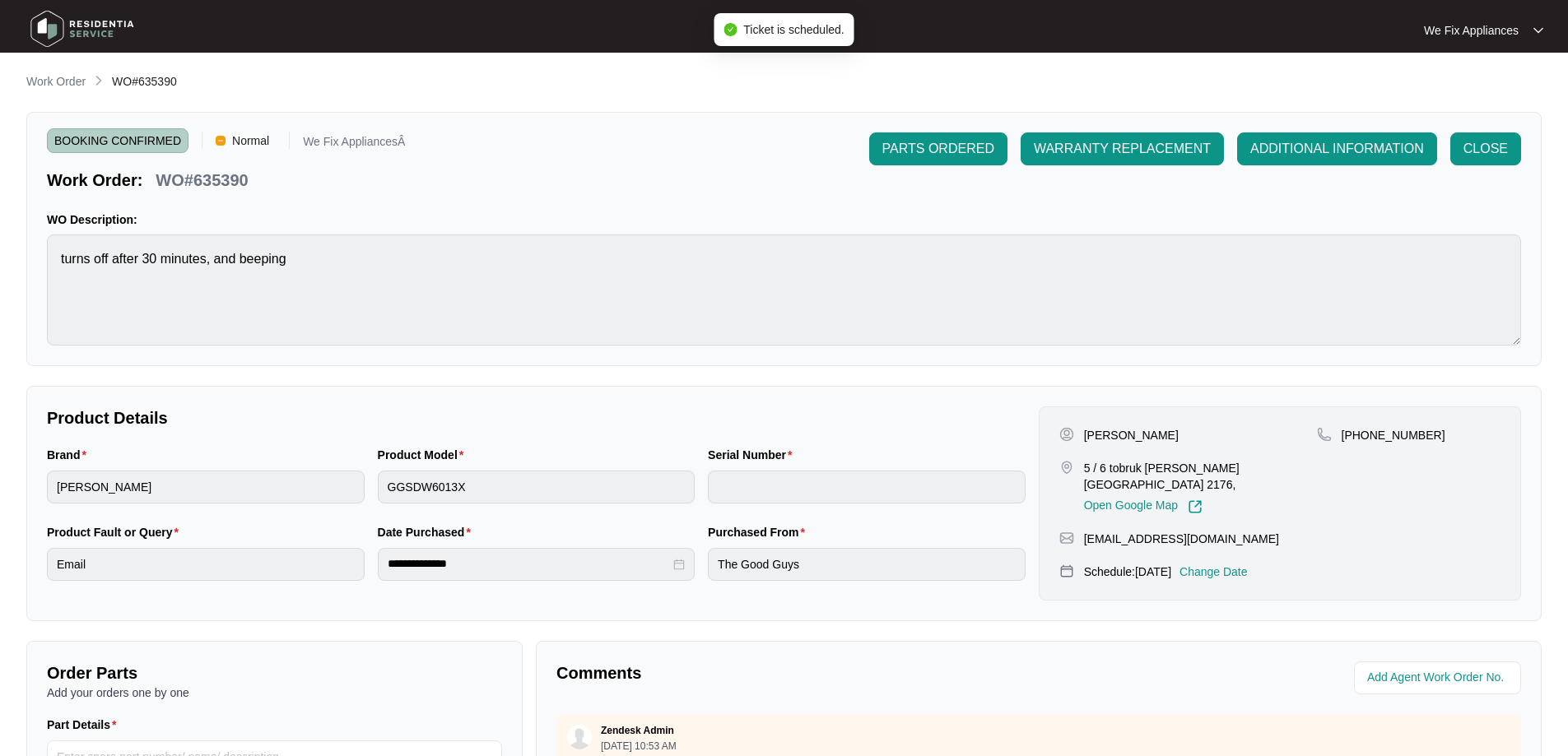
click at [113, 27] on img at bounding box center [82, 29] width 115 height 49
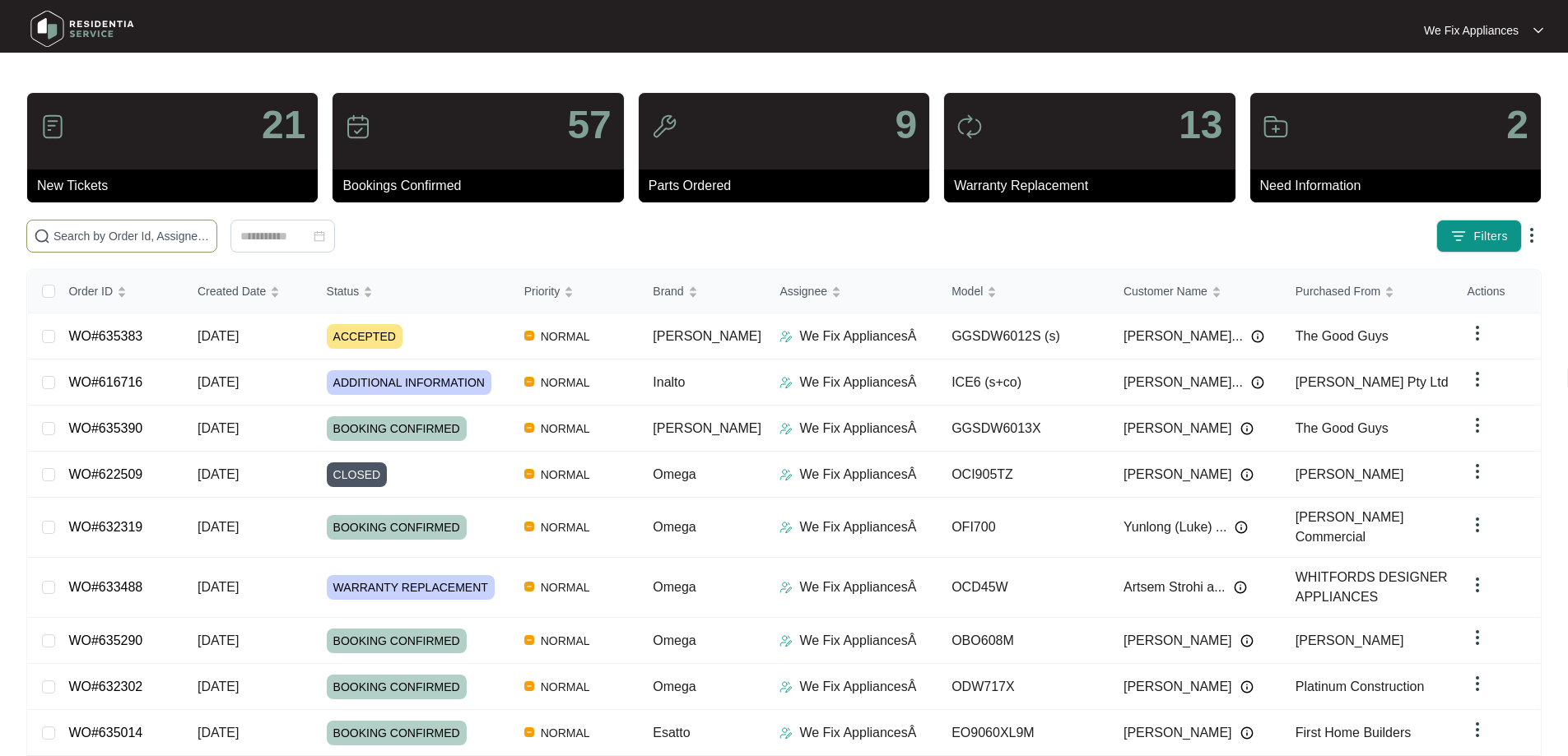
paste input "635383"
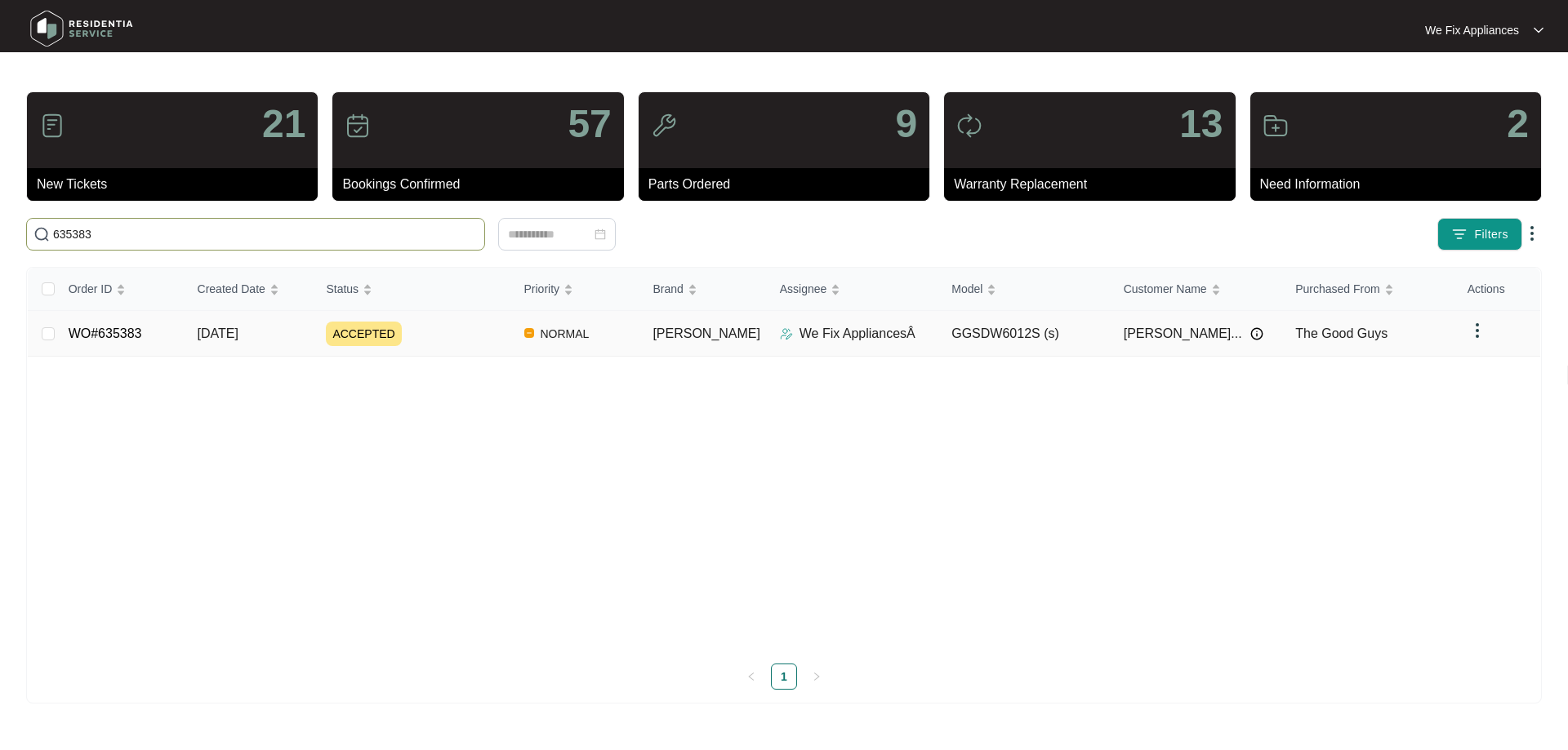
type input "635383"
click at [122, 335] on link "WO#635383" at bounding box center [105, 333] width 73 height 14
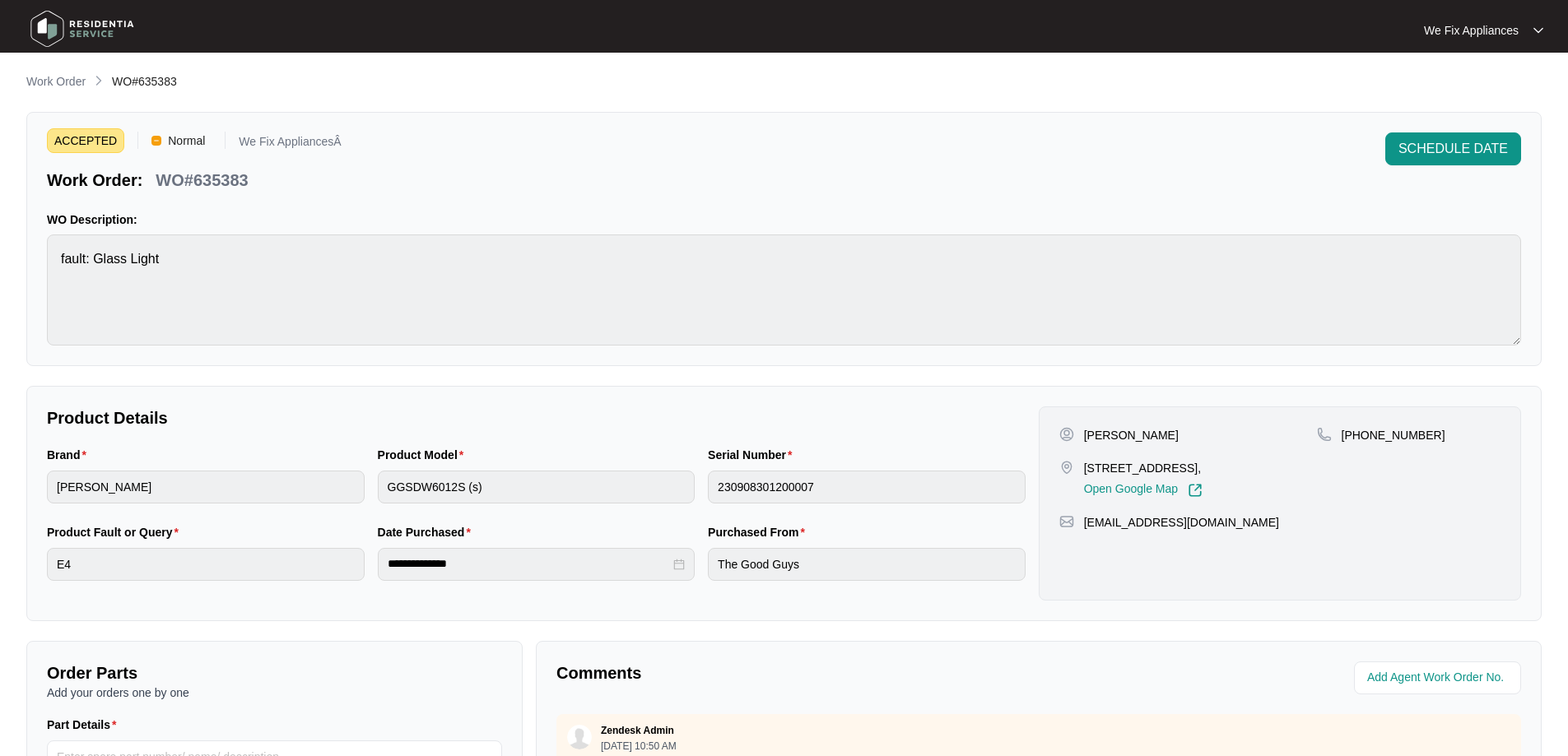
click at [1440, 150] on span "SCHEDULE DATE" at bounding box center [1452, 148] width 110 height 20
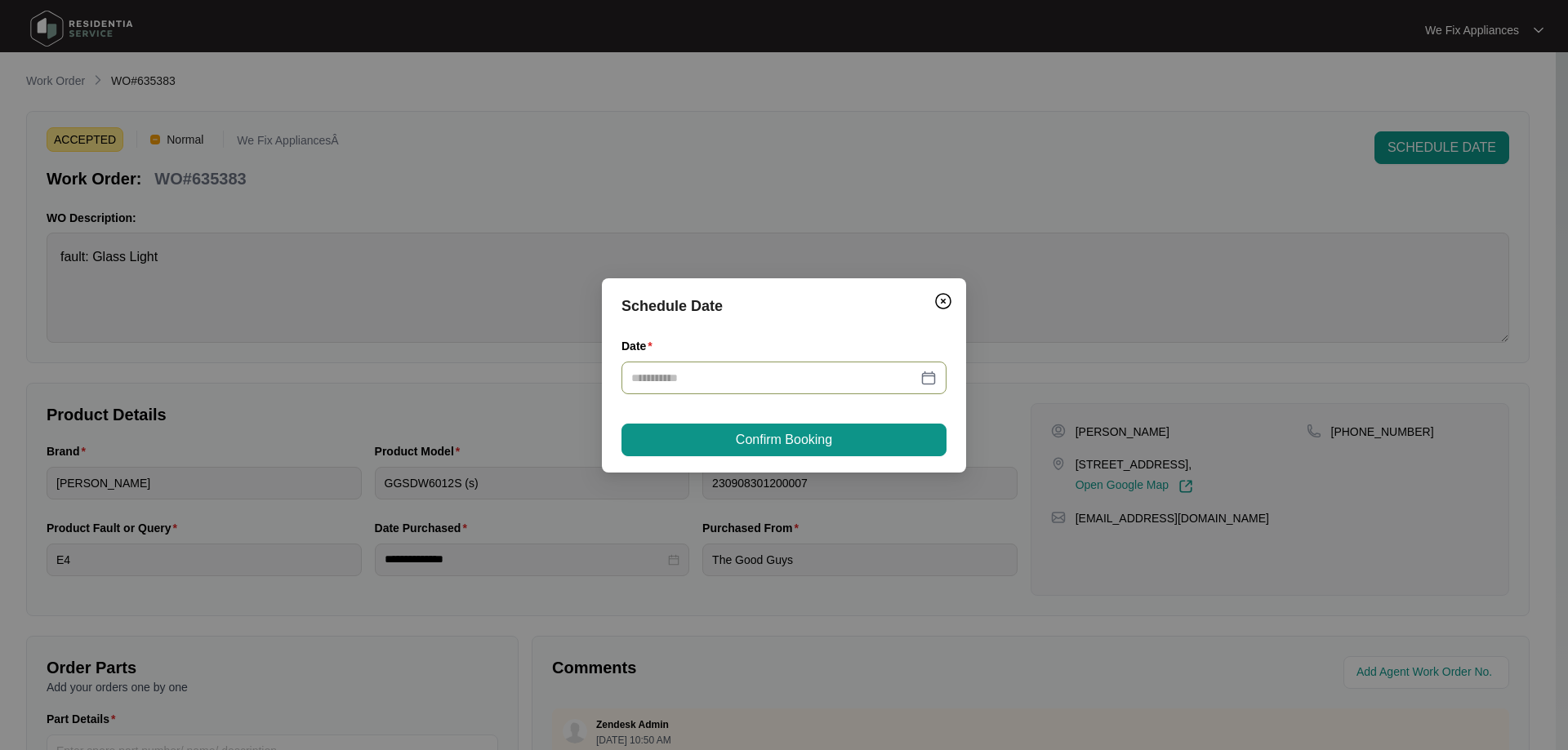
drag, startPoint x: 768, startPoint y: 355, endPoint x: 759, endPoint y: 386, distance: 32.3
click at [767, 363] on div "Date" at bounding box center [784, 365] width 325 height 57
click at [759, 386] on input "Date" at bounding box center [774, 378] width 286 height 18
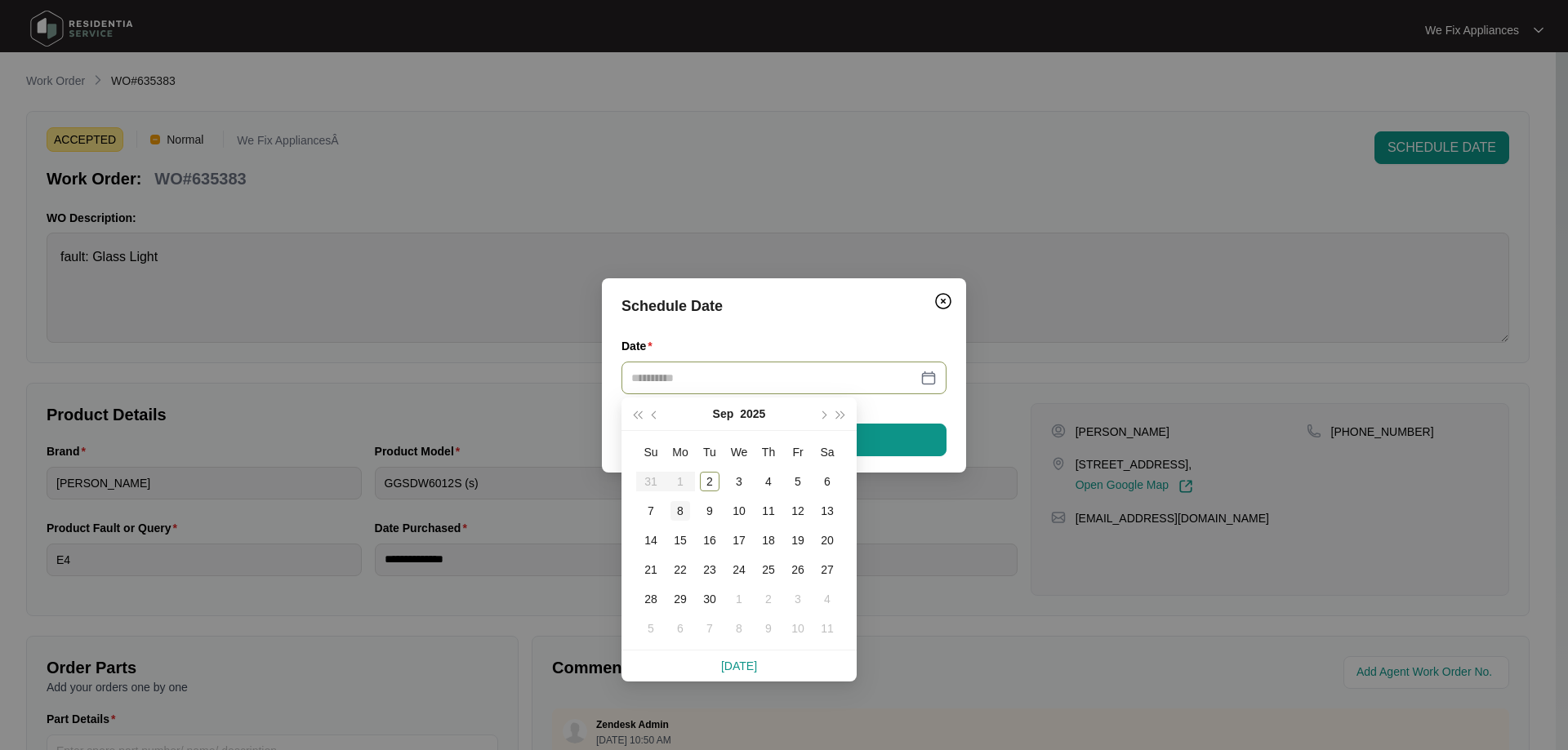
click at [681, 506] on div "8" at bounding box center [680, 511] width 20 height 20
type input "**********"
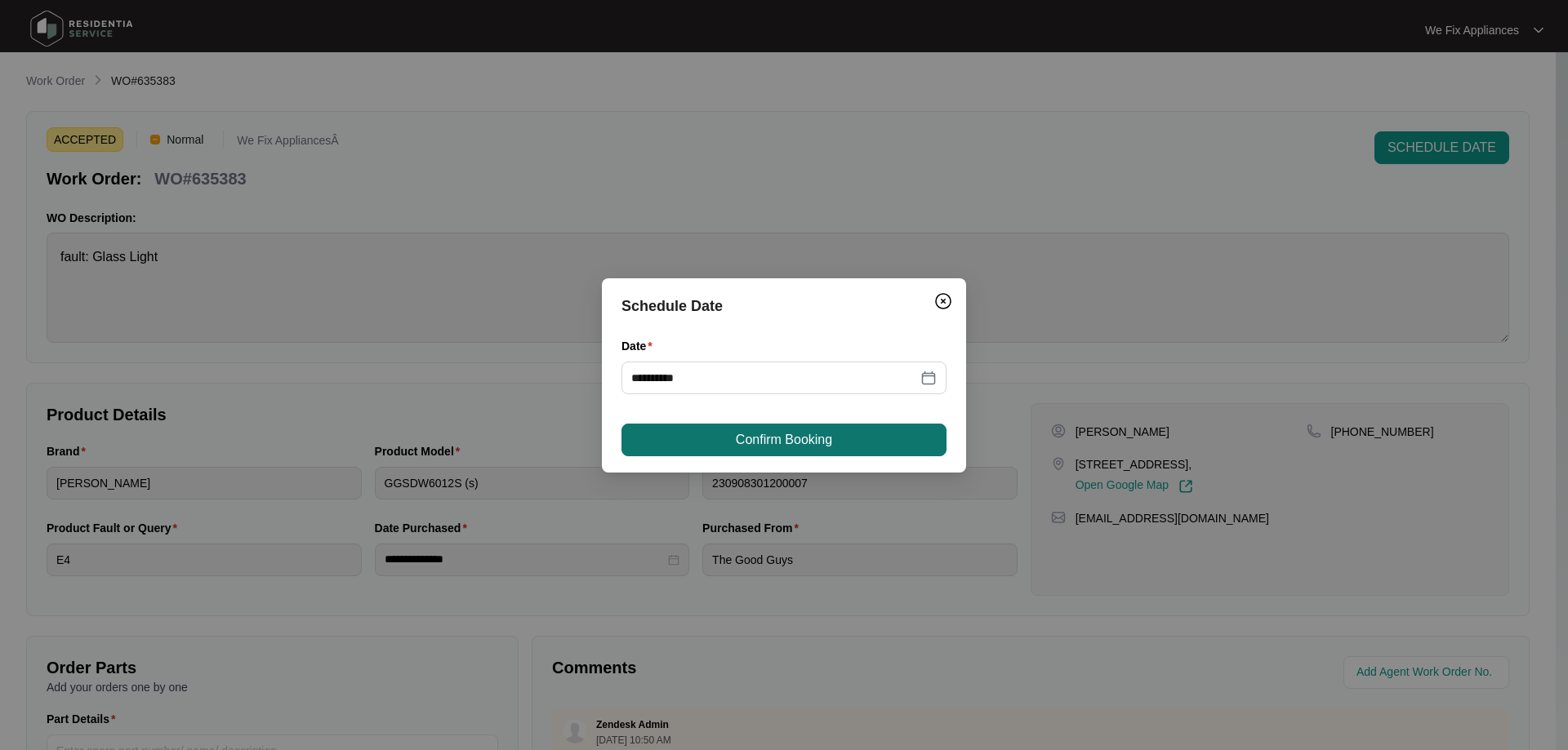
click at [755, 445] on span "Confirm Booking" at bounding box center [784, 439] width 97 height 20
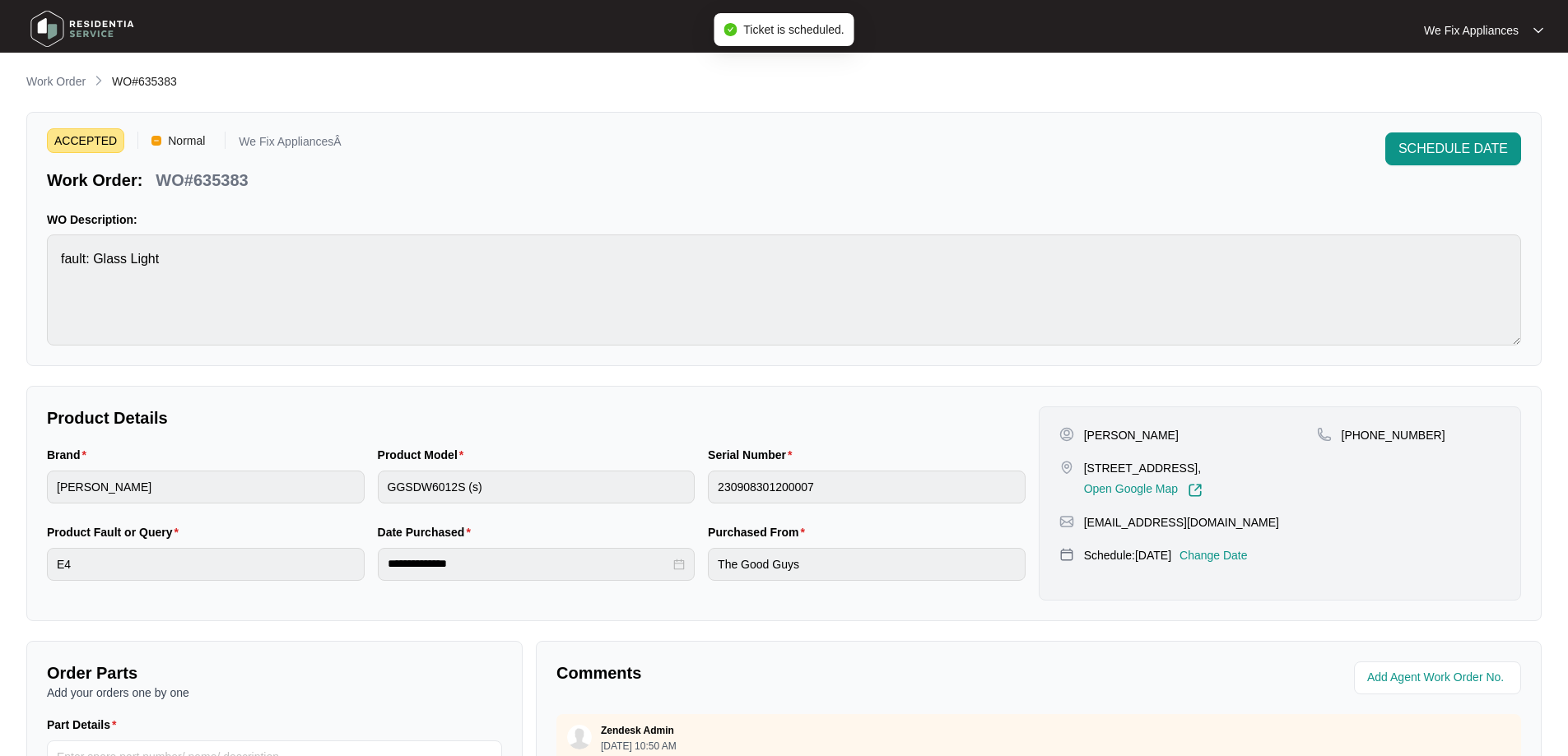
click at [86, 34] on img at bounding box center [82, 29] width 115 height 49
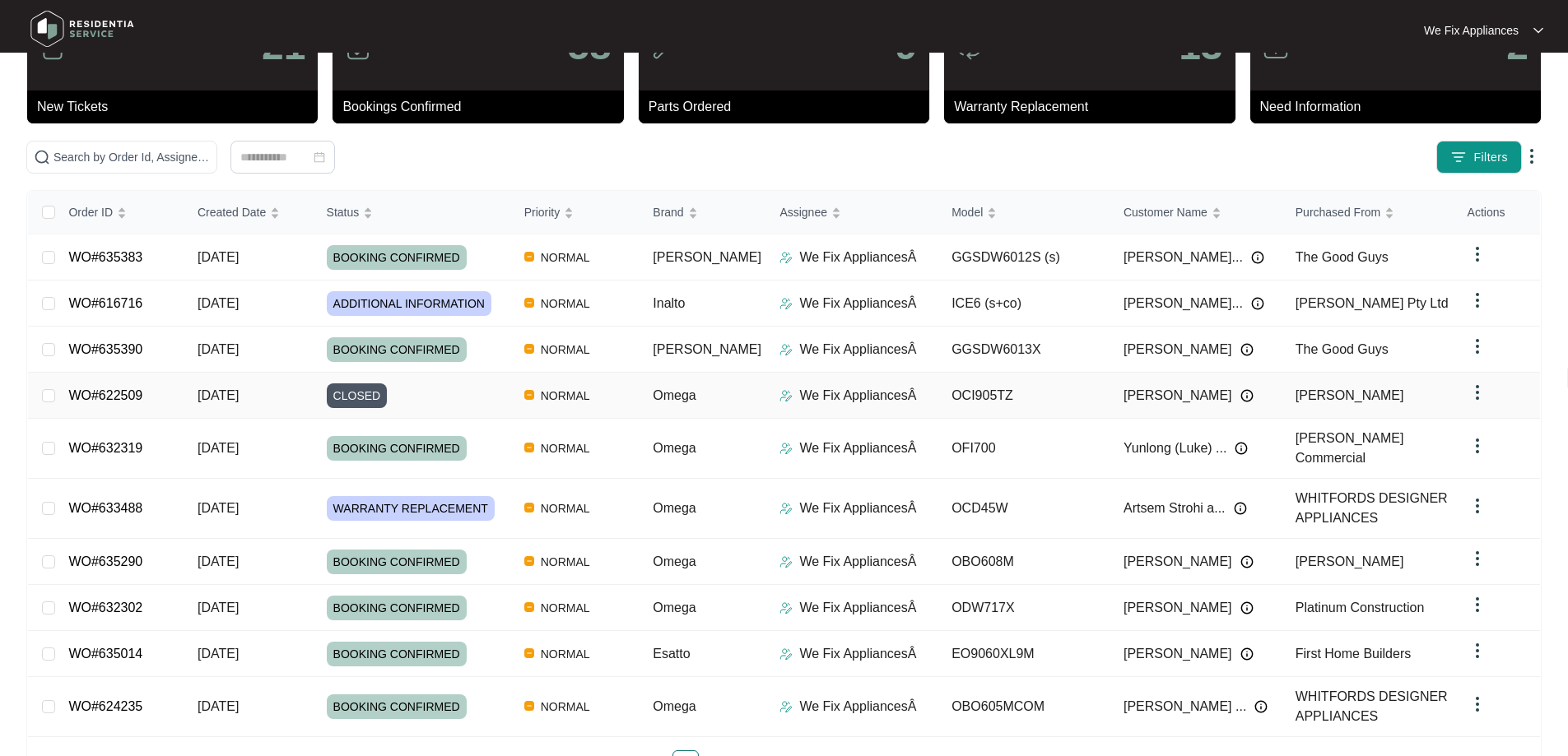
scroll to position [134, 0]
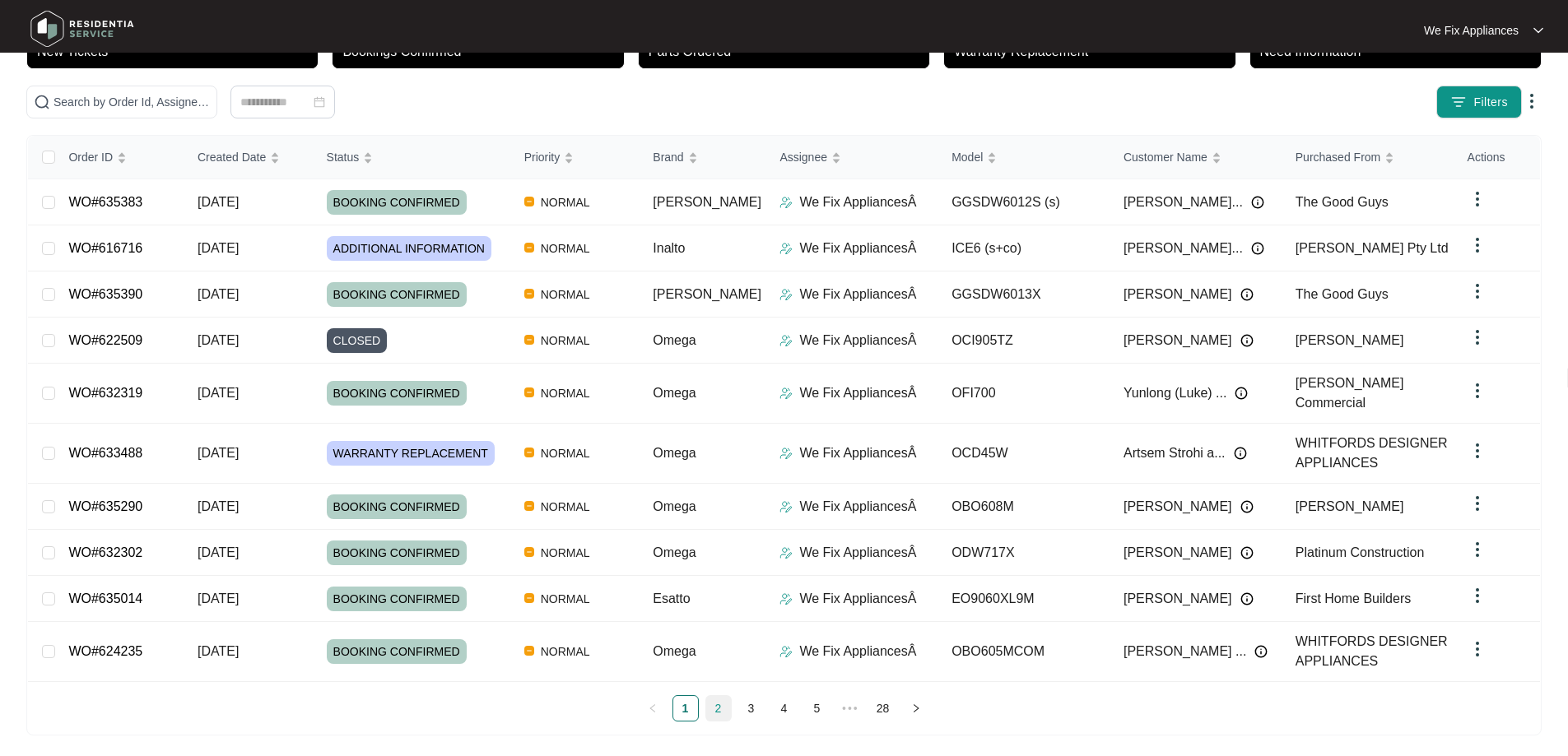
click at [719, 703] on link "2" at bounding box center [719, 708] width 25 height 25
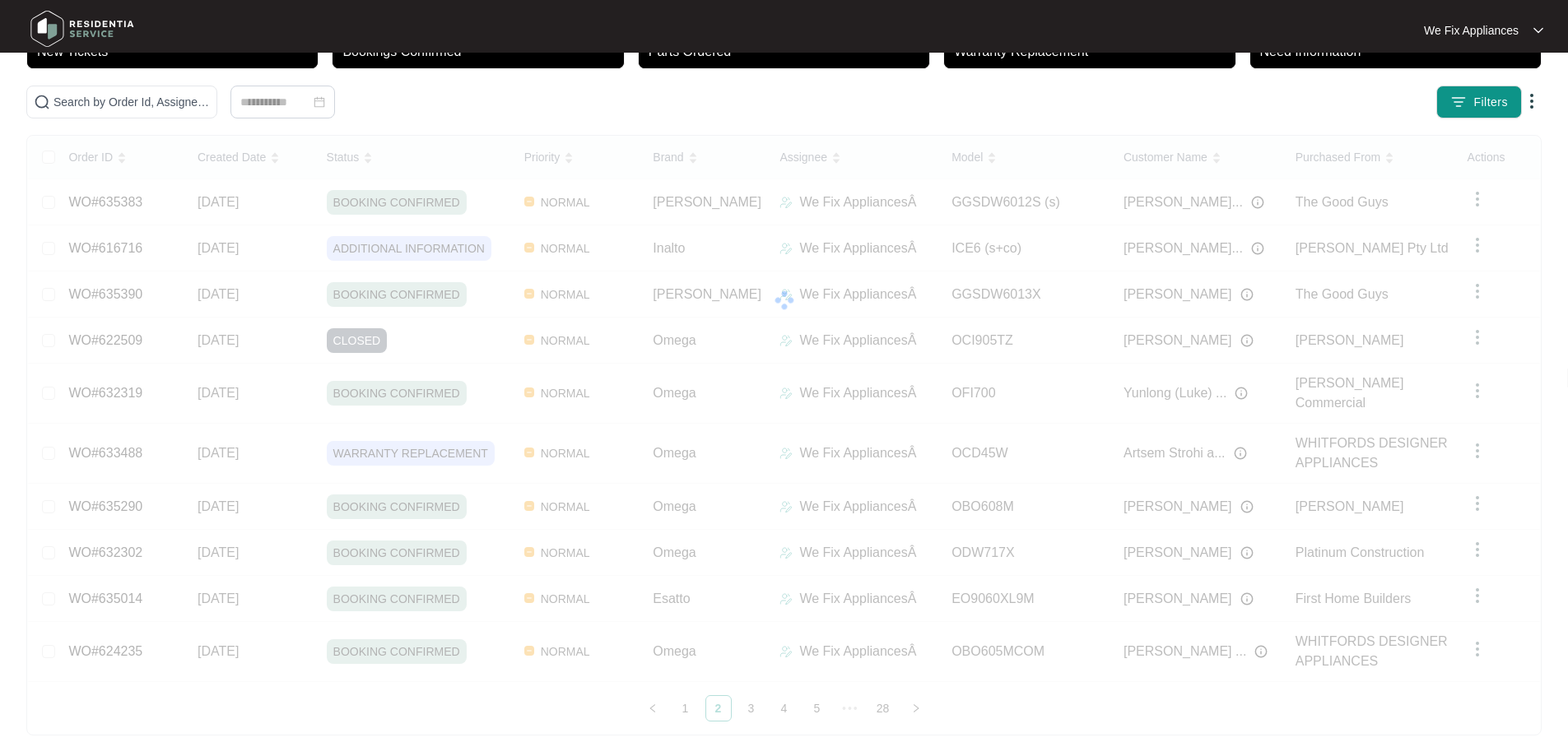
scroll to position [104, 0]
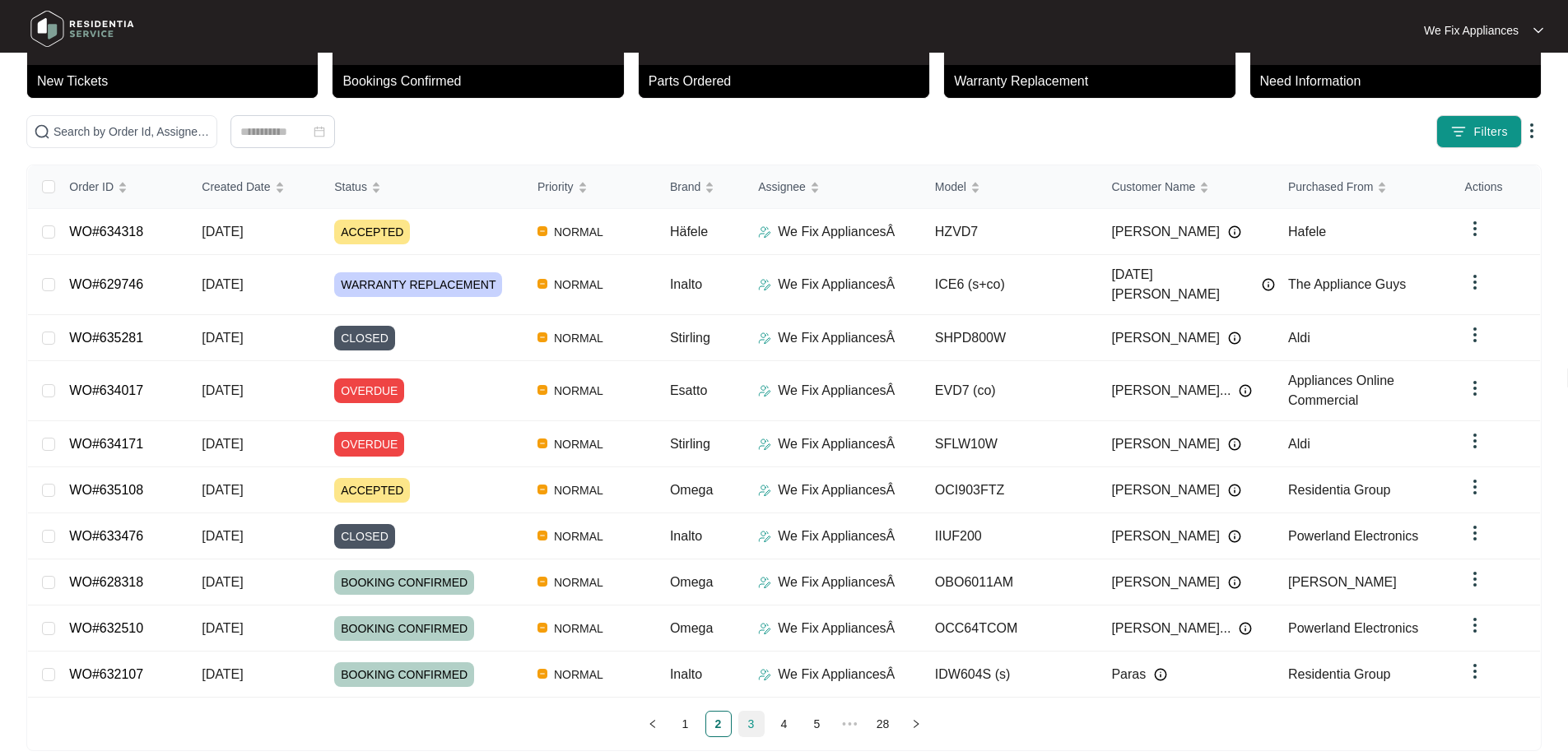
click at [759, 711] on link "3" at bounding box center [751, 724] width 25 height 25
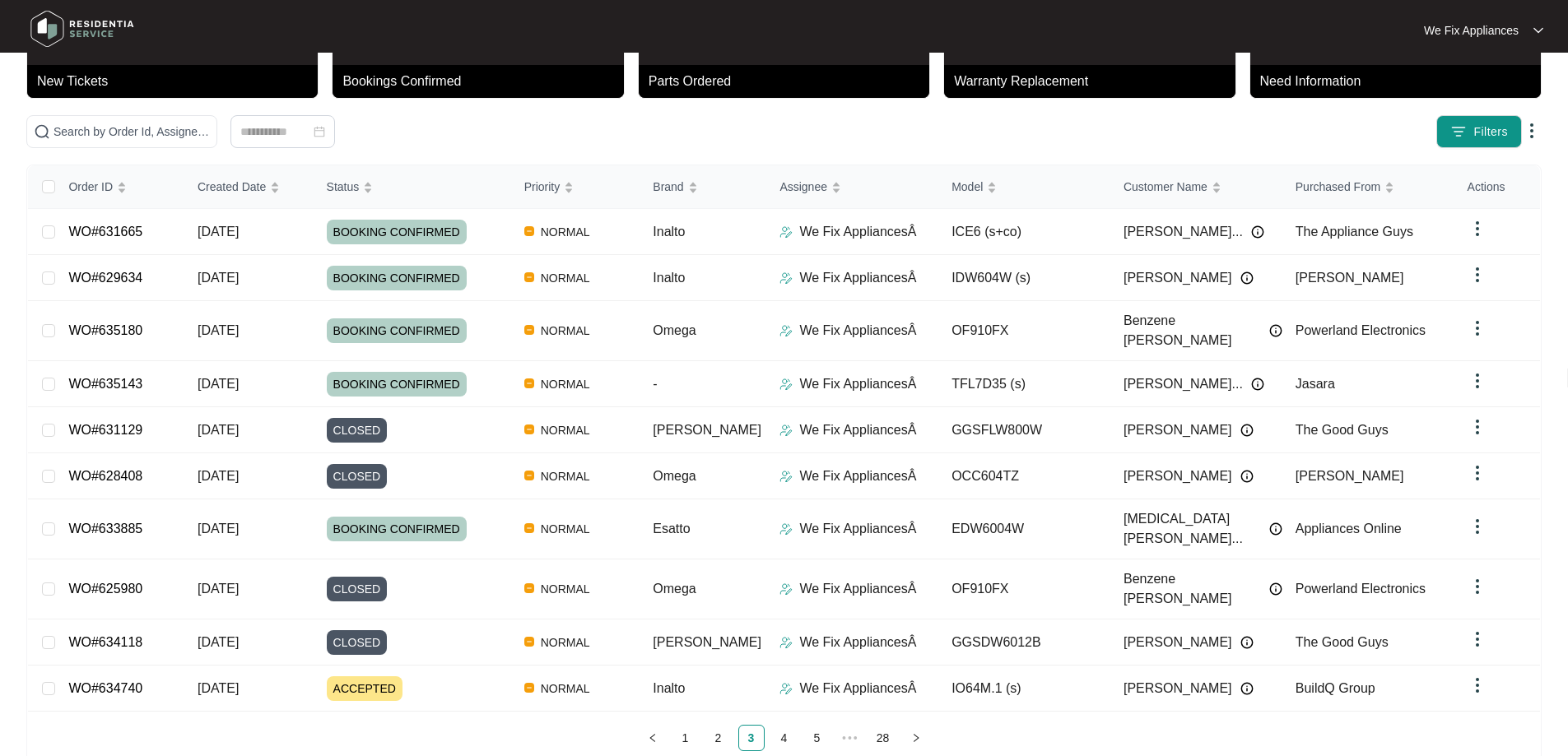
scroll to position [89, 0]
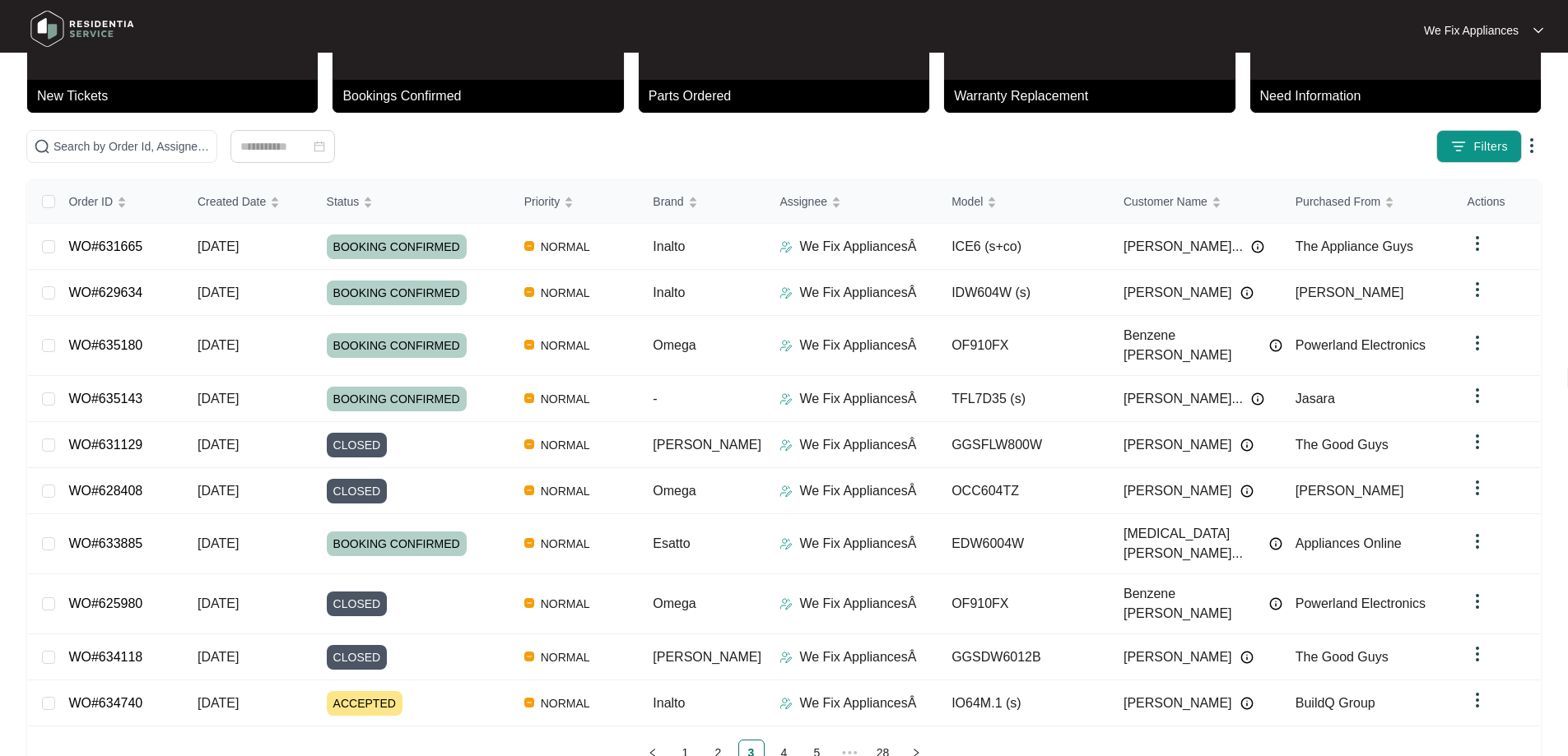
click at [784, 740] on link "4" at bounding box center [784, 752] width 25 height 25
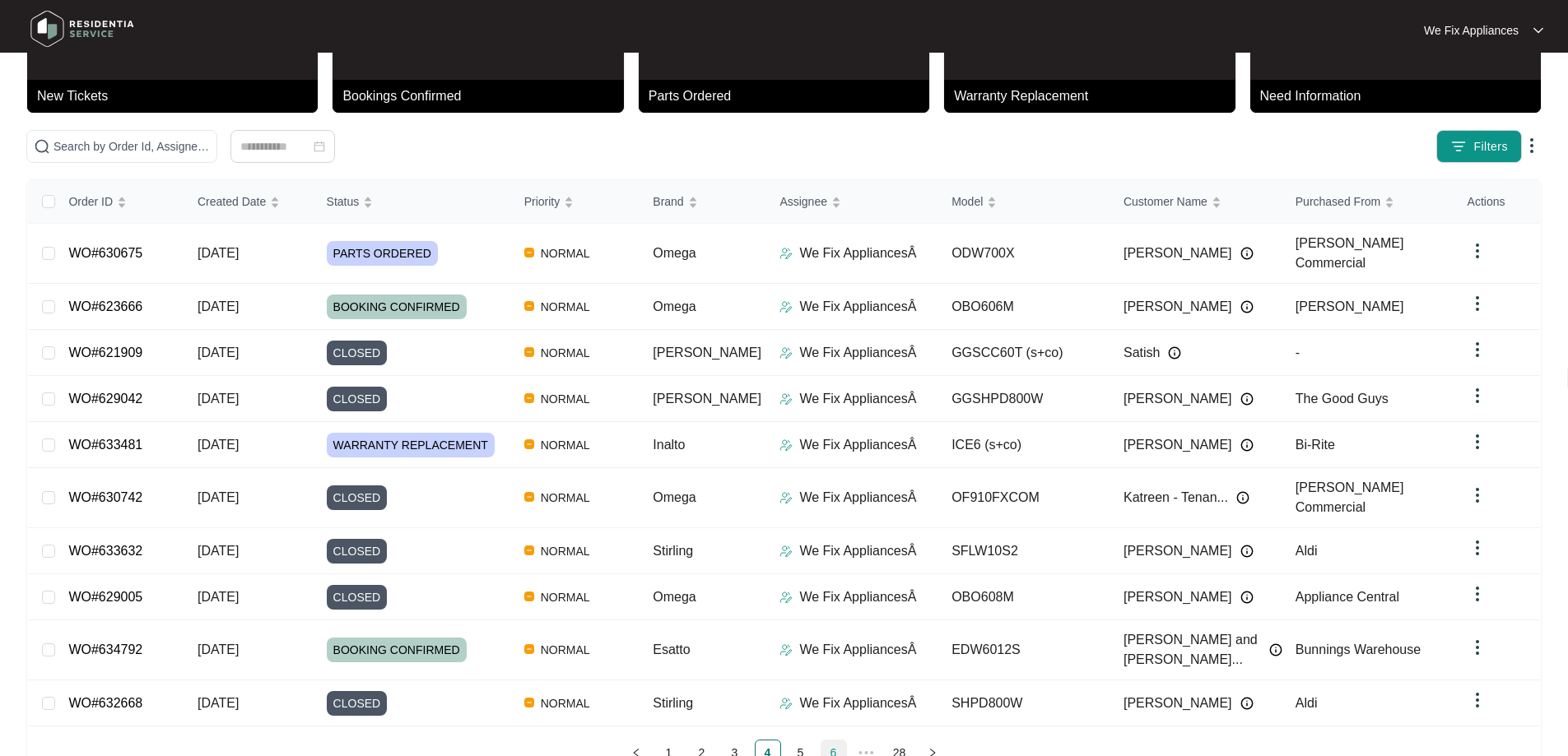
click at [809, 740] on link "5" at bounding box center [800, 752] width 25 height 25
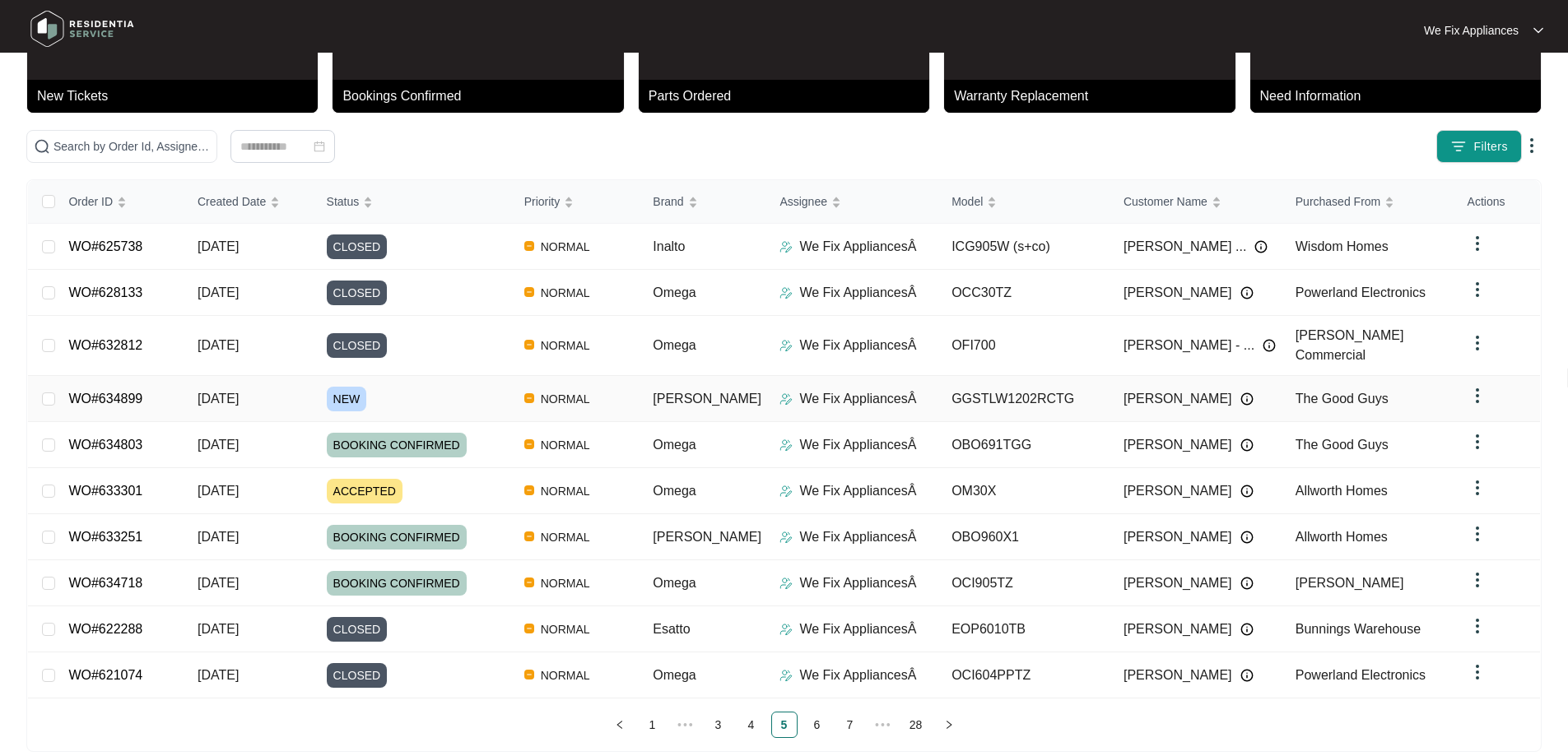
click at [125, 391] on link "WO#634899" at bounding box center [105, 398] width 74 height 14
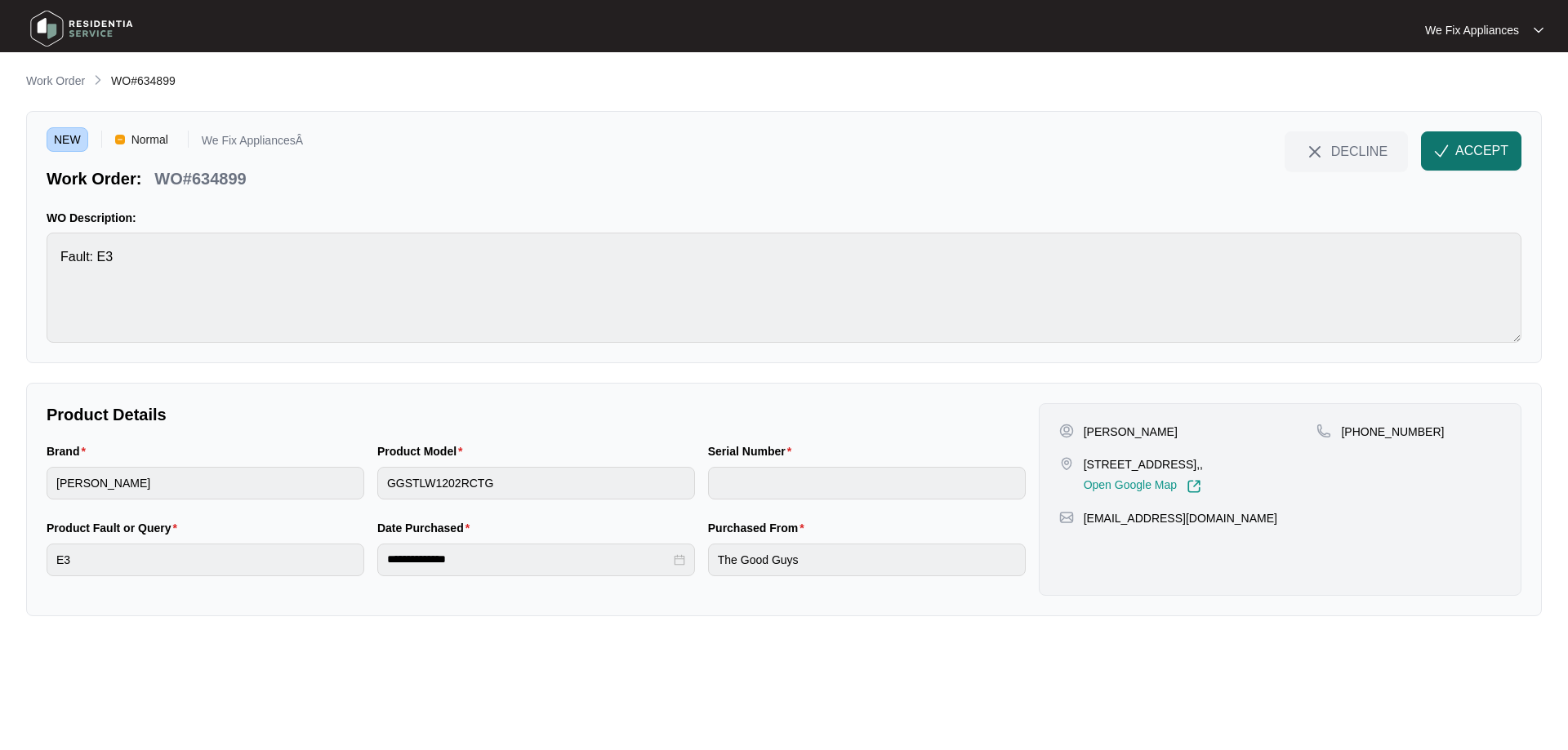
click at [1497, 131] on button "ACCEPT" at bounding box center [1470, 151] width 100 height 39
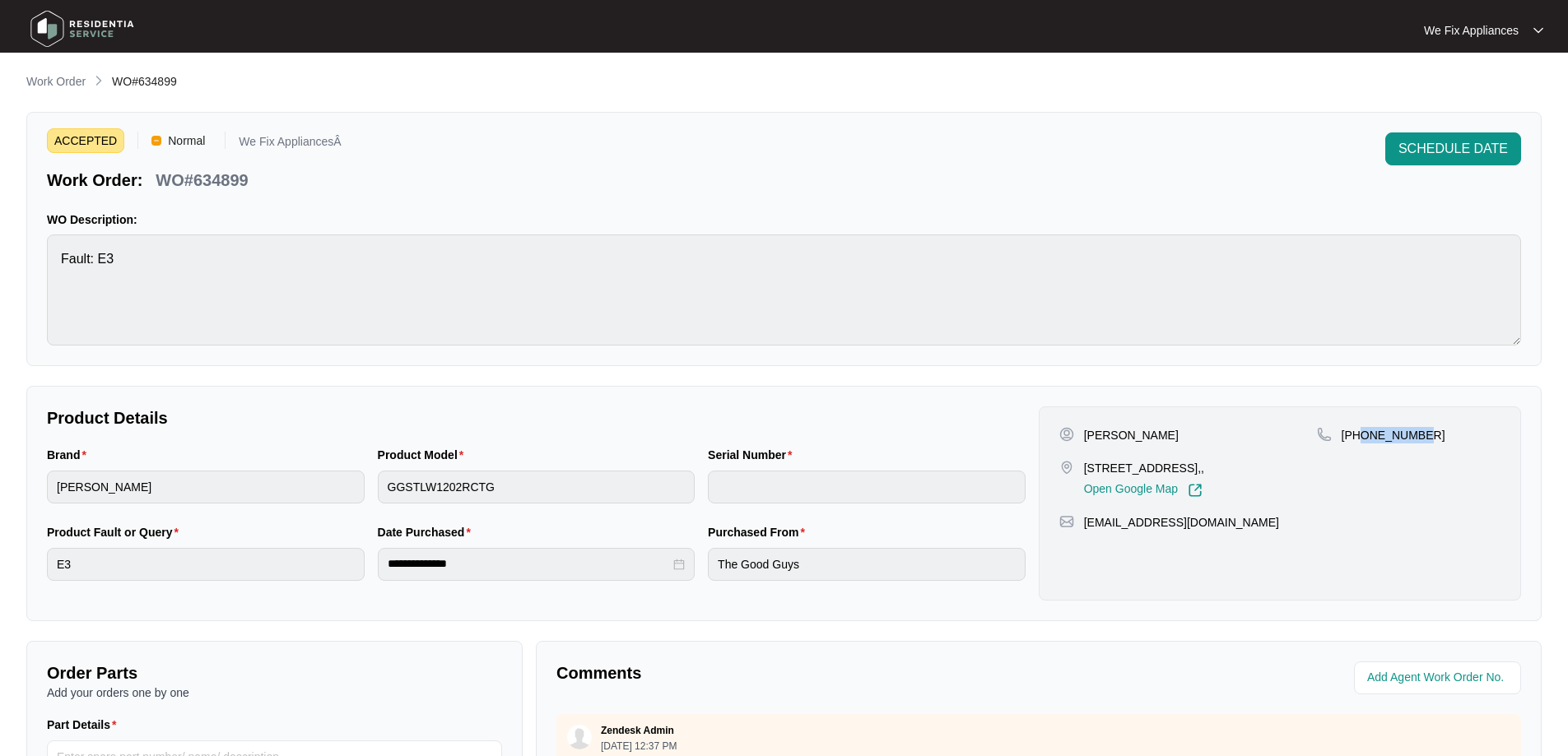
drag, startPoint x: 1435, startPoint y: 437, endPoint x: 1361, endPoint y: 444, distance: 74.3
click at [1361, 444] on div "[PHONE_NUMBER]" at bounding box center [1408, 462] width 183 height 71
copy p "430280865"
click at [1166, 467] on p "[STREET_ADDRESS],," at bounding box center [1143, 467] width 120 height 17
drag, startPoint x: 1170, startPoint y: 469, endPoint x: 1081, endPoint y: 470, distance: 89.0
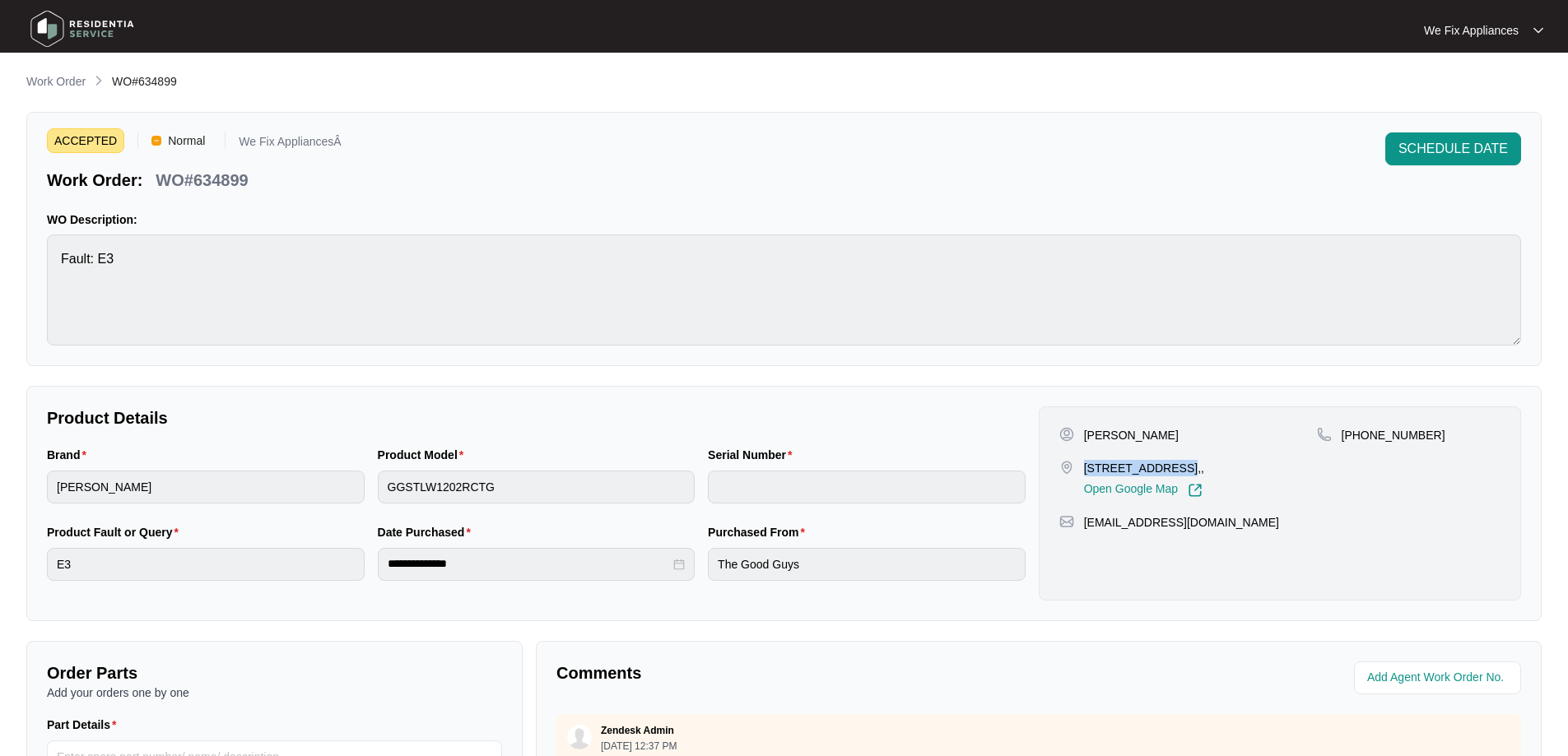
click at [1081, 470] on div "[STREET_ADDRESS],, Open Google Map" at bounding box center [1188, 478] width 258 height 38
copy p "39 Rebellion Cct"
click at [1183, 442] on div "[PERSON_NAME]" at bounding box center [1188, 435] width 258 height 17
drag, startPoint x: 1163, startPoint y: 432, endPoint x: 1115, endPoint y: 431, distance: 48.0
click at [1115, 431] on div "[PERSON_NAME]" at bounding box center [1188, 435] width 258 height 17
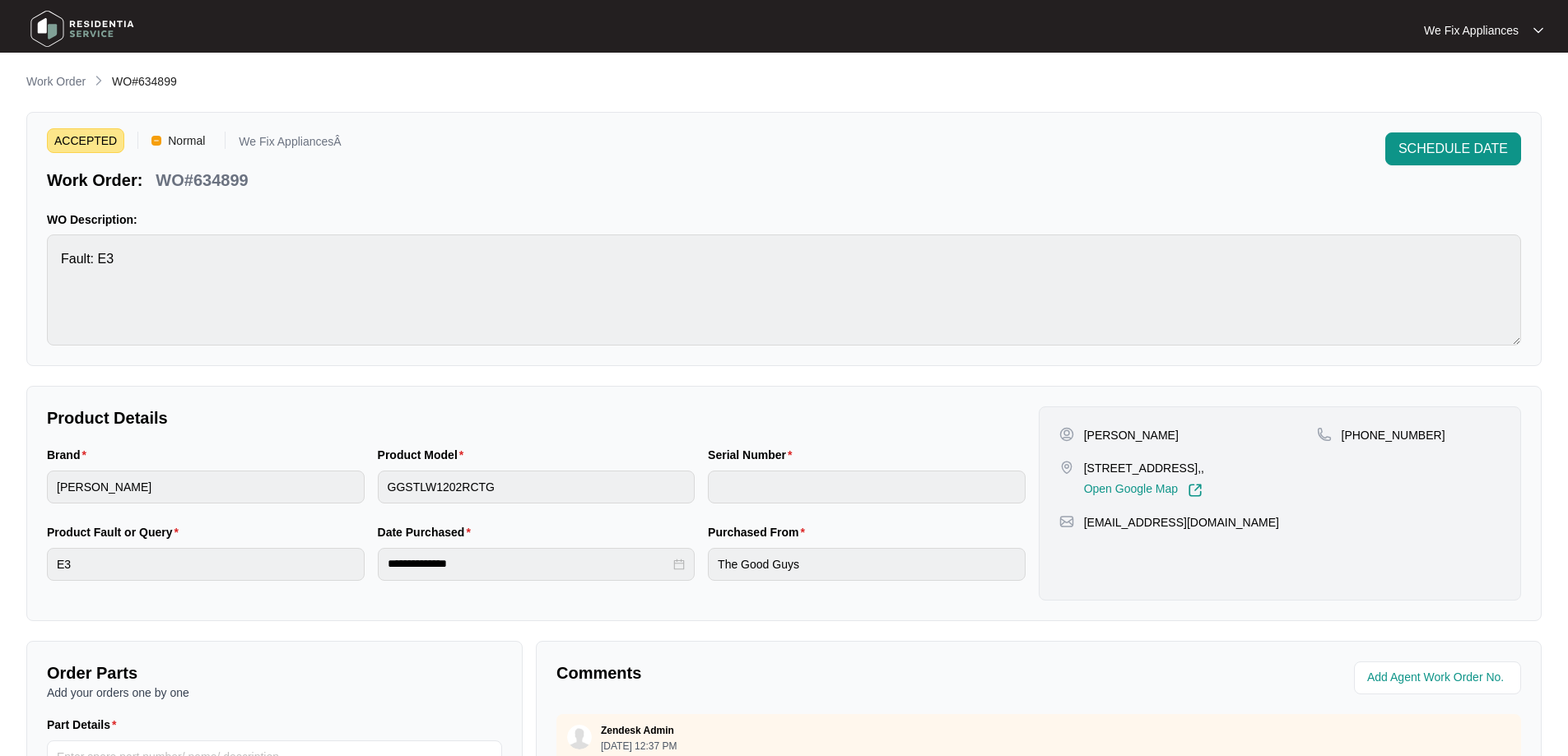
copy p "[PERSON_NAME]"
click at [0, 220] on main "**********" at bounding box center [784, 546] width 1568 height 1091
drag, startPoint x: 266, startPoint y: 179, endPoint x: 214, endPoint y: 180, distance: 52.0
click at [193, 177] on div "Work Order: WO#634899" at bounding box center [194, 177] width 295 height 29
copy p "634899"
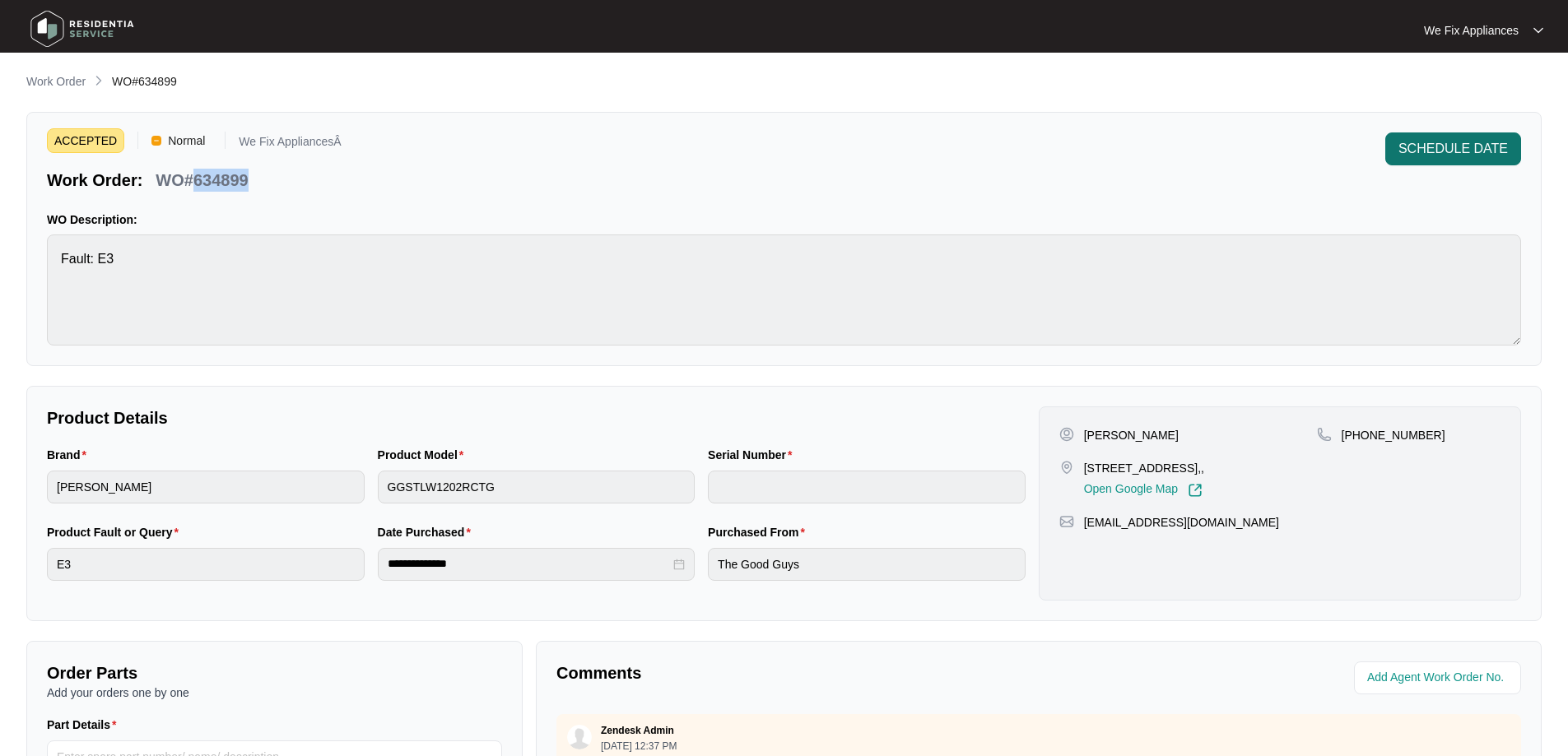
click at [1464, 153] on span "SCHEDULE DATE" at bounding box center [1452, 148] width 110 height 20
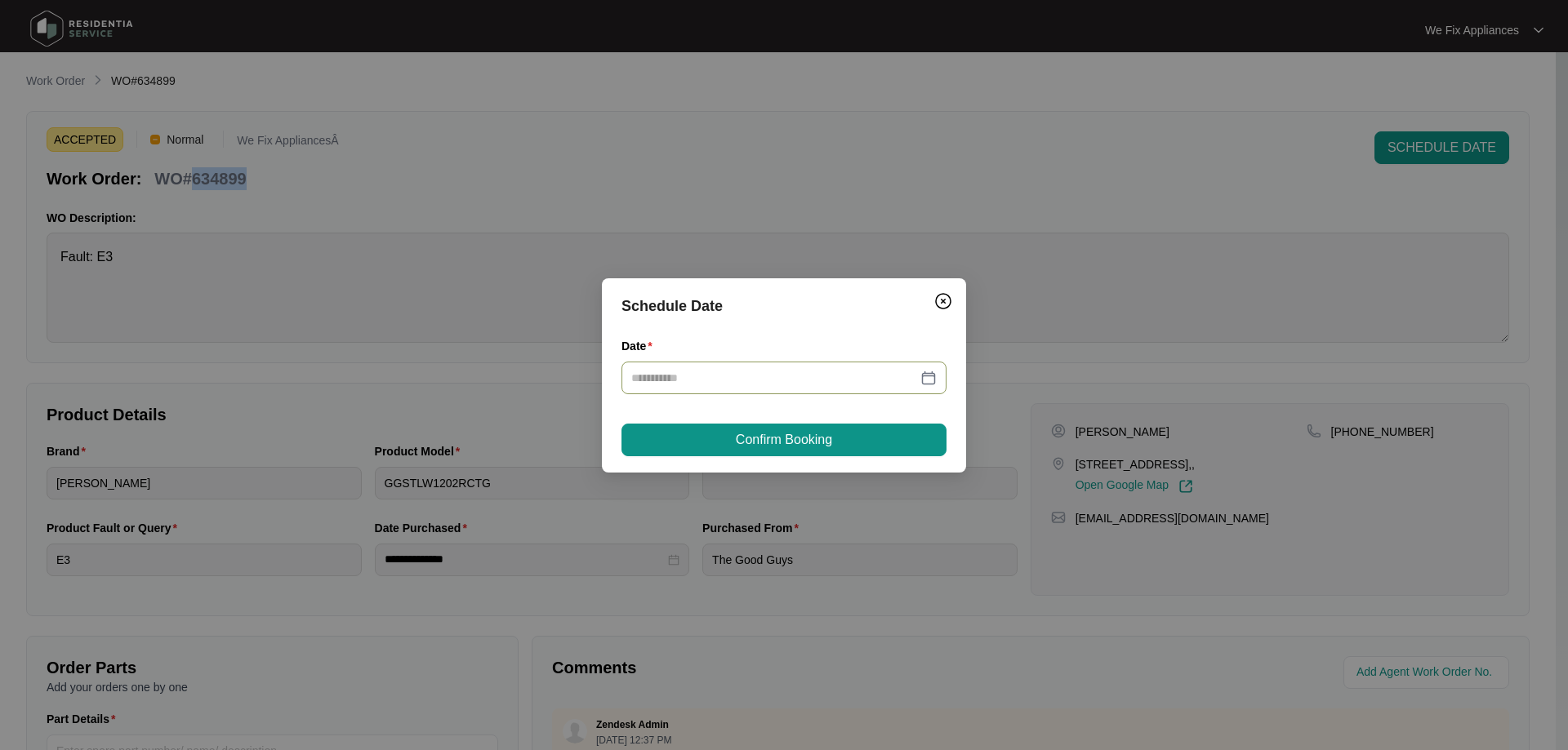
click at [784, 387] on div at bounding box center [784, 378] width 325 height 33
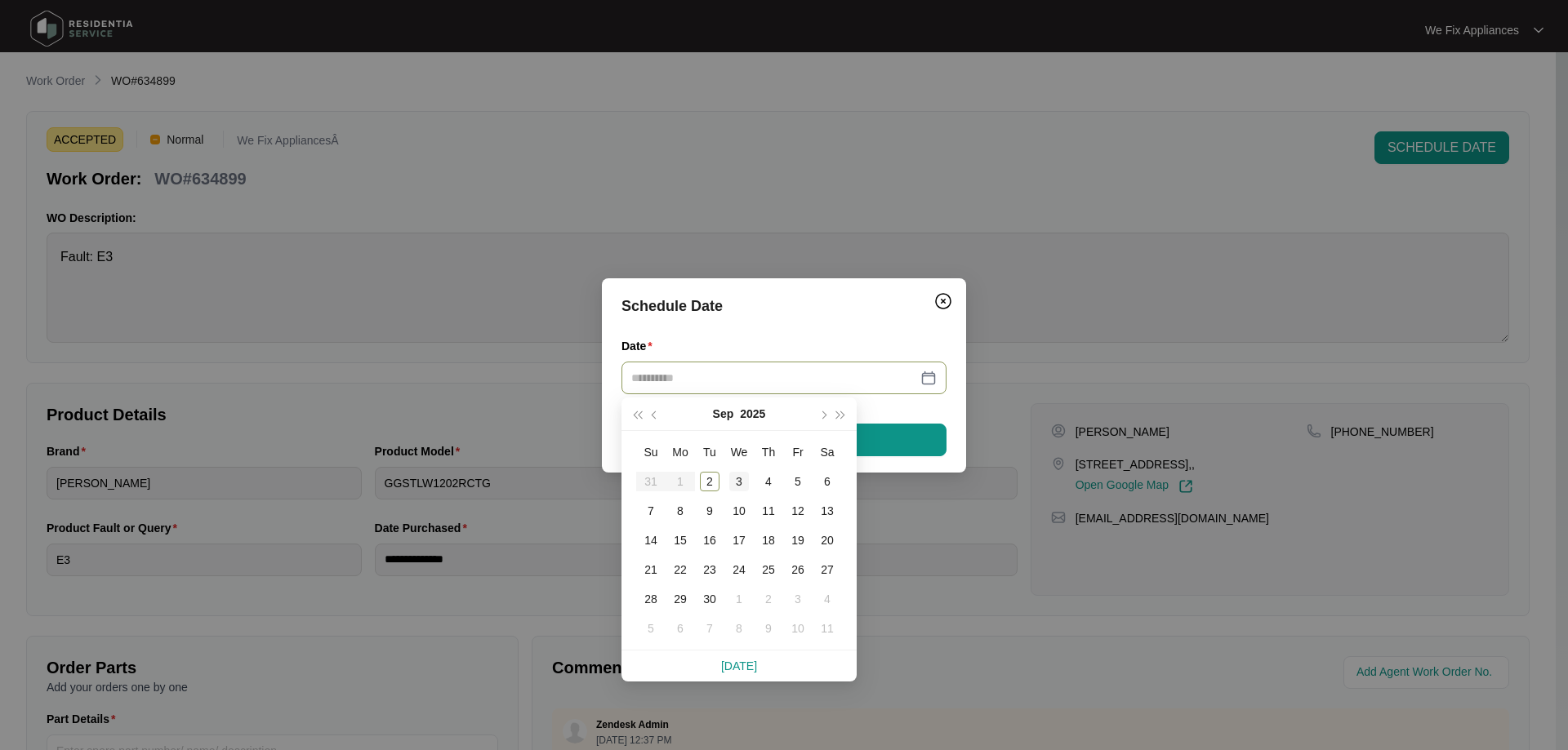
click at [737, 485] on div "3" at bounding box center [739, 481] width 20 height 20
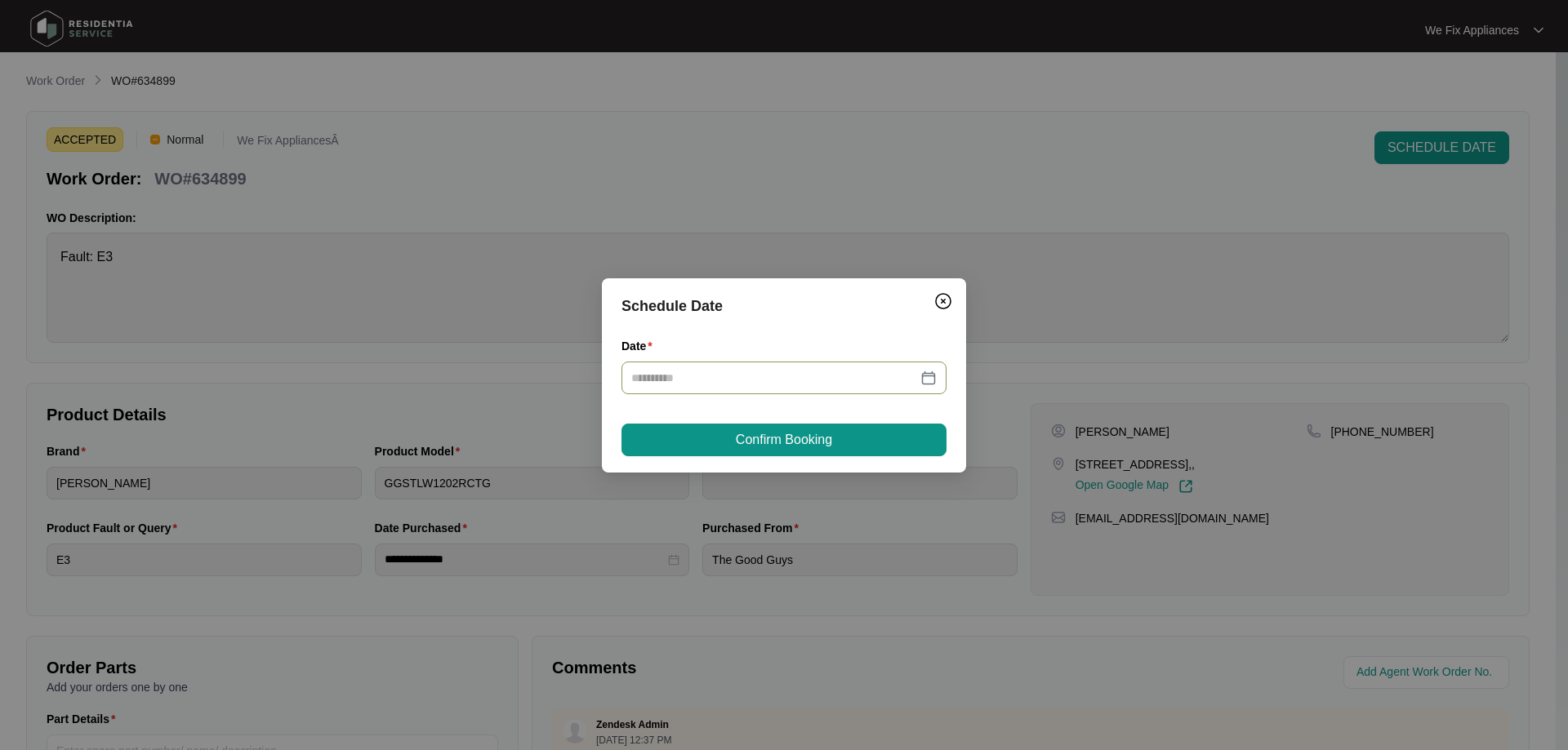
type input "**********"
click at [780, 449] on span "Confirm Booking" at bounding box center [784, 439] width 97 height 20
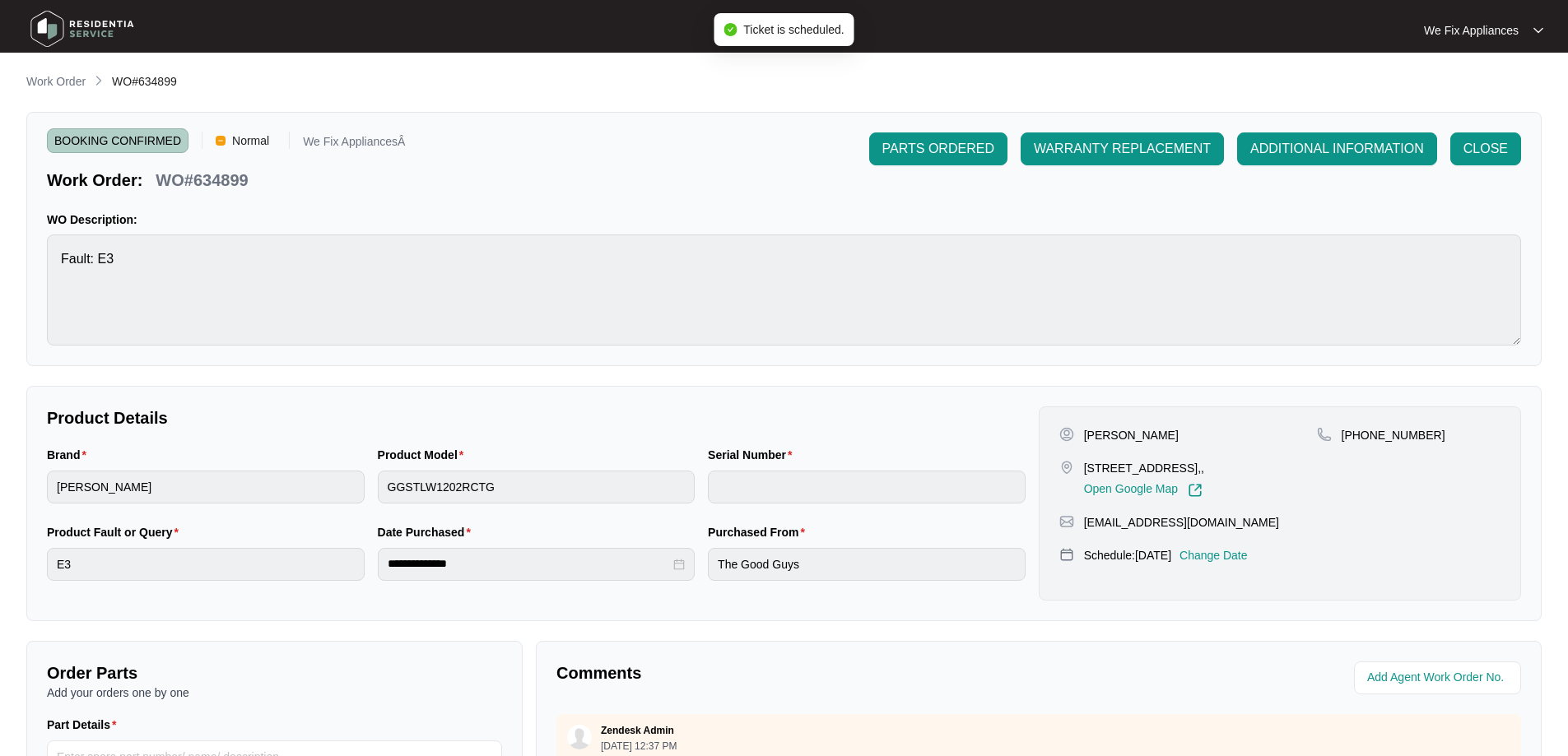
click at [93, 21] on img at bounding box center [82, 29] width 115 height 49
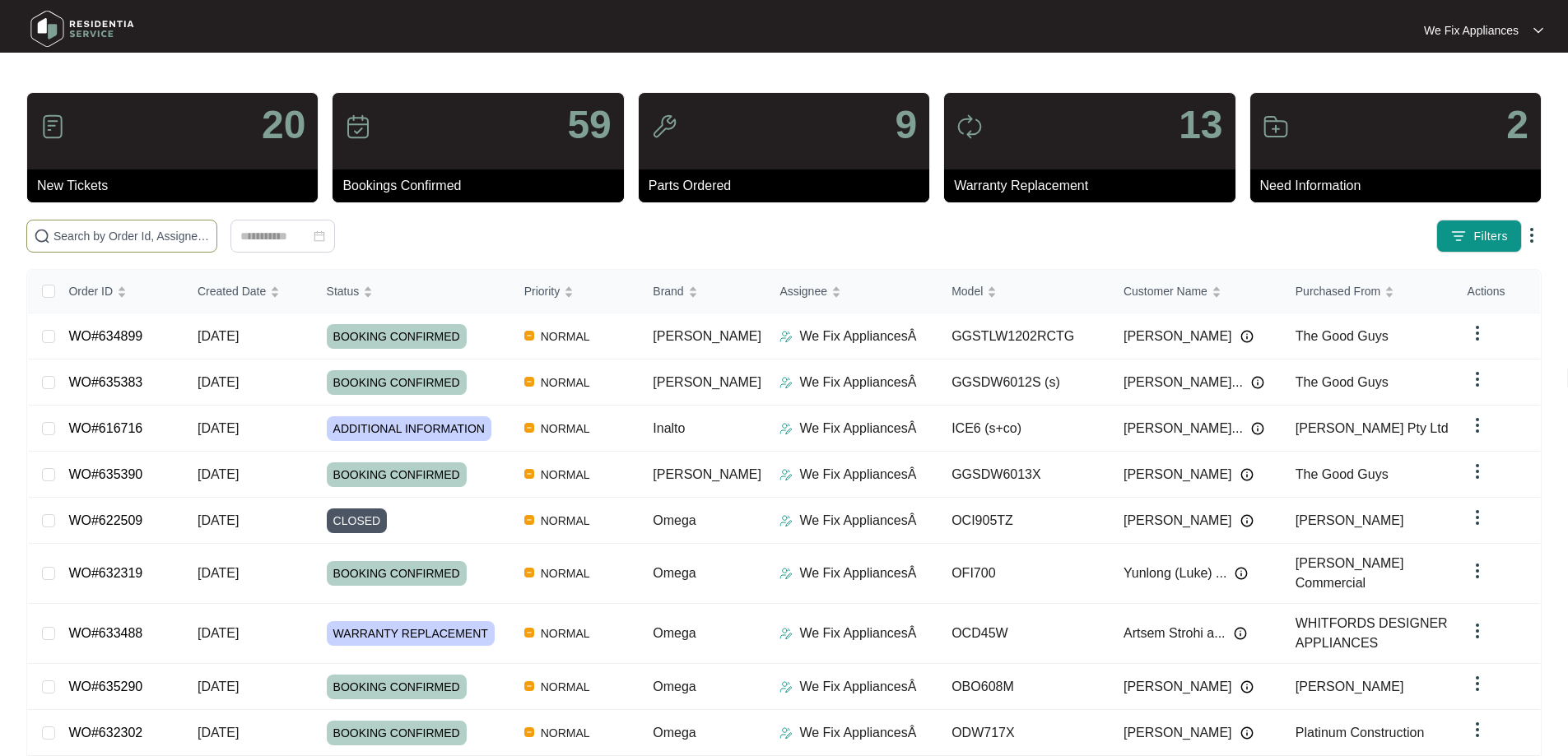
paste input "634132"
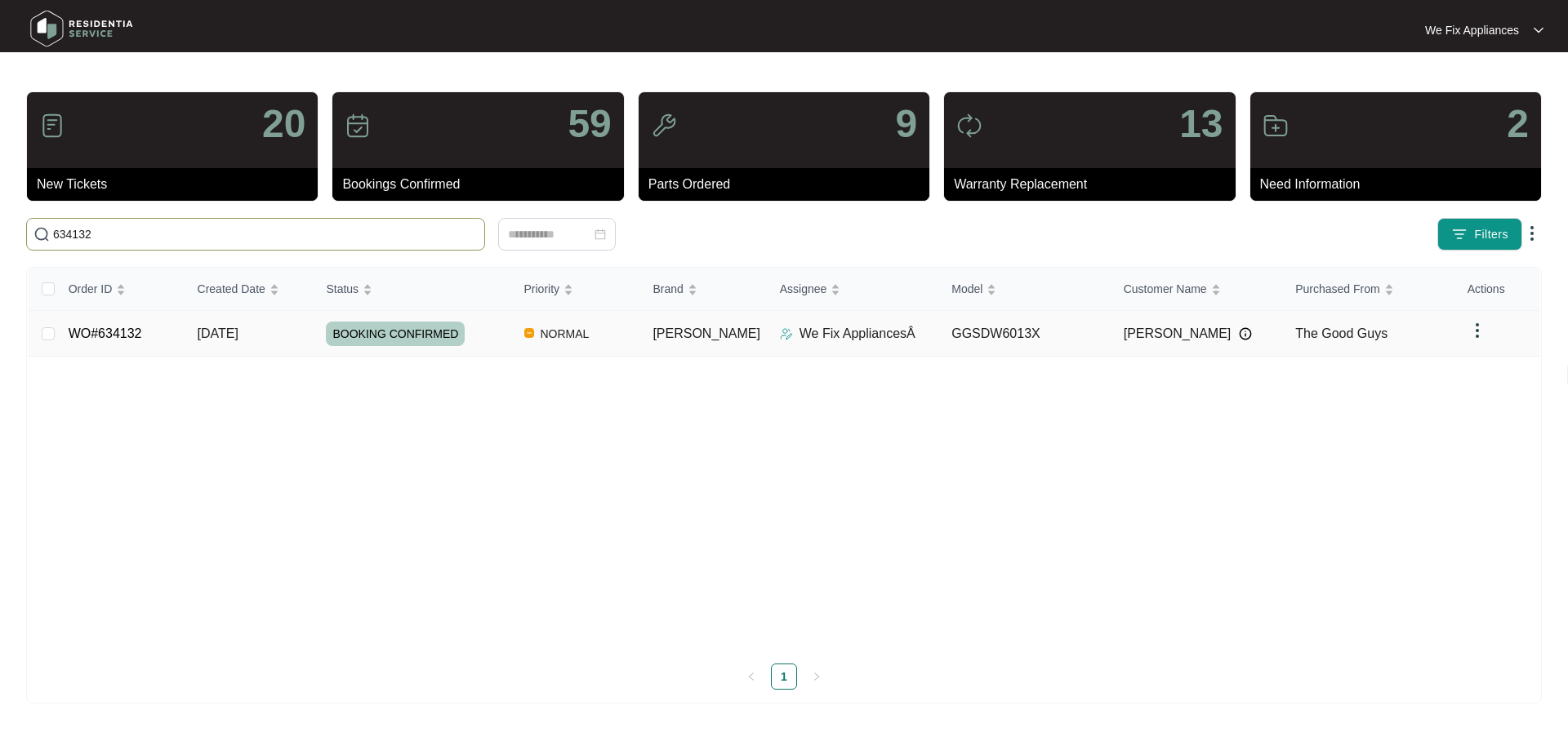
type input "634132"
click at [128, 334] on link "WO#634132" at bounding box center [105, 333] width 73 height 14
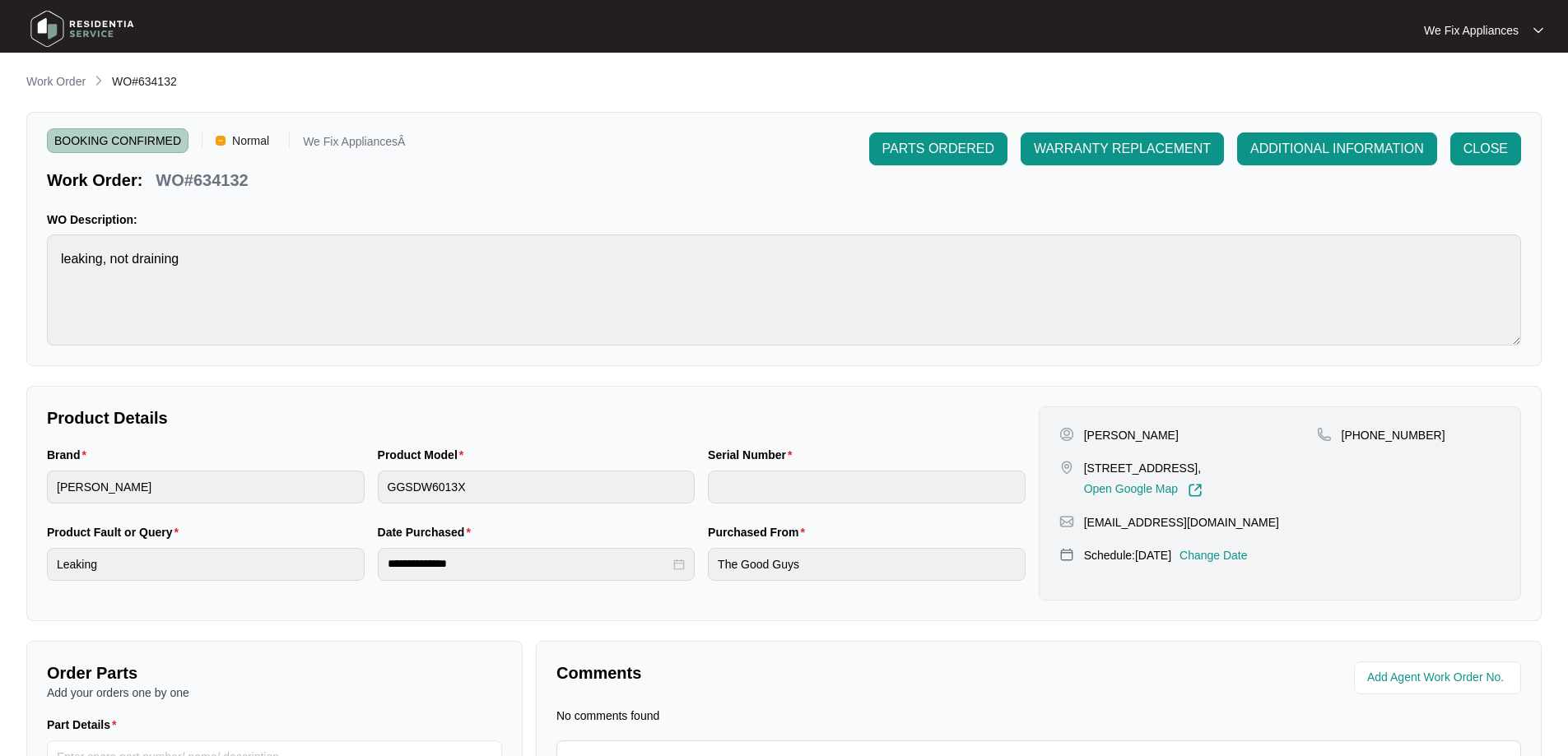
click at [1228, 562] on p "Change Date" at bounding box center [1214, 555] width 68 height 17
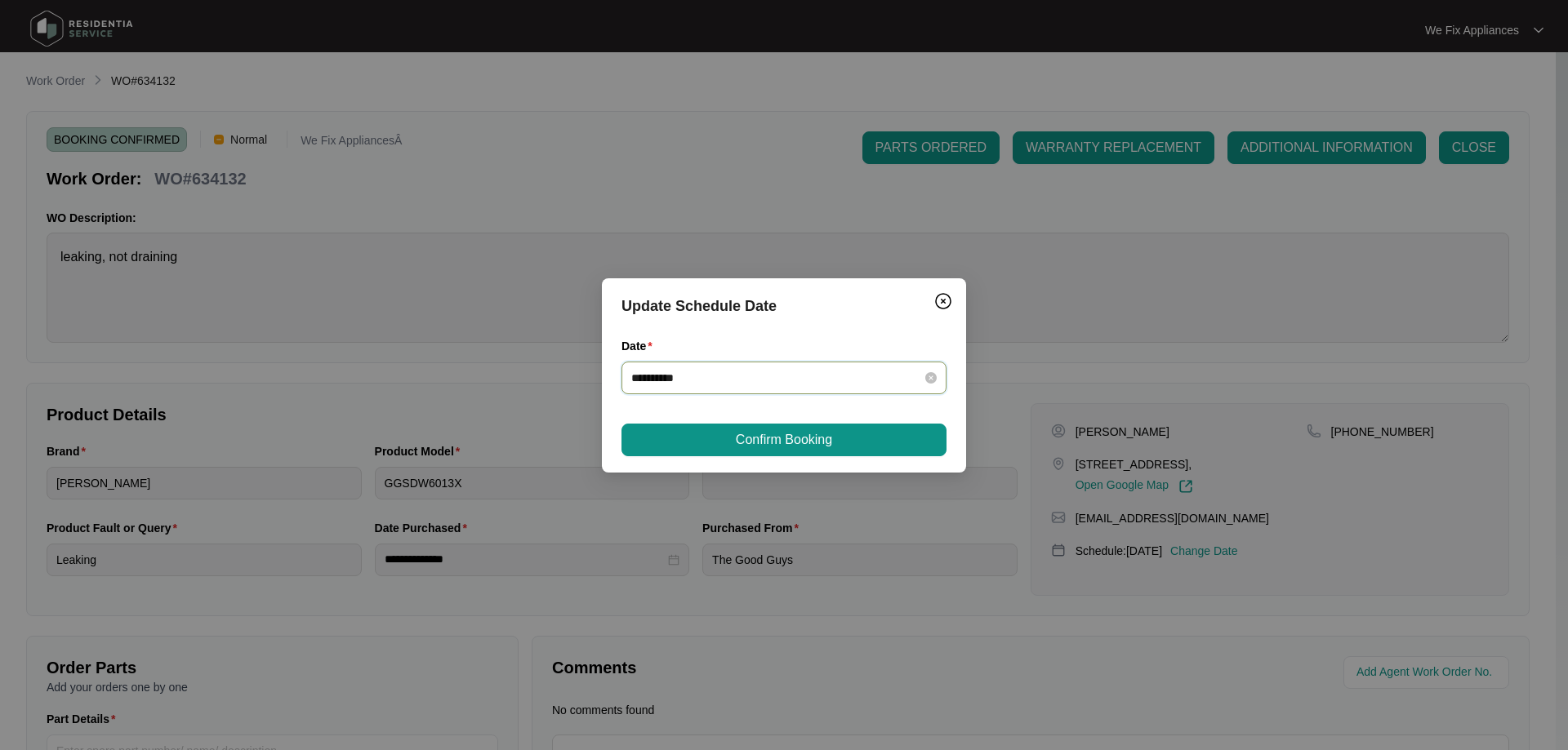
click at [743, 374] on input "**********" at bounding box center [774, 378] width 286 height 18
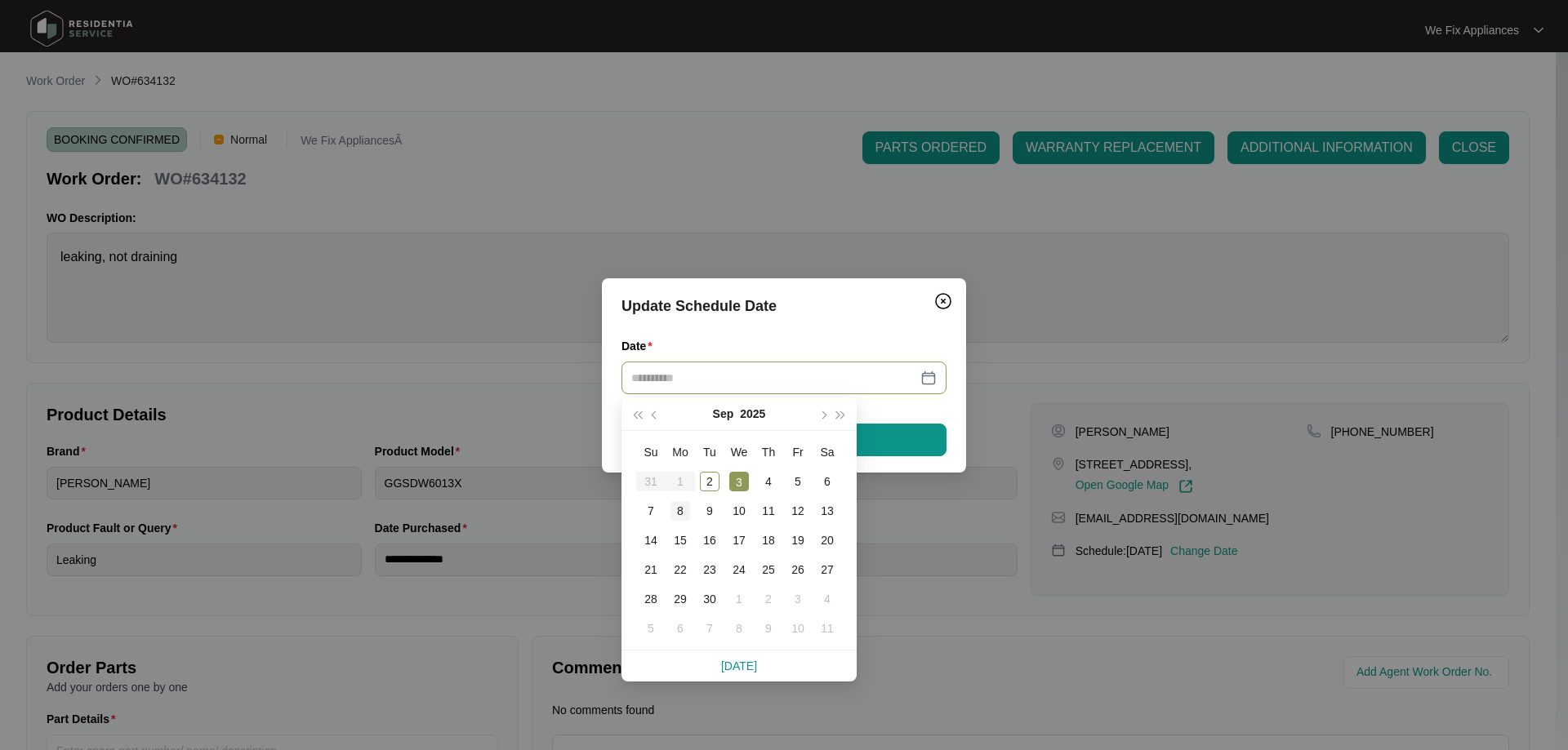
click at [676, 505] on div "8" at bounding box center [680, 511] width 20 height 20
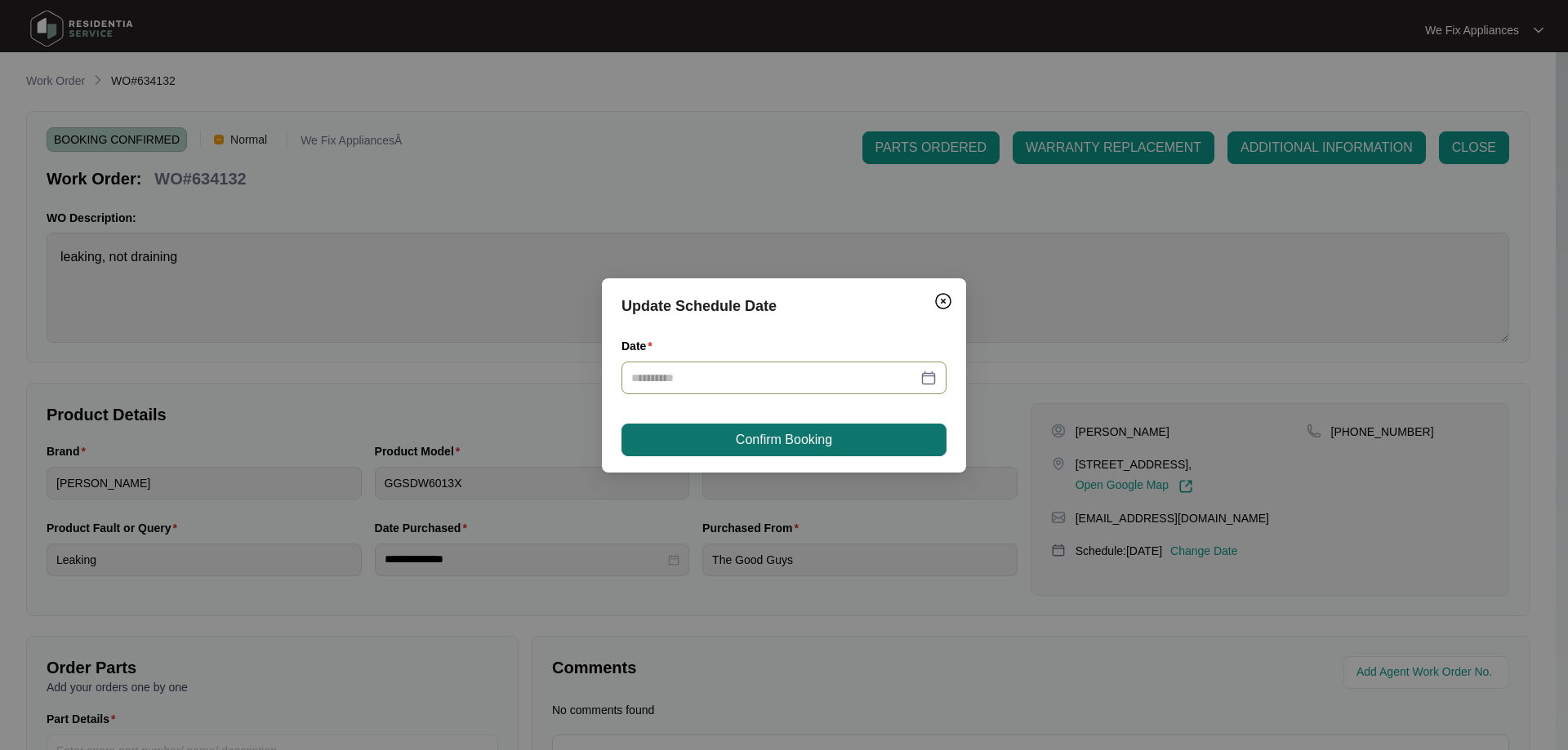
type input "**********"
click at [775, 440] on span "Confirm Booking" at bounding box center [784, 439] width 97 height 20
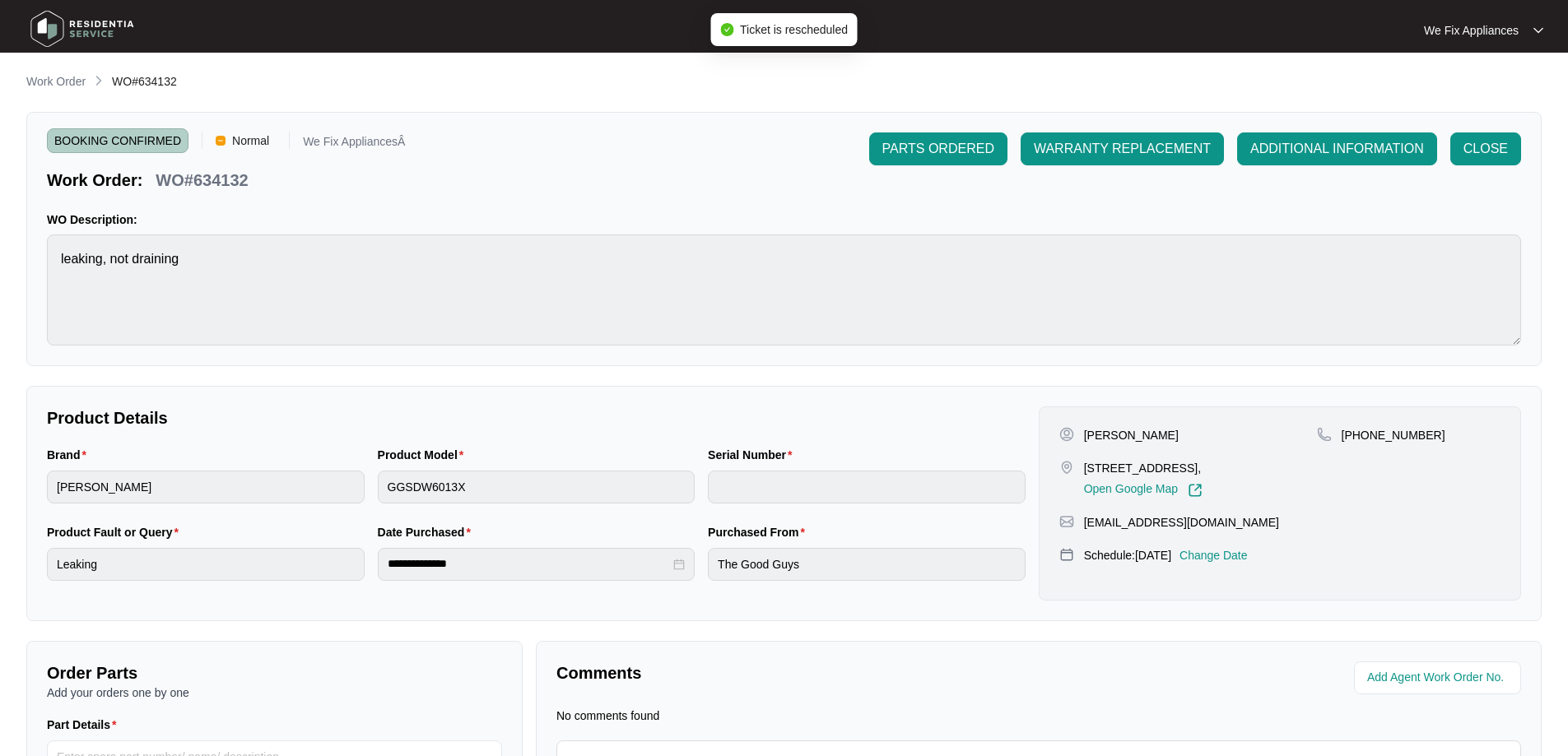
click at [102, 26] on img at bounding box center [82, 29] width 115 height 49
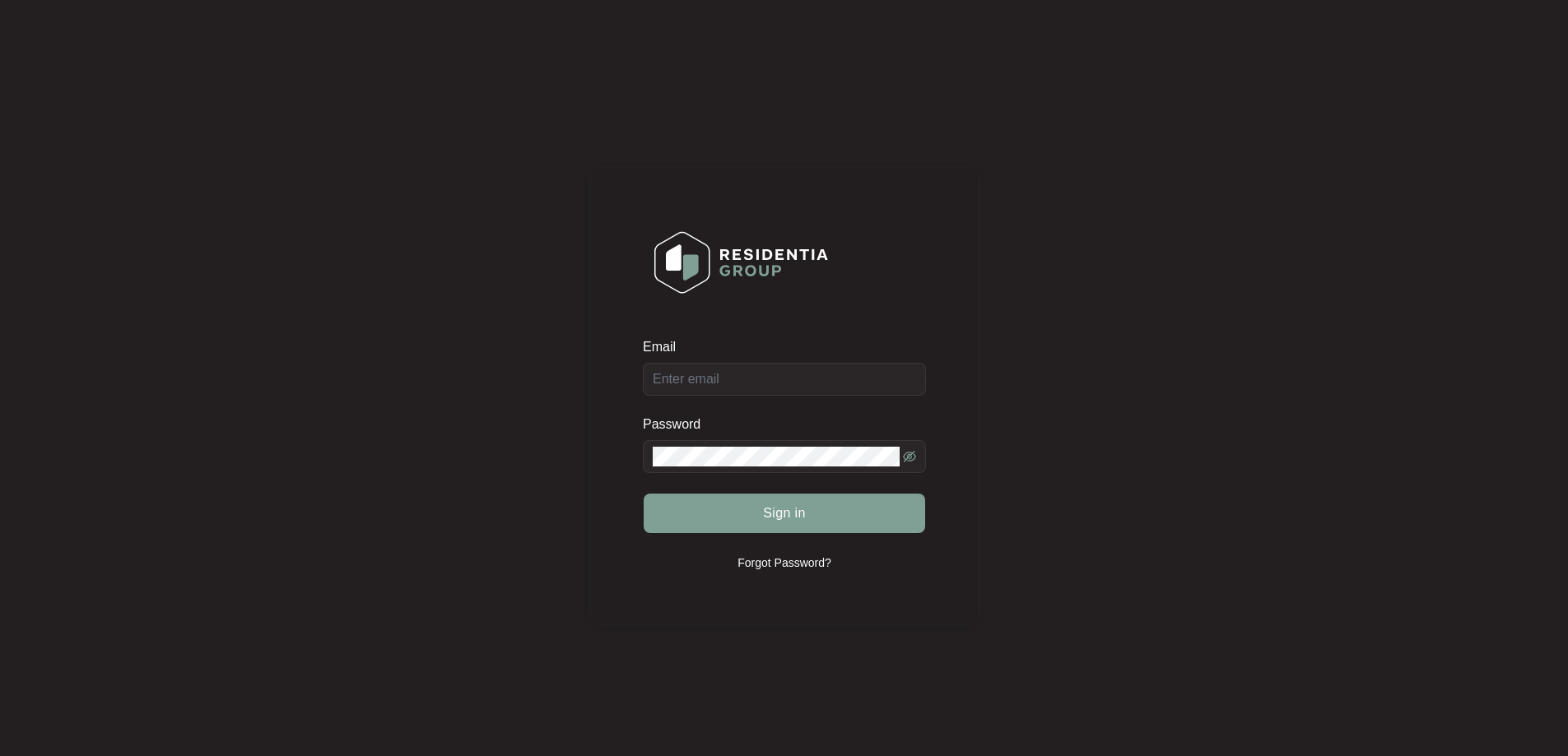
click at [744, 370] on div "Email" at bounding box center [784, 367] width 283 height 58
click at [725, 383] on input "Email" at bounding box center [784, 380] width 283 height 33
type input "service@wefixappliances.com.au"
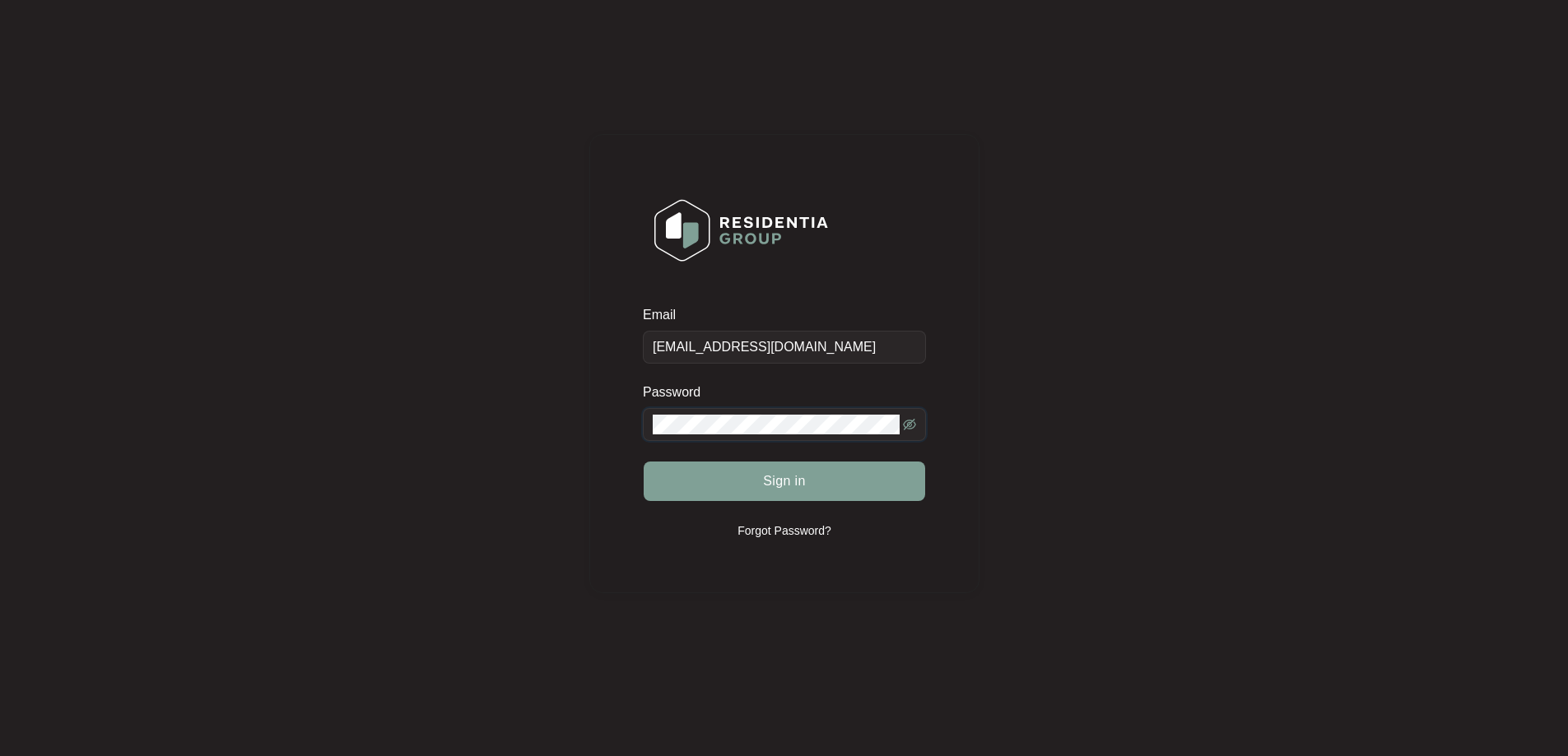
scroll to position [34, 0]
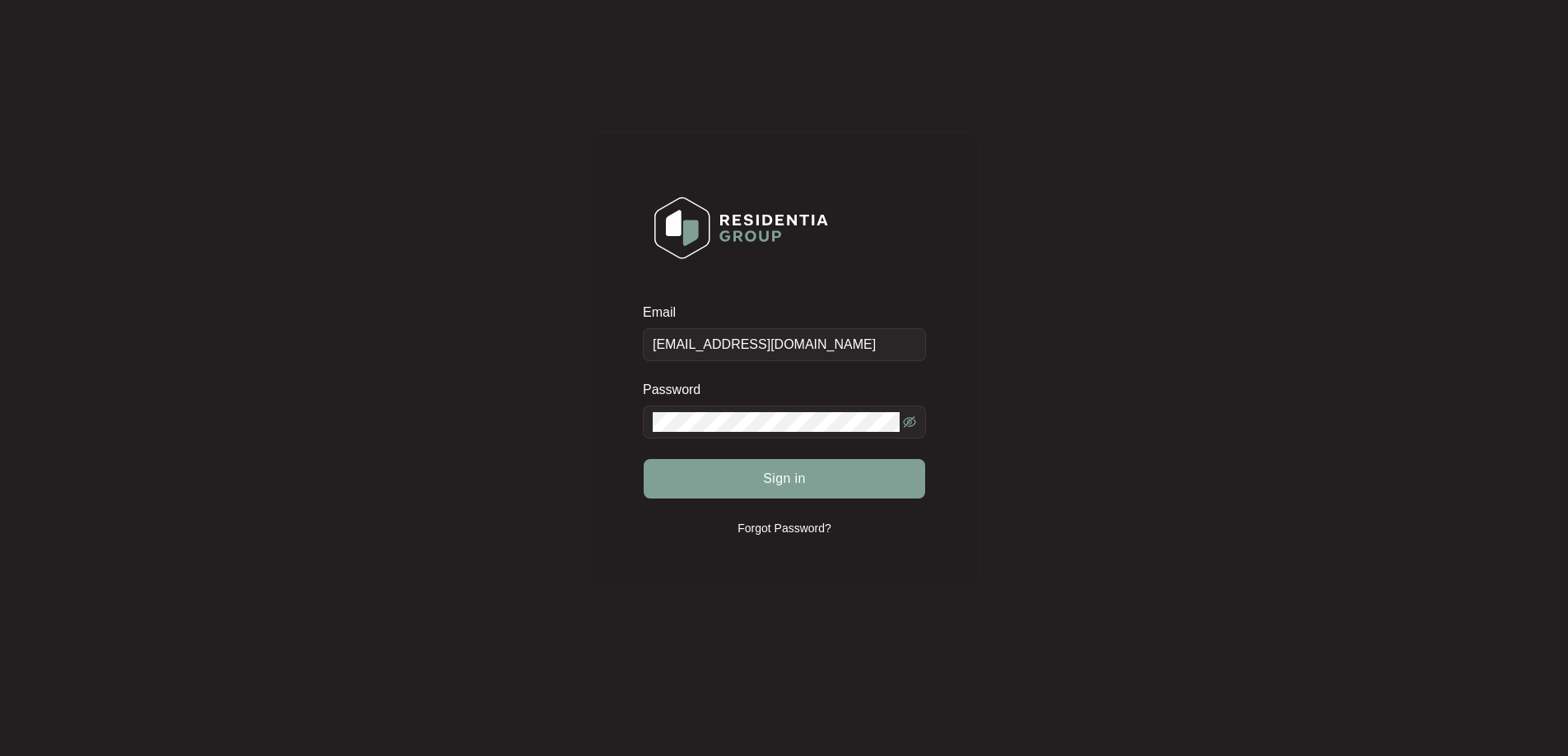
click at [709, 408] on span at bounding box center [784, 422] width 283 height 33
click at [132, 362] on div "Email service@wefixappliances.com.au Password Sign in Forgot Password?" at bounding box center [784, 360] width 1535 height 758
click at [469, 413] on div "Email service@wefixappliances.com.au Password Sign in Forgot Password?" at bounding box center [784, 360] width 1535 height 758
click at [772, 492] on button "Sign in" at bounding box center [784, 478] width 282 height 39
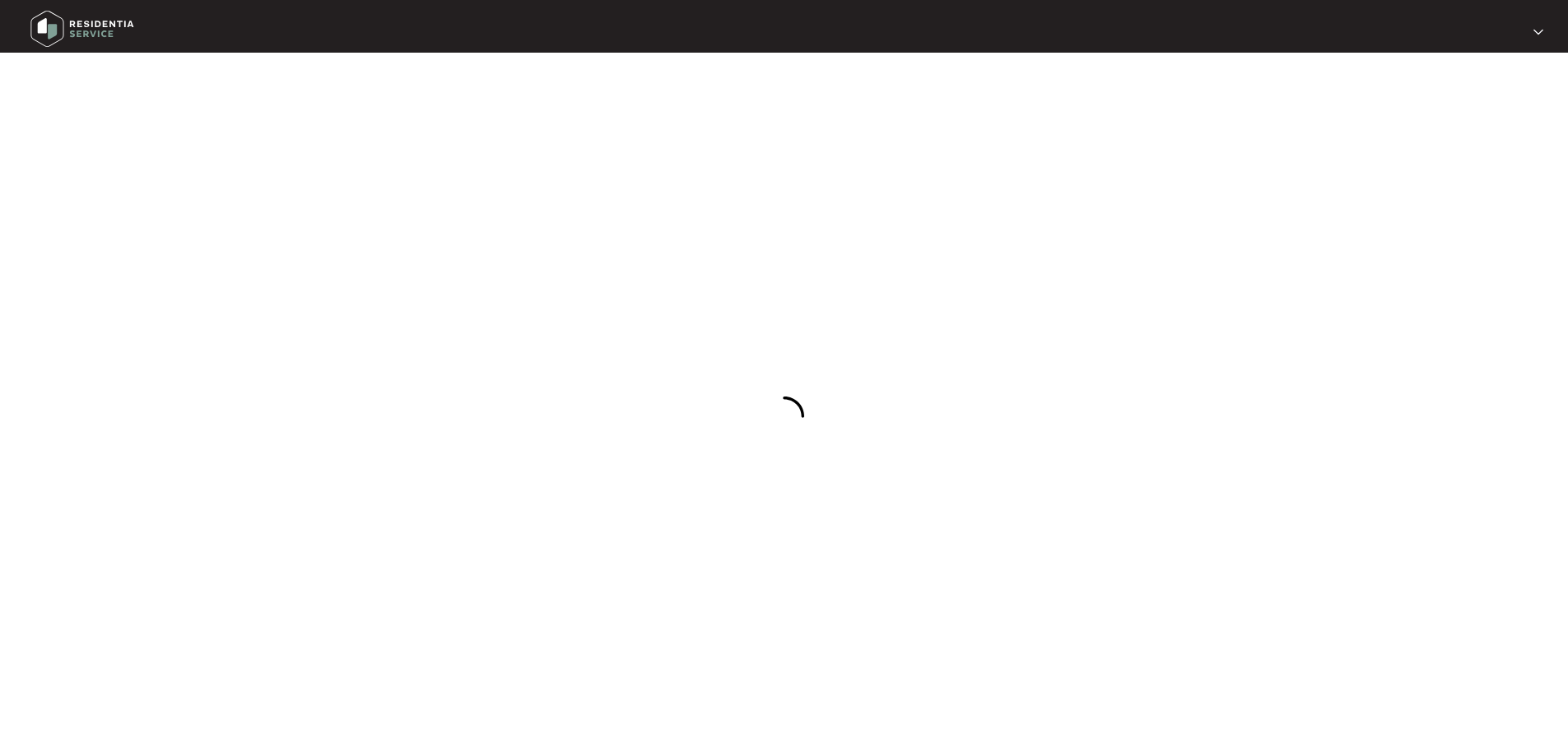
scroll to position [0, 0]
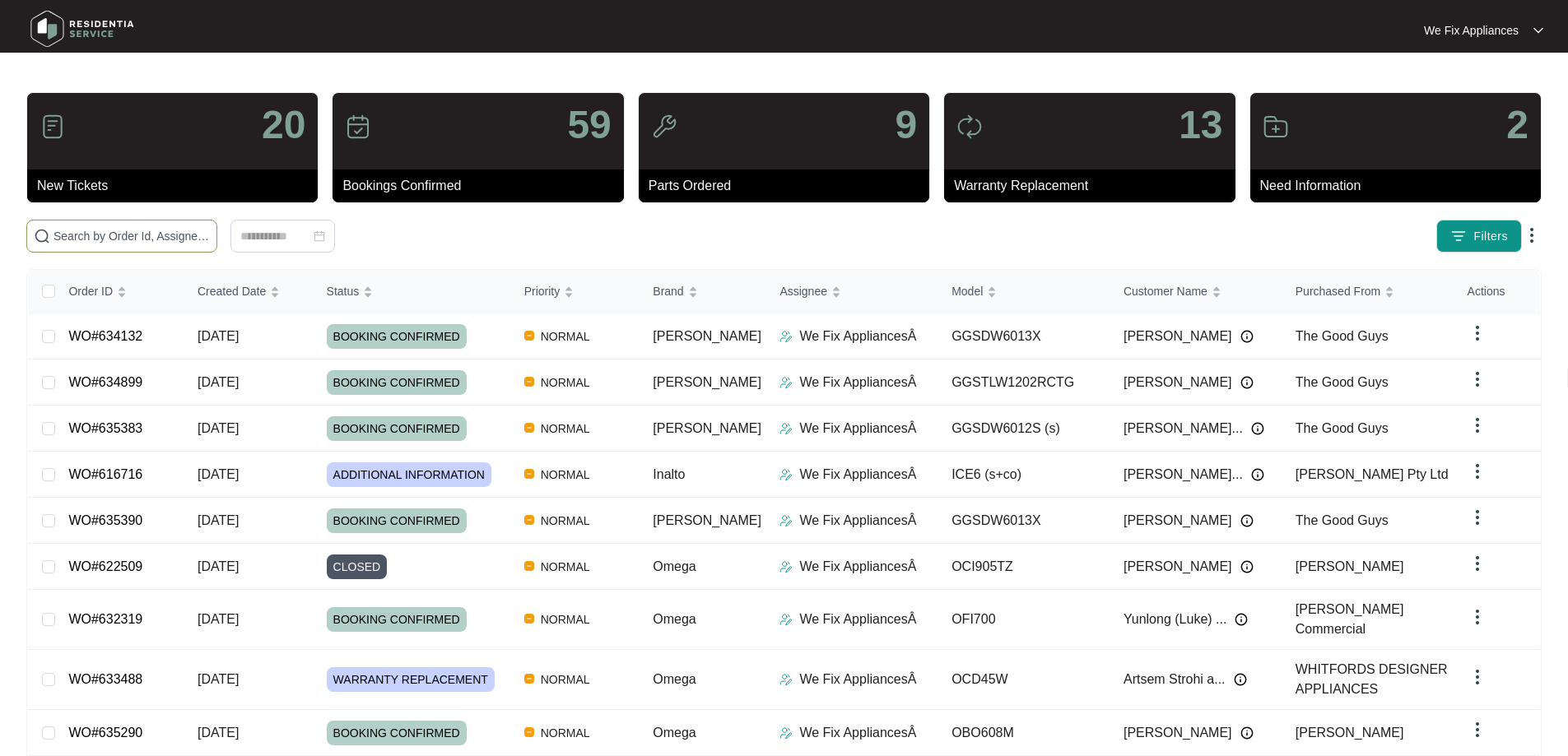
paste input "632393"
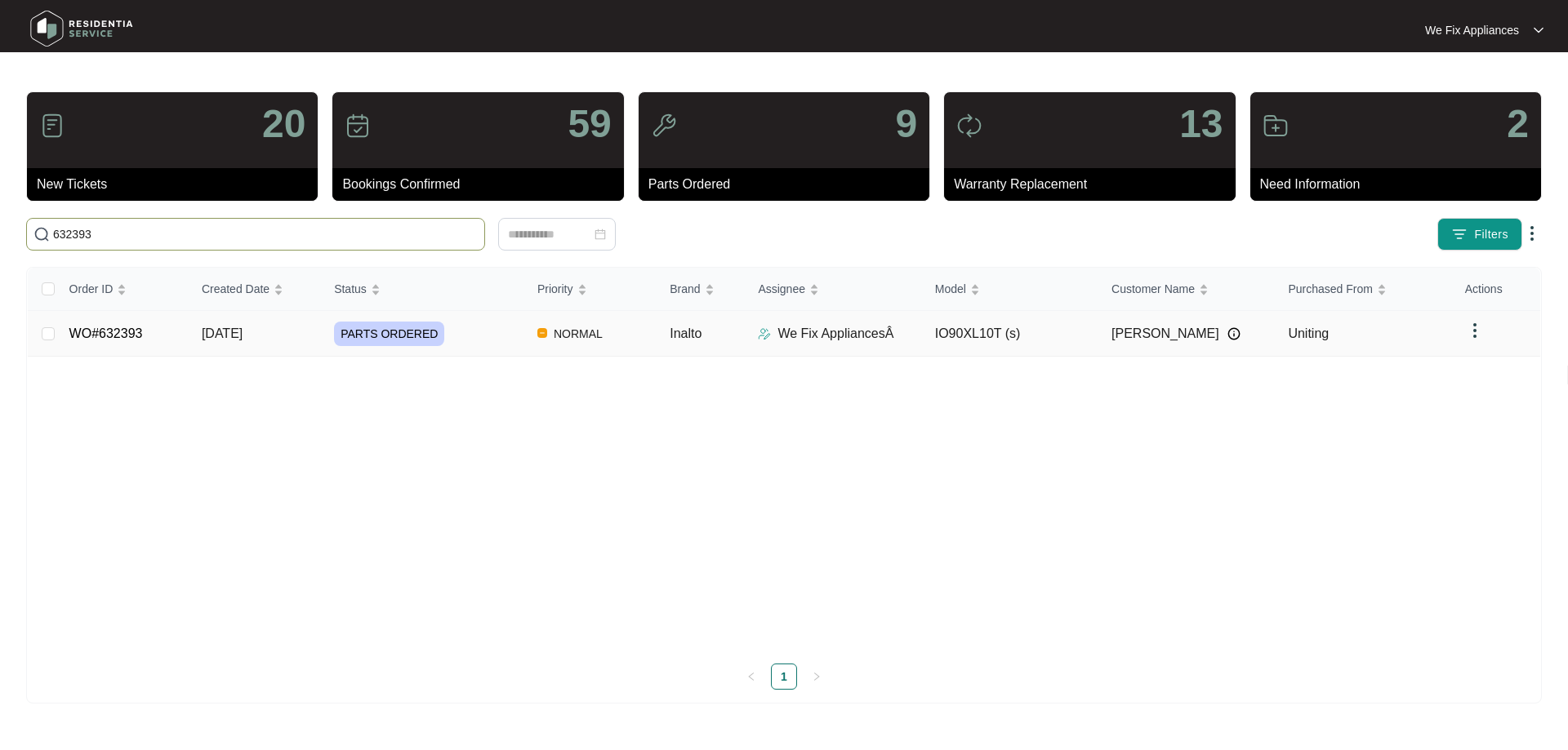
type input "632393"
click at [84, 329] on link "WO#632393" at bounding box center [106, 333] width 73 height 14
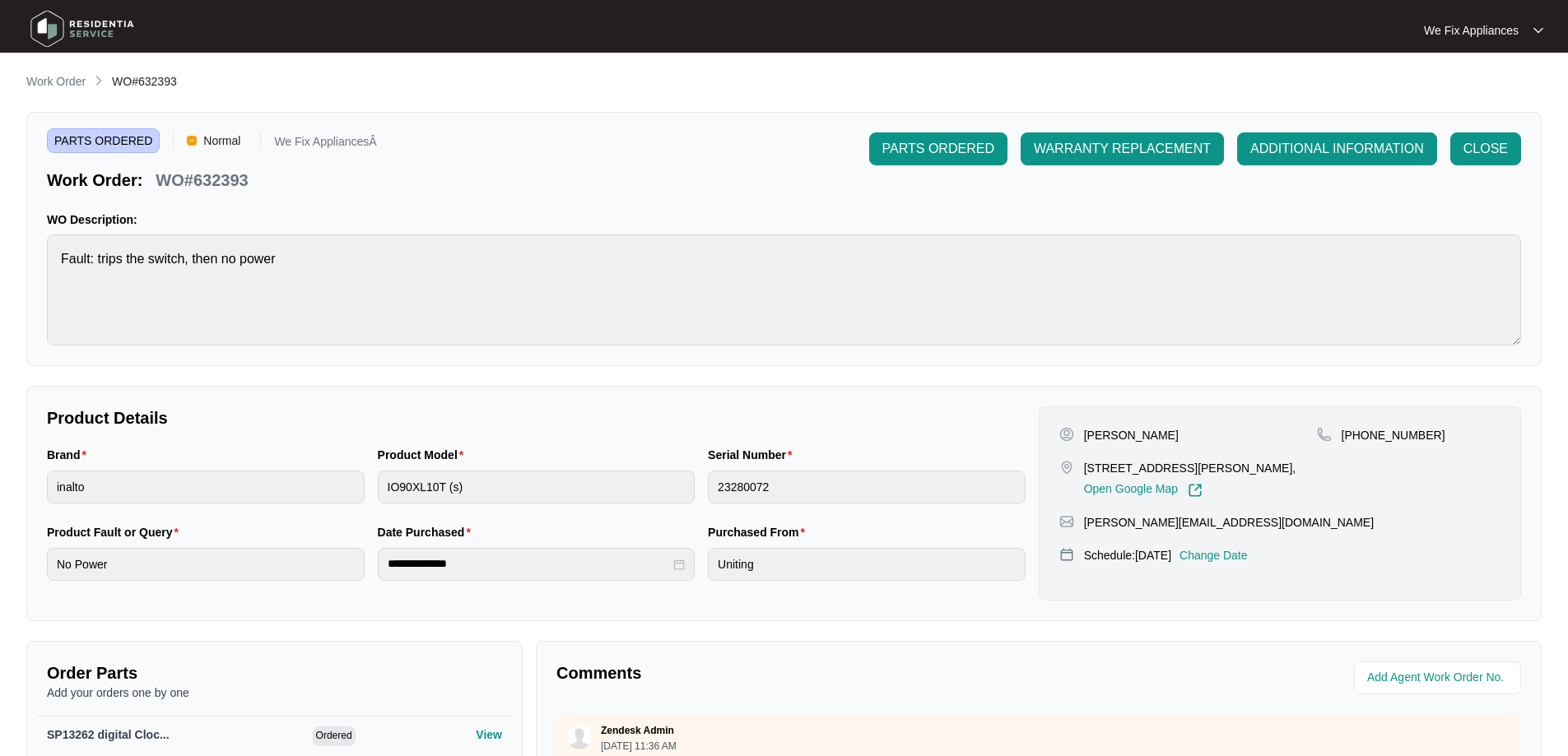
click at [1241, 552] on p "Change Date" at bounding box center [1214, 555] width 68 height 17
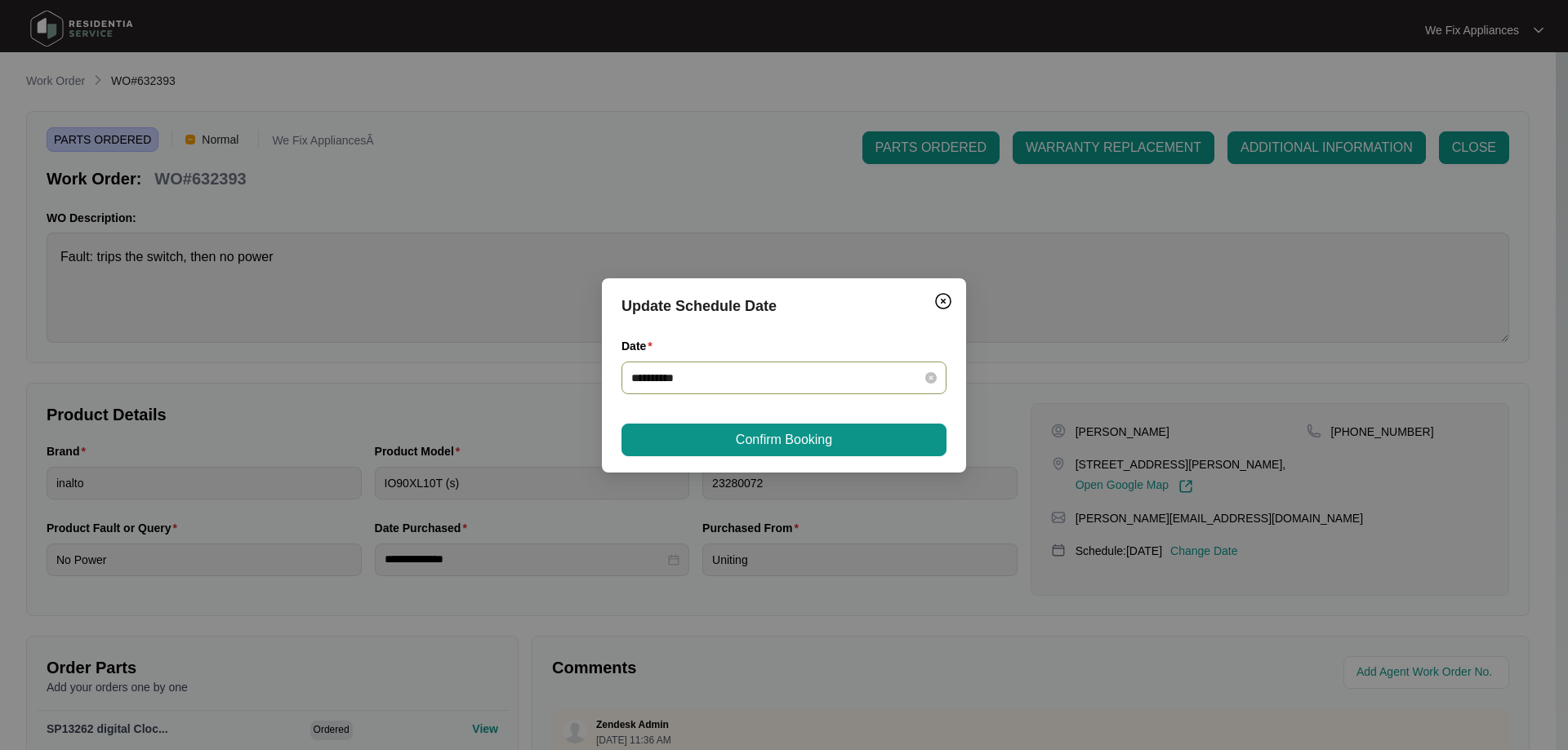
click at [756, 383] on input "**********" at bounding box center [774, 378] width 286 height 18
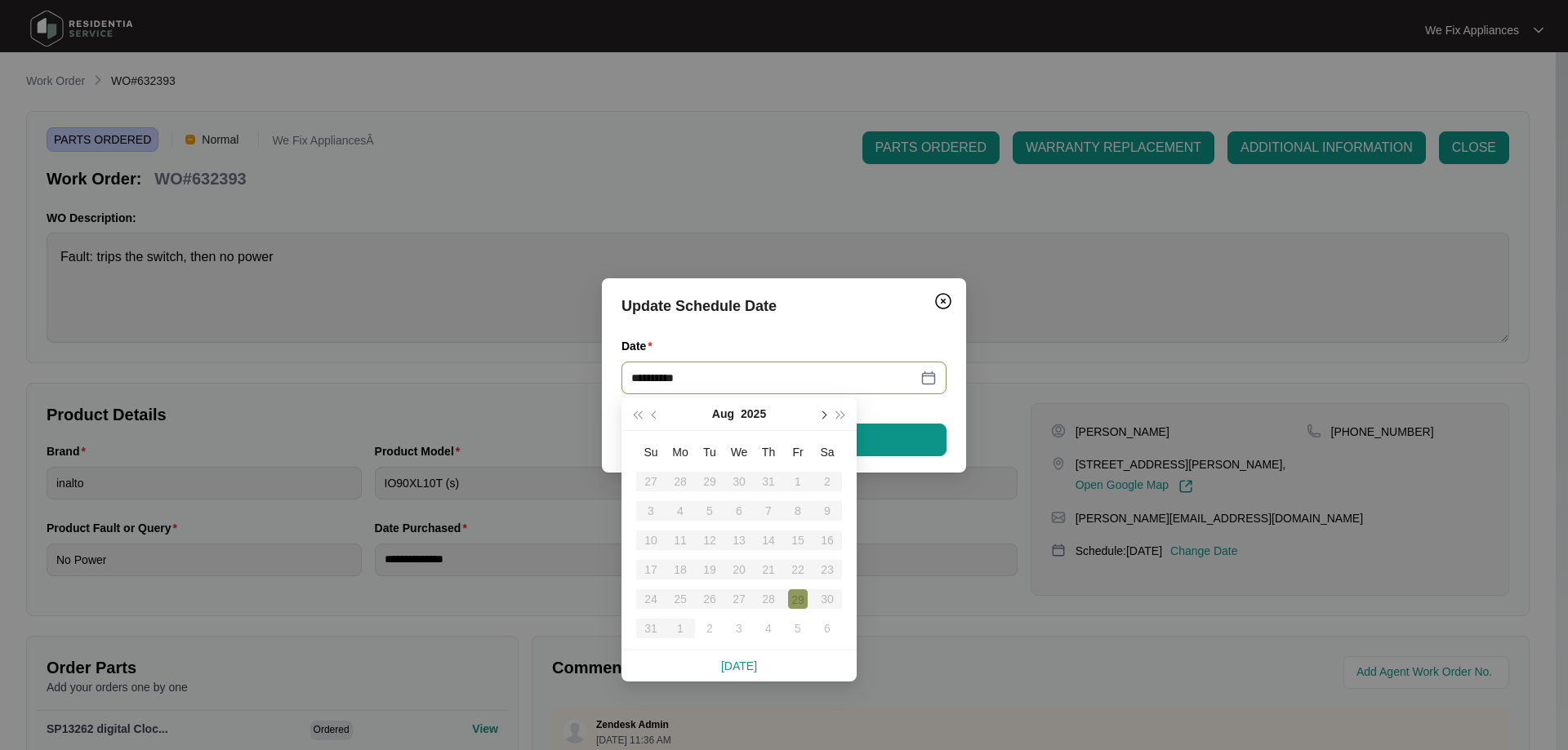
click at [827, 410] on button "button" at bounding box center [822, 414] width 18 height 33
type input "**********"
click at [835, 479] on div "6" at bounding box center [827, 481] width 20 height 20
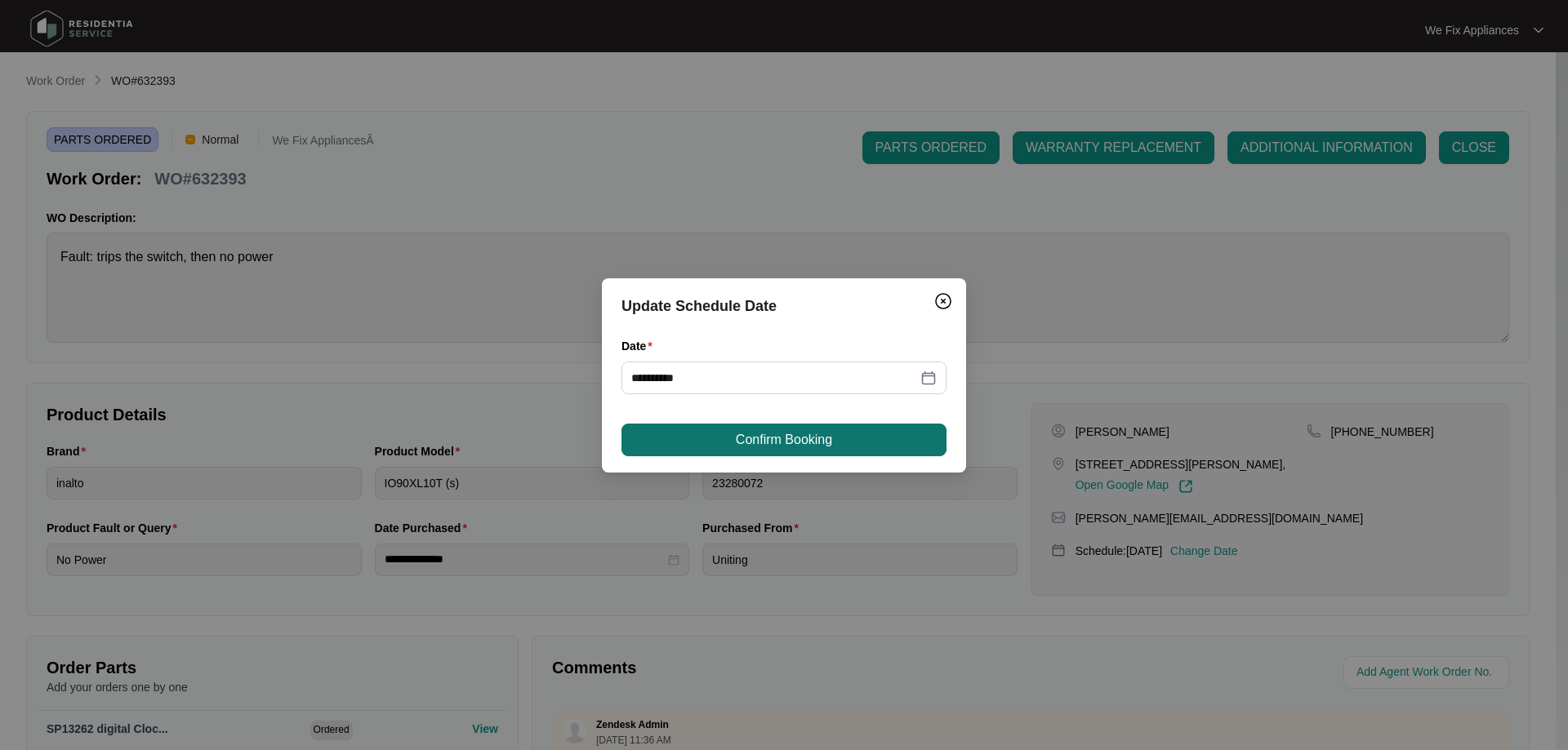
click at [821, 427] on button "Confirm Booking" at bounding box center [784, 440] width 325 height 33
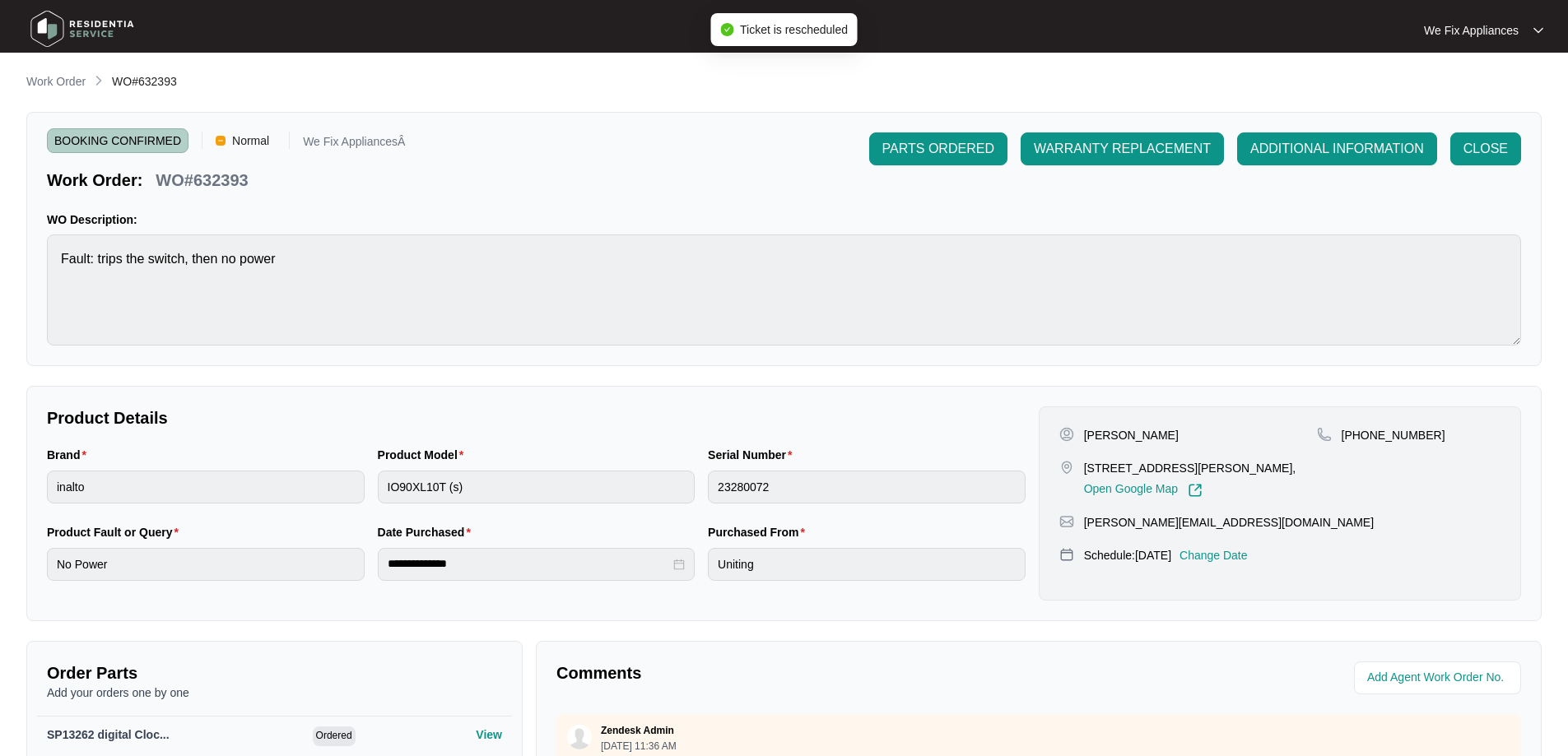
click at [84, 19] on img at bounding box center [82, 29] width 115 height 49
